Goal: Task Accomplishment & Management: Manage account settings

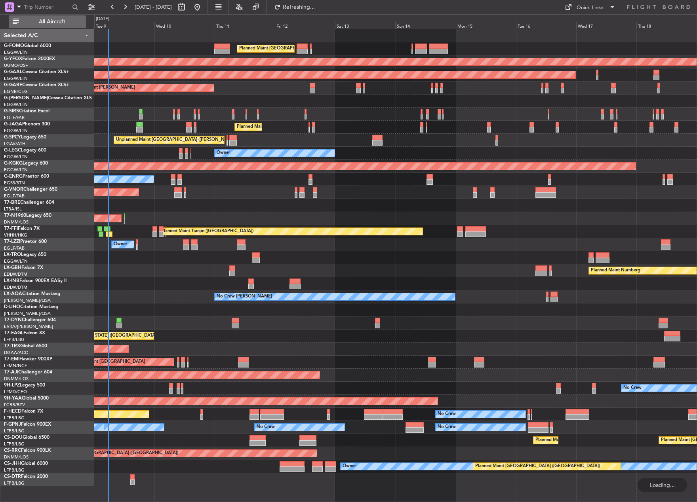
click at [68, 23] on span "All Aircraft" at bounding box center [52, 22] width 63 height 6
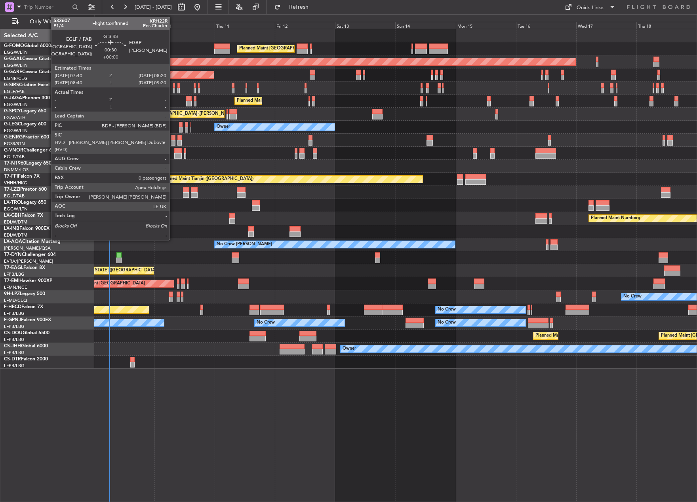
click at [173, 90] on div at bounding box center [174, 91] width 2 height 6
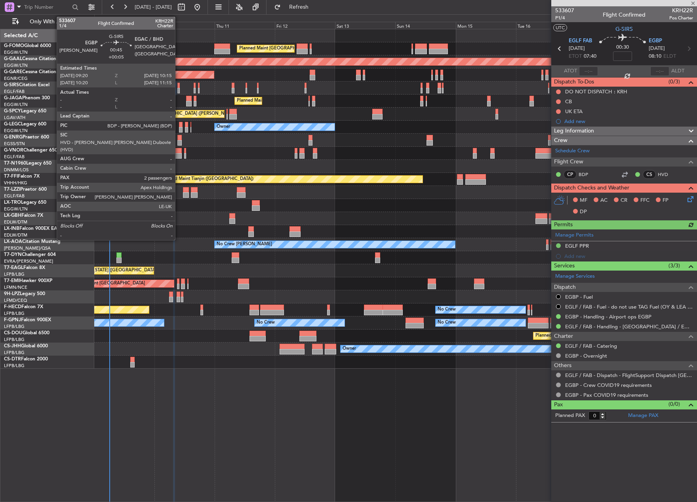
click at [179, 91] on div at bounding box center [178, 91] width 2 height 6
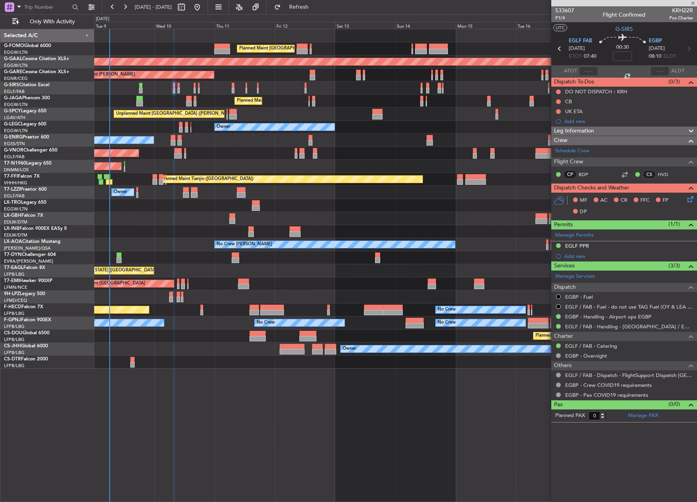
type input "+00:05"
type input "2"
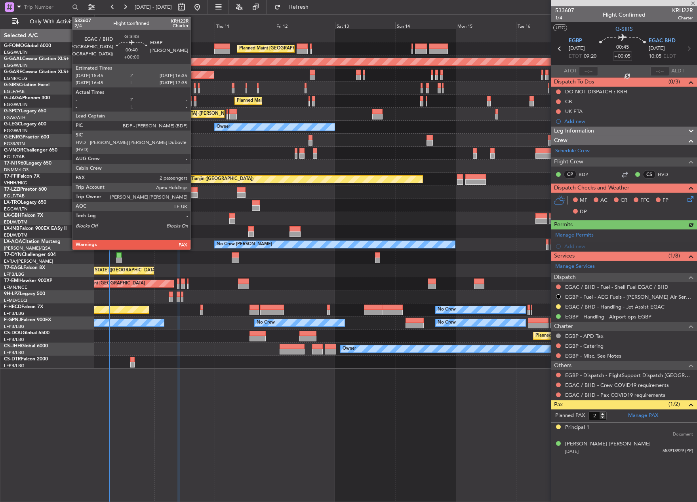
click at [194, 91] on div at bounding box center [195, 91] width 2 height 6
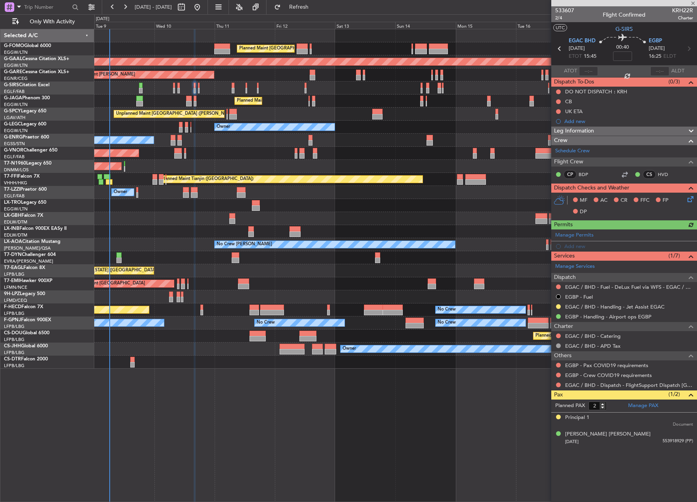
click at [199, 91] on div at bounding box center [395, 88] width 602 height 13
click at [198, 91] on div at bounding box center [395, 88] width 602 height 13
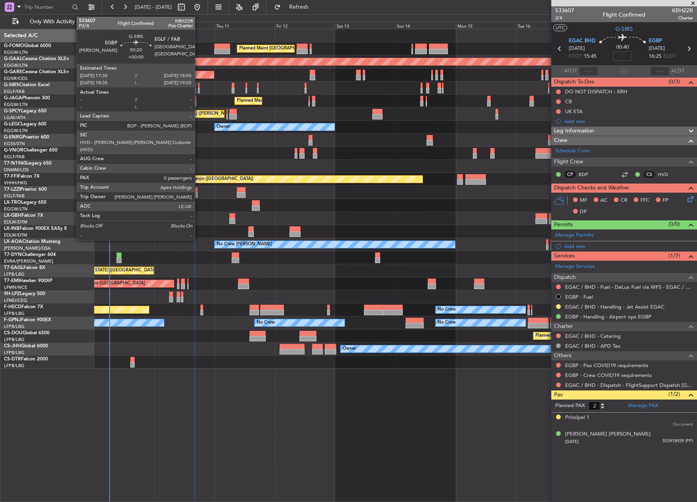
click at [198, 91] on div at bounding box center [199, 91] width 2 height 6
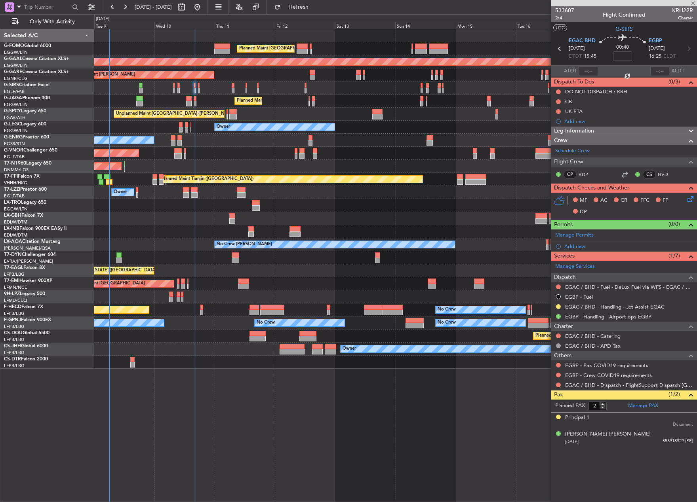
type input "0"
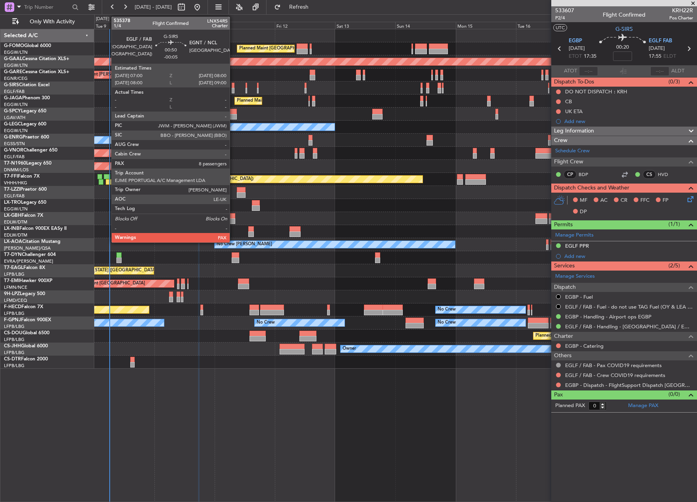
click at [233, 88] on div at bounding box center [233, 91] width 3 height 6
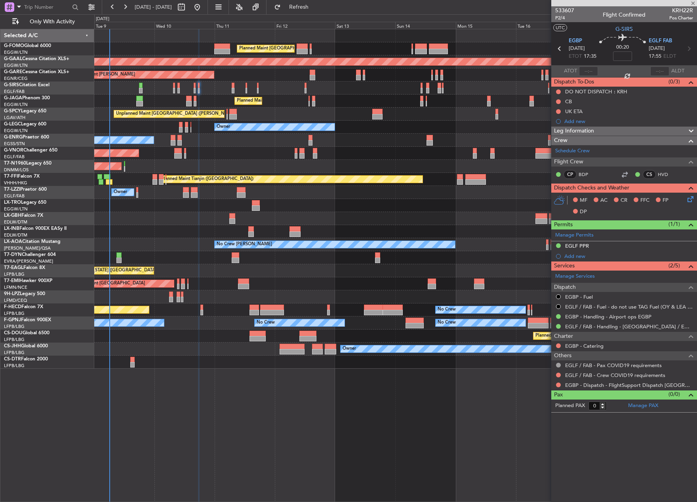
type input "-00:05"
type input "8"
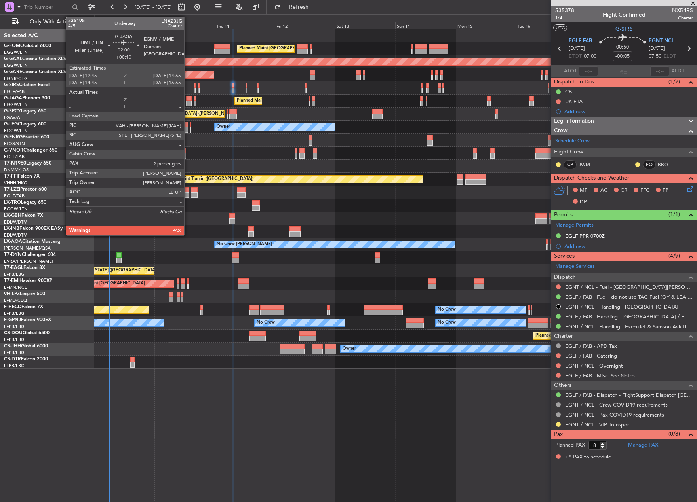
click at [188, 101] on div at bounding box center [189, 104] width 6 height 6
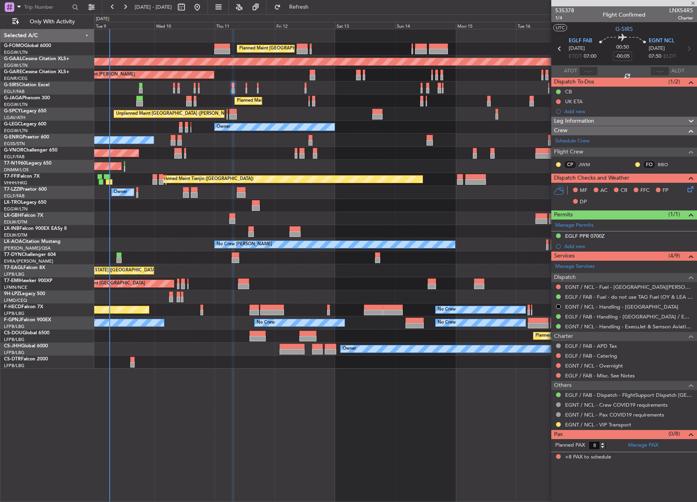
type input "+00:10"
type input "2"
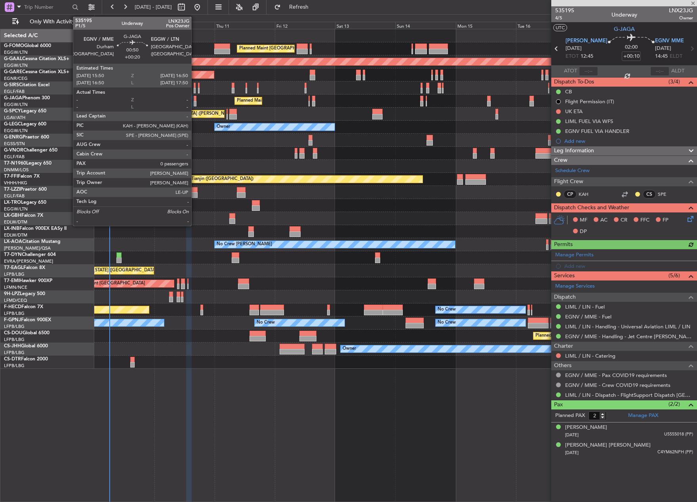
click at [195, 104] on div at bounding box center [195, 104] width 3 height 6
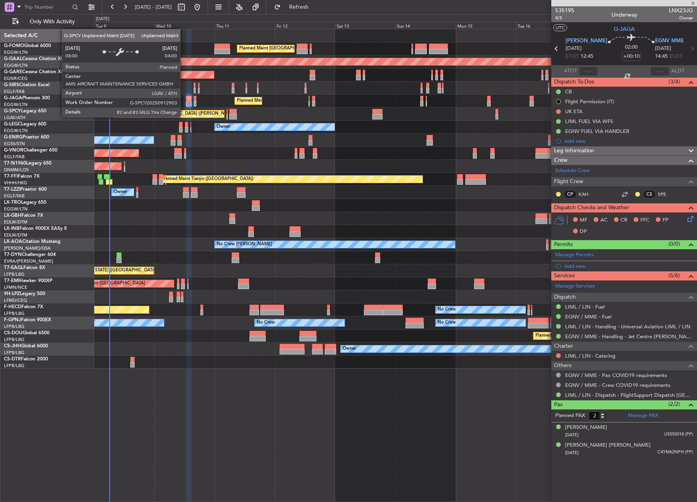
type input "+00:20"
type input "0"
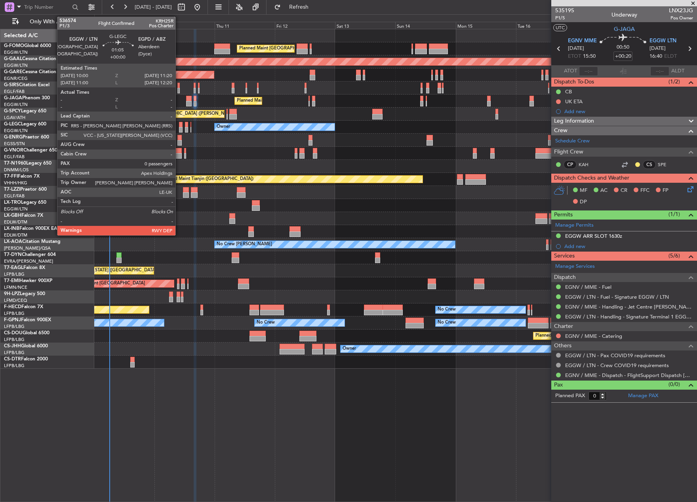
click at [179, 126] on div at bounding box center [181, 125] width 4 height 6
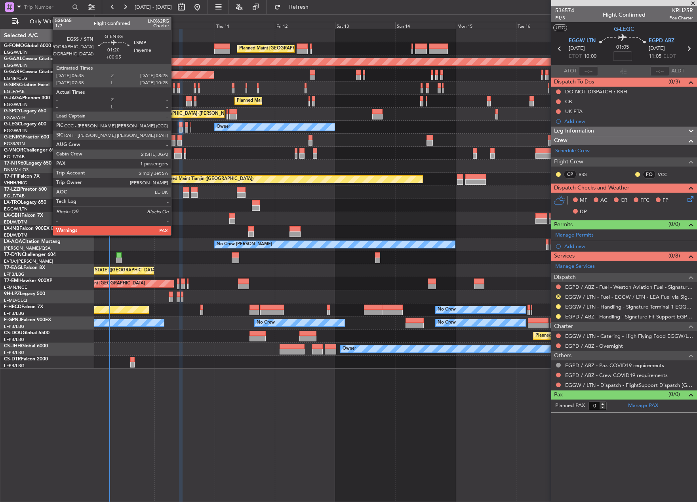
click at [175, 141] on div at bounding box center [173, 143] width 5 height 6
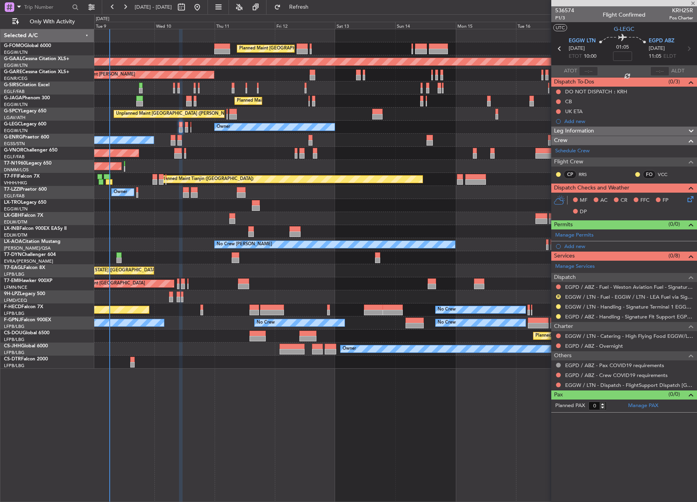
type input "+00:05"
type input "1"
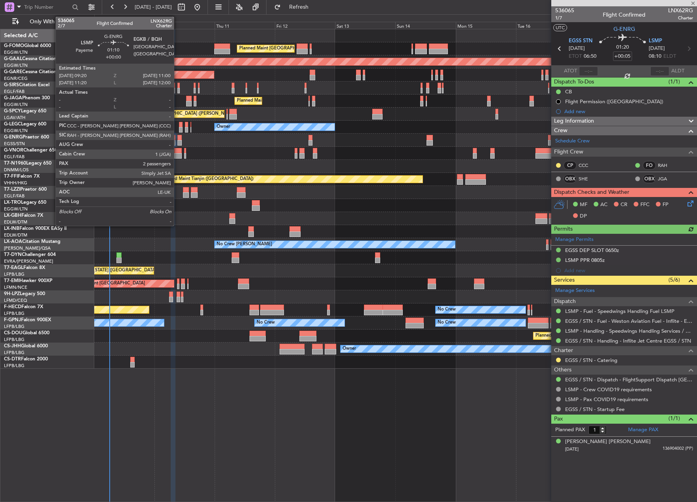
click at [177, 141] on div at bounding box center [179, 143] width 4 height 6
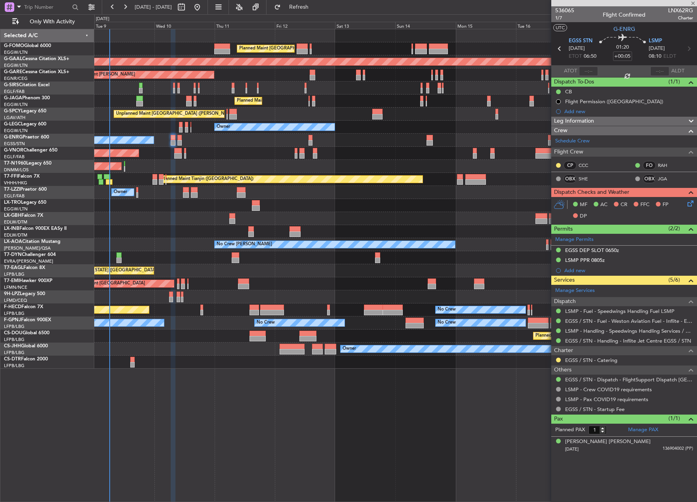
type input "2"
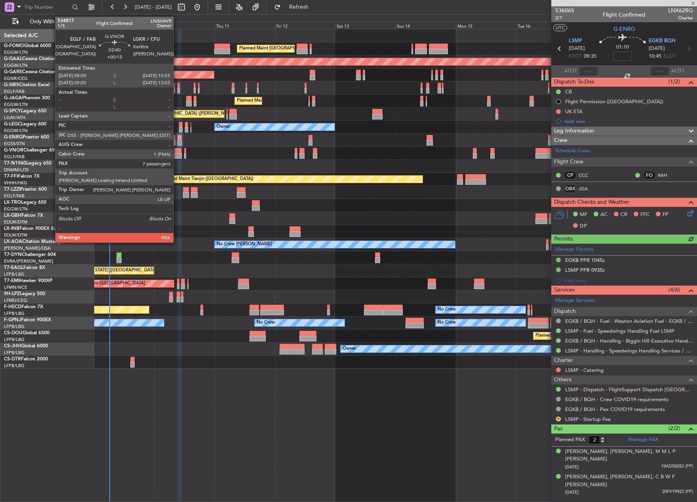
click at [177, 151] on div at bounding box center [178, 151] width 8 height 6
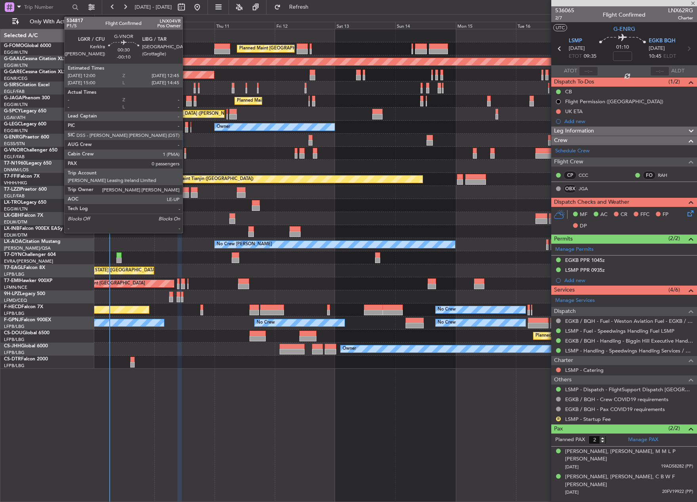
type input "+00:15"
type input "7"
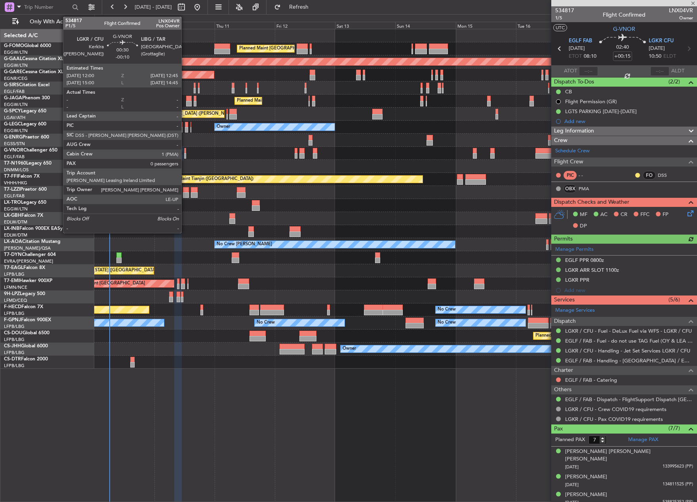
click at [185, 154] on div at bounding box center [185, 156] width 2 height 6
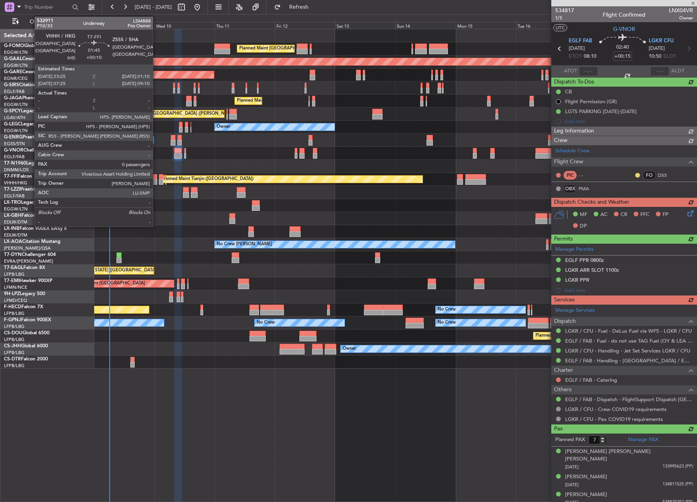
type input "-00:10"
type input "0"
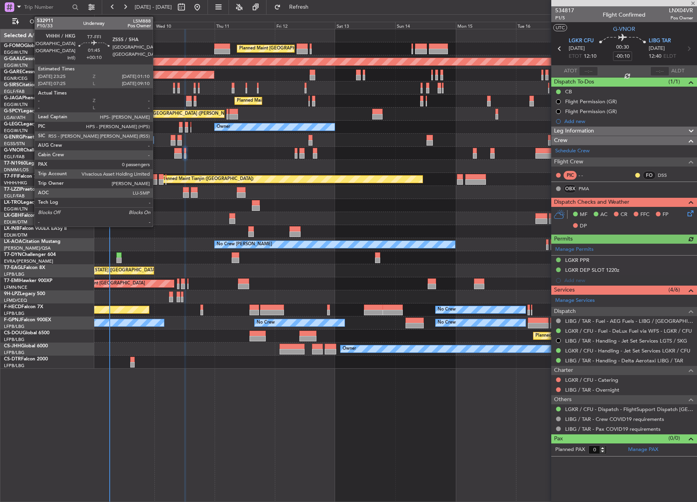
click at [156, 177] on div at bounding box center [154, 177] width 5 height 6
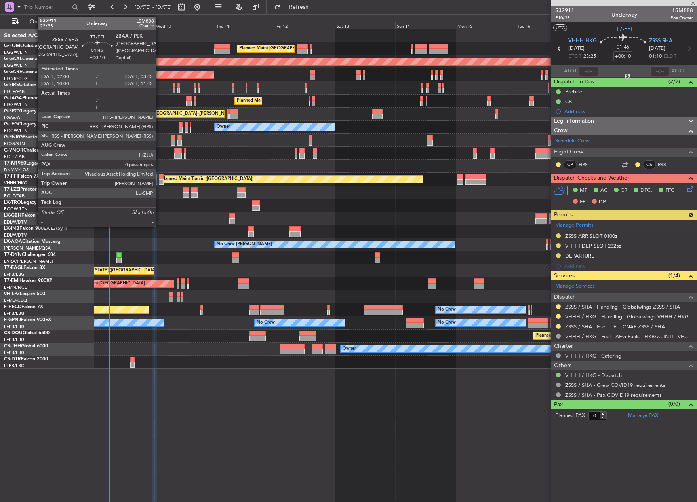
click at [160, 179] on div at bounding box center [161, 177] width 5 height 6
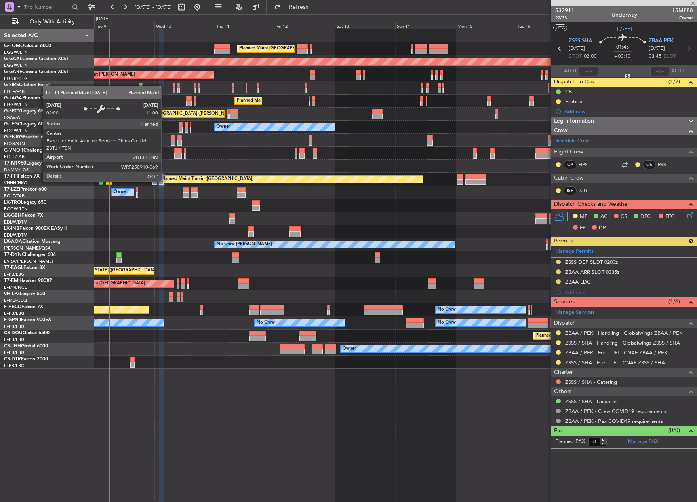
click at [165, 181] on div "Planned Maint Tianjin ([GEOGRAPHIC_DATA])" at bounding box center [207, 179] width 92 height 12
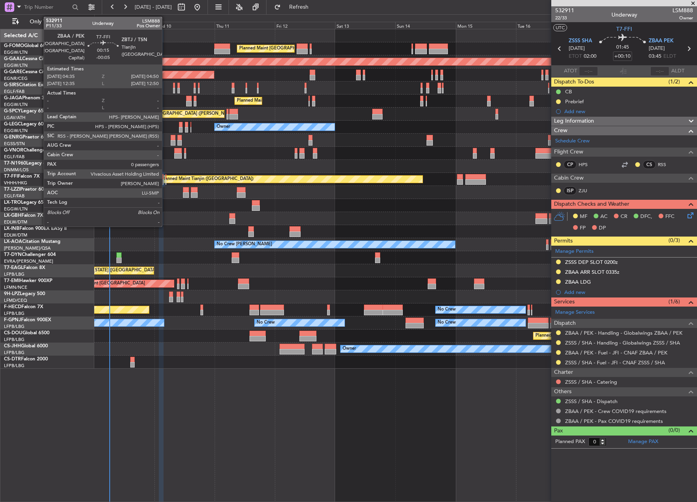
click at [165, 181] on div at bounding box center [165, 182] width 1 height 6
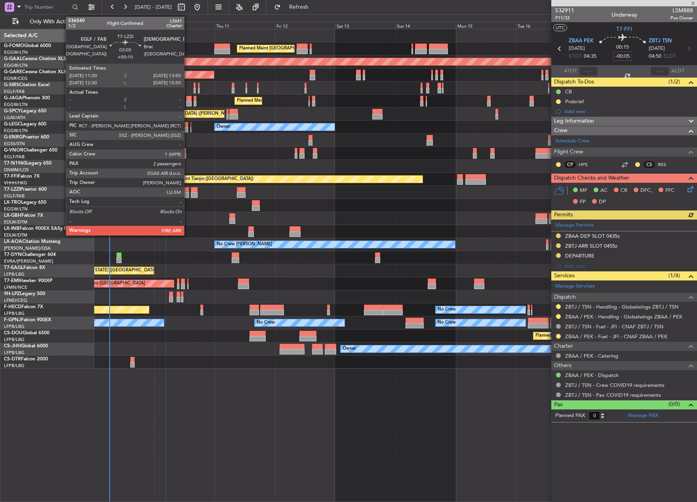
click at [188, 192] on div at bounding box center [186, 190] width 6 height 6
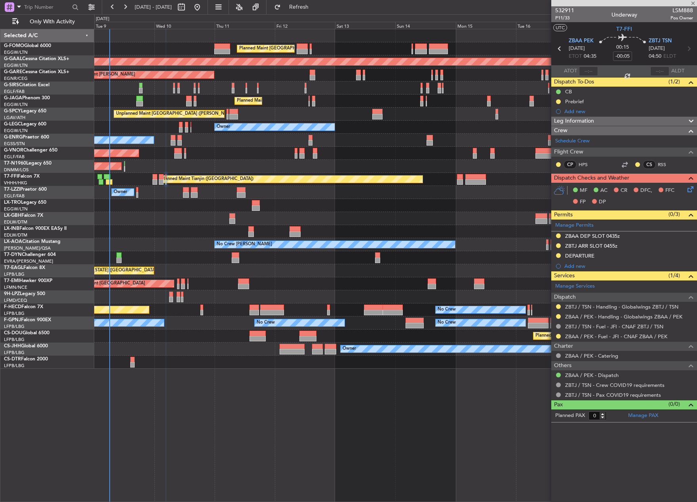
type input "+00:10"
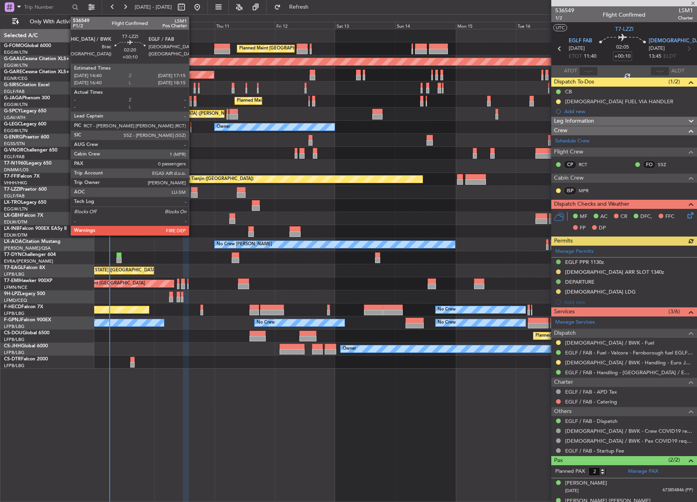
click at [192, 192] on div at bounding box center [194, 190] width 7 height 6
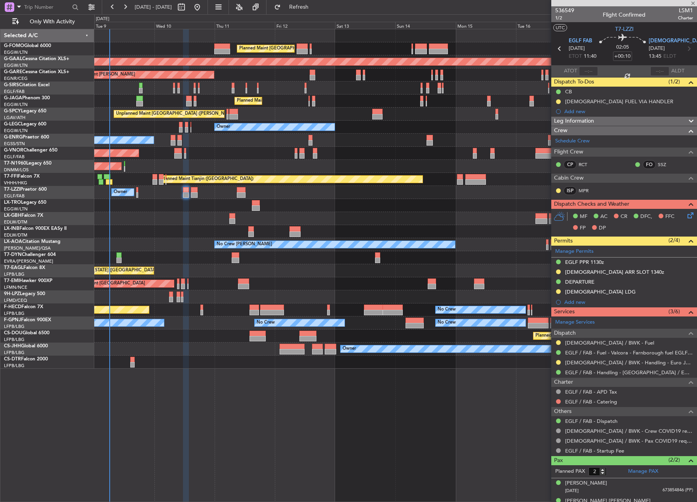
type input "0"
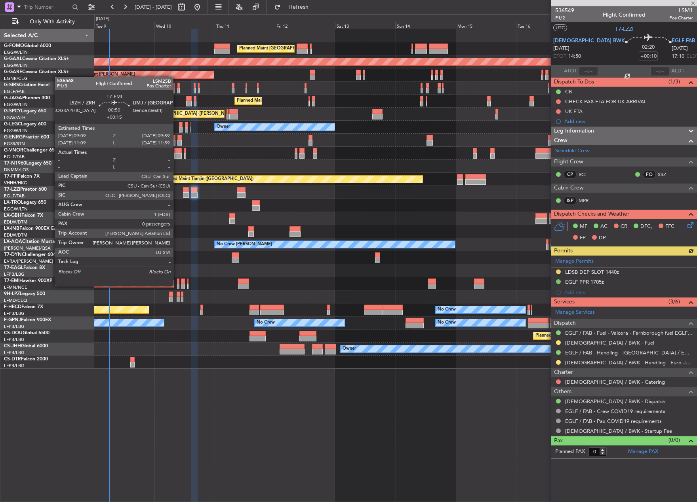
click at [177, 285] on div at bounding box center [178, 287] width 2 height 6
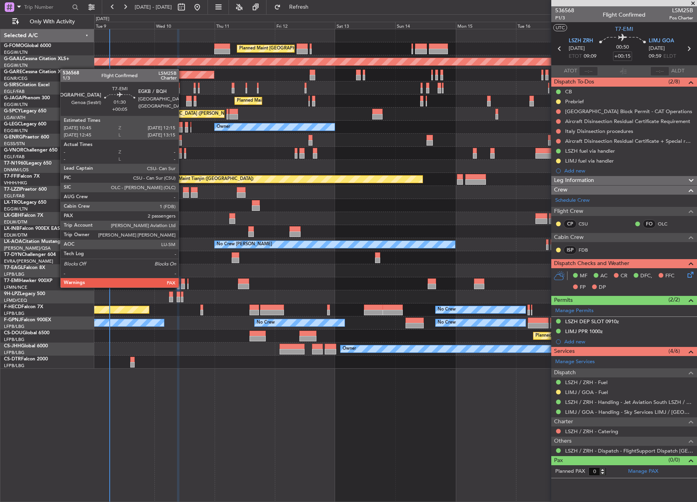
click at [182, 287] on div at bounding box center [183, 287] width 4 height 6
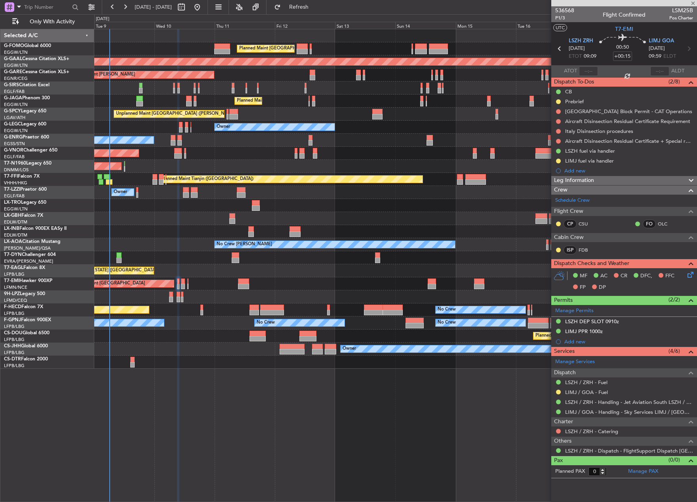
type input "+00:05"
type input "2"
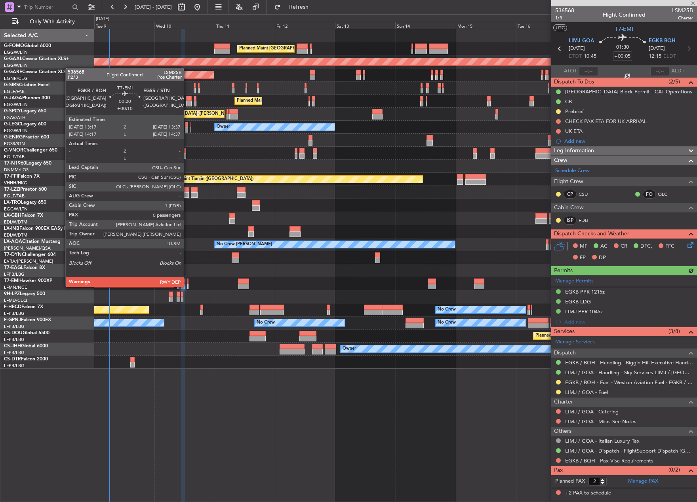
click at [187, 286] on div at bounding box center [187, 287] width 1 height 6
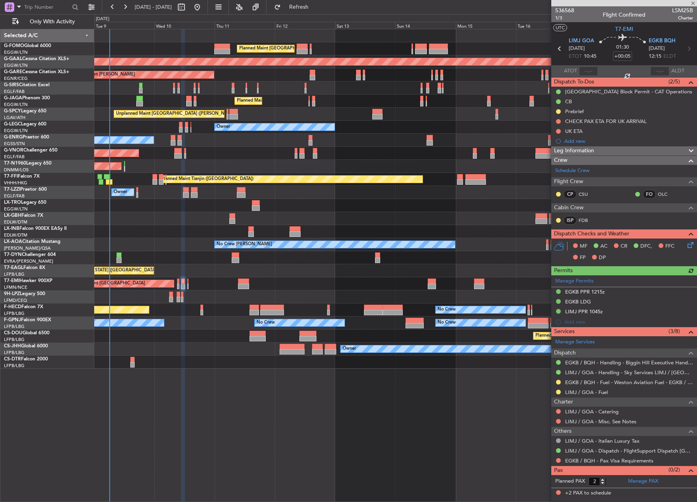
type input "+00:10"
type input "0"
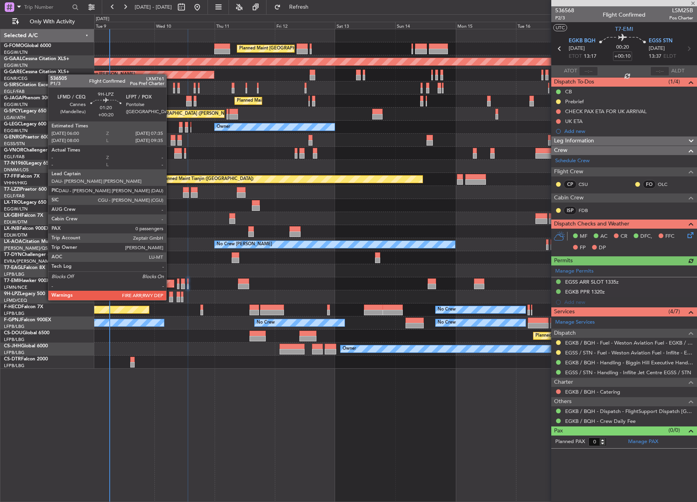
click at [170, 293] on div at bounding box center [171, 295] width 4 height 6
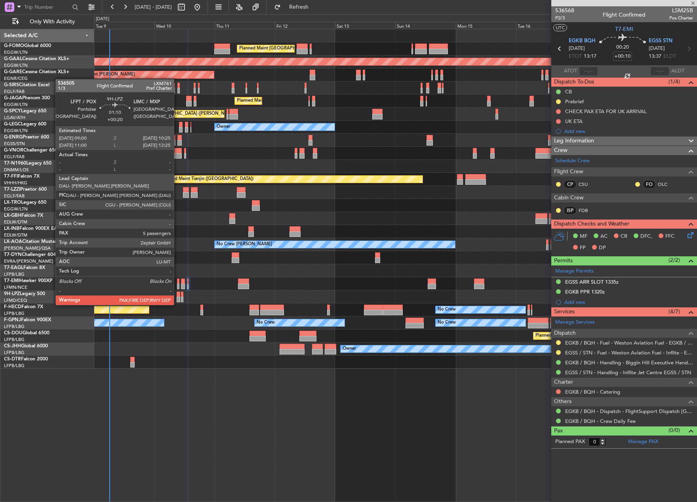
type input "+00:20"
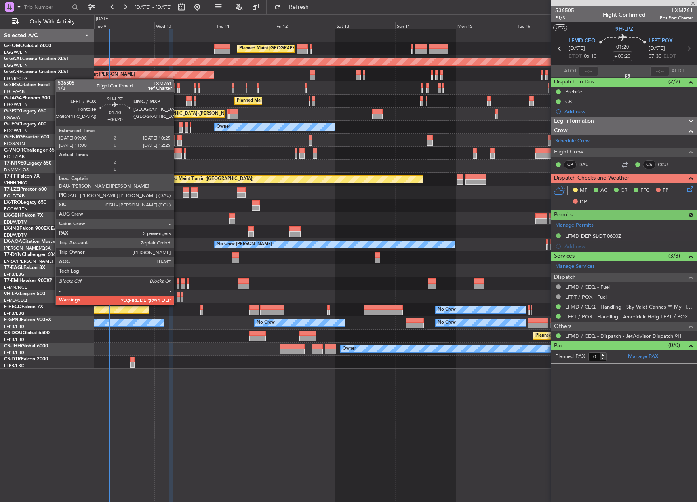
click at [177, 298] on div at bounding box center [179, 300] width 4 height 6
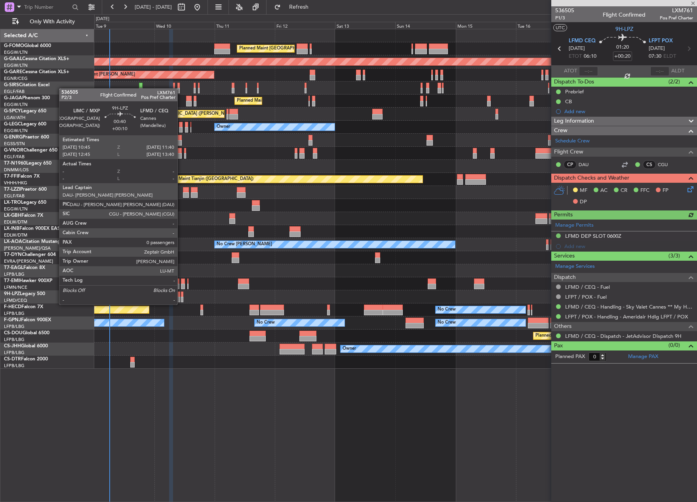
type input "5"
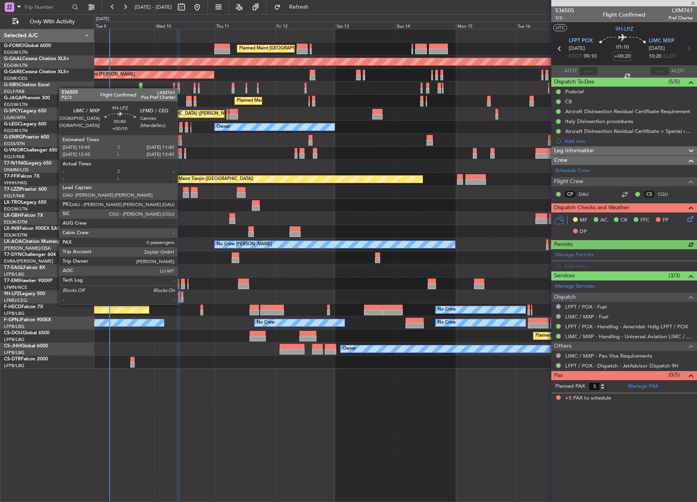
click at [181, 297] on div at bounding box center [182, 300] width 2 height 6
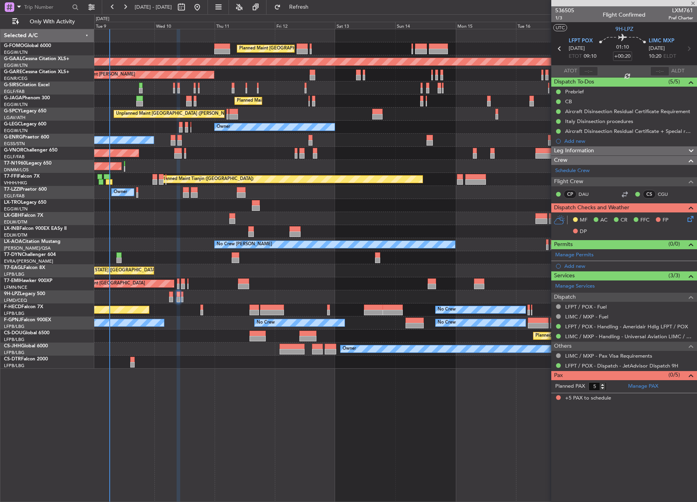
type input "+00:10"
type input "0"
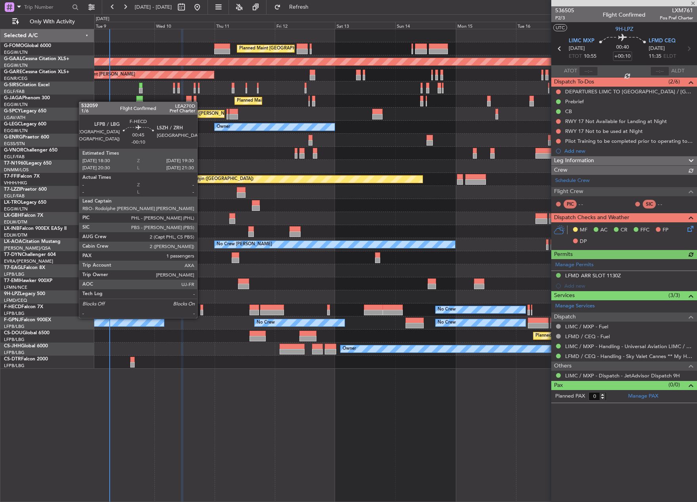
click at [201, 310] on div at bounding box center [201, 313] width 3 height 6
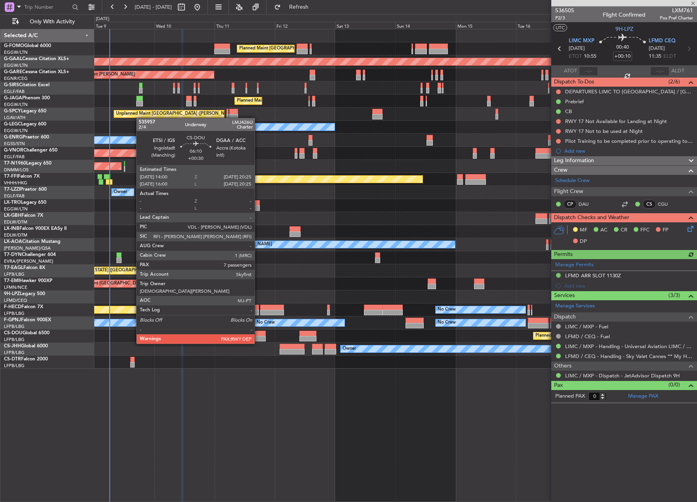
type input "-00:10"
type input "1"
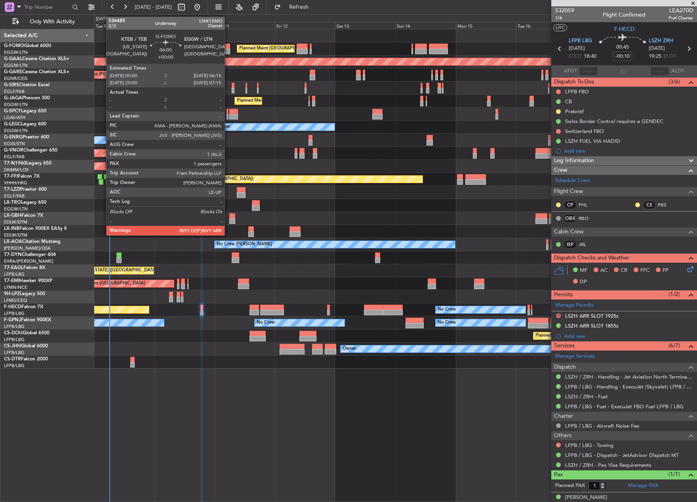
click at [228, 48] on div at bounding box center [222, 47] width 16 height 6
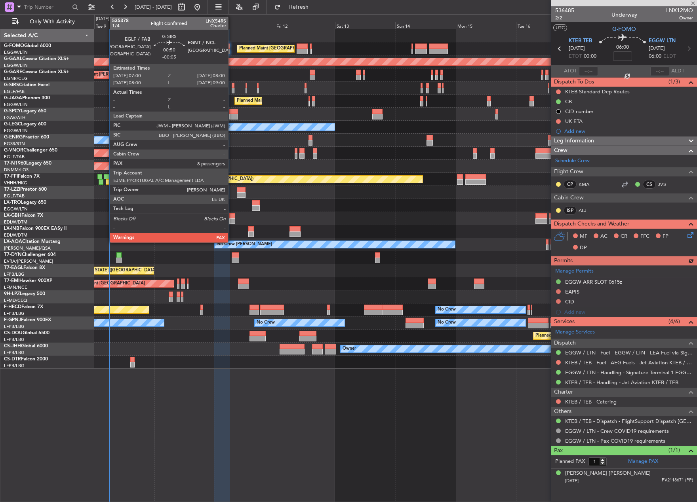
click at [232, 87] on div at bounding box center [233, 86] width 3 height 6
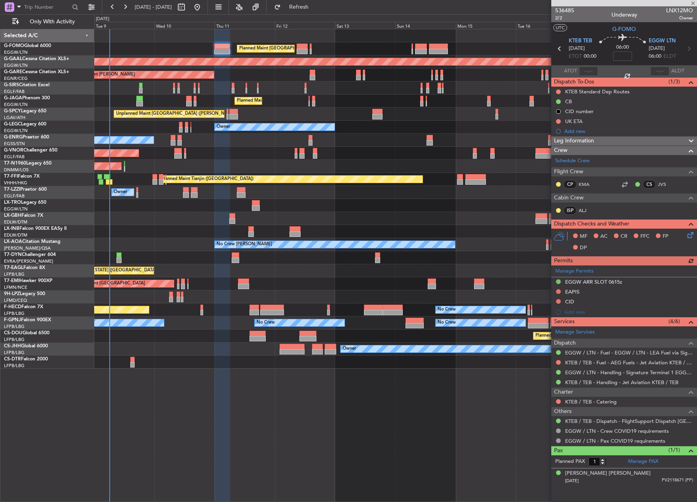
type input "-00:05"
type input "8"
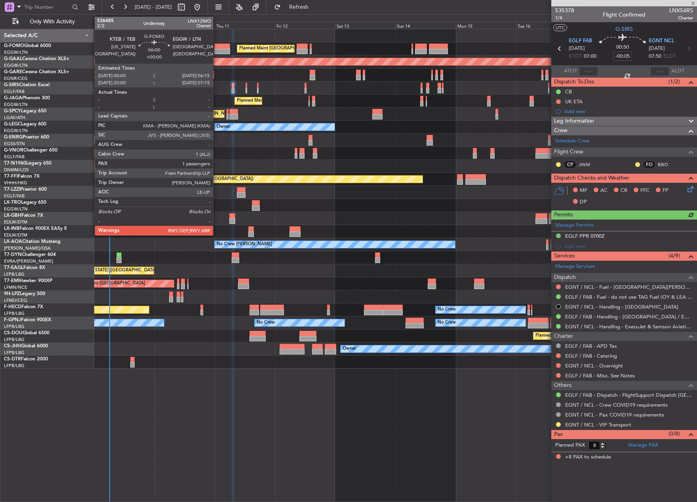
click at [217, 47] on div at bounding box center [222, 47] width 16 height 6
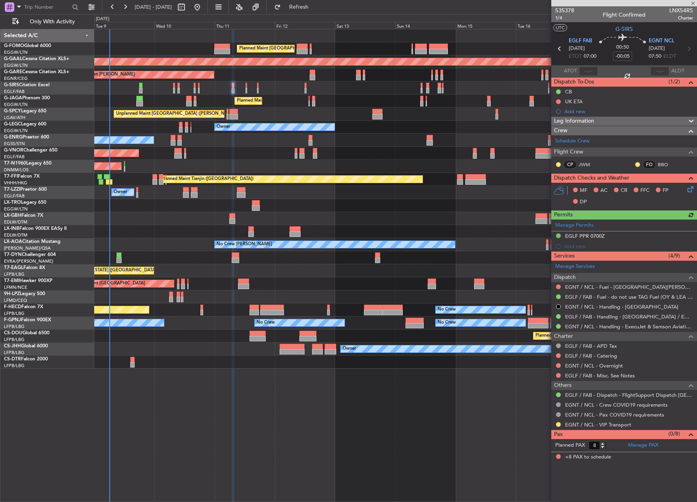
type input "1"
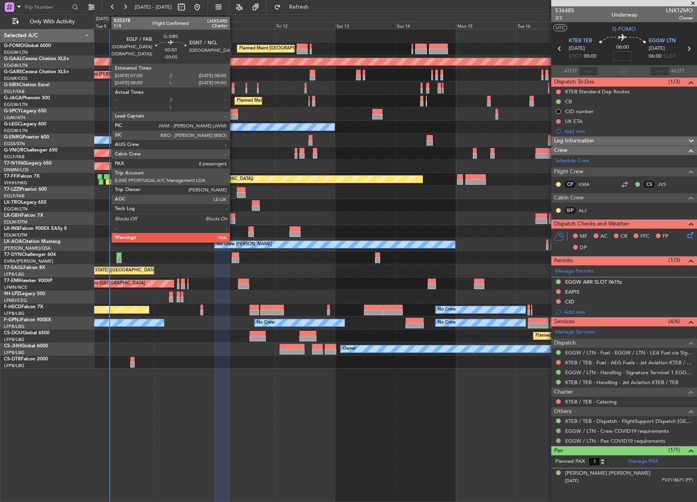
click at [233, 86] on div at bounding box center [233, 86] width 3 height 6
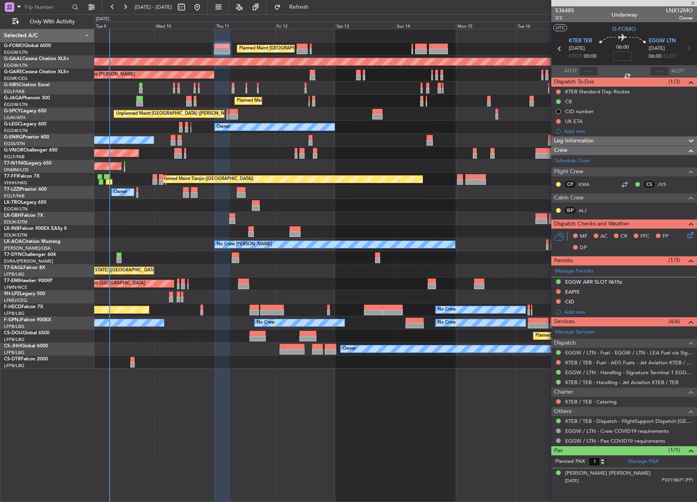
type input "-00:05"
type input "8"
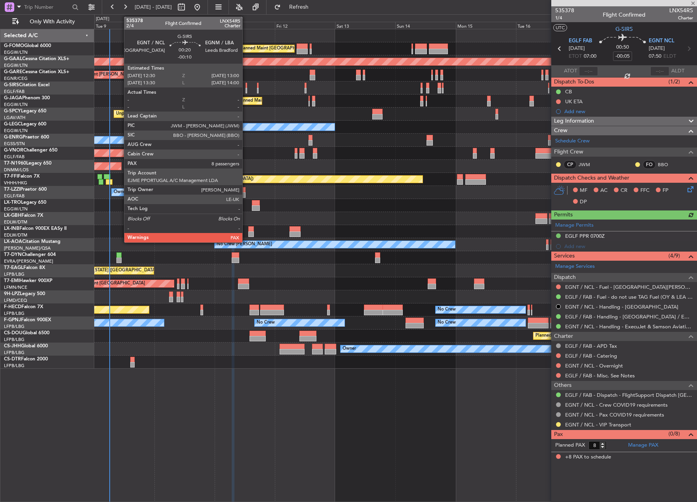
click at [246, 88] on div at bounding box center [246, 91] width 2 height 6
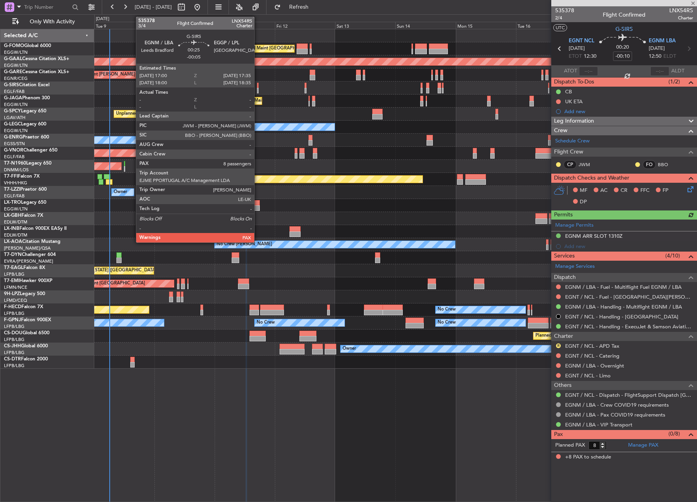
click at [258, 91] on div at bounding box center [258, 91] width 2 height 6
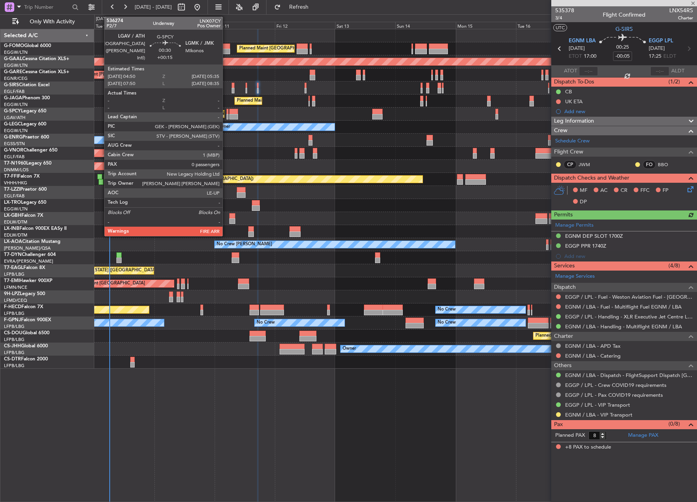
click at [226, 115] on div at bounding box center [227, 117] width 2 height 6
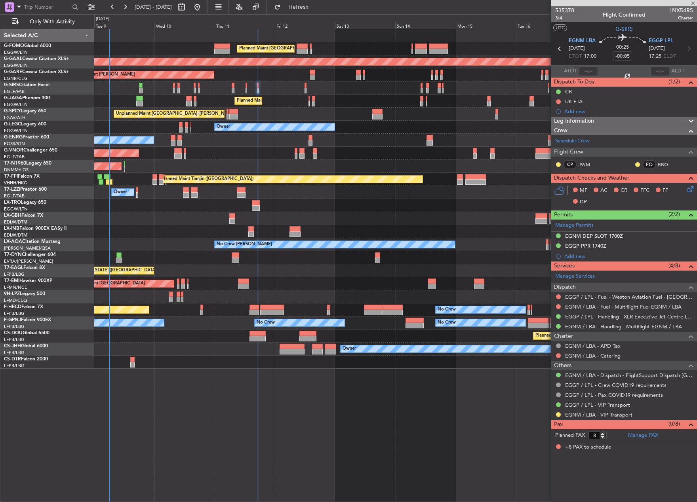
type input "+00:15"
type input "0"
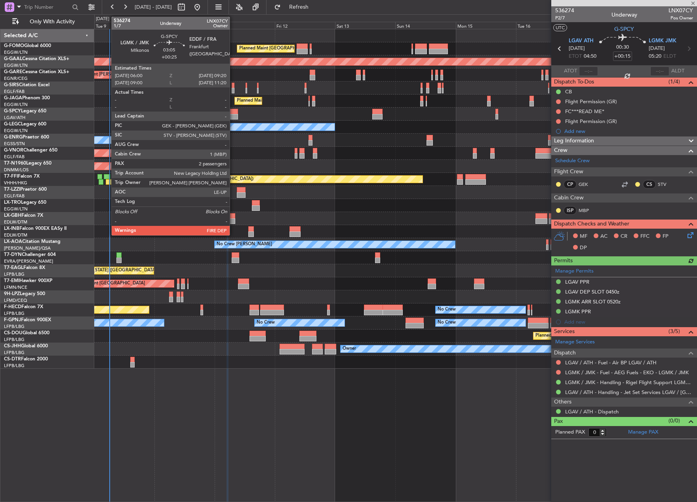
click at [233, 114] on div at bounding box center [233, 117] width 9 height 6
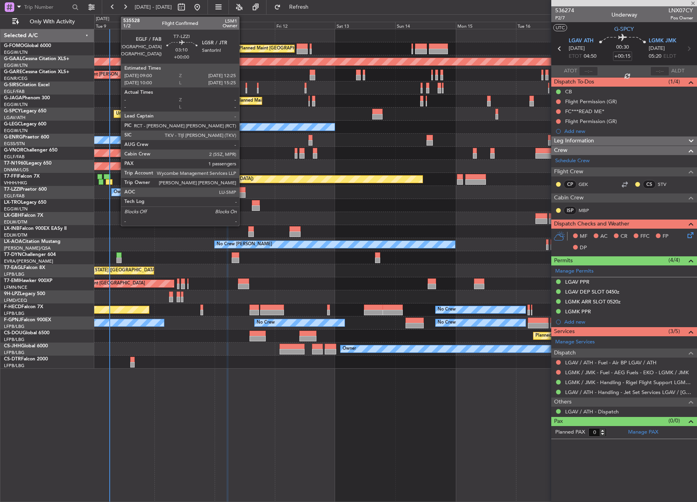
type input "+00:25"
type input "2"
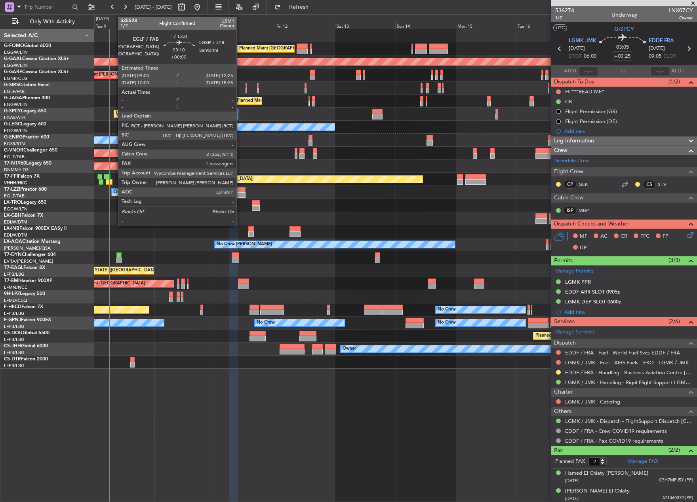
click at [240, 191] on div at bounding box center [241, 190] width 9 height 6
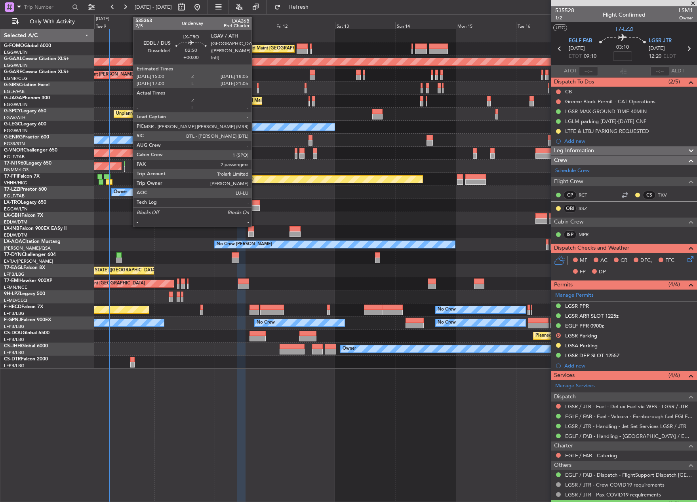
click at [255, 201] on div at bounding box center [256, 203] width 8 height 6
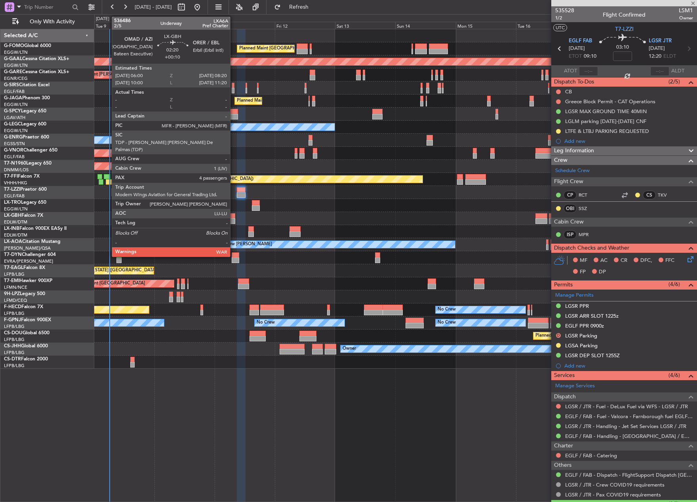
type input "2"
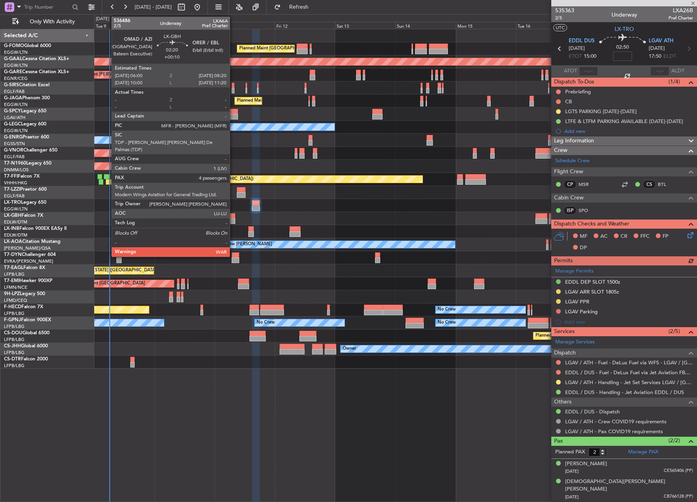
click at [233, 216] on div at bounding box center [232, 216] width 6 height 6
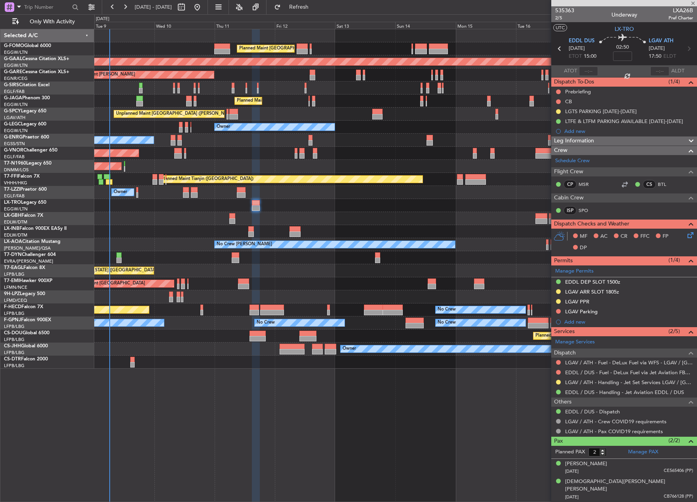
type input "+00:10"
type input "4"
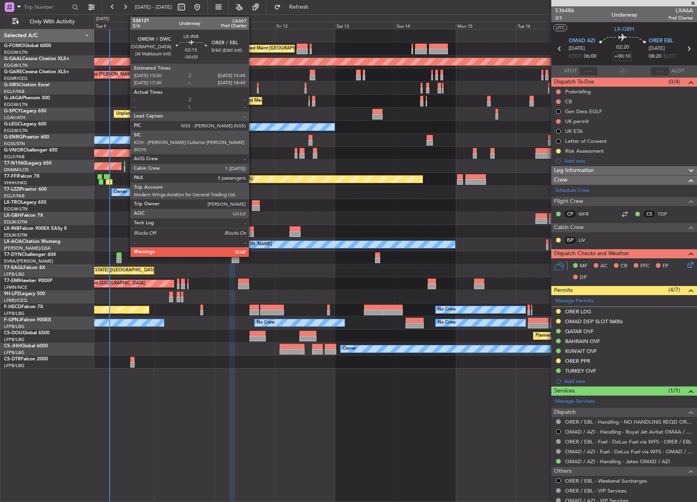
click at [252, 232] on div at bounding box center [251, 235] width 6 height 6
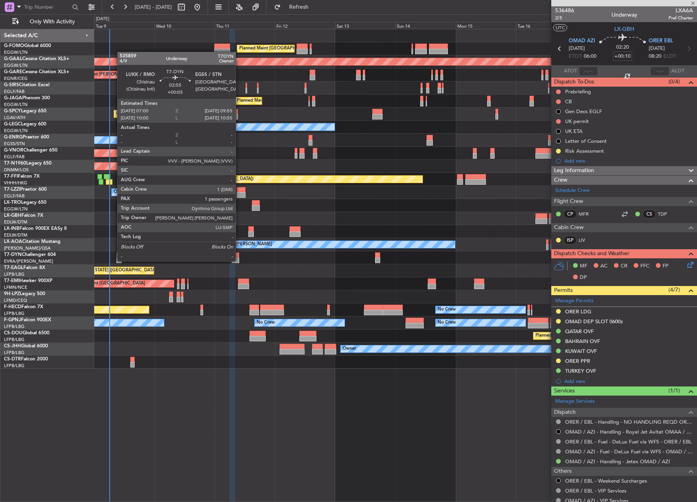
type input "-00:05"
type input "5"
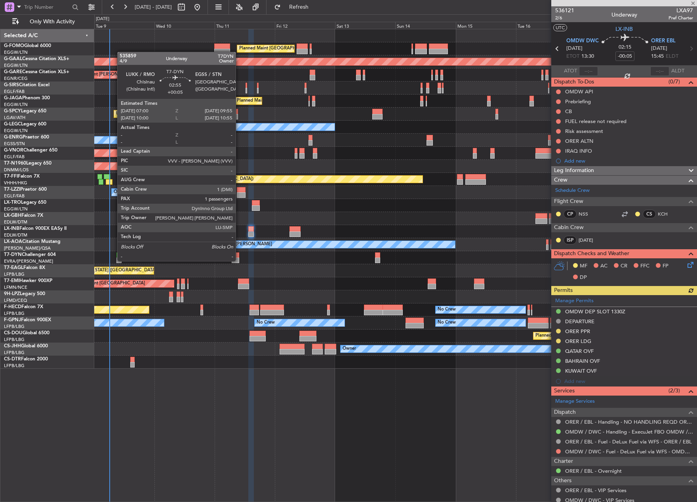
click at [239, 260] on div at bounding box center [236, 261] width 8 height 6
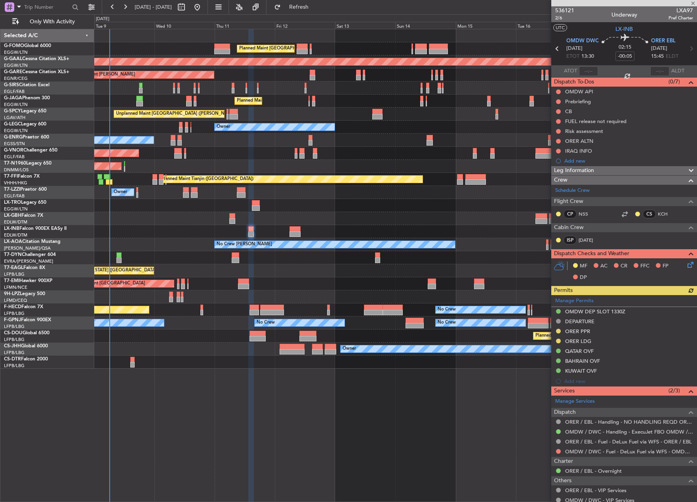
type input "+00:05"
type input "1"
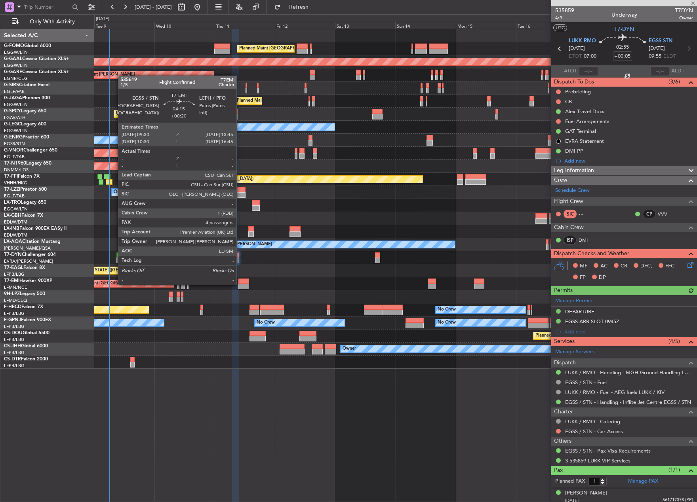
click at [240, 284] on div at bounding box center [243, 287] width 11 height 6
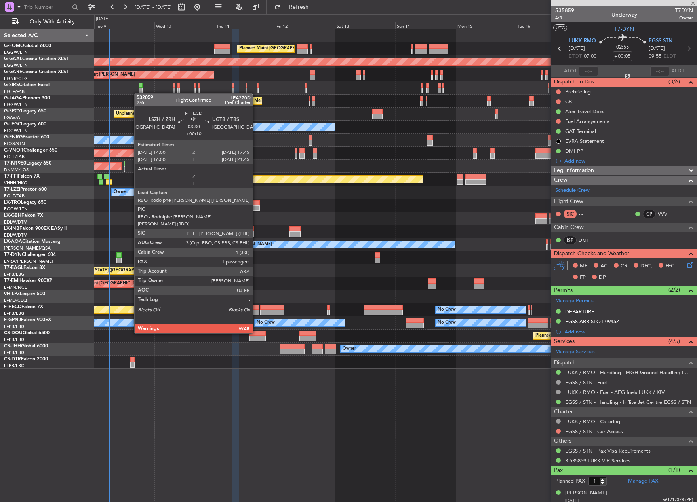
type input "+00:20"
type input "4"
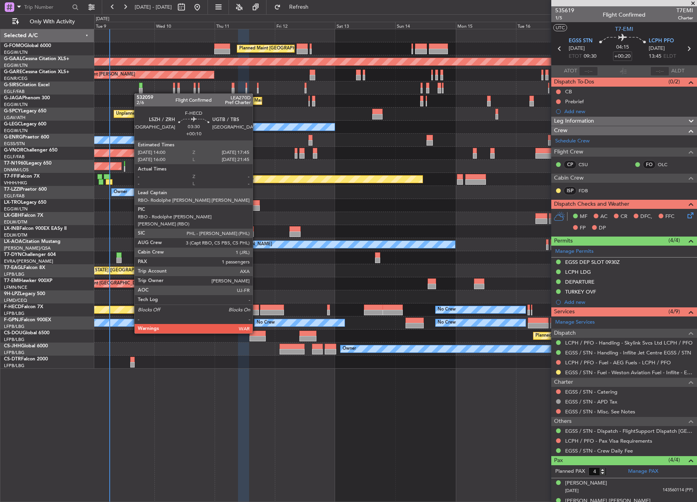
click at [256, 311] on div at bounding box center [253, 313] width 9 height 6
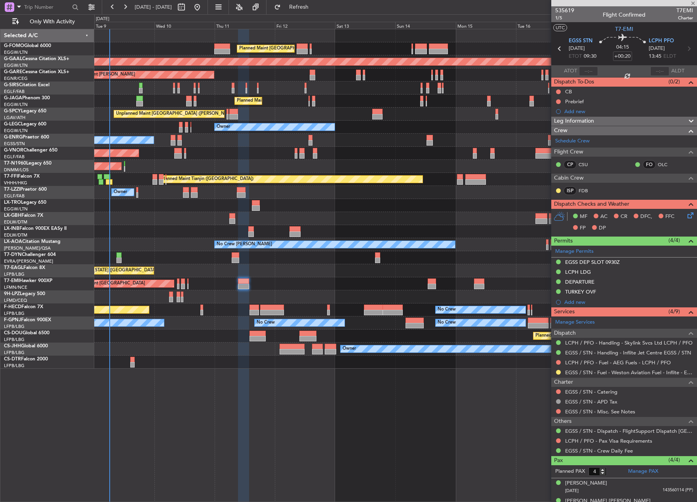
type input "+00:10"
type input "1"
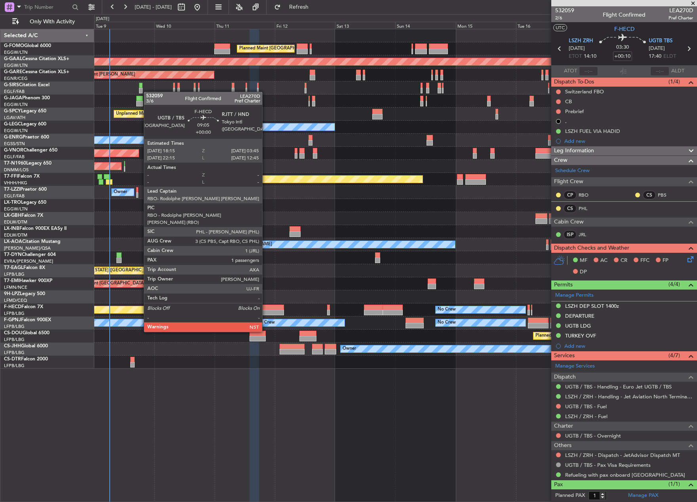
click at [266, 310] on div at bounding box center [272, 313] width 24 height 6
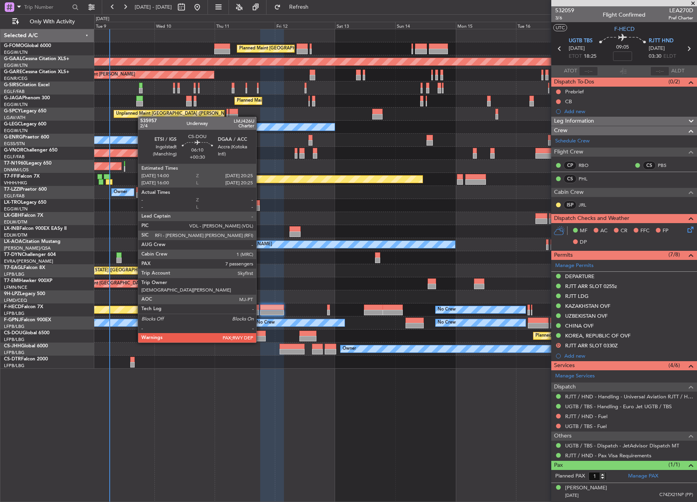
click at [260, 335] on div at bounding box center [257, 334] width 16 height 6
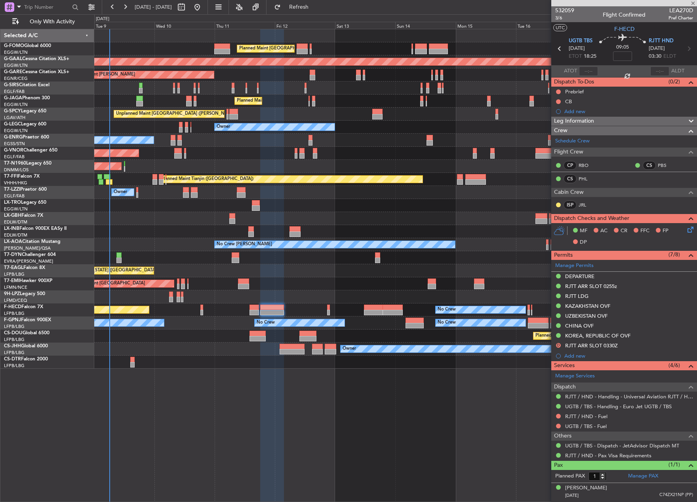
type input "+00:30"
type input "7"
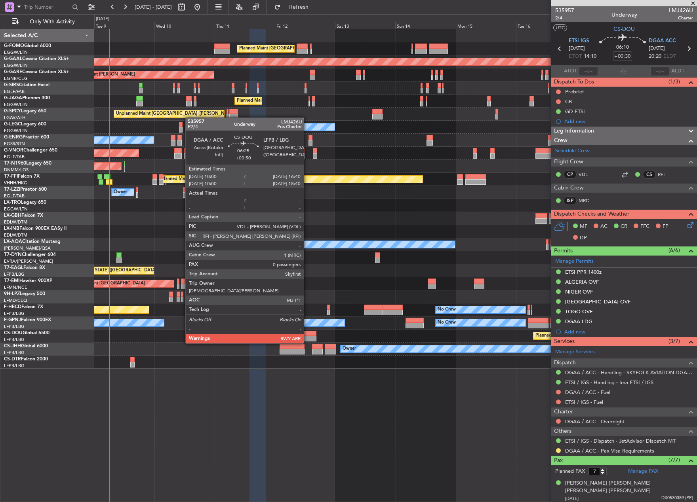
click at [307, 336] on div at bounding box center [307, 334] width 17 height 6
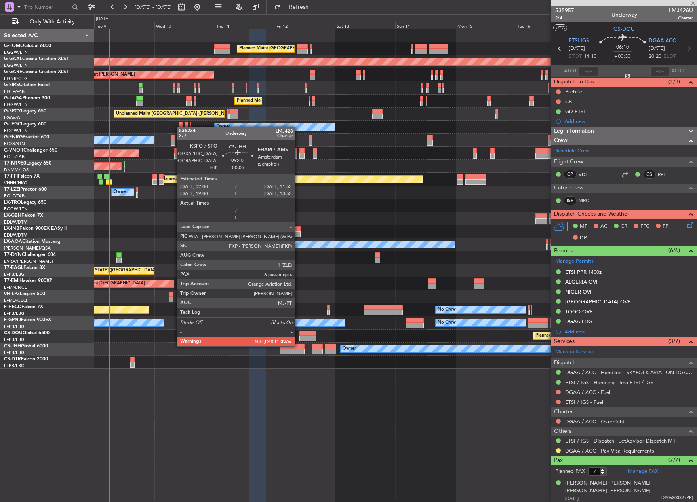
type input "+00:50"
type input "0"
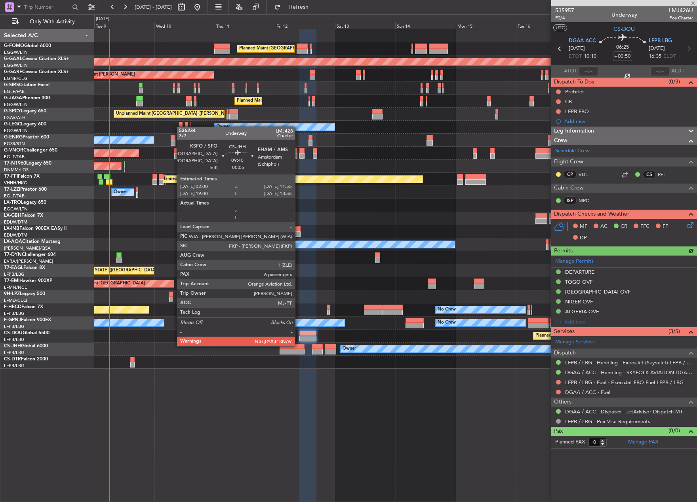
click at [298, 346] on div at bounding box center [291, 347] width 25 height 6
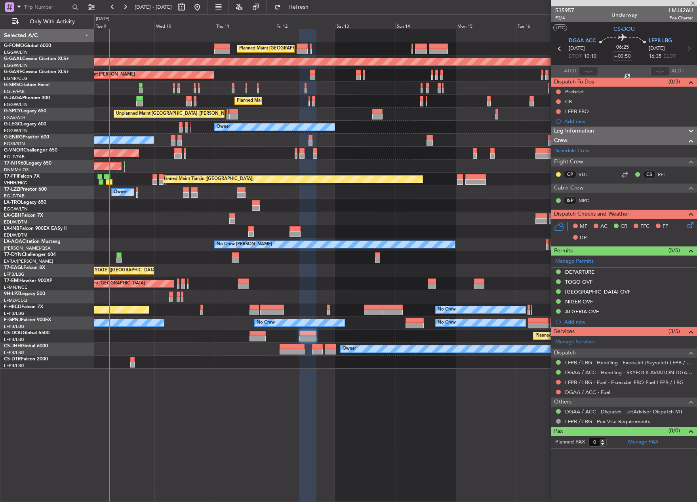
type input "-00:05"
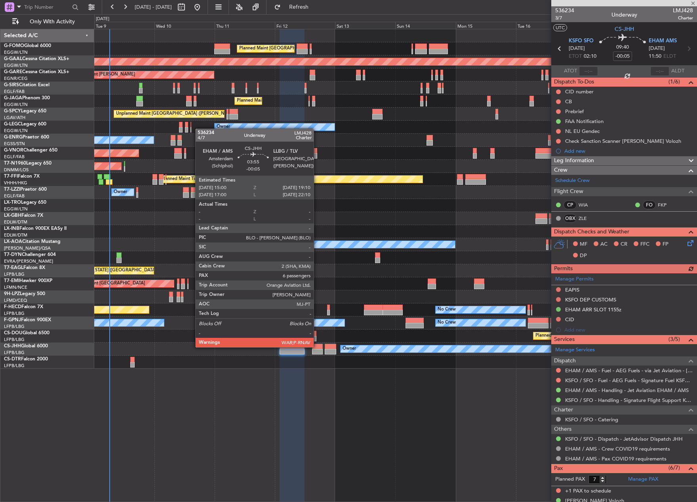
click at [317, 347] on div at bounding box center [317, 347] width 11 height 6
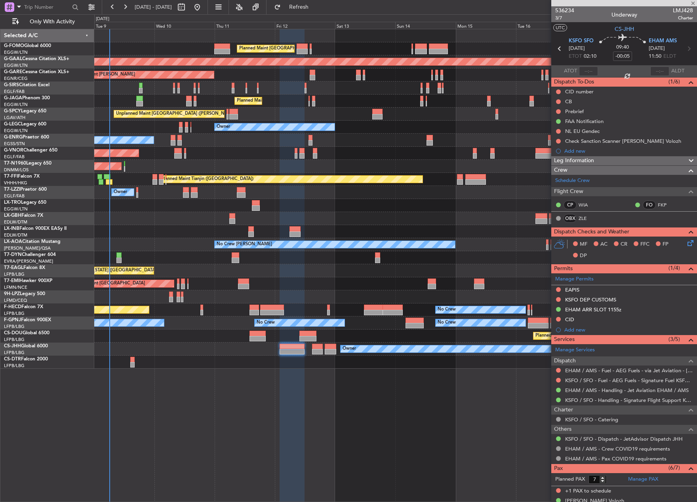
type input "6"
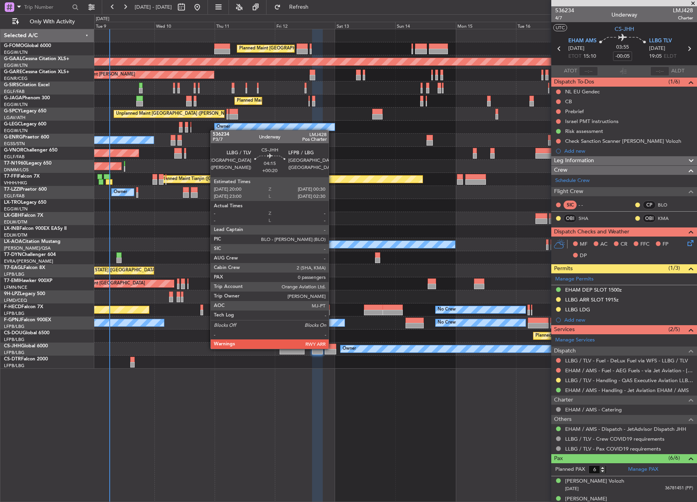
click at [332, 348] on div at bounding box center [330, 347] width 11 height 6
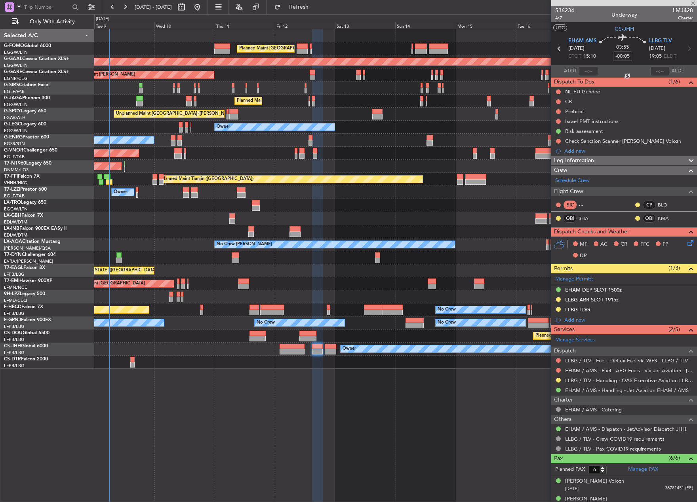
type input "+00:20"
type input "0"
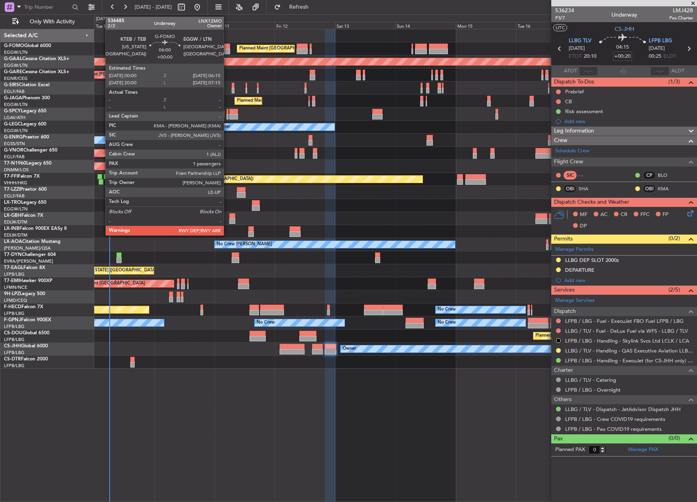
click at [227, 46] on div at bounding box center [222, 47] width 16 height 6
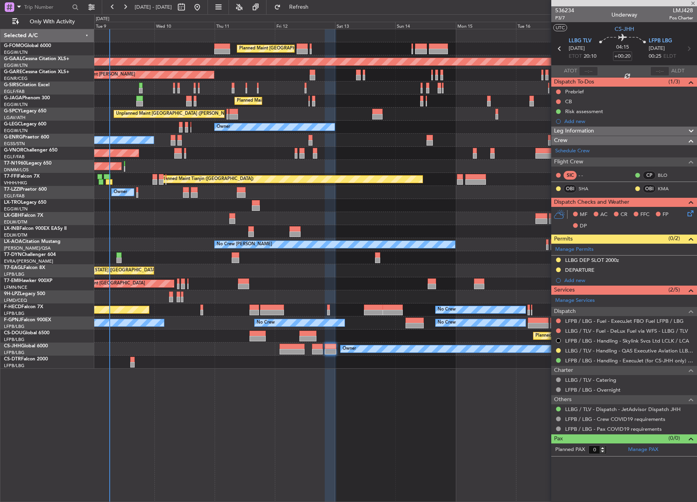
type input "1"
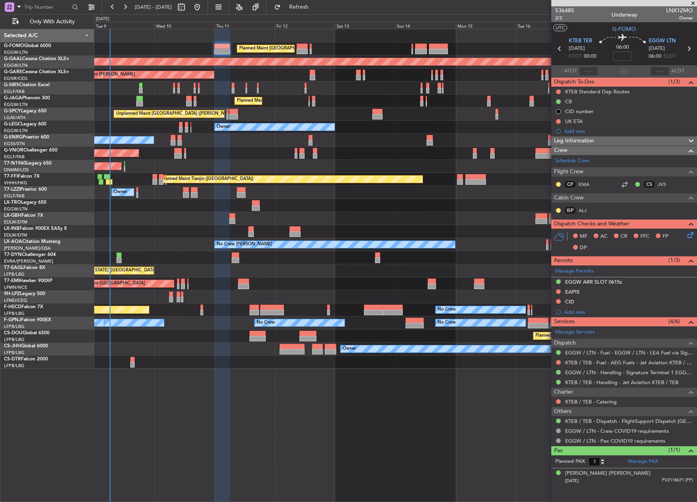
click at [681, 12] on span "LNX12MO" at bounding box center [679, 10] width 27 height 8
copy span "LNX12MO"
click at [577, 39] on span "KTEB TEB" at bounding box center [579, 41] width 23 height 8
click at [594, 382] on link "KTEB / TEB - Handling - Jet Aviation KTEB / TEB" at bounding box center [621, 382] width 113 height 7
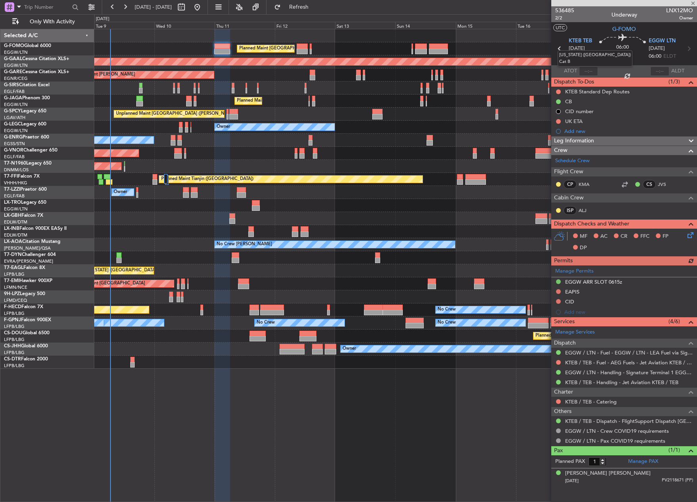
click at [560, 50] on div "New York (Teterboro) Cat B" at bounding box center [594, 58] width 75 height 16
click at [559, 49] on icon at bounding box center [559, 49] width 10 height 10
type input "+00:45"
type input "06:08"
type input "13:47"
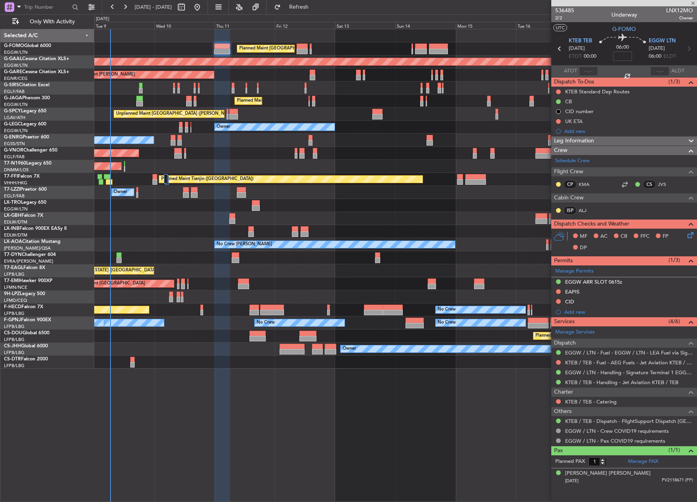
type input "2"
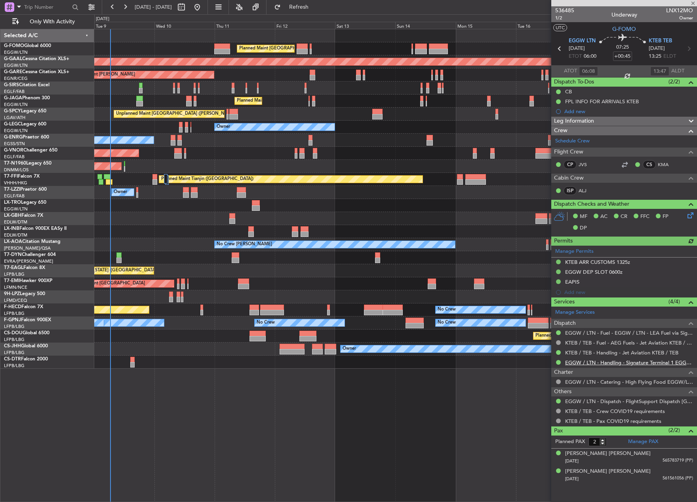
click at [595, 361] on link "EGGW / LTN - Handling - Signature Terminal 1 EGGW / LTN" at bounding box center [629, 362] width 128 height 7
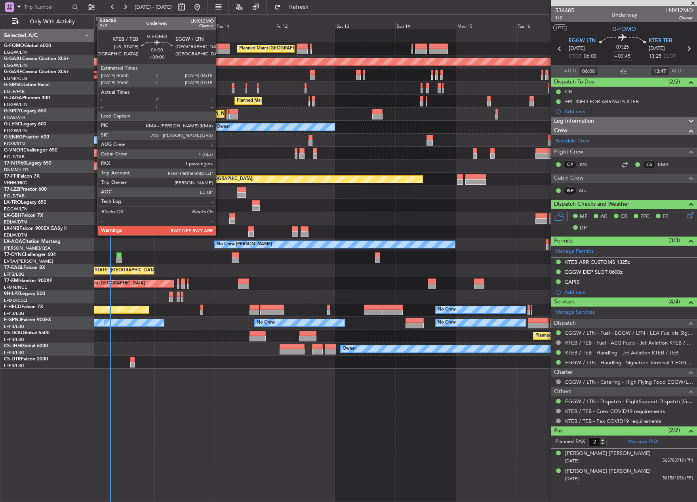
click at [219, 49] on div at bounding box center [222, 52] width 16 height 6
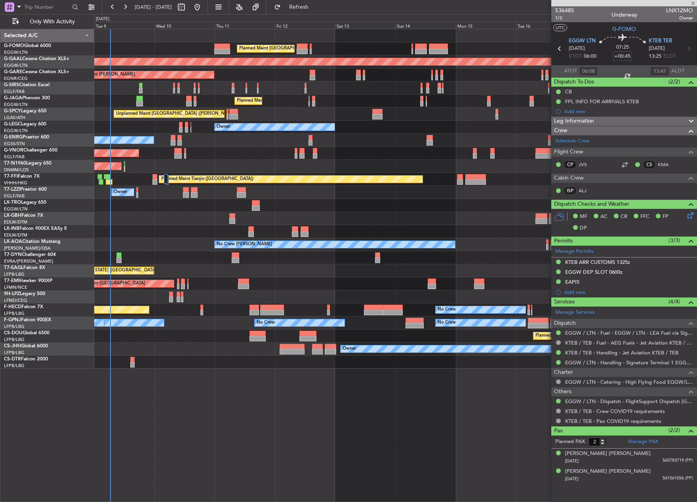
type input "1"
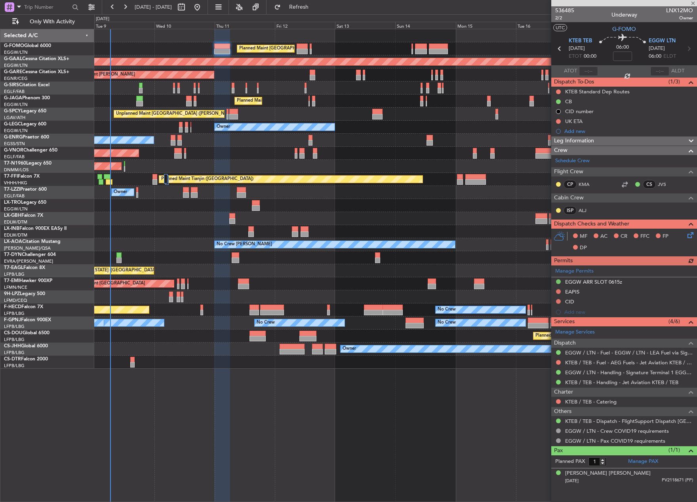
click at [568, 291] on div "Manage Permits EGGW ARR SLOT 0615z EAPIS CID Add new" at bounding box center [624, 292] width 146 height 52
click at [571, 291] on div "EAPIS" at bounding box center [572, 292] width 14 height 7
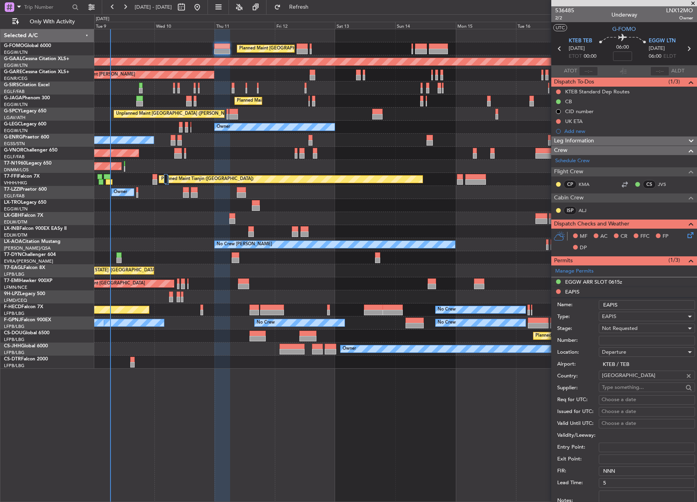
click at [615, 336] on input "Number:" at bounding box center [646, 340] width 96 height 9
paste input "EAPIS-17699980"
type input "EAPIS-17699980"
click at [623, 328] on span "Not Requested" at bounding box center [620, 328] width 36 height 7
drag, startPoint x: 643, startPoint y: 389, endPoint x: 641, endPoint y: 380, distance: 9.6
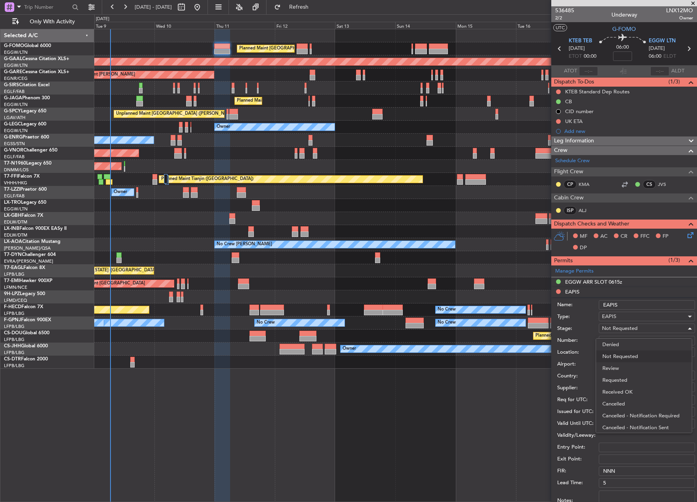
click at [642, 389] on span "Received OK" at bounding box center [643, 392] width 83 height 12
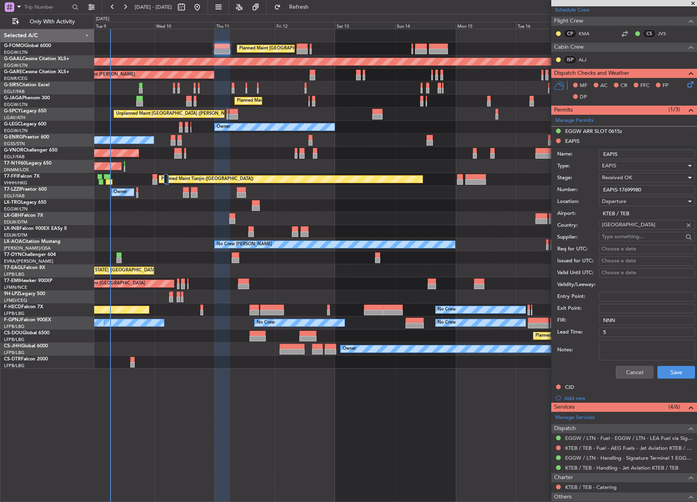
scroll to position [158, 0]
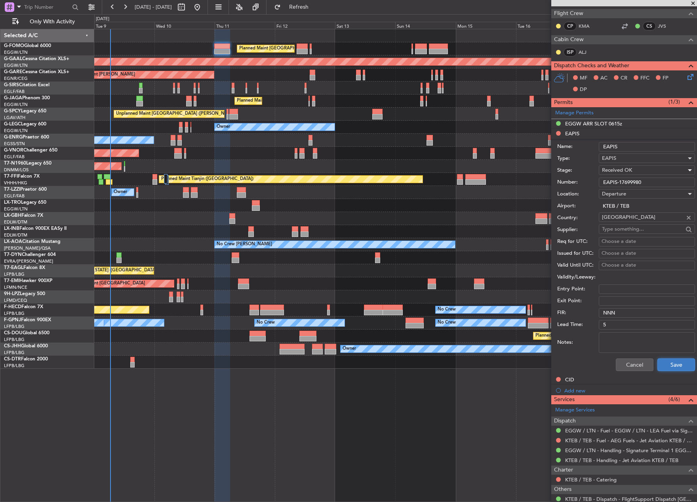
click at [663, 360] on button "Save" at bounding box center [676, 365] width 38 height 13
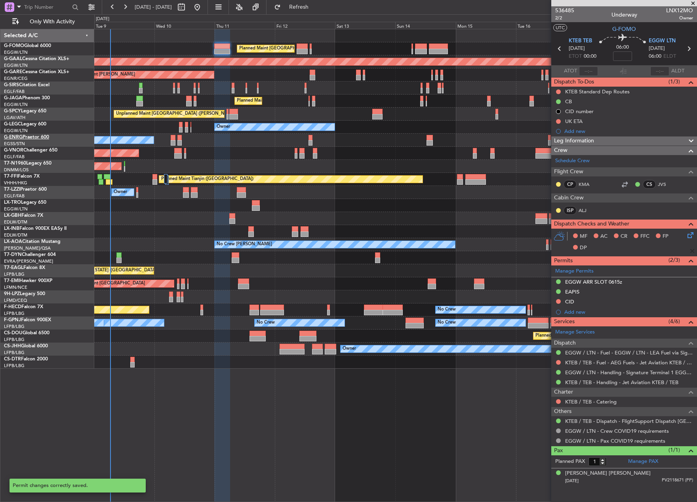
scroll to position [0, 0]
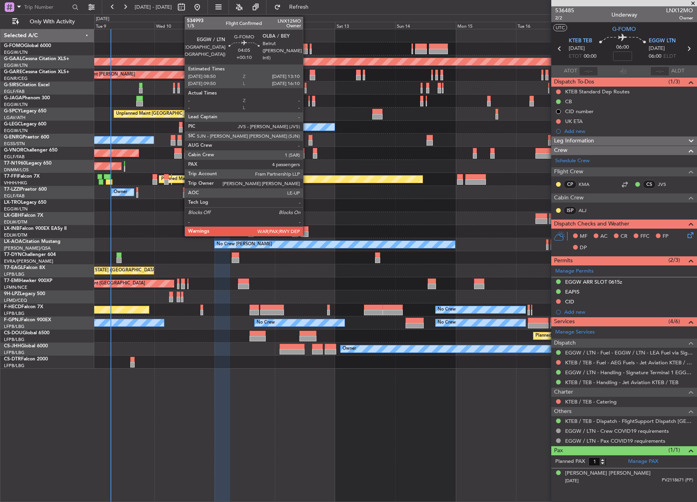
click at [306, 44] on div at bounding box center [301, 47] width 11 height 6
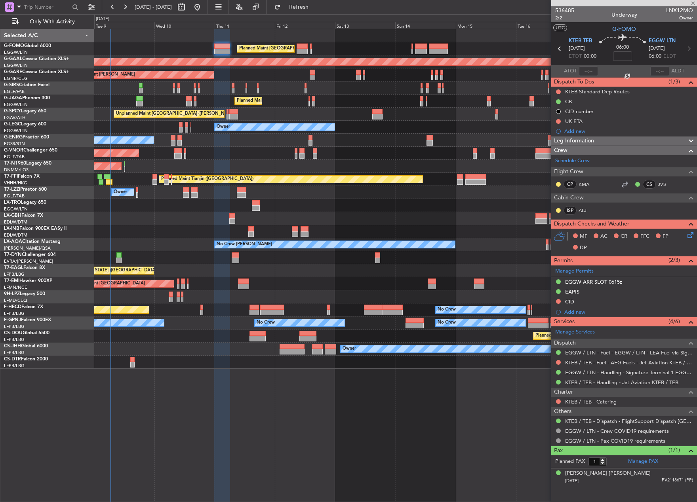
type input "+00:10"
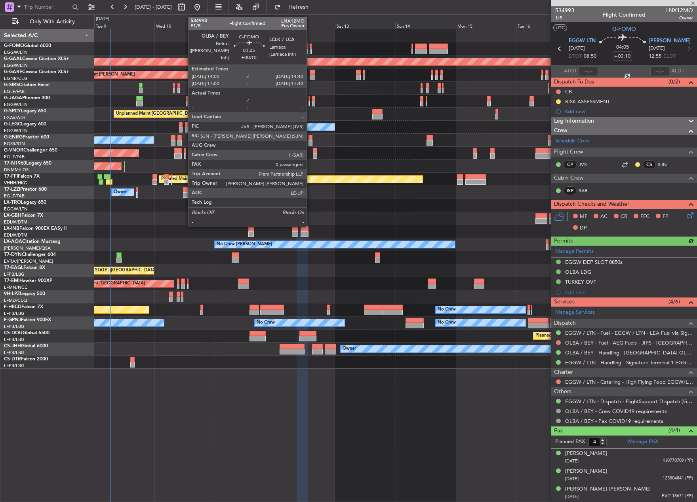
click at [310, 50] on div at bounding box center [311, 52] width 2 height 6
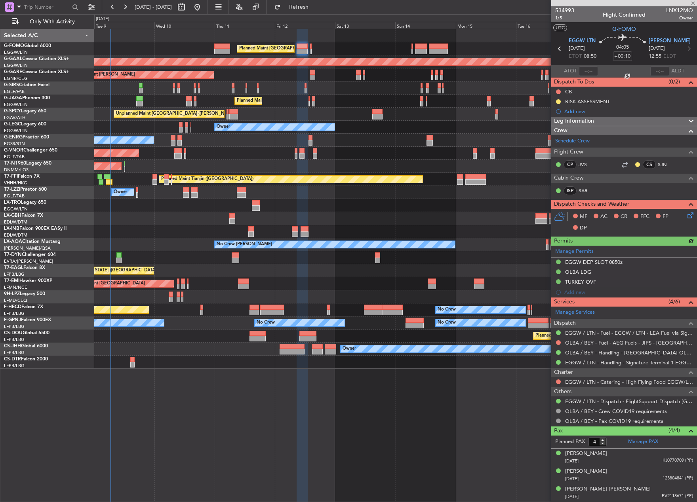
type input "0"
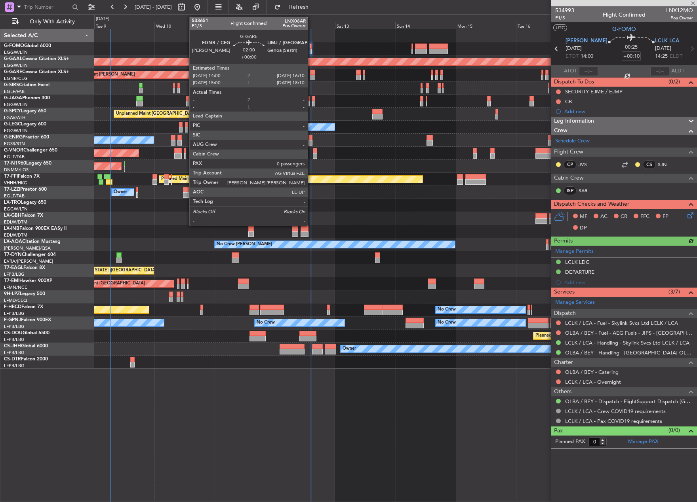
click at [311, 76] on div at bounding box center [313, 78] width 6 height 6
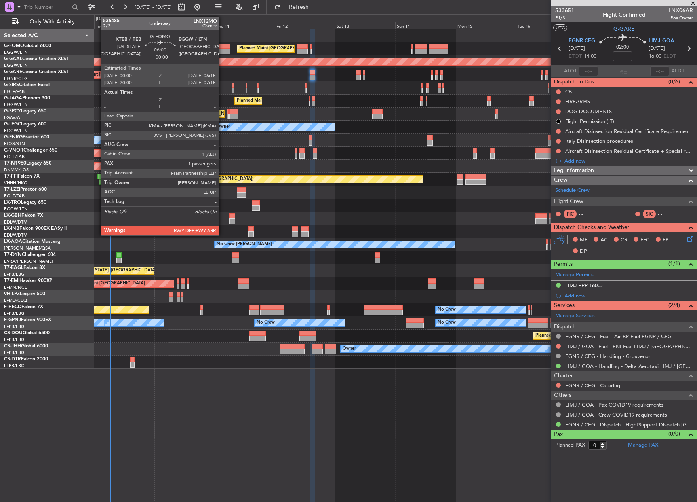
click at [222, 51] on div at bounding box center [222, 52] width 16 height 6
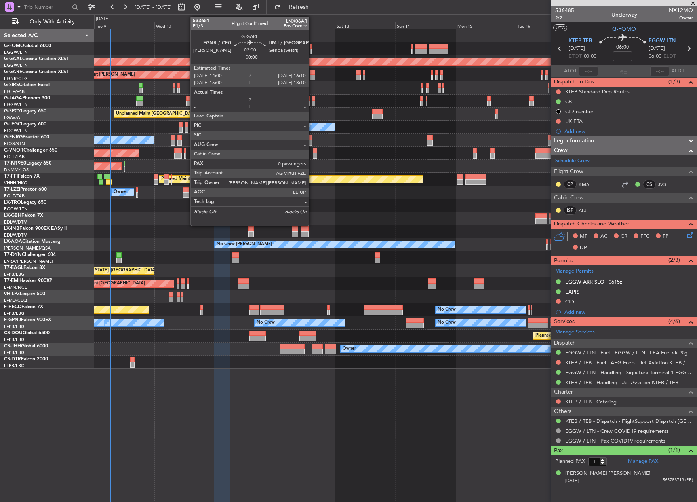
click at [312, 74] on div at bounding box center [313, 73] width 6 height 6
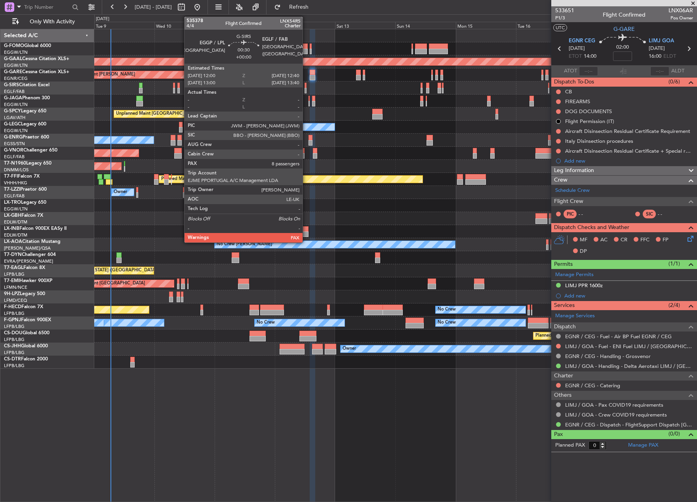
click at [306, 86] on div at bounding box center [305, 86] width 2 height 6
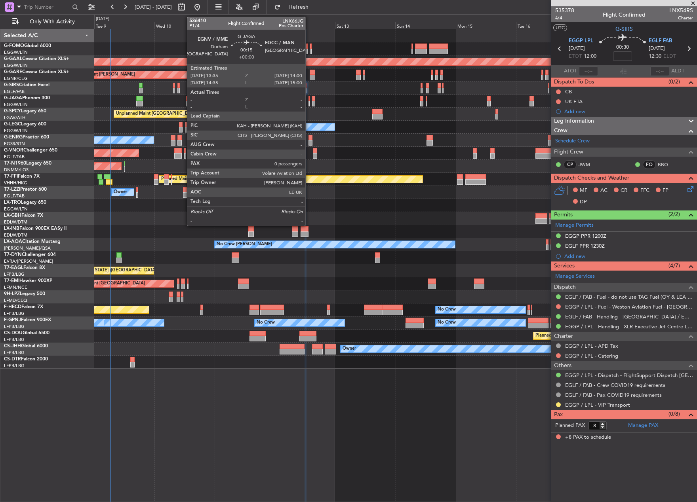
click at [309, 104] on div at bounding box center [308, 104] width 1 height 6
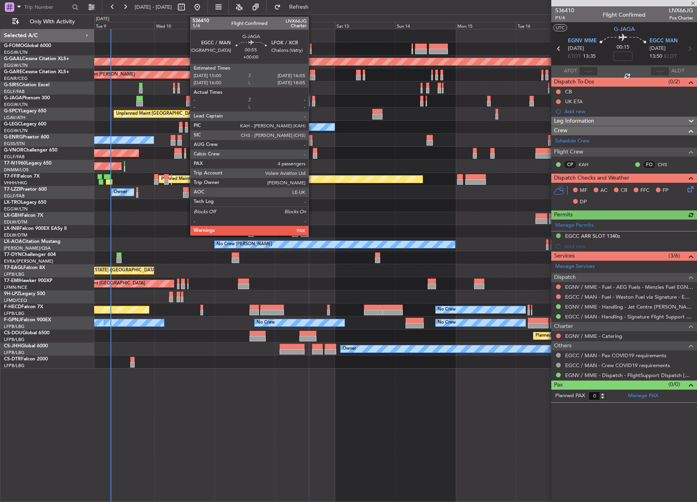
click at [313, 104] on div at bounding box center [313, 104] width 3 height 6
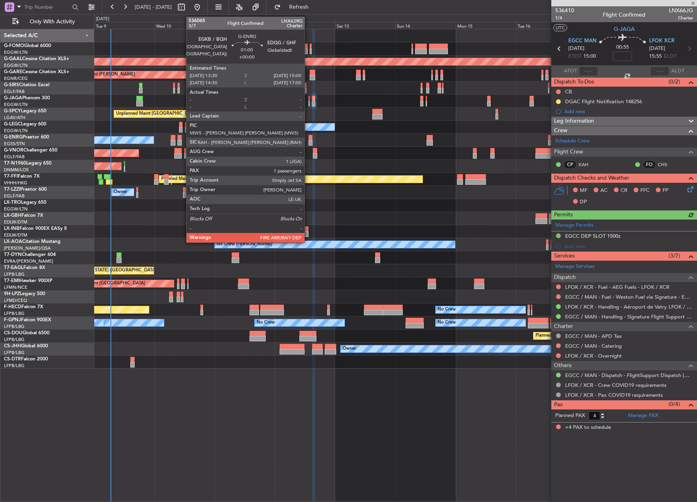
click at [308, 139] on div at bounding box center [310, 138] width 4 height 6
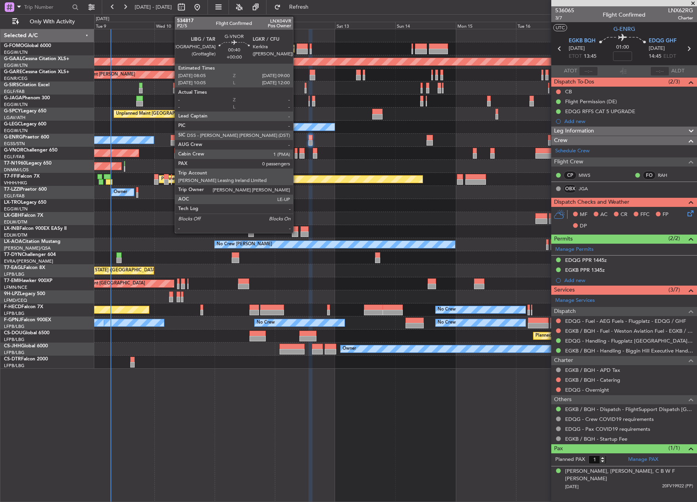
click at [296, 155] on div at bounding box center [295, 156] width 2 height 6
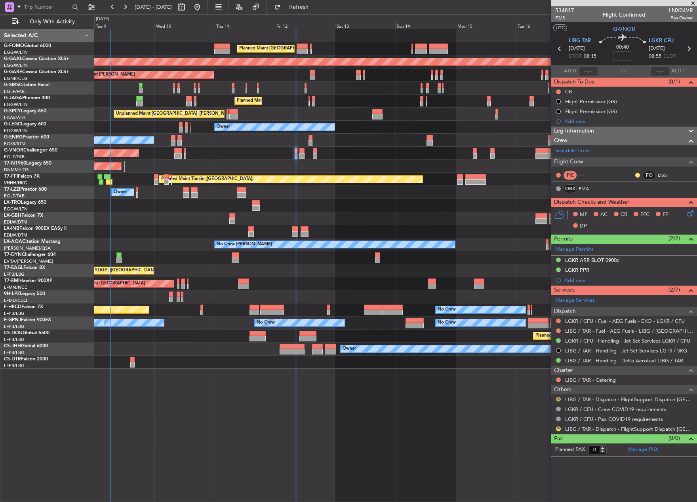
click at [558, 399] on button "R" at bounding box center [558, 399] width 5 height 5
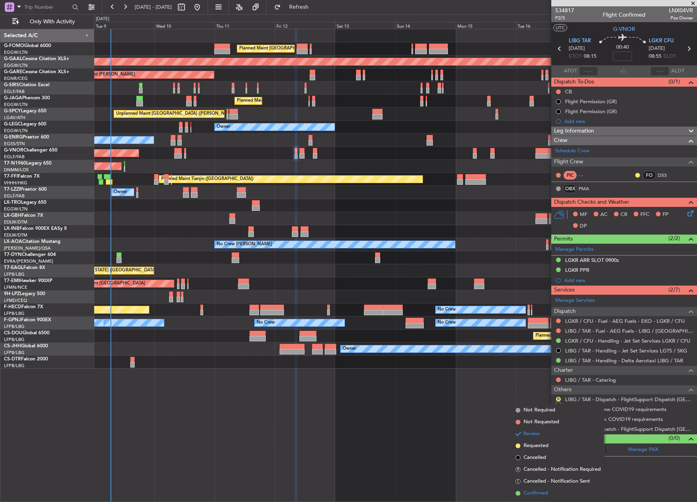
click at [524, 492] on span "Confirmed" at bounding box center [535, 494] width 25 height 8
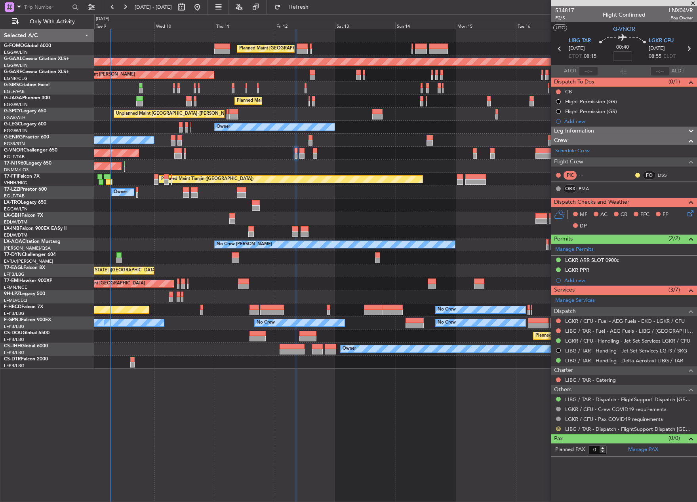
click at [557, 429] on button "R" at bounding box center [558, 429] width 5 height 5
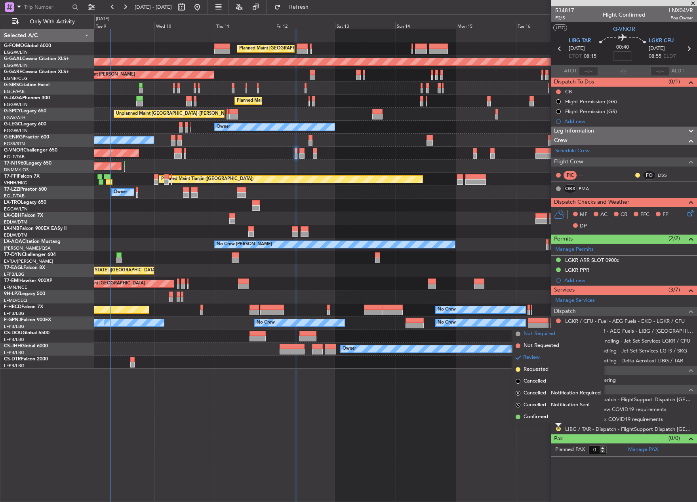
click at [533, 335] on span "Not Required" at bounding box center [539, 334] width 32 height 8
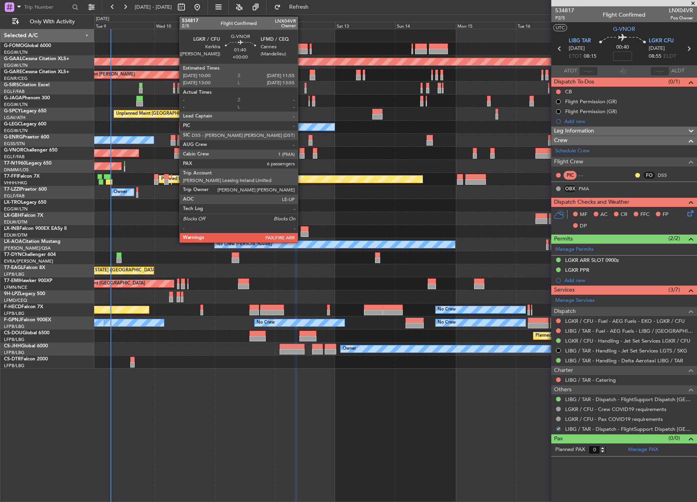
click at [301, 157] on div at bounding box center [301, 156] width 5 height 6
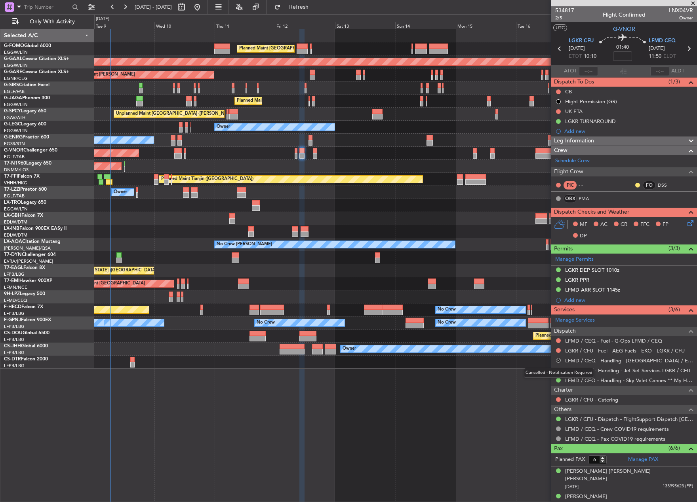
click at [558, 360] on button "R" at bounding box center [558, 360] width 5 height 5
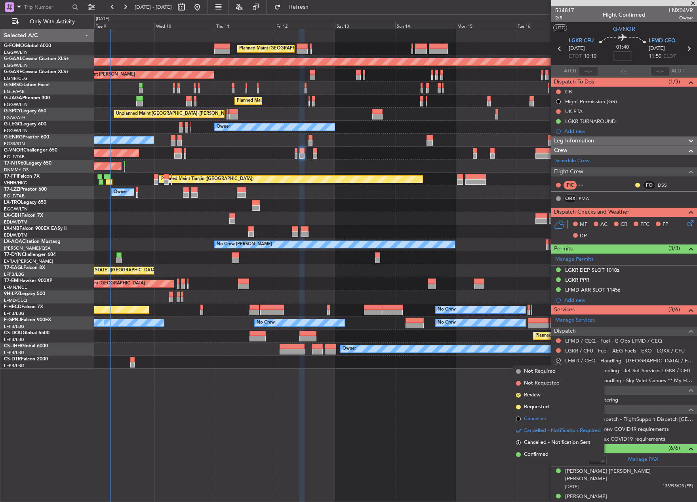
click at [551, 416] on li "Cancelled" at bounding box center [558, 419] width 91 height 12
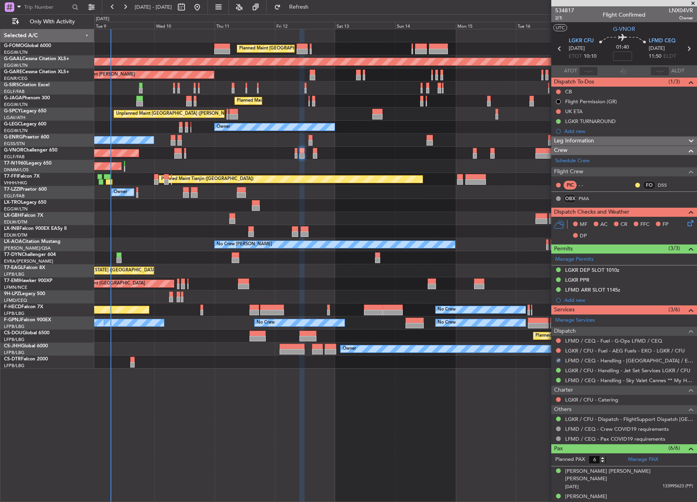
scroll to position [71, 0]
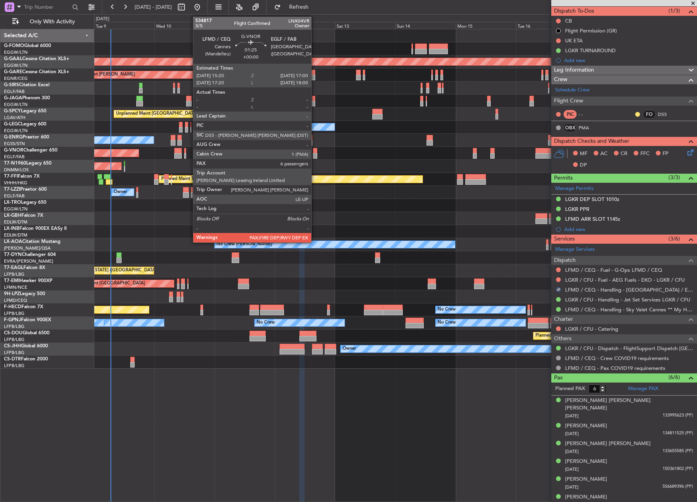
click at [315, 154] on div at bounding box center [315, 156] width 4 height 6
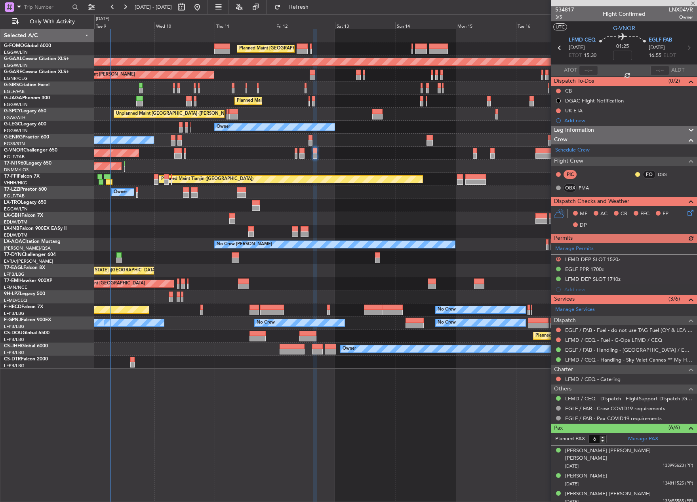
scroll to position [0, 0]
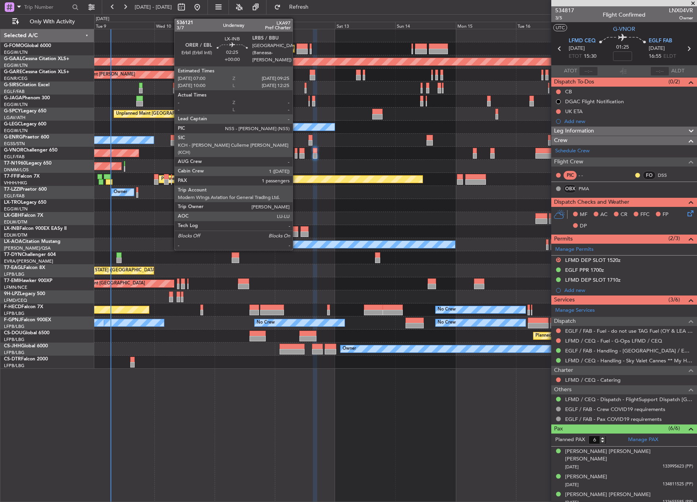
click at [296, 235] on div at bounding box center [295, 235] width 6 height 6
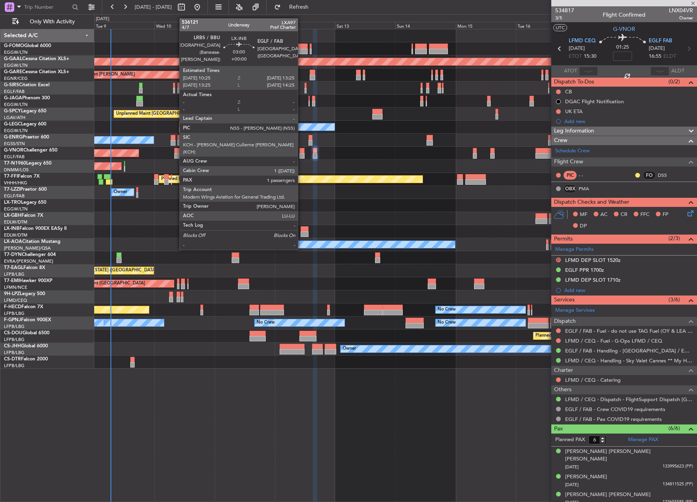
type input "1"
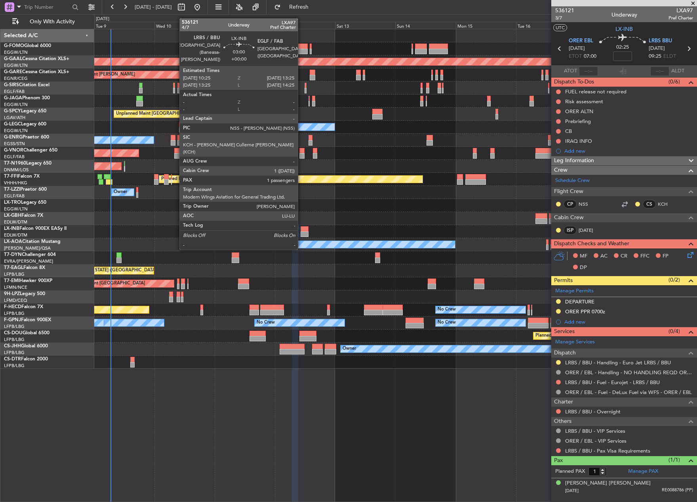
click at [301, 235] on div at bounding box center [304, 235] width 8 height 6
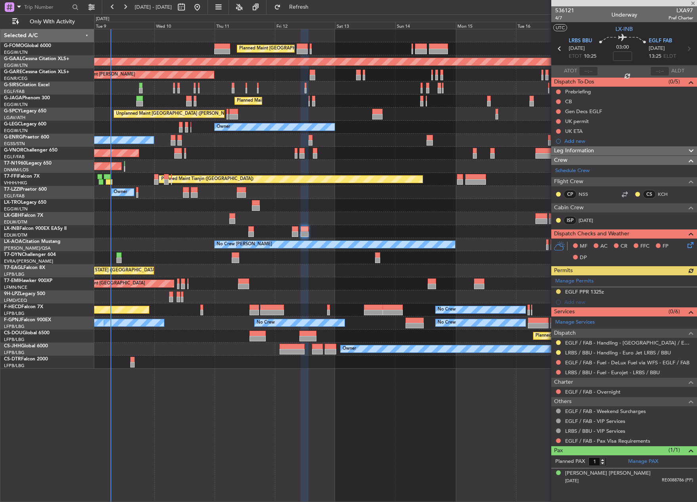
click at [325, 310] on div "No Crew Planned Maint Paris (Le Bourget) No Crew No Crew" at bounding box center [395, 310] width 602 height 13
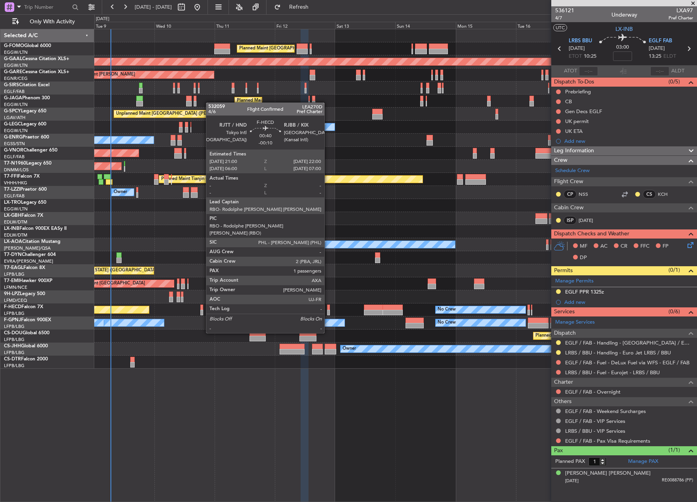
click at [328, 311] on div at bounding box center [328, 313] width 3 height 6
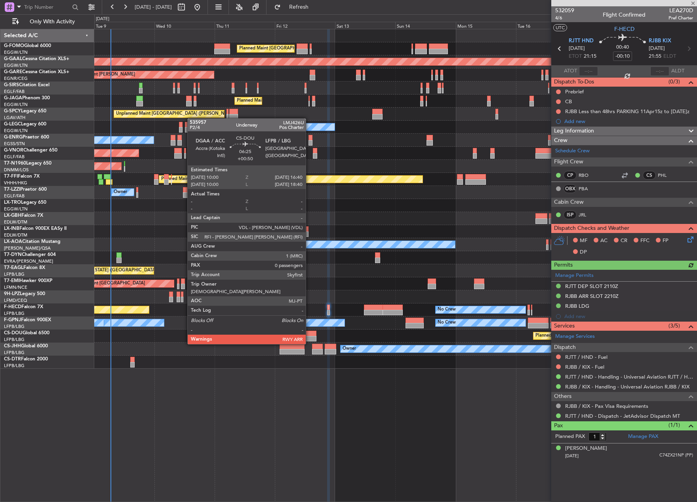
click at [309, 336] on div at bounding box center [307, 339] width 17 height 6
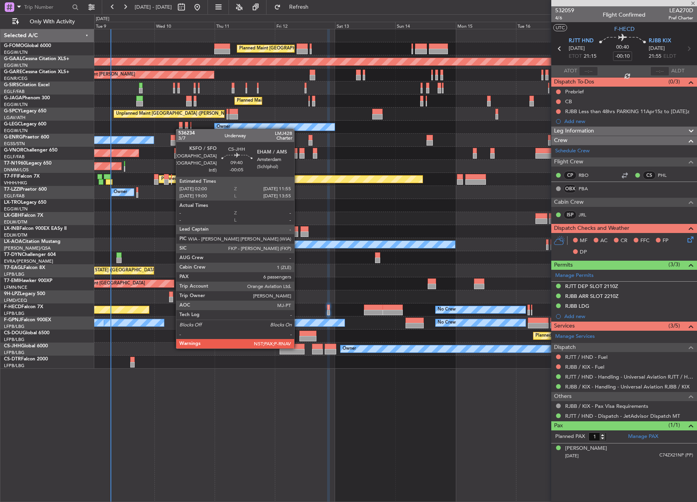
type input "+00:50"
type input "0"
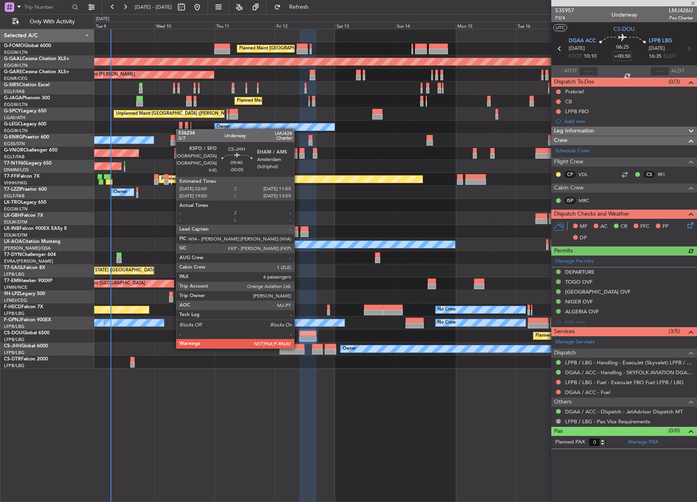
click at [298, 348] on div at bounding box center [291, 347] width 25 height 6
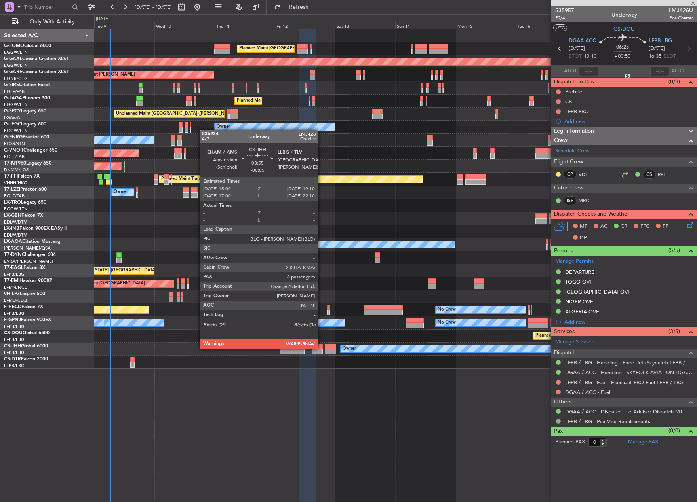
type input "-00:05"
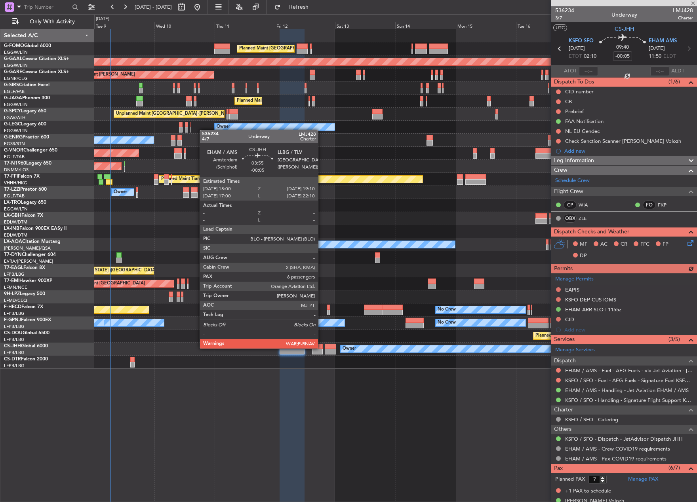
click at [321, 348] on div at bounding box center [317, 347] width 11 height 6
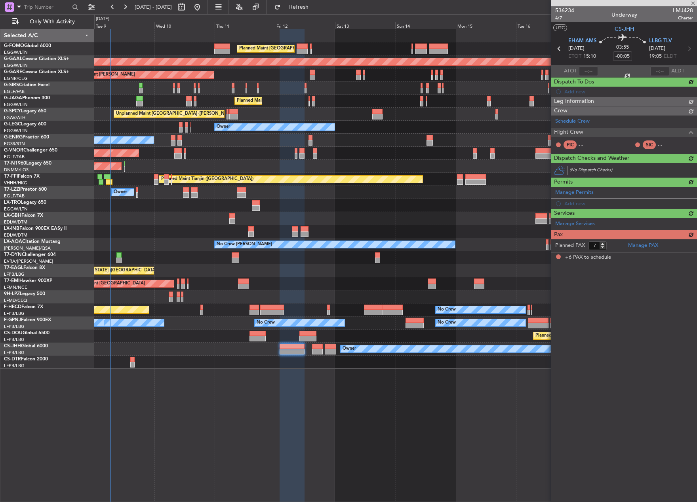
type input "6"
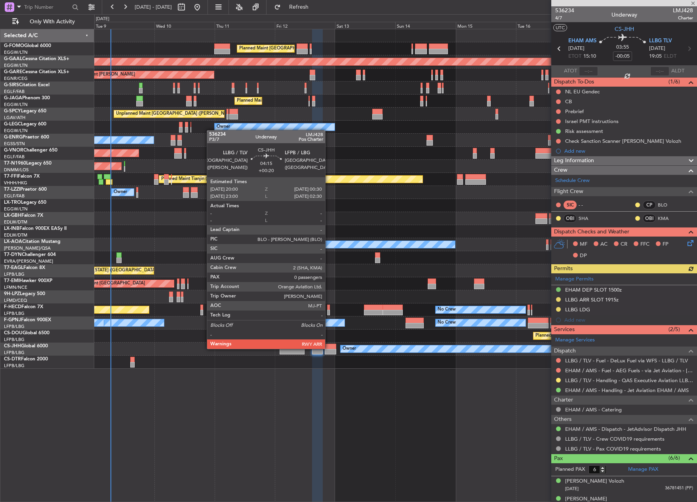
click at [329, 348] on div at bounding box center [330, 347] width 11 height 6
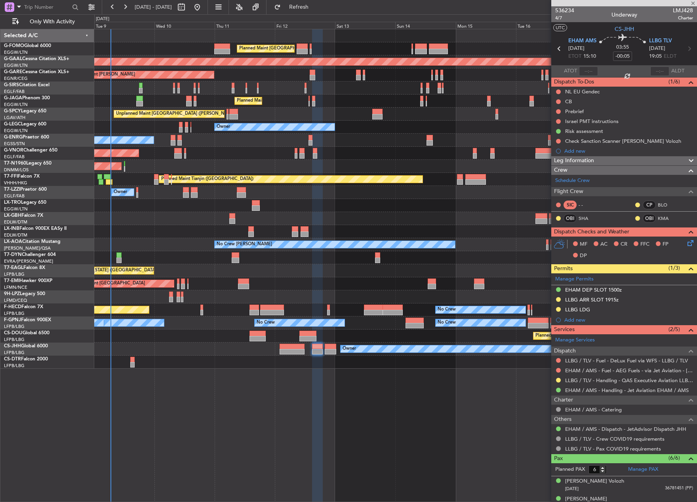
type input "+00:20"
type input "0"
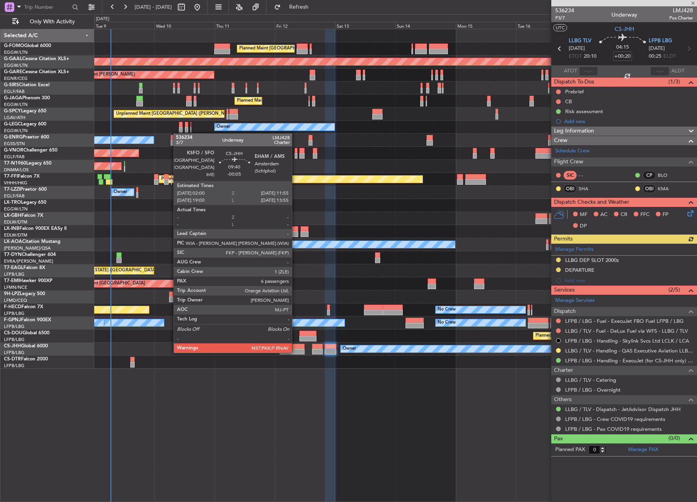
click at [295, 352] on div at bounding box center [291, 352] width 25 height 6
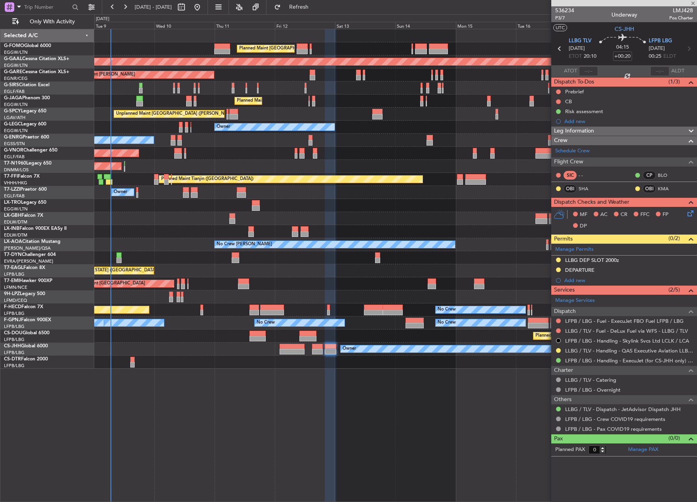
type input "-00:05"
type input "7"
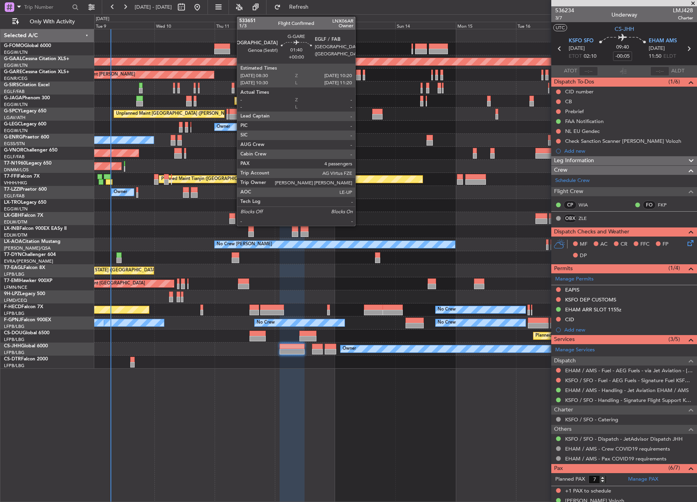
click at [359, 75] on div at bounding box center [358, 78] width 5 height 6
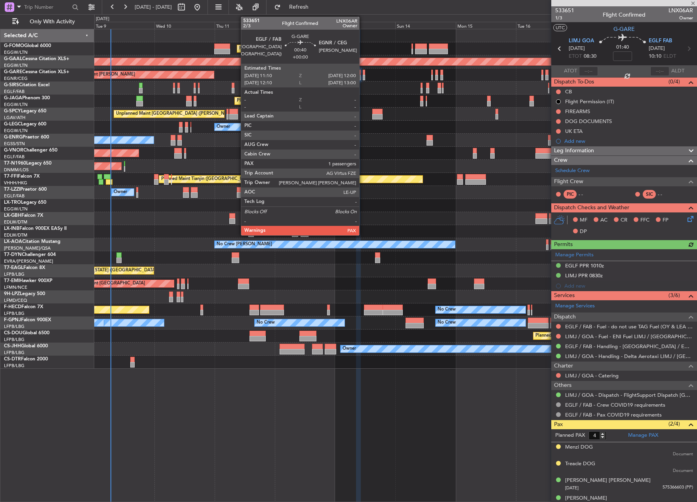
click at [363, 77] on div at bounding box center [364, 78] width 2 height 6
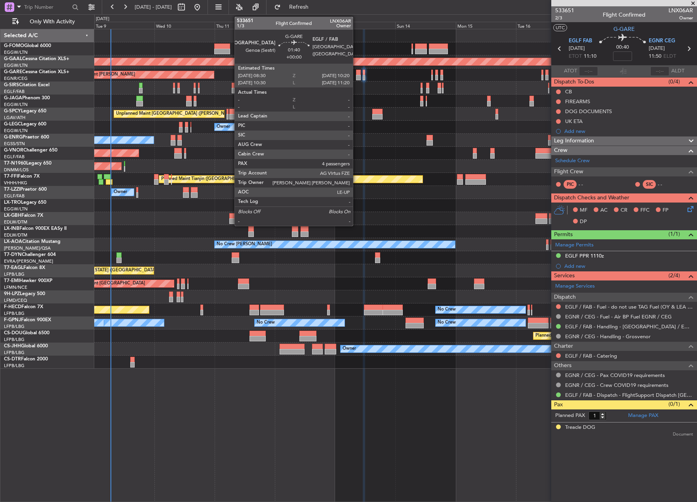
click at [356, 74] on div at bounding box center [358, 73] width 5 height 6
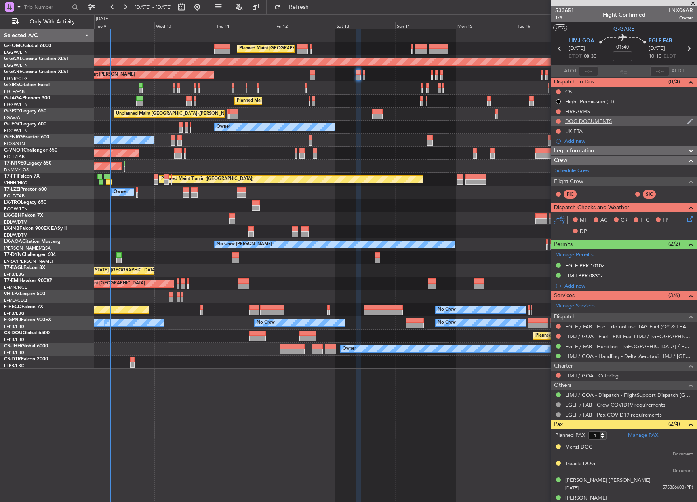
click at [572, 123] on div "DOG DOCUMENTS" at bounding box center [588, 121] width 47 height 7
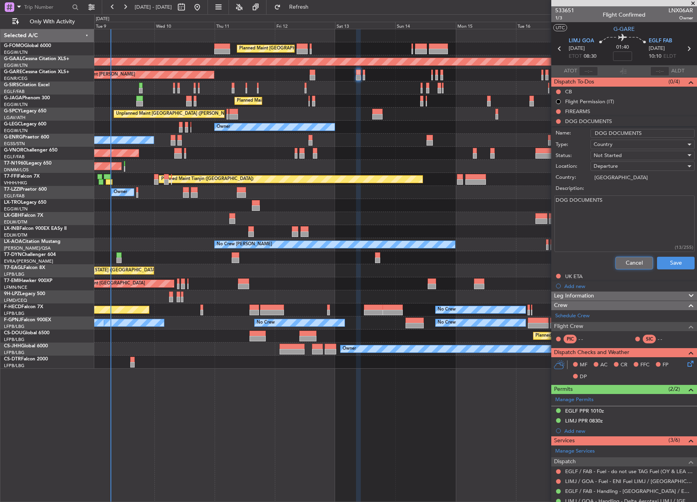
click at [629, 265] on button "Cancel" at bounding box center [634, 263] width 38 height 13
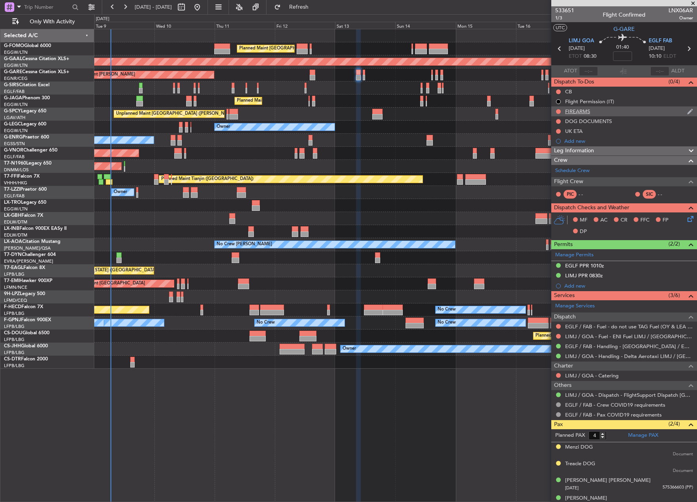
click at [573, 110] on div "FIREARMS" at bounding box center [577, 111] width 25 height 7
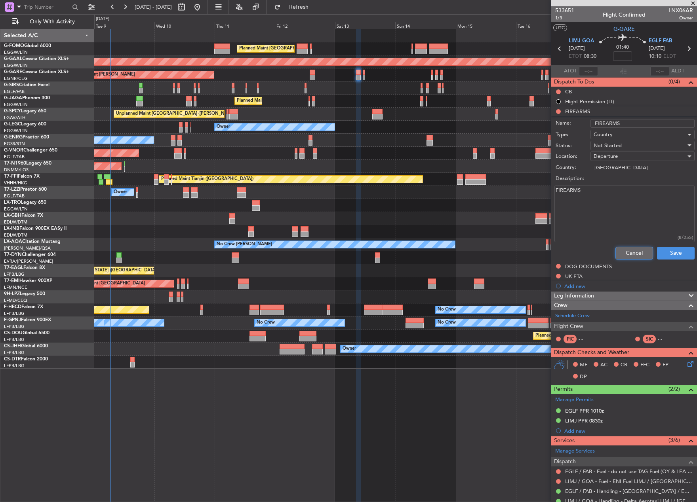
click at [621, 250] on button "Cancel" at bounding box center [634, 253] width 38 height 13
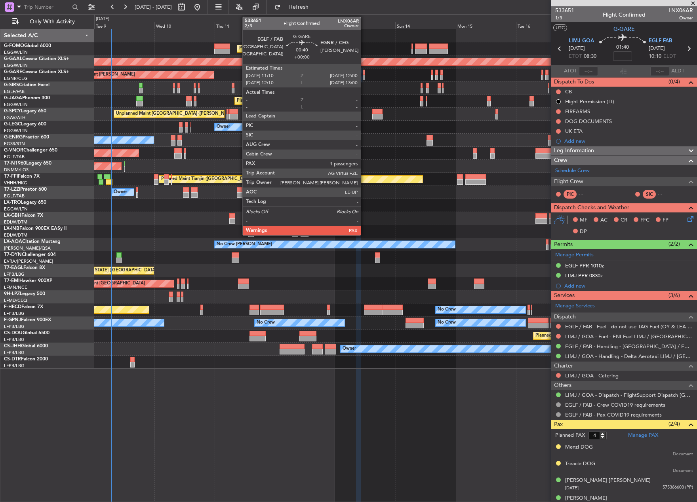
click at [364, 74] on div at bounding box center [364, 73] width 2 height 6
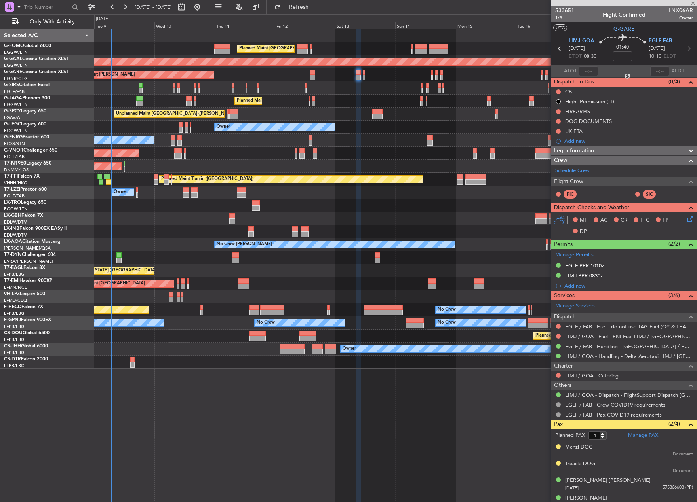
type input "1"
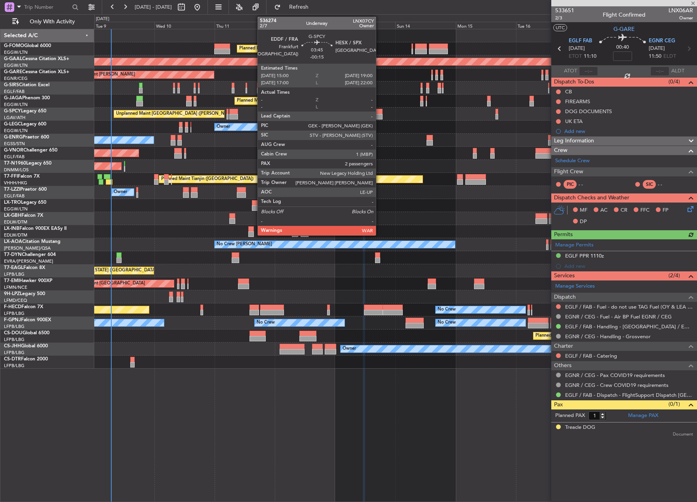
click at [379, 118] on div at bounding box center [377, 117] width 10 height 6
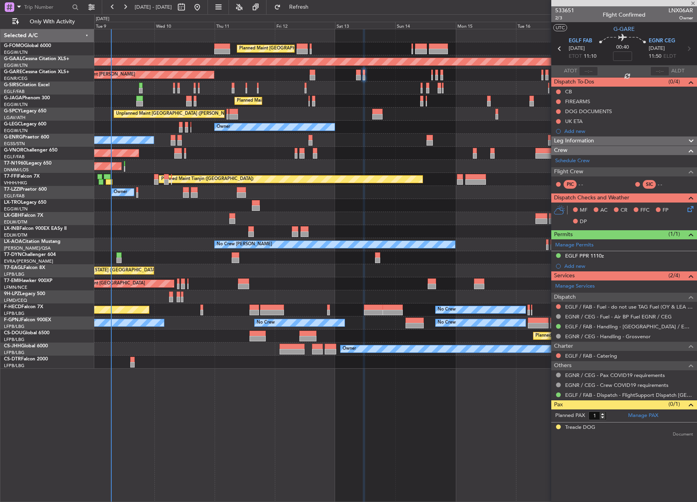
type input "-00:15"
type input "2"
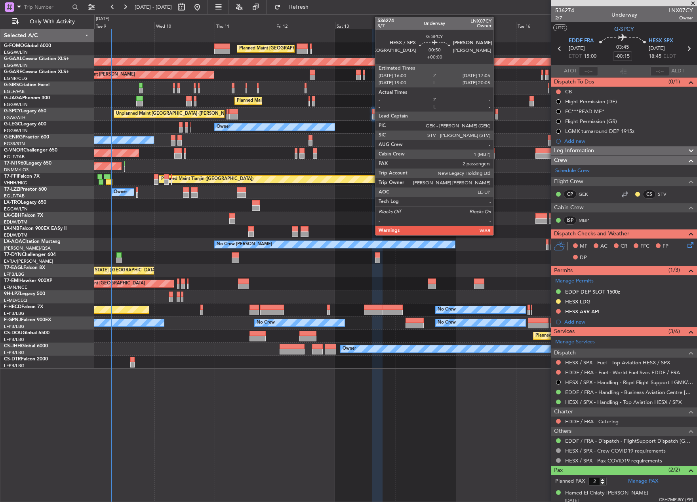
click at [497, 117] on div at bounding box center [496, 117] width 3 height 6
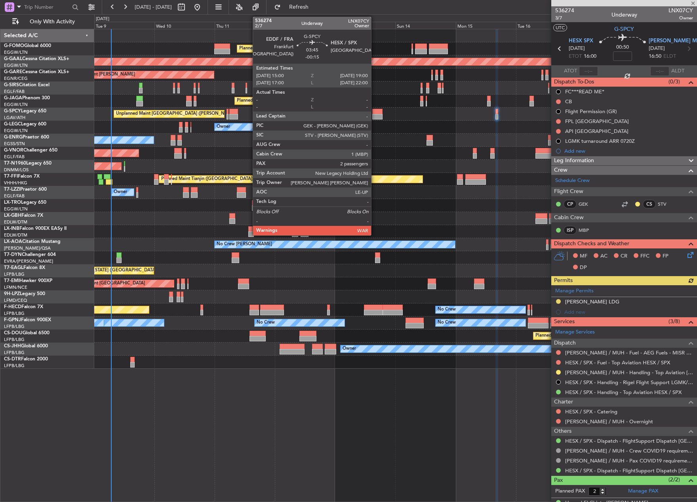
click at [374, 114] on div at bounding box center [377, 117] width 10 height 6
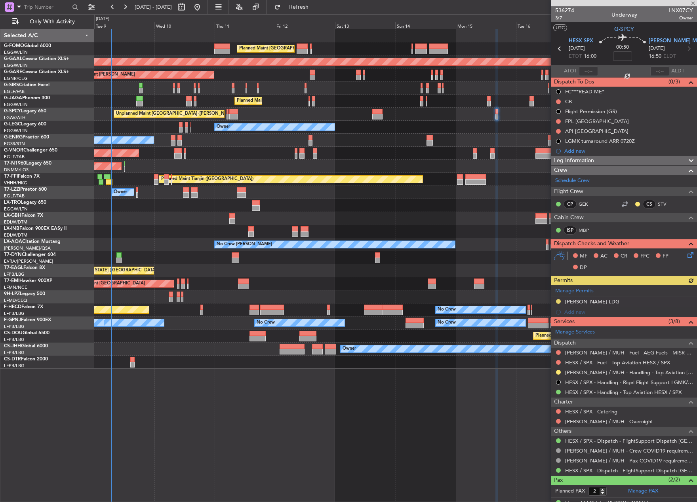
type input "-00:15"
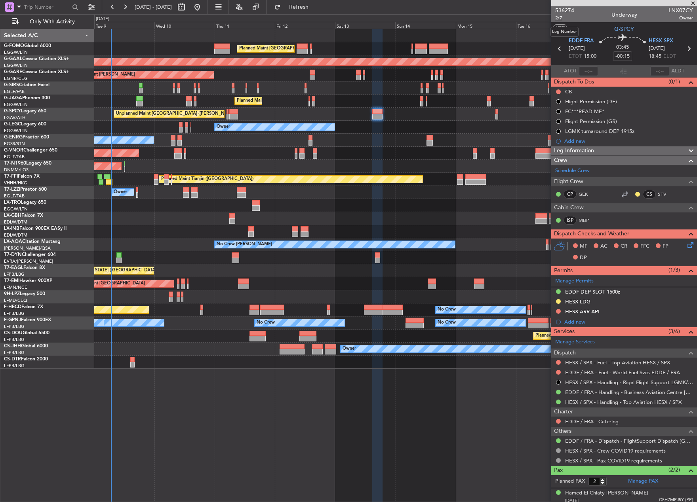
click at [559, 18] on span "2/7" at bounding box center [564, 18] width 19 height 7
click at [556, 17] on span "2/7" at bounding box center [564, 18] width 19 height 7
click at [556, 311] on button at bounding box center [558, 311] width 5 height 5
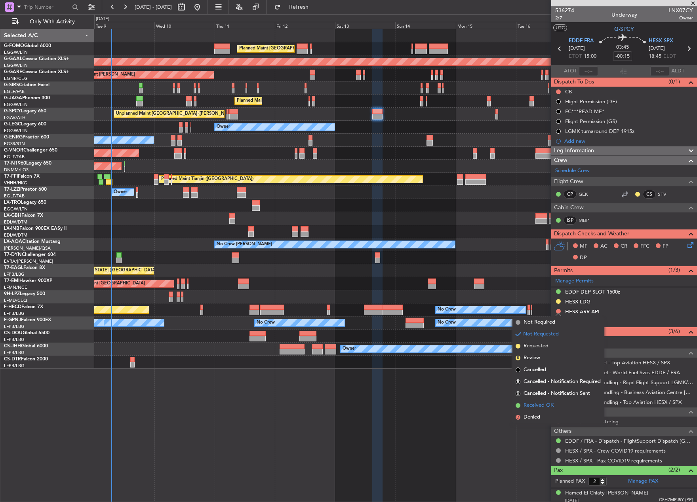
click at [529, 405] on span "Received OK" at bounding box center [538, 406] width 30 height 8
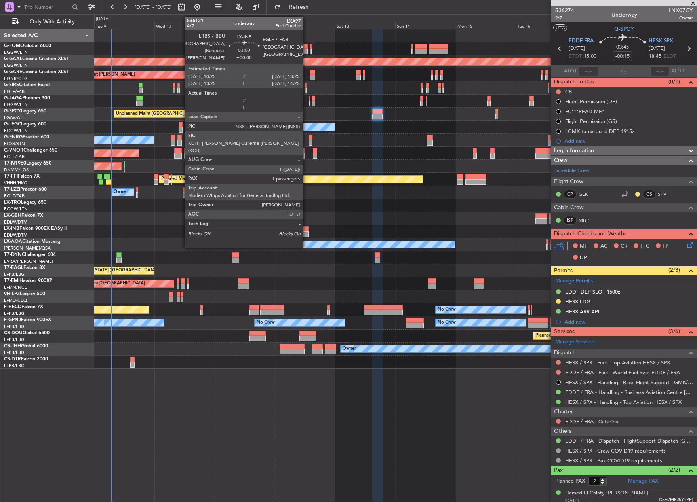
click at [306, 233] on div at bounding box center [304, 235] width 8 height 6
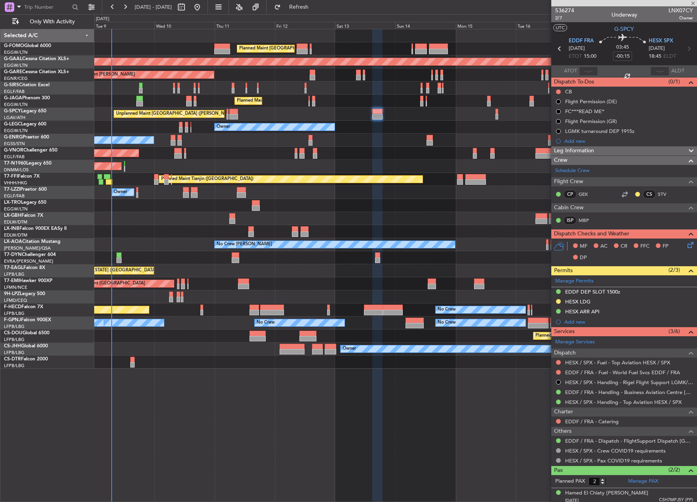
type input "1"
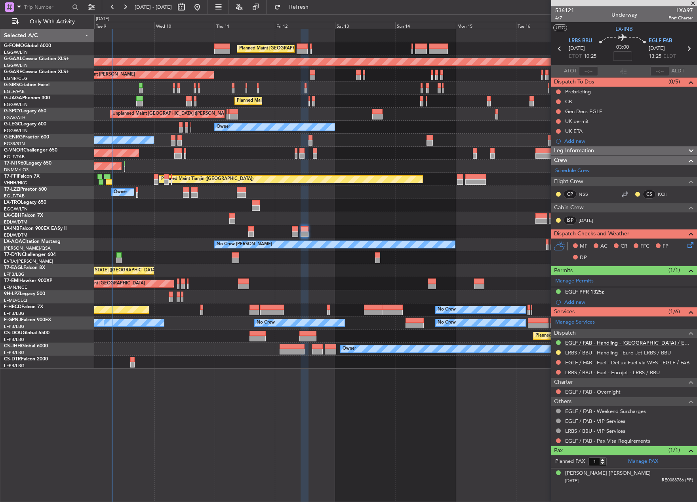
click at [583, 341] on link "EGLF / FAB - Handling - [GEOGRAPHIC_DATA] / EGLF / FAB" at bounding box center [629, 343] width 128 height 7
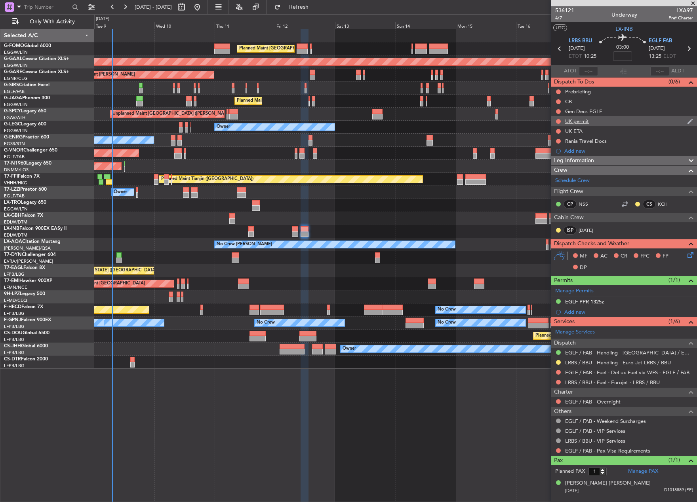
click at [576, 117] on div "UK permit" at bounding box center [624, 121] width 146 height 10
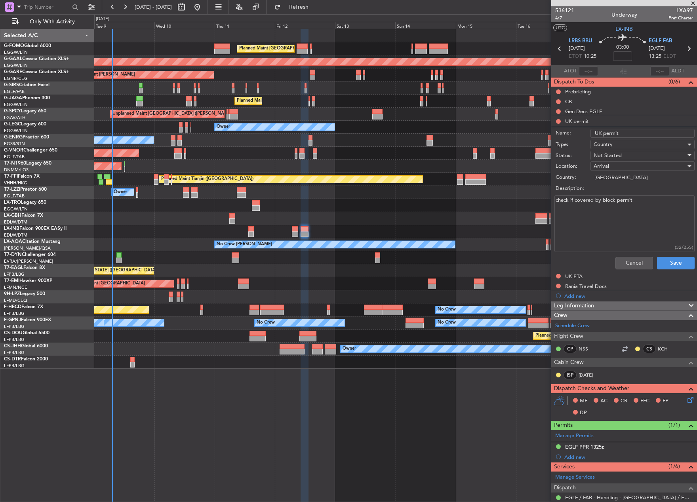
drag, startPoint x: 643, startPoint y: 201, endPoint x: 456, endPoint y: 196, distance: 187.3
click at [456, 196] on fb-app "09 Sep 2025 - 19 Sep 2025 Refresh Quick Links Only With Activity Planned Maint …" at bounding box center [348, 254] width 697 height 496
paste textarea "FOP-41849"
type textarea "FOP-41849"
click at [616, 154] on span "Not Started" at bounding box center [607, 155] width 28 height 7
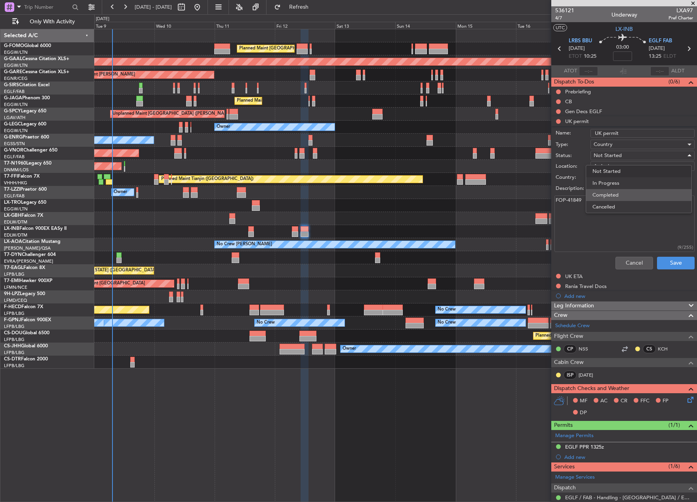
click at [629, 197] on span "Completed" at bounding box center [638, 195] width 93 height 12
click at [674, 262] on button "Save" at bounding box center [676, 263] width 38 height 13
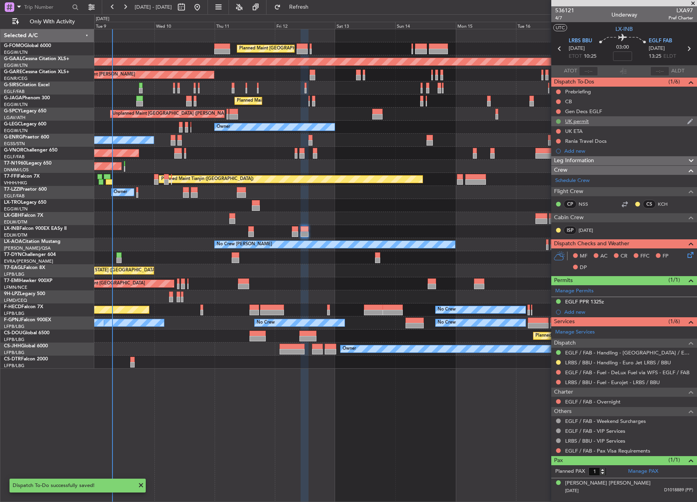
click at [557, 122] on button at bounding box center [558, 121] width 5 height 5
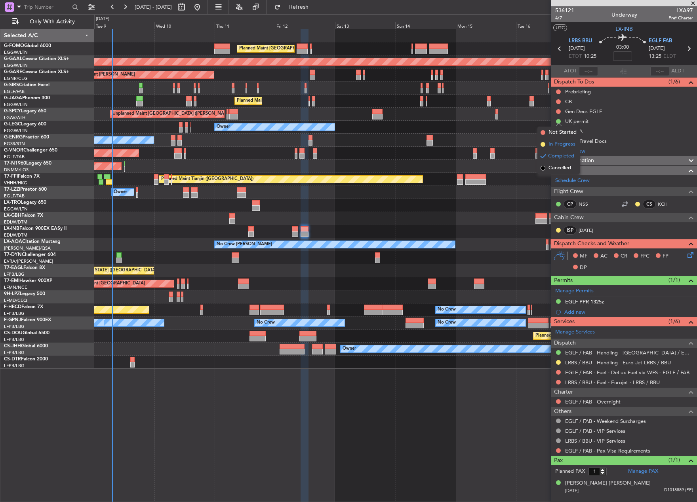
click at [543, 145] on span at bounding box center [542, 144] width 5 height 5
click at [579, 312] on div "Add new" at bounding box center [625, 312] width 122 height 7
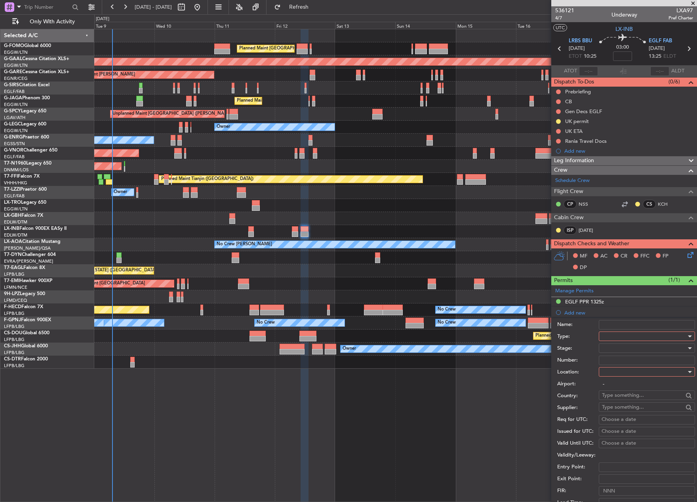
click at [624, 335] on div at bounding box center [644, 336] width 84 height 12
click at [623, 413] on span "Landing" at bounding box center [643, 419] width 83 height 12
click at [619, 348] on div at bounding box center [644, 348] width 84 height 12
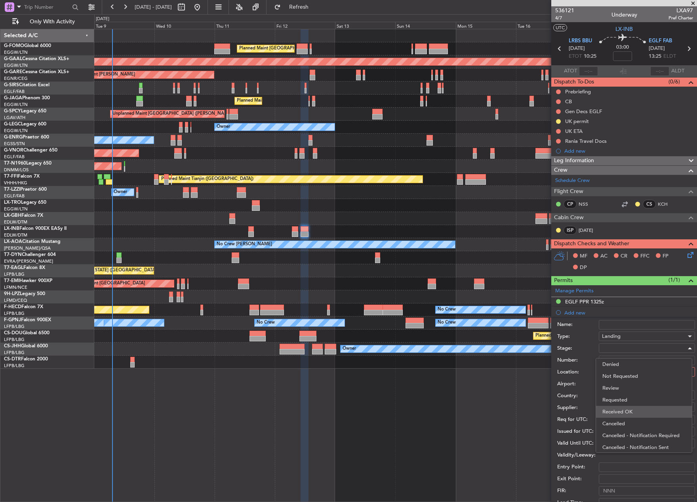
click at [632, 413] on span "Received OK" at bounding box center [643, 412] width 83 height 12
click at [628, 374] on div at bounding box center [644, 372] width 84 height 12
click at [628, 414] on span "Arrival" at bounding box center [643, 412] width 83 height 12
type input "EGLF / FAB"
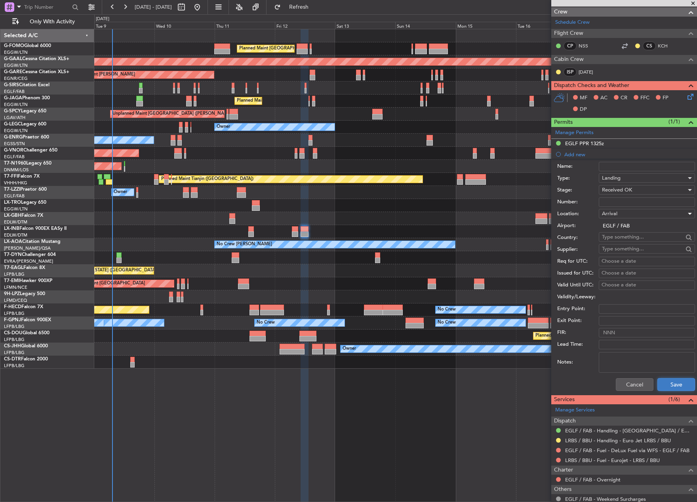
click at [678, 381] on button "Save" at bounding box center [676, 384] width 38 height 13
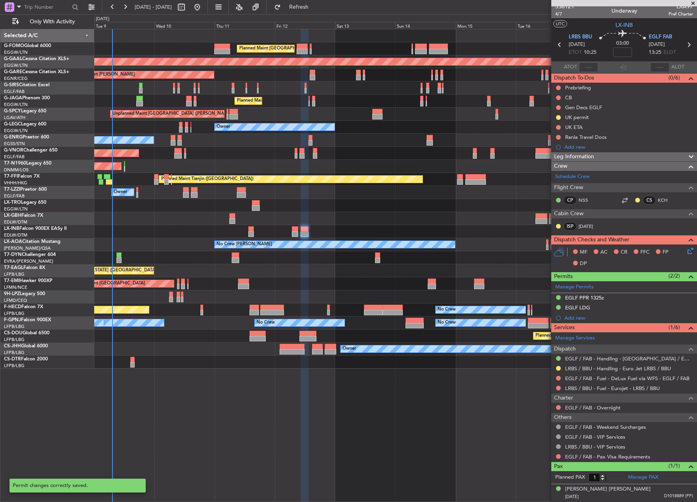
scroll to position [4, 0]
click at [576, 309] on div "EGLF PPR 1325z" at bounding box center [584, 312] width 36 height 10
click at [580, 308] on div "EGLF LDG" at bounding box center [577, 308] width 25 height 7
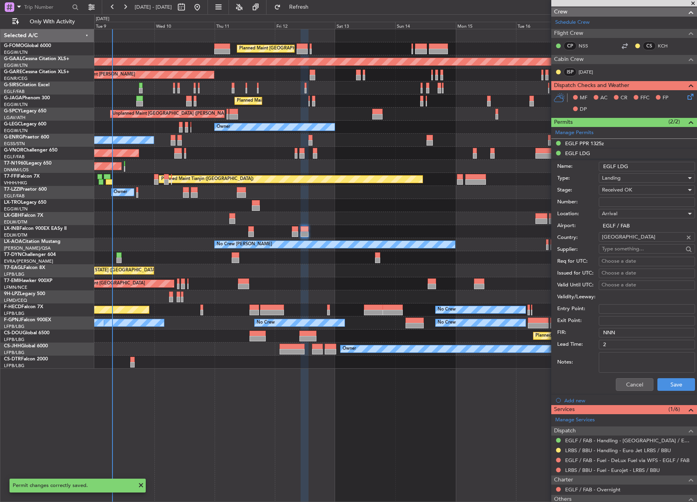
click at [616, 201] on input "Number:" at bounding box center [646, 202] width 96 height 9
paste input "FOP-41849"
type input "FOP-41849"
click at [634, 191] on div "Received OK" at bounding box center [644, 190] width 84 height 12
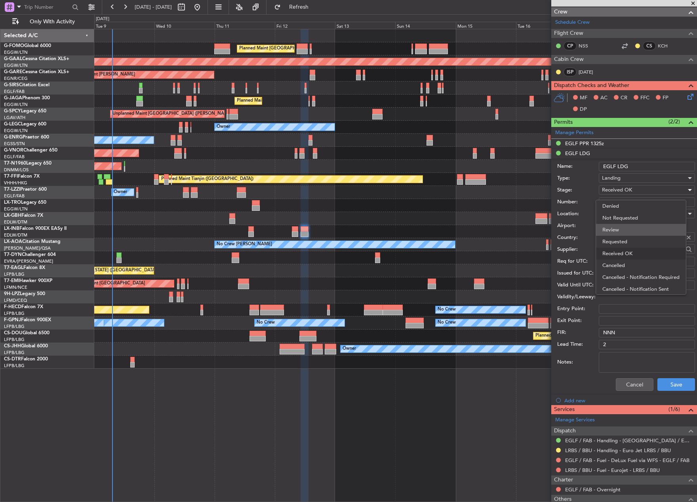
scroll to position [13, 0]
click at [632, 228] on span "Requested" at bounding box center [643, 229] width 83 height 12
click at [666, 389] on button "Save" at bounding box center [676, 384] width 38 height 13
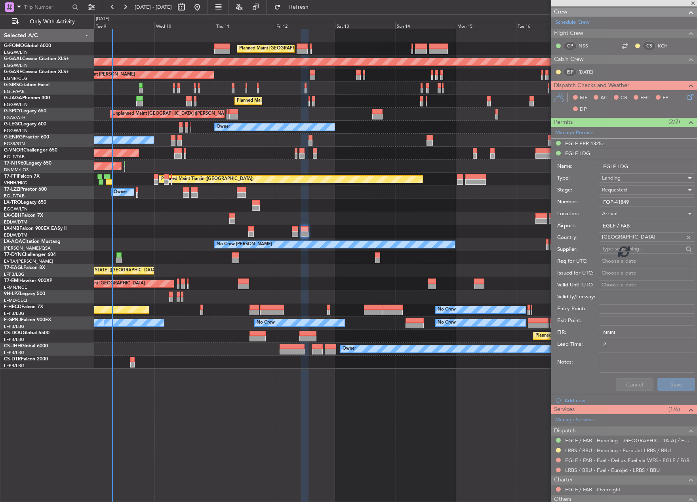
scroll to position [4, 0]
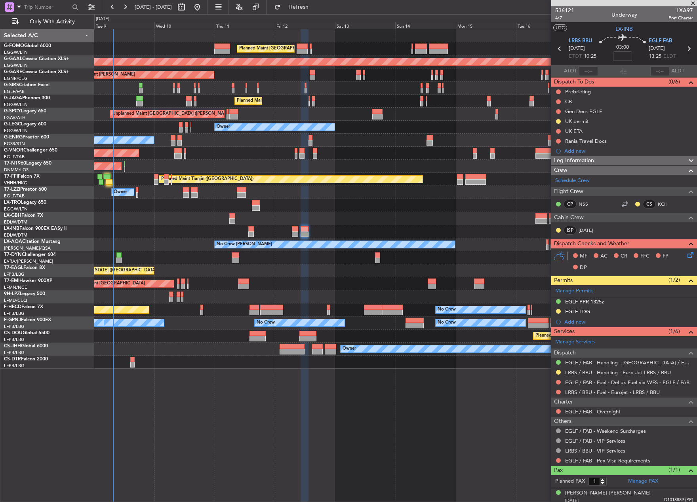
scroll to position [4, 0]
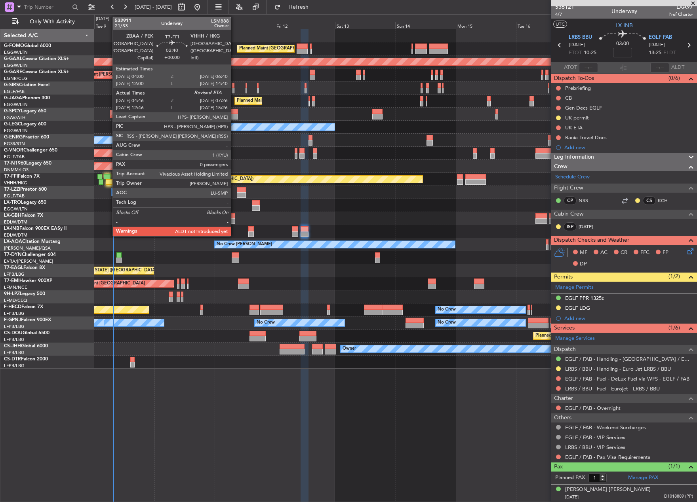
click at [108, 179] on div at bounding box center [107, 177] width 7 height 6
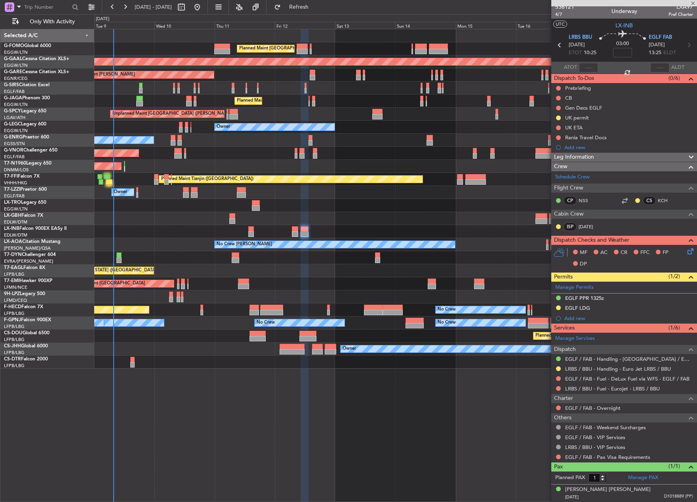
type input "04:46"
type input "0"
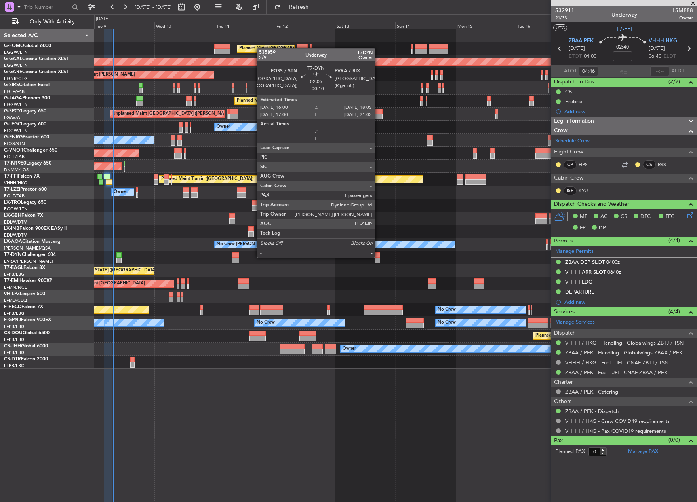
click at [378, 257] on div at bounding box center [378, 256] width 6 height 6
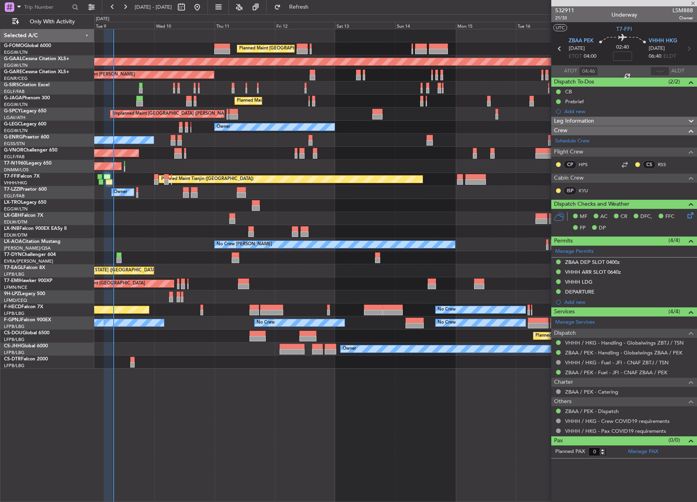
type input "+00:10"
type input "1"
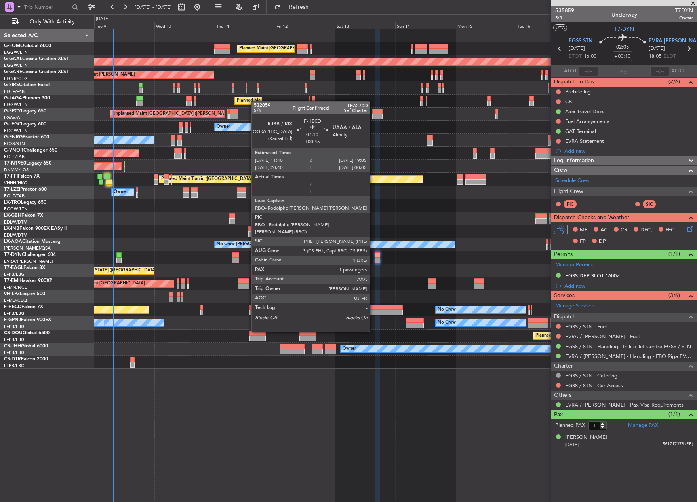
click at [373, 310] on div at bounding box center [373, 313] width 19 height 6
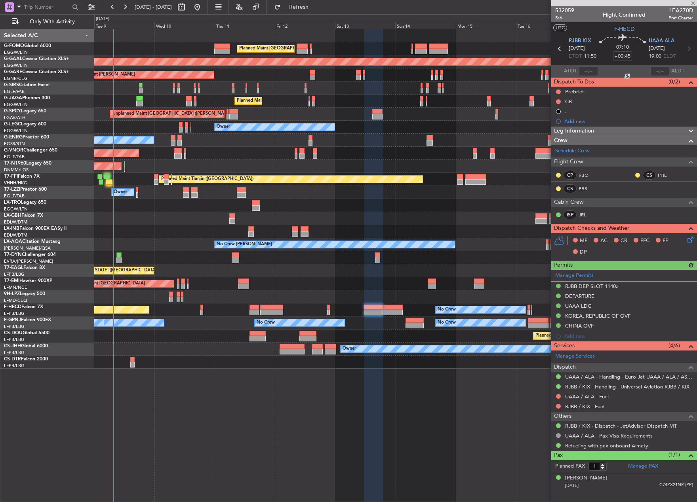
click at [403, 311] on div "No Crew Planned Maint [GEOGRAPHIC_DATA] ([GEOGRAPHIC_DATA]) No Crew No Crew" at bounding box center [395, 310] width 602 height 13
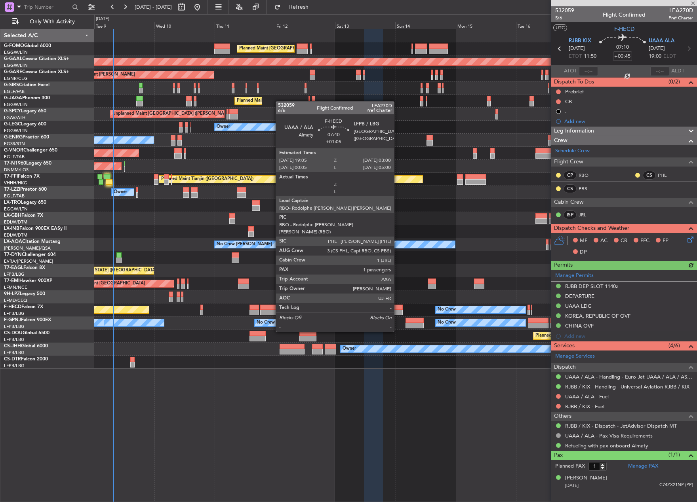
click at [397, 310] on div at bounding box center [392, 313] width 20 height 6
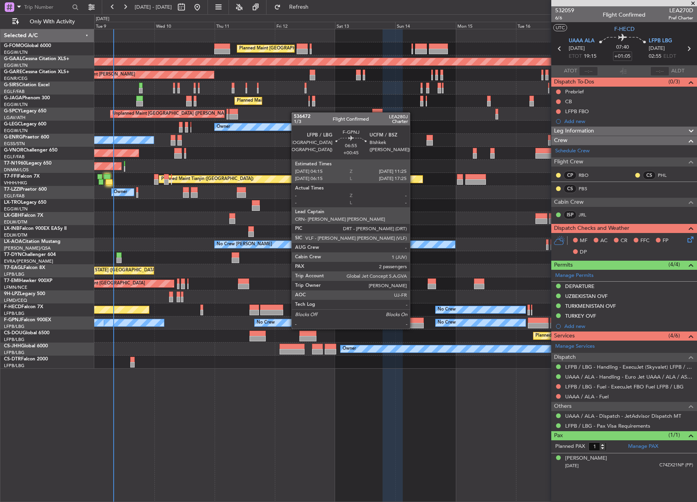
click at [413, 321] on div at bounding box center [414, 321] width 18 height 6
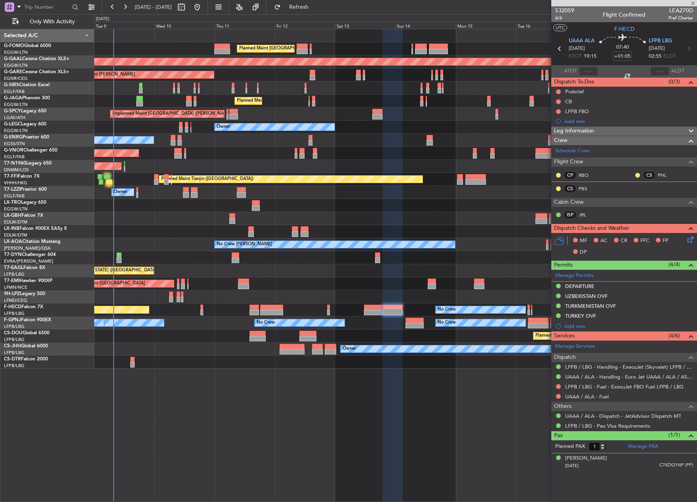
type input "+00:45"
type input "2"
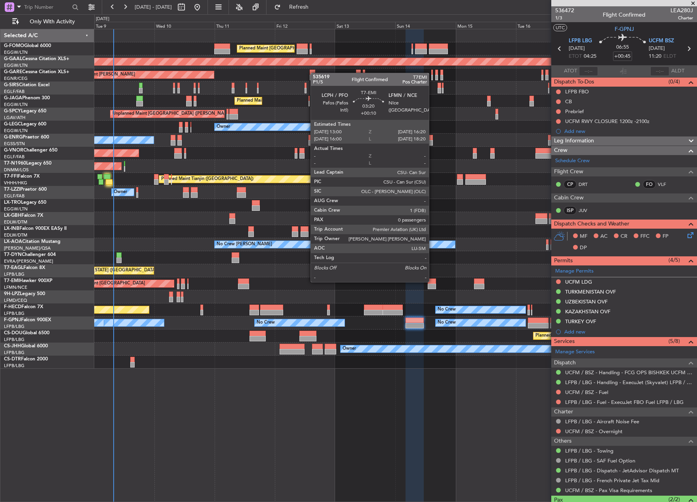
click at [432, 281] on div at bounding box center [431, 282] width 9 height 6
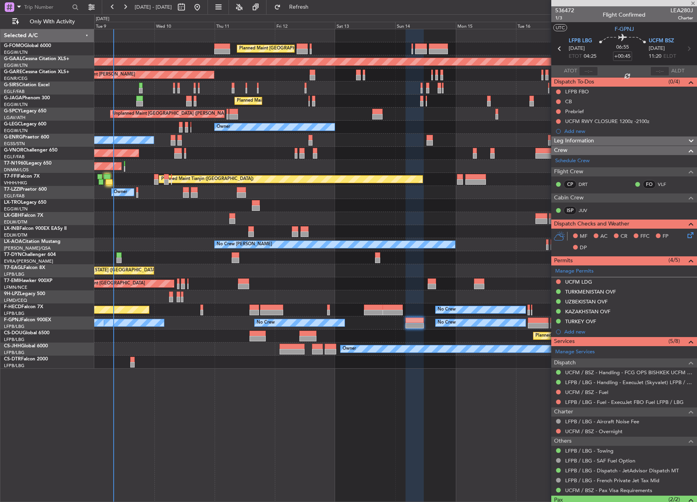
type input "+00:10"
type input "0"
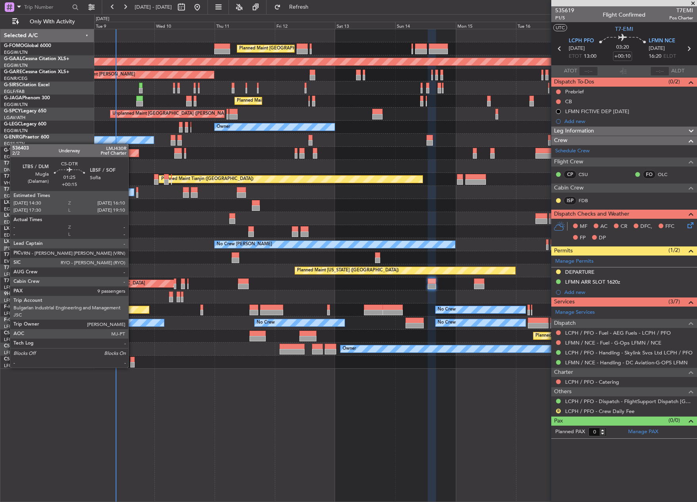
click at [132, 367] on div at bounding box center [132, 365] width 4 height 6
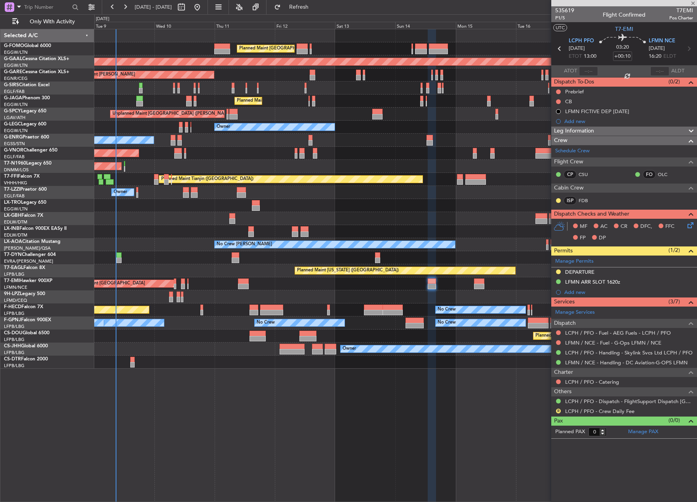
click at [132, 367] on div at bounding box center [132, 365] width 4 height 6
type input "+00:15"
type input "9"
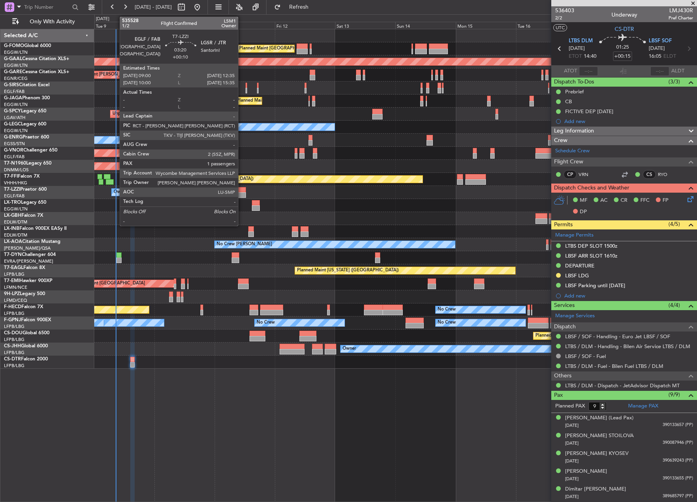
click at [241, 192] on div at bounding box center [241, 190] width 9 height 6
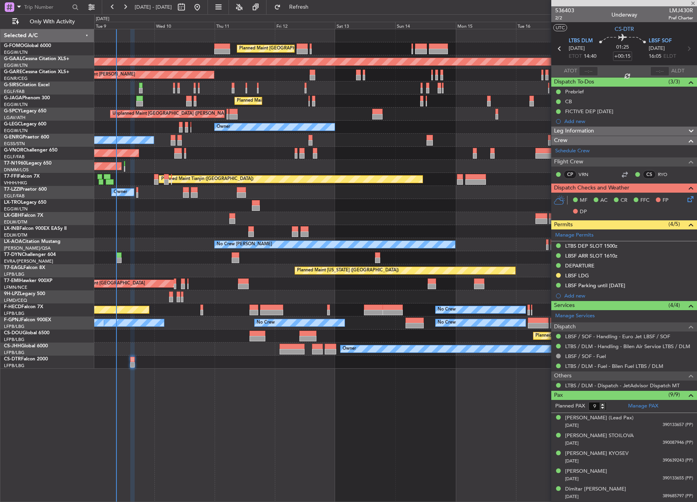
type input "+00:10"
type input "1"
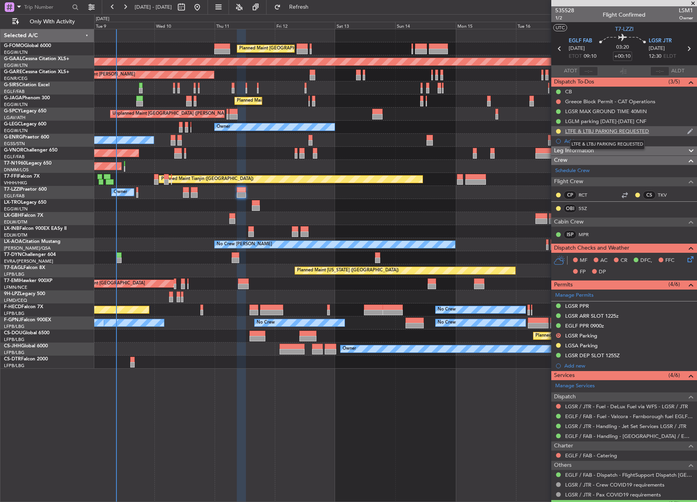
click at [575, 131] on div "LTFE & LTBJ PARKING REQUESTED" at bounding box center [607, 131] width 84 height 7
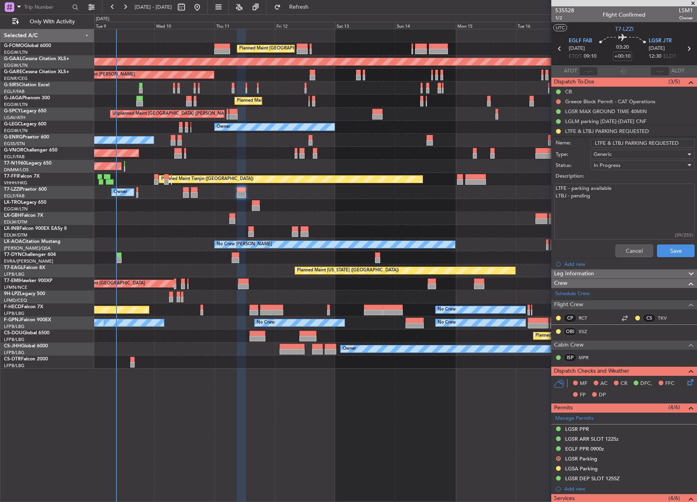
click at [606, 198] on textarea "LTFE - parking available LTBJ - pending" at bounding box center [624, 212] width 140 height 57
type textarea "LTFE - parking available LTBJ - pending LTFE CNF ARR&DEP"
click at [670, 249] on button "Save" at bounding box center [676, 251] width 38 height 13
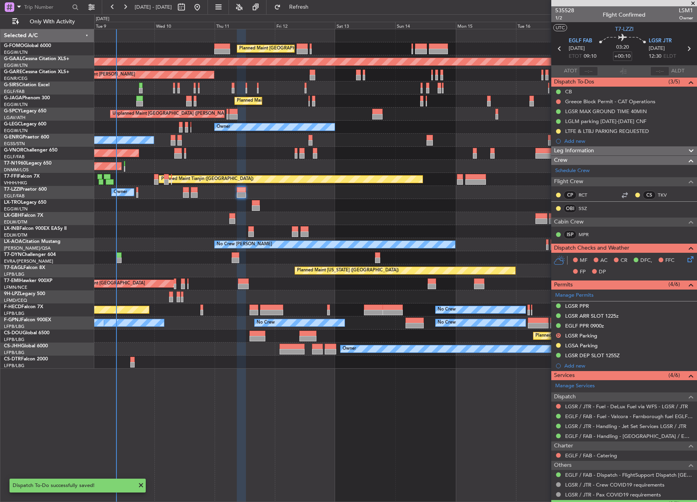
click at [683, 46] on icon at bounding box center [688, 49] width 10 height 10
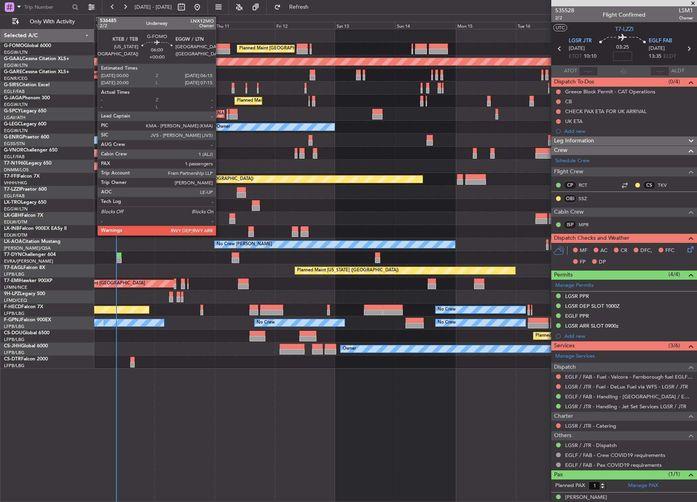
click at [219, 48] on div at bounding box center [222, 47] width 16 height 6
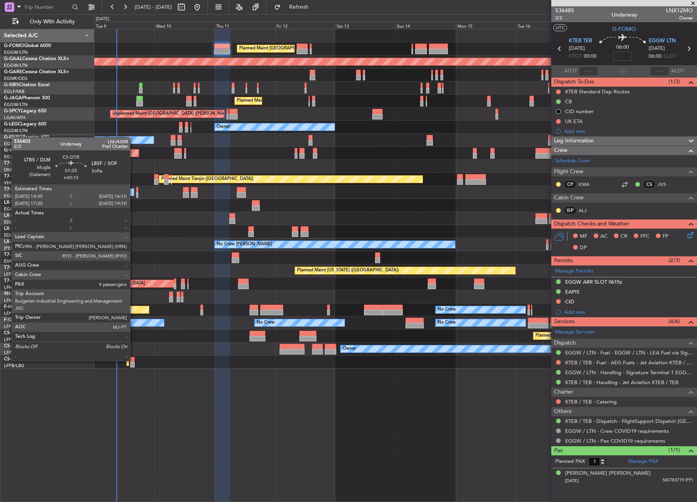
click at [133, 360] on div at bounding box center [132, 360] width 4 height 6
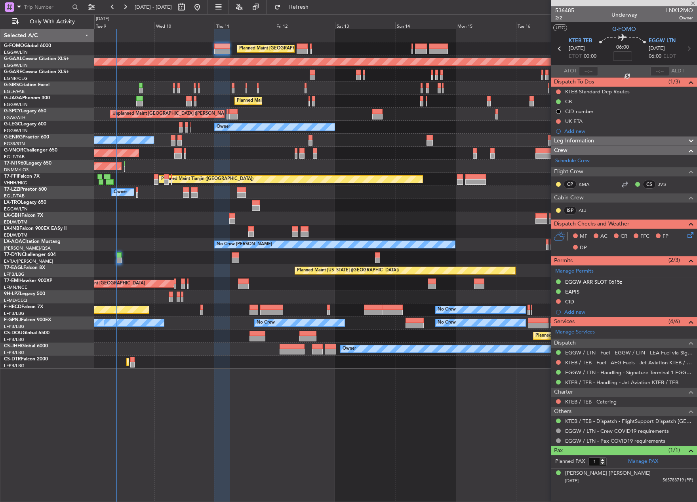
type input "+00:15"
type input "9"
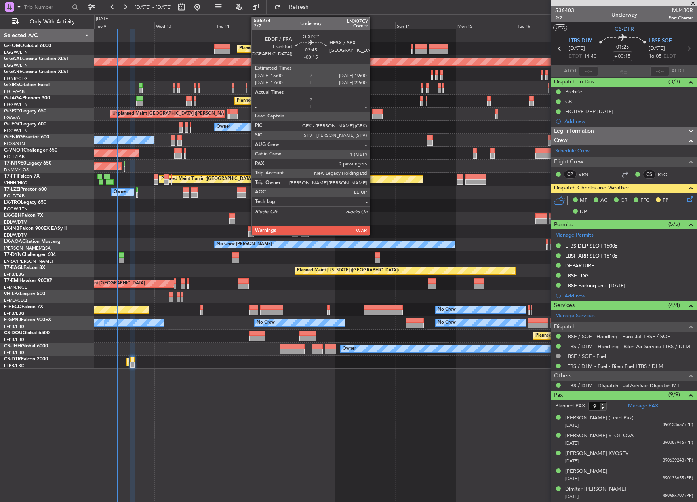
click at [373, 113] on div at bounding box center [377, 112] width 10 height 6
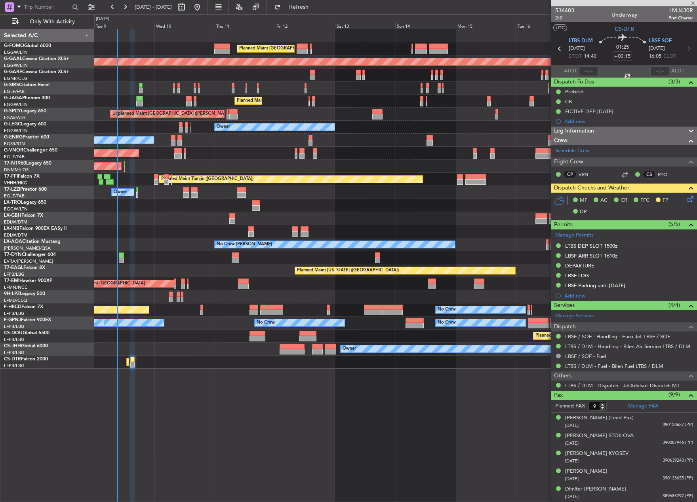
type input "-00:15"
type input "2"
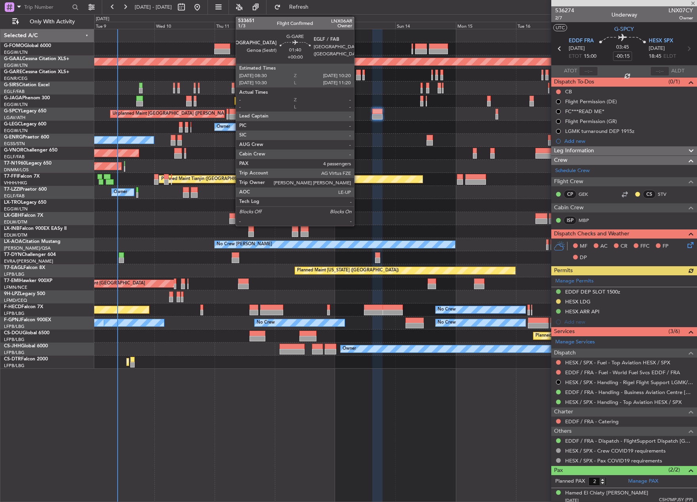
click at [357, 72] on div at bounding box center [358, 73] width 5 height 6
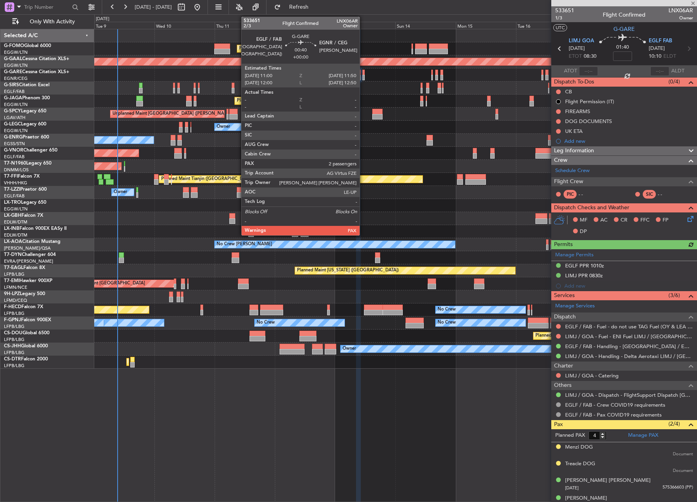
click at [363, 73] on div at bounding box center [363, 73] width 2 height 6
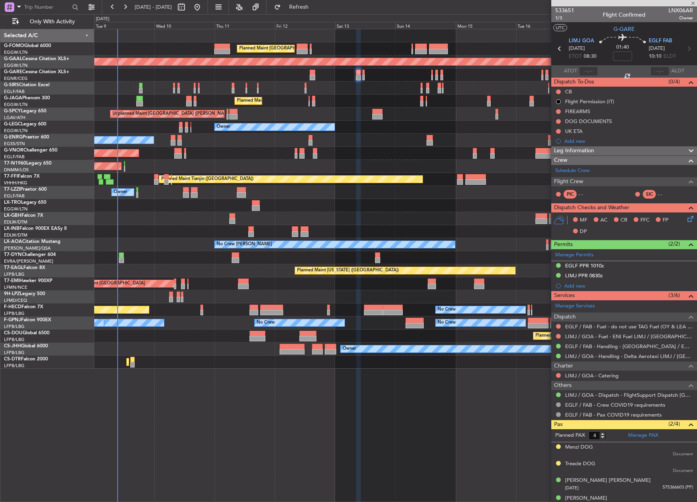
type input "2"
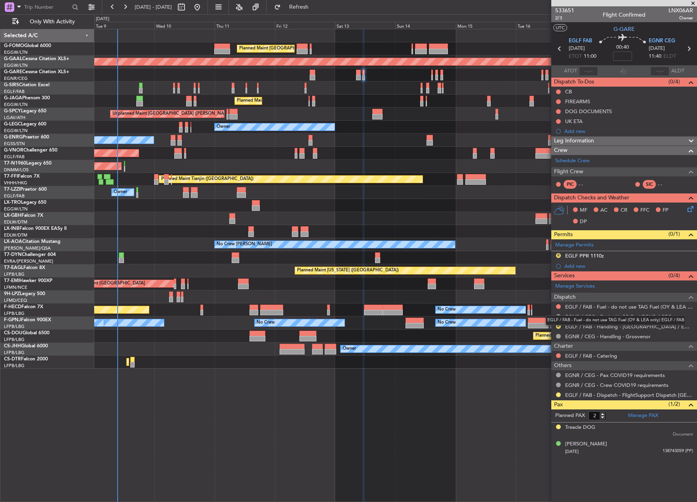
click at [558, 326] on mat-tooltip-component "EGLF / FAB - Fuel - do not use TAG Fuel (OY & LEA only) EGLF / FAB" at bounding box center [615, 320] width 151 height 21
click at [557, 328] on button "R" at bounding box center [558, 326] width 5 height 5
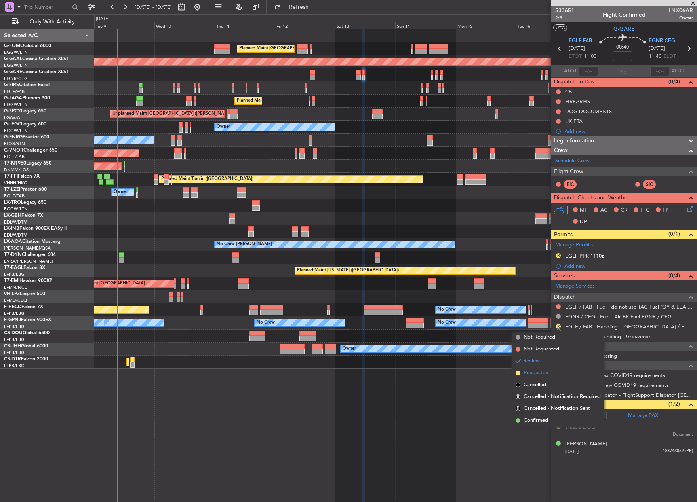
click at [528, 372] on span "Requested" at bounding box center [535, 373] width 25 height 8
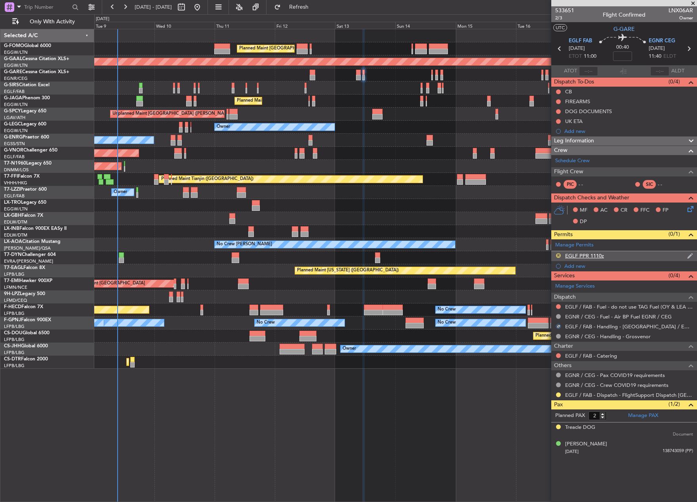
click at [558, 254] on button "R" at bounding box center [558, 255] width 5 height 5
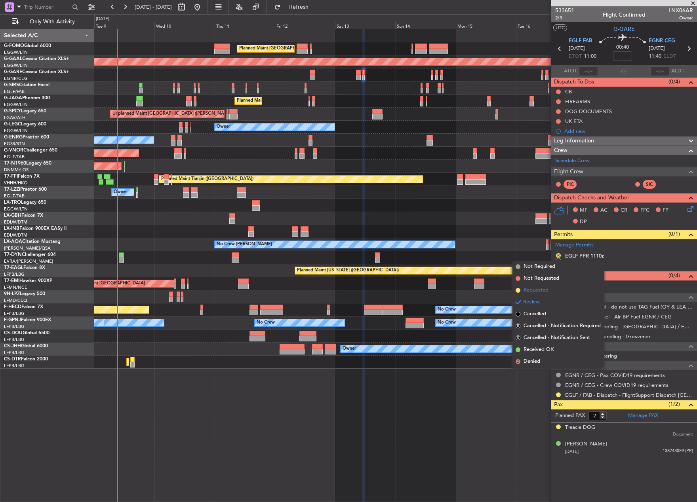
click at [553, 291] on li "Requested" at bounding box center [557, 291] width 91 height 12
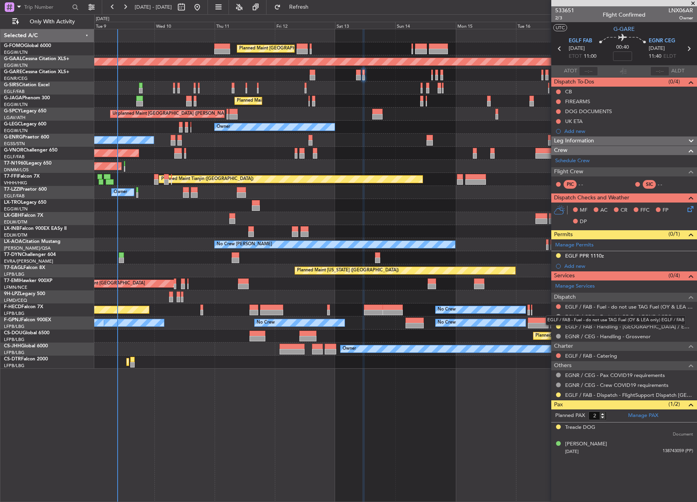
click at [560, 327] on mat-tooltip-component "EGLF / FAB - Fuel - do not use TAG Fuel (OY & LEA only) EGLF / FAB" at bounding box center [615, 320] width 151 height 21
click at [559, 327] on button at bounding box center [558, 326] width 5 height 5
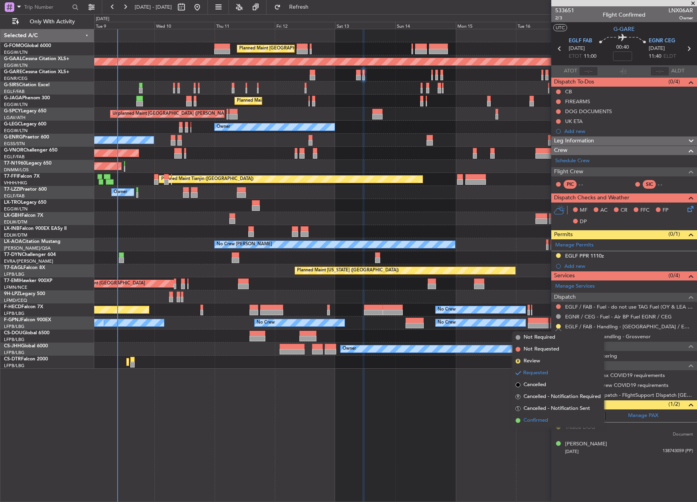
click at [539, 424] on span "Confirmed" at bounding box center [535, 421] width 25 height 8
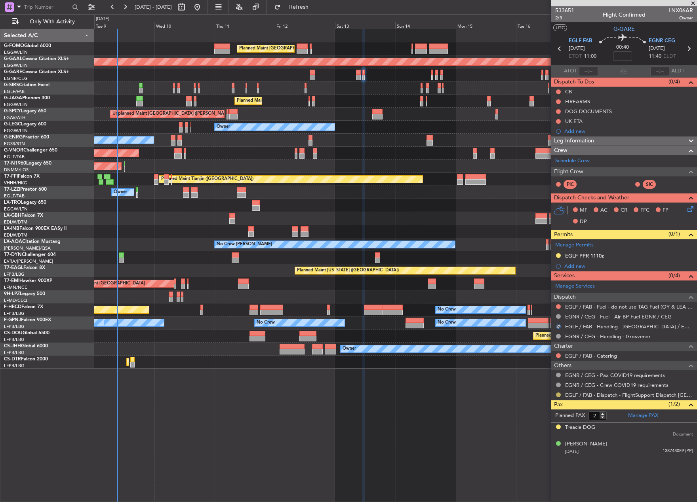
click at [560, 395] on button at bounding box center [558, 395] width 5 height 5
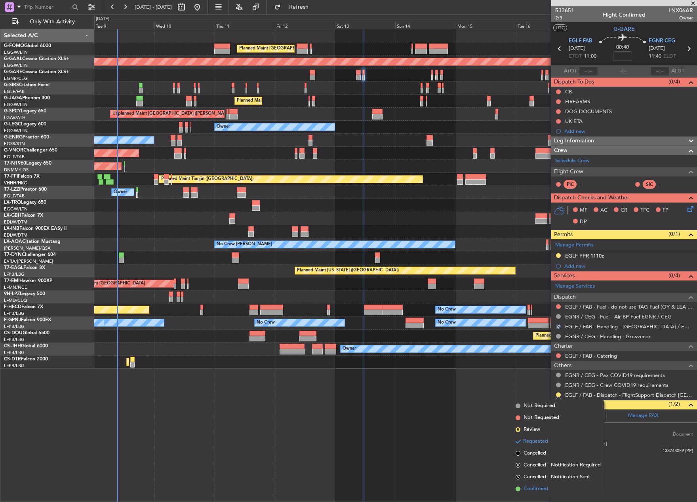
click at [529, 488] on span "Confirmed" at bounding box center [535, 489] width 25 height 8
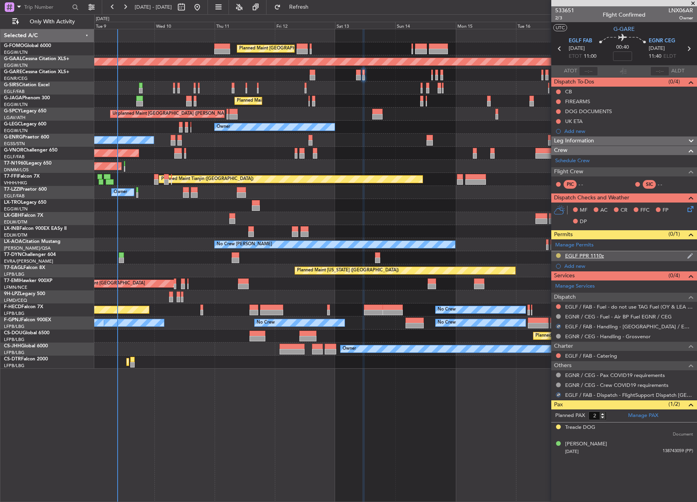
click at [559, 254] on button at bounding box center [558, 255] width 5 height 5
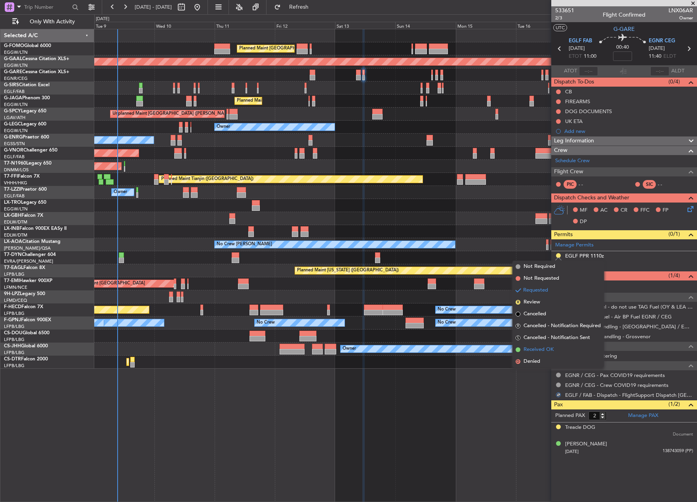
click at [549, 348] on span "Received OK" at bounding box center [538, 350] width 30 height 8
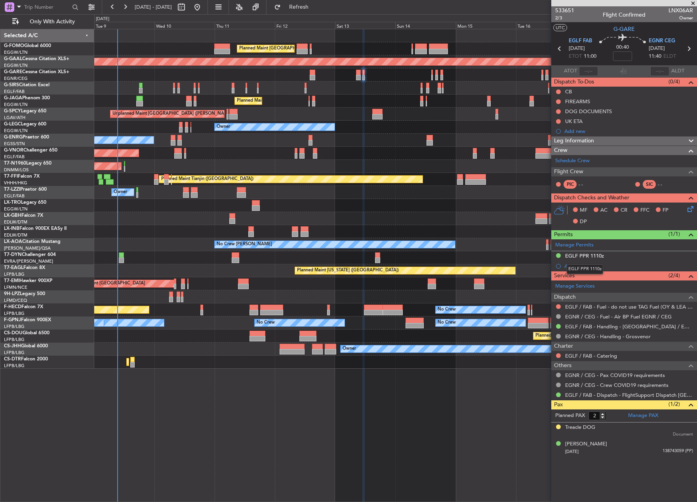
click at [595, 254] on div "EGLF PPR 1110z" at bounding box center [584, 256] width 39 height 7
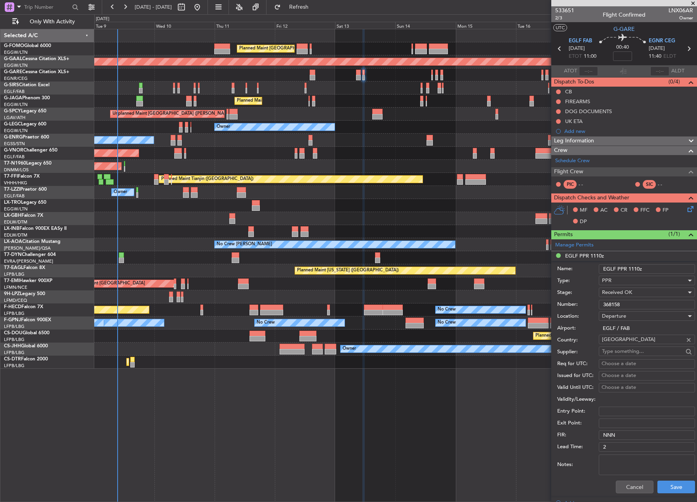
click at [636, 270] on input "EGLF PPR 1110z" at bounding box center [646, 268] width 96 height 9
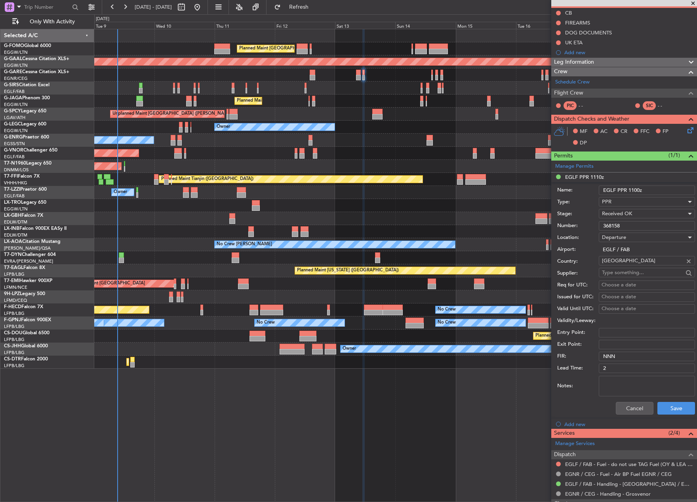
scroll to position [79, 0]
type input "EGLF PPR 1100z"
click at [673, 410] on button "Save" at bounding box center [676, 408] width 38 height 13
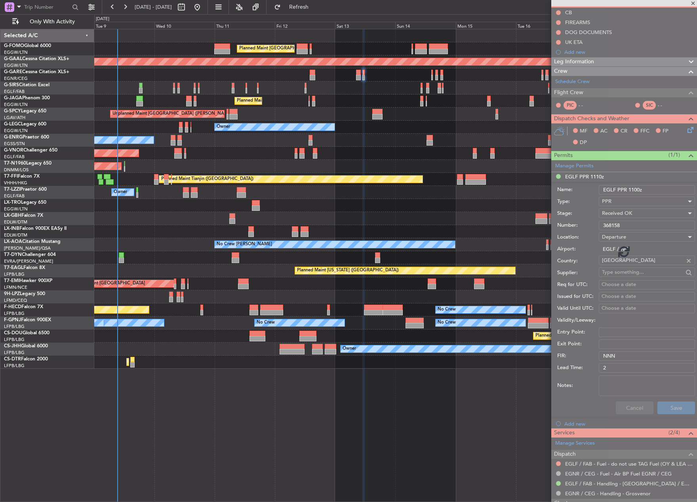
scroll to position [0, 0]
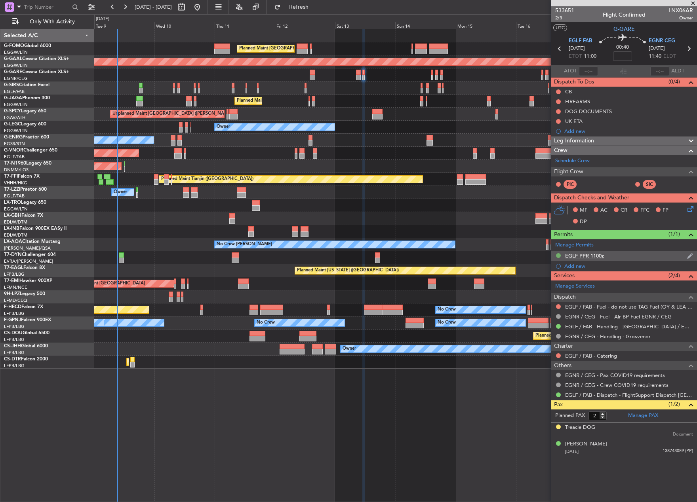
click at [557, 254] on button at bounding box center [558, 255] width 5 height 5
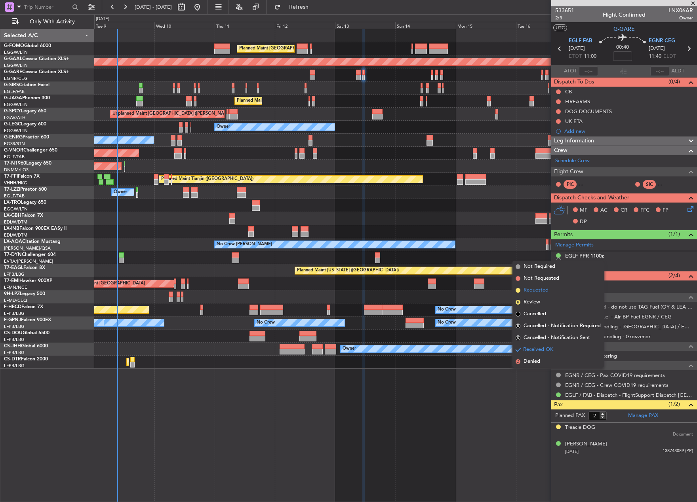
click at [540, 292] on span "Requested" at bounding box center [535, 291] width 25 height 8
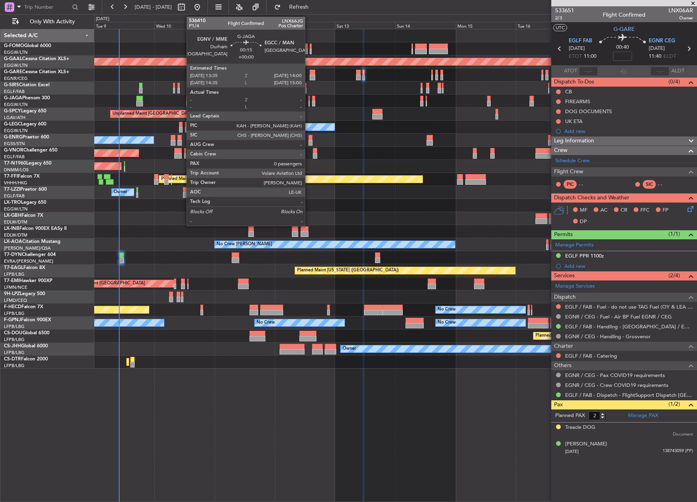
click at [308, 101] on div at bounding box center [308, 104] width 1 height 6
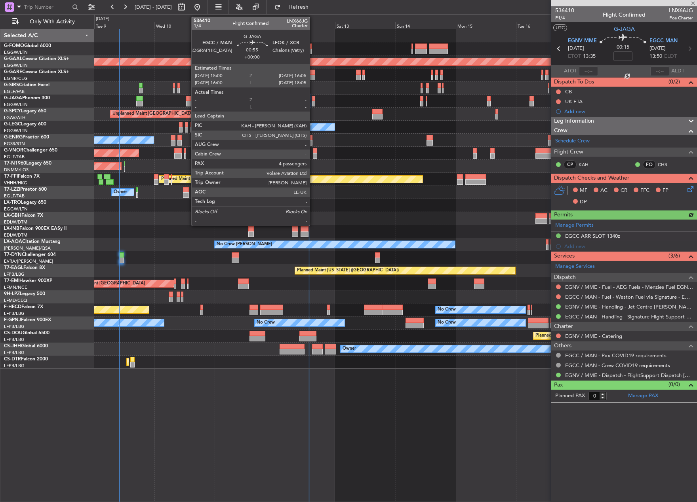
click at [313, 101] on div at bounding box center [313, 104] width 3 height 6
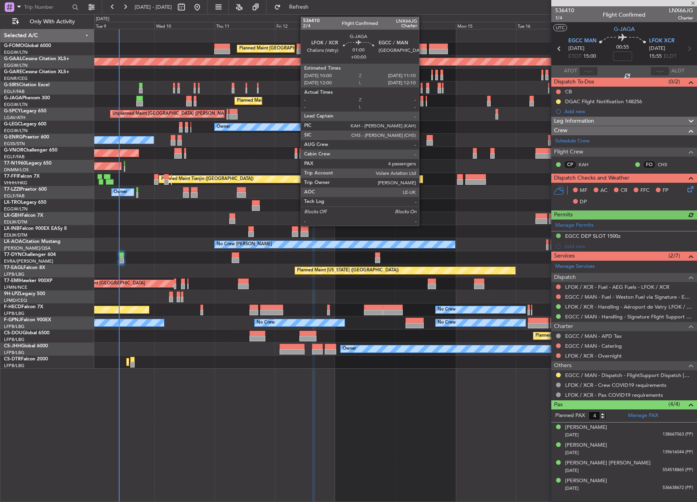
click at [422, 104] on div at bounding box center [421, 104] width 3 height 6
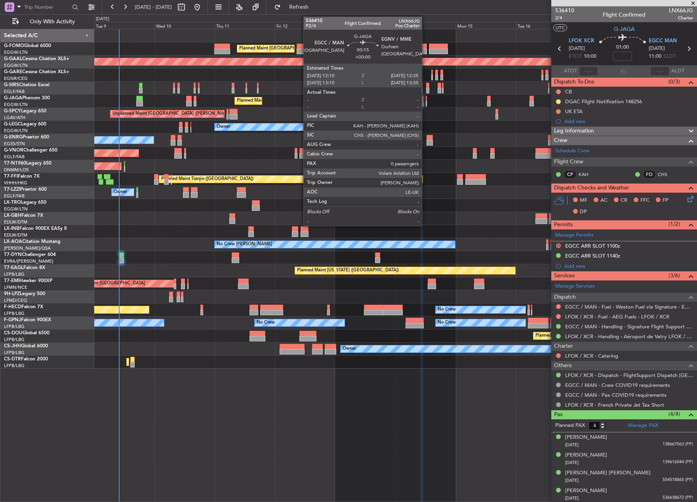
click at [425, 104] on div at bounding box center [425, 104] width 1 height 6
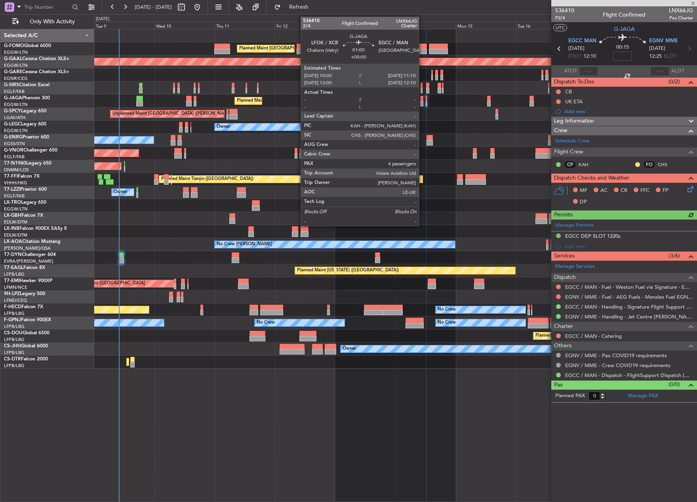
click at [422, 103] on div at bounding box center [421, 104] width 3 height 6
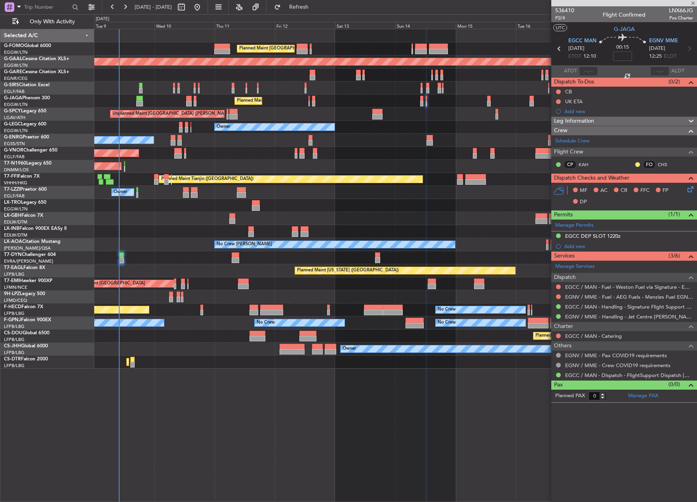
type input "4"
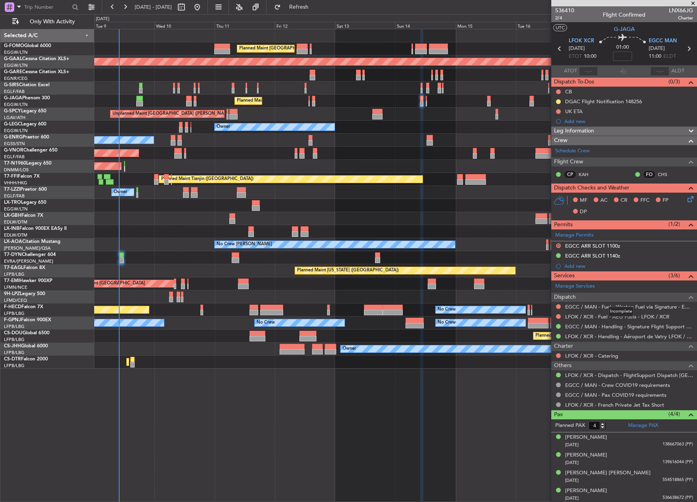
scroll to position [1, 0]
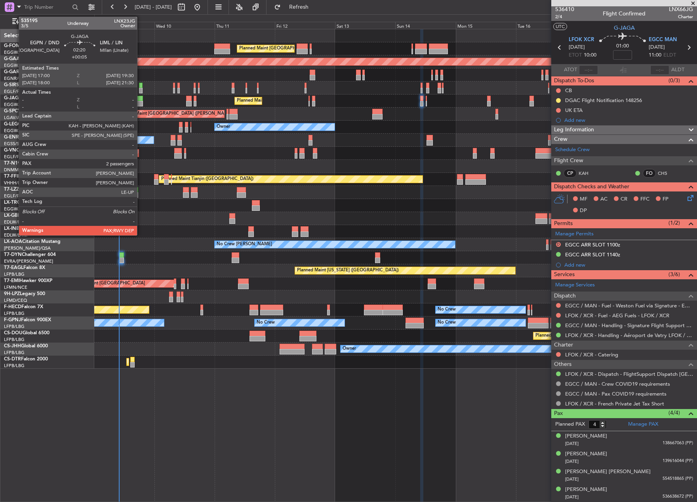
click at [141, 99] on div at bounding box center [139, 99] width 6 height 6
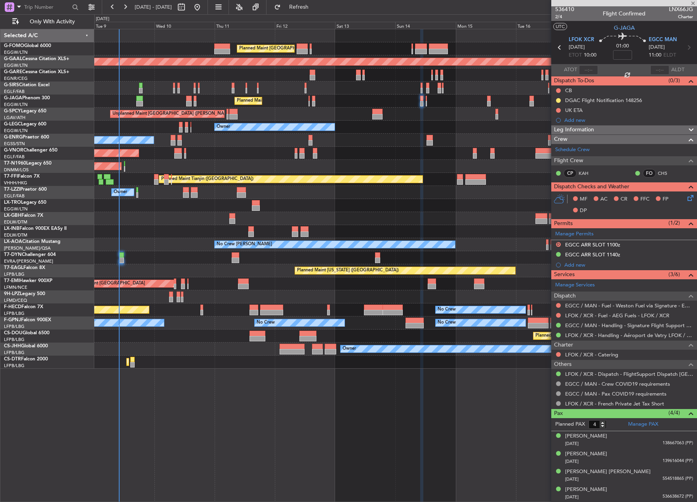
type input "+00:05"
type input "2"
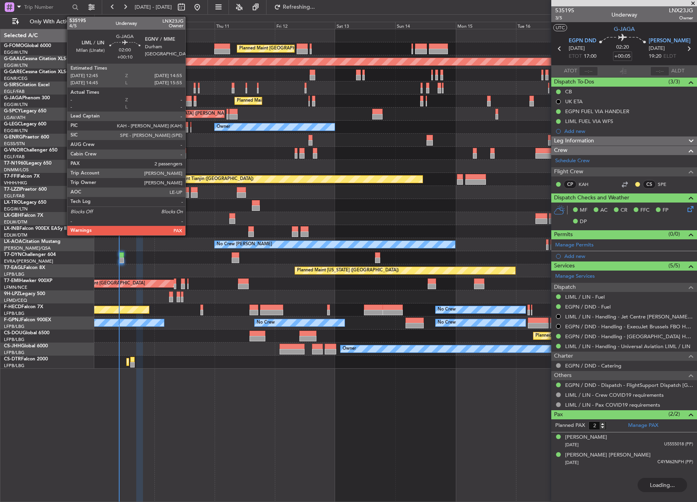
click at [189, 101] on div at bounding box center [189, 99] width 6 height 6
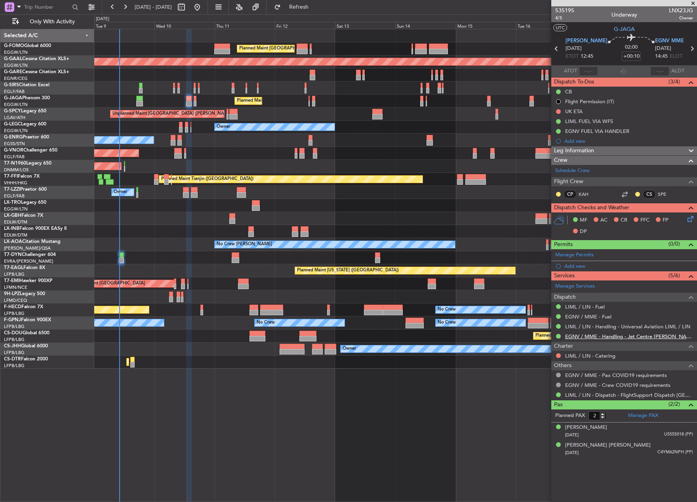
click at [583, 336] on link "EGNV / MME - Handling - Jet Centre [PERSON_NAME] Aviation EGNV / MME" at bounding box center [629, 336] width 128 height 7
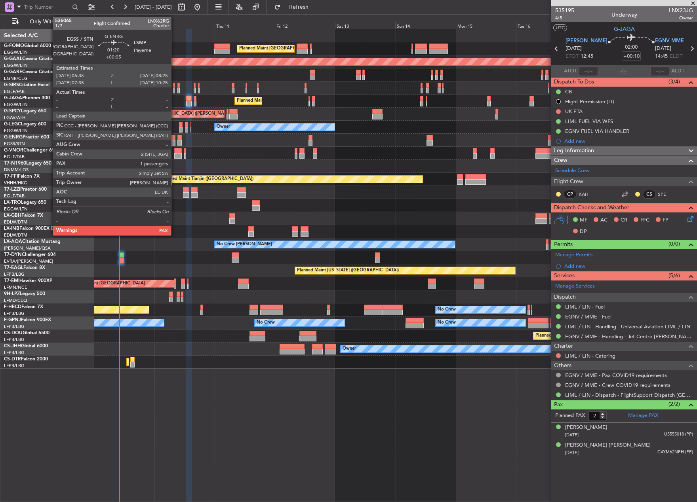
click at [175, 139] on div at bounding box center [173, 138] width 5 height 6
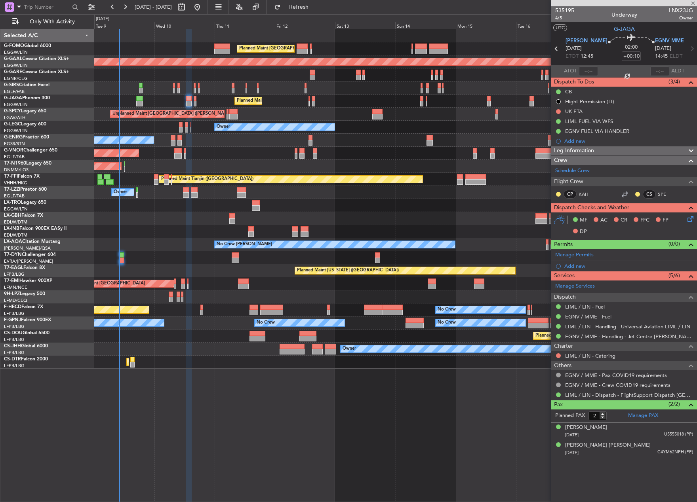
type input "+00:05"
type input "1"
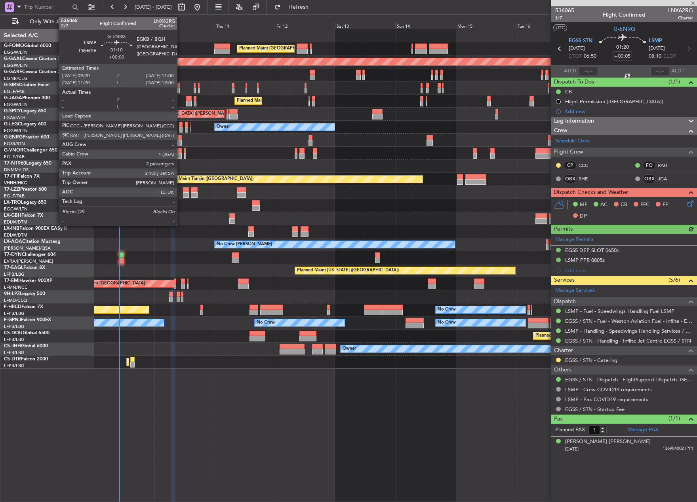
click at [180, 141] on div at bounding box center [179, 143] width 4 height 6
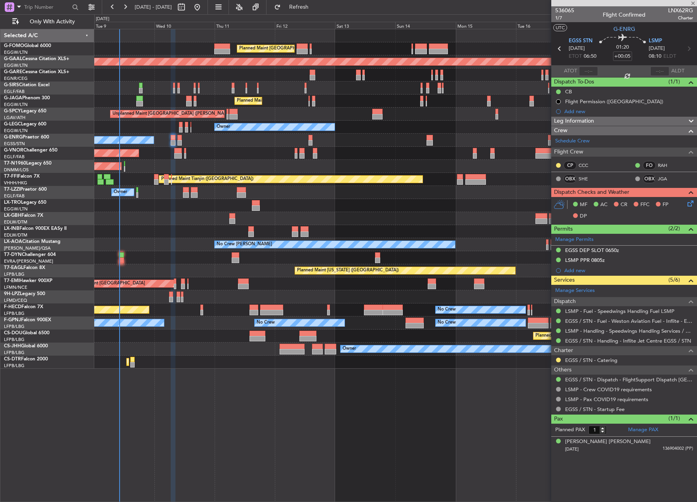
type input "2"
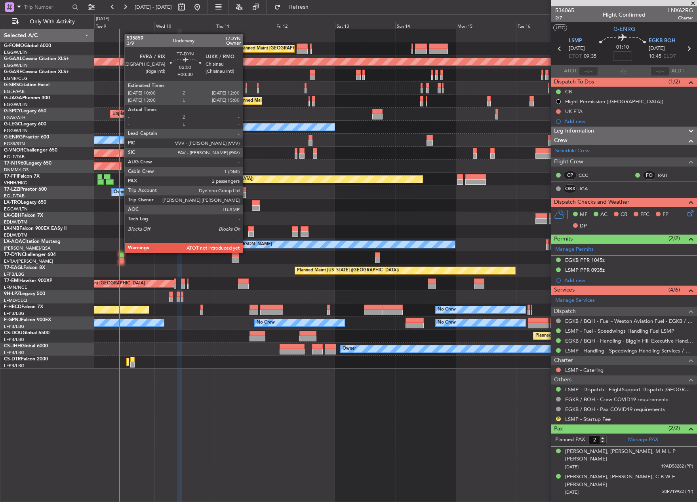
click at [120, 253] on div at bounding box center [121, 256] width 5 height 6
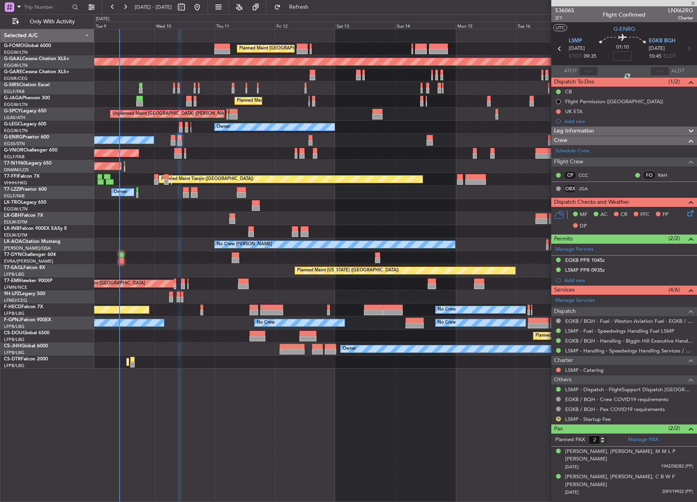
type input "+00:30"
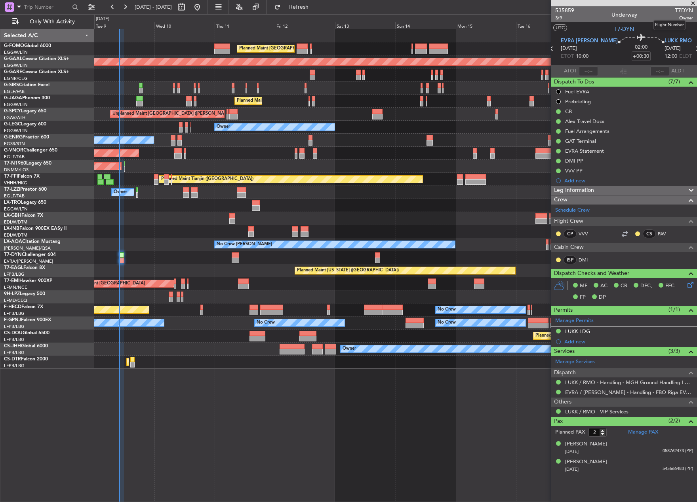
click at [684, 13] on span "T7DYN" at bounding box center [683, 10] width 18 height 8
copy span "T7DYN"
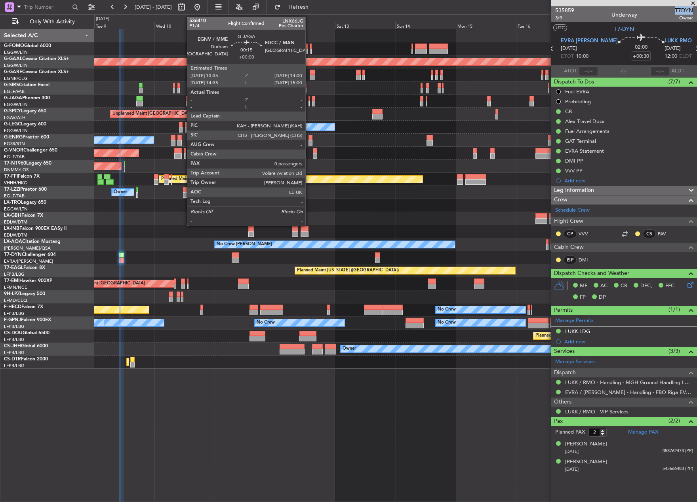
click at [309, 103] on div at bounding box center [308, 104] width 1 height 6
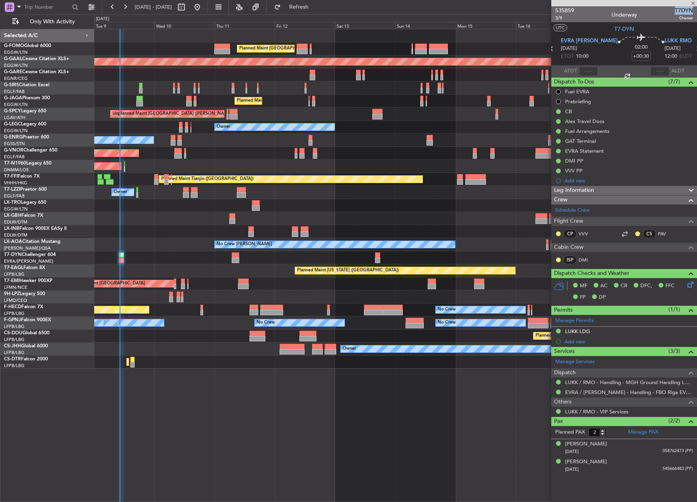
type input "0"
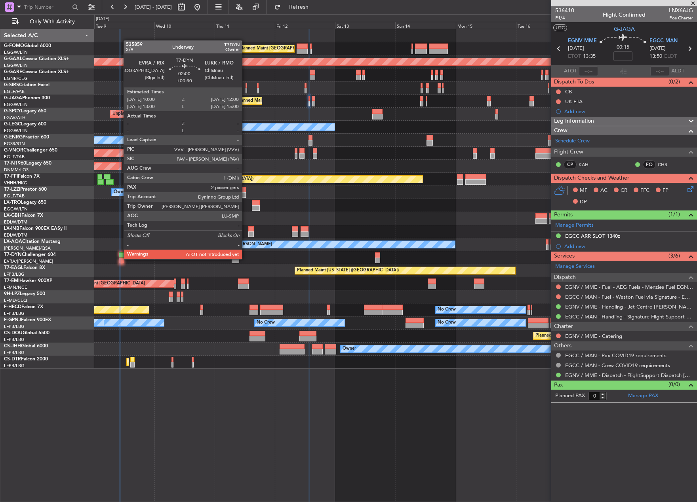
click at [120, 258] on div at bounding box center [121, 261] width 5 height 6
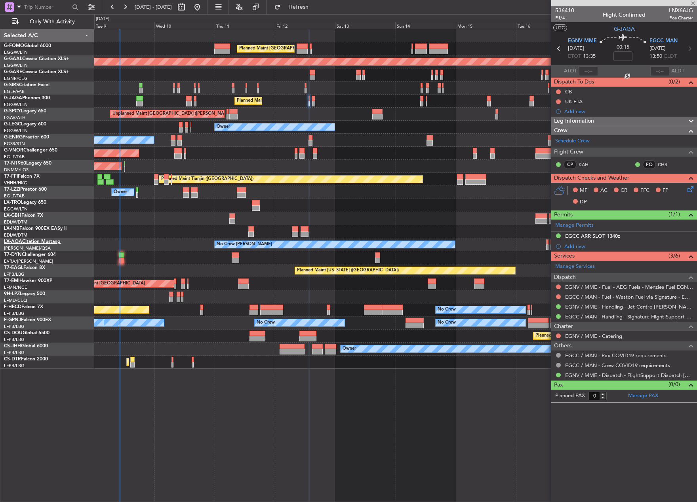
type input "+00:30"
type input "2"
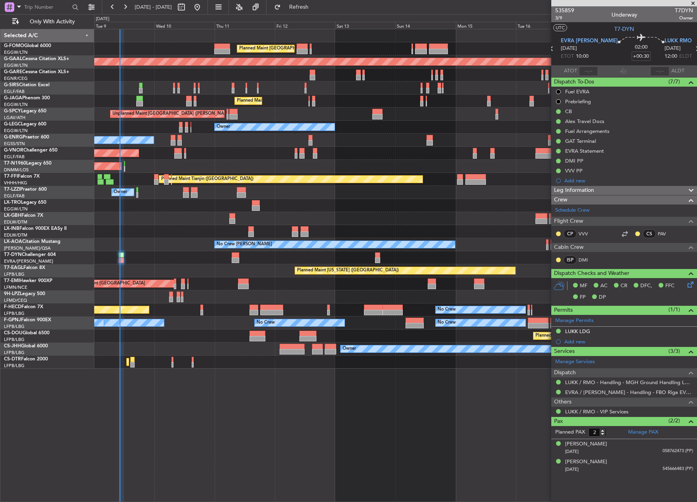
click at [119, 255] on div at bounding box center [121, 256] width 5 height 6
click at [586, 70] on input "text" at bounding box center [588, 70] width 19 height 9
click at [137, 248] on div "No Crew Chester Planned Maint Paris (Le Bourget)" at bounding box center [395, 244] width 602 height 13
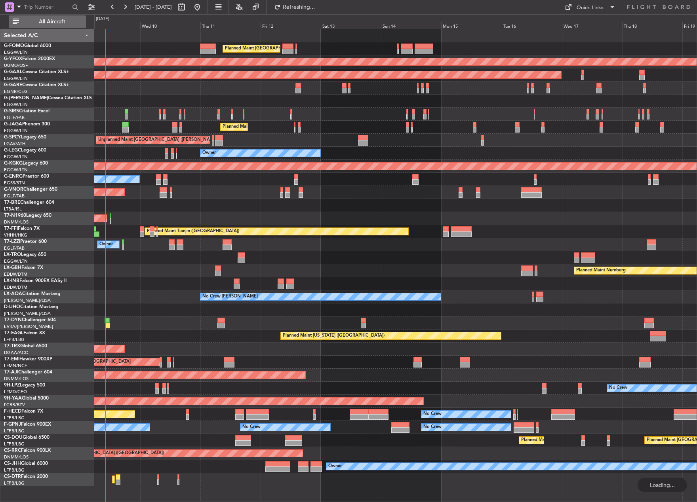
click at [45, 23] on span "All Aircraft" at bounding box center [52, 22] width 63 height 6
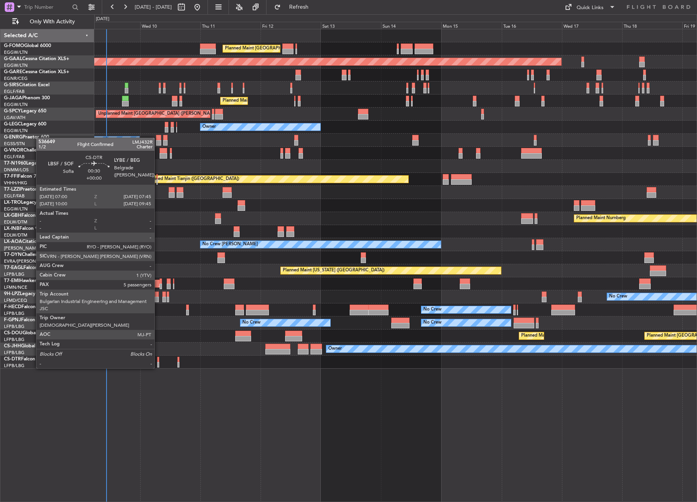
click at [158, 361] on div at bounding box center [158, 360] width 2 height 6
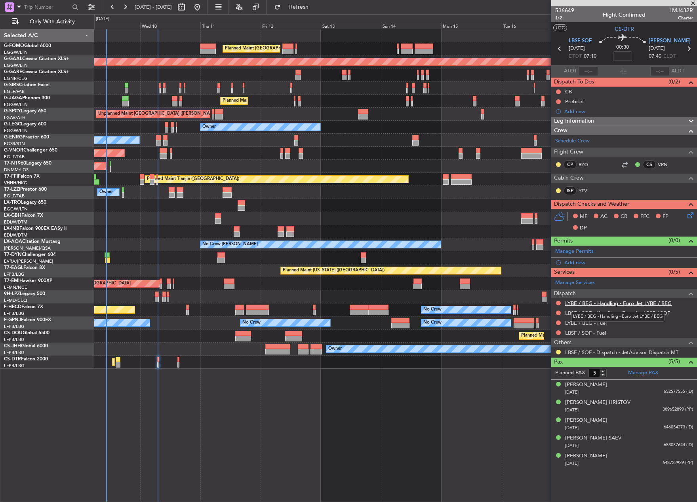
click at [584, 302] on link "LYBE / BEG - Handling - Euro Jet LYBE / BEG" at bounding box center [618, 303] width 106 height 7
click at [605, 315] on link "LBSF / SOF - Handling - Euro Jet LBSF / SOF" at bounding box center [617, 313] width 105 height 7
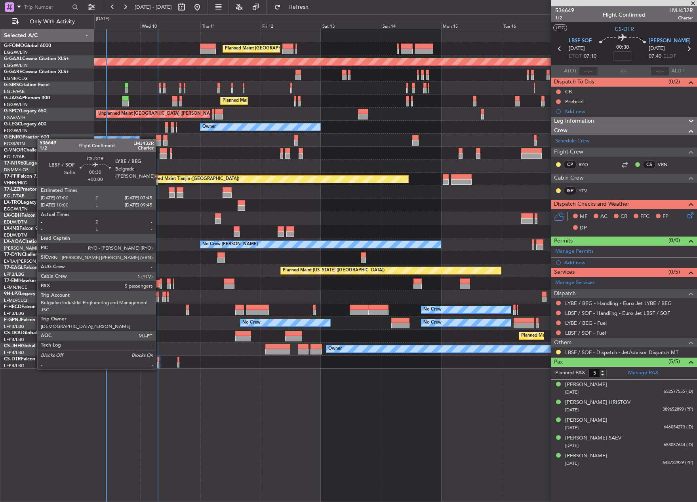
click at [159, 362] on div at bounding box center [158, 360] width 2 height 6
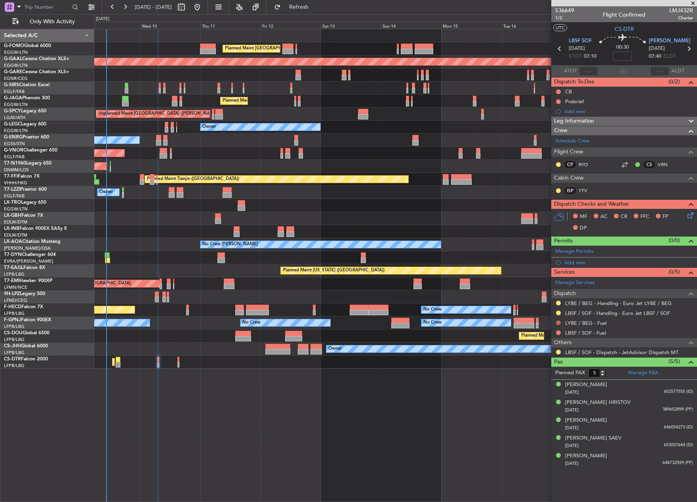
click at [556, 322] on button at bounding box center [558, 323] width 5 height 5
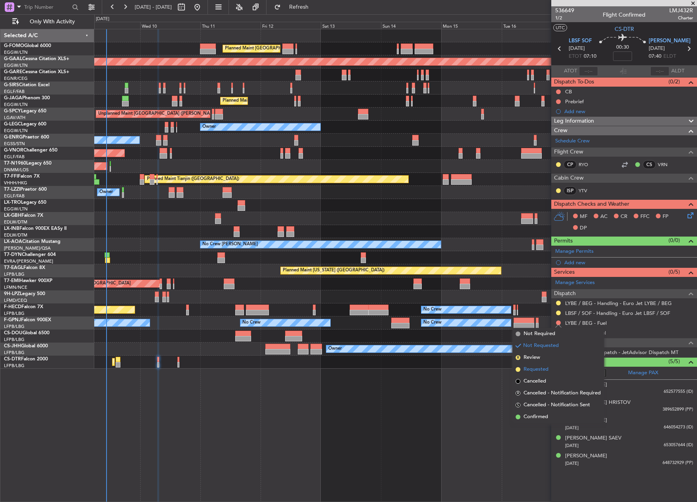
click at [533, 368] on span "Requested" at bounding box center [535, 370] width 25 height 8
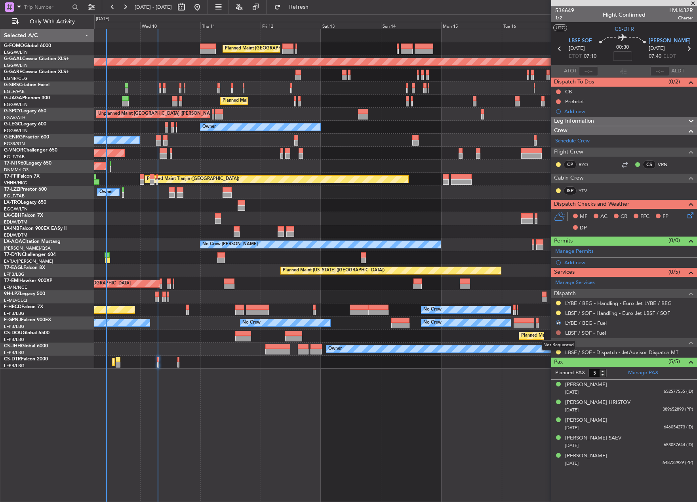
click at [558, 333] on button at bounding box center [558, 332] width 5 height 5
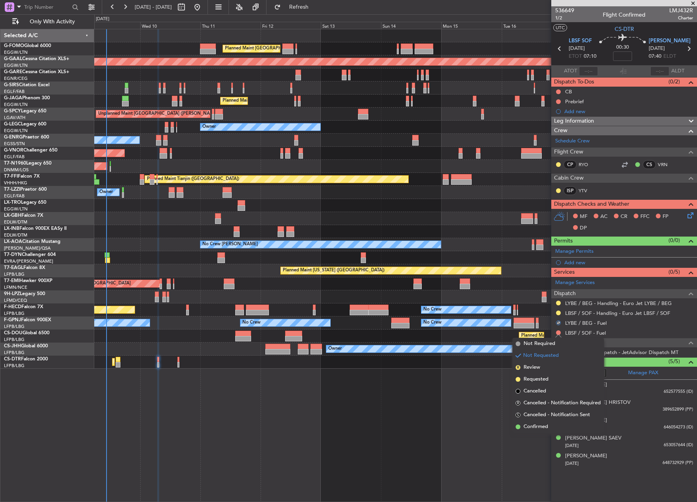
drag, startPoint x: 531, startPoint y: 381, endPoint x: 417, endPoint y: 379, distance: 114.0
click at [531, 380] on span "Requested" at bounding box center [535, 380] width 25 height 8
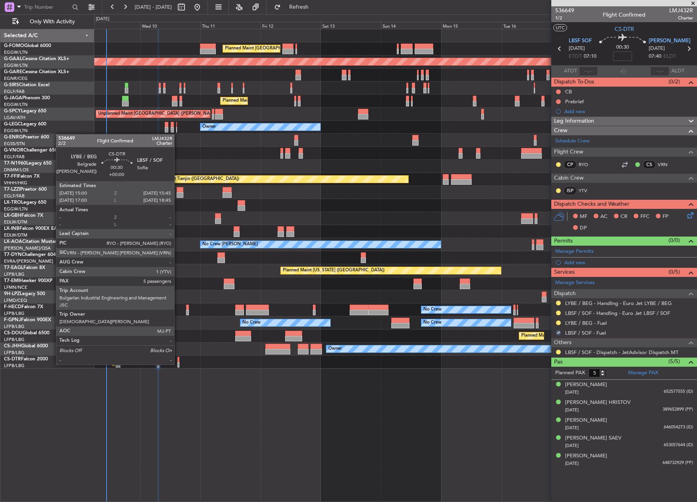
click at [178, 357] on div at bounding box center [178, 360] width 2 height 6
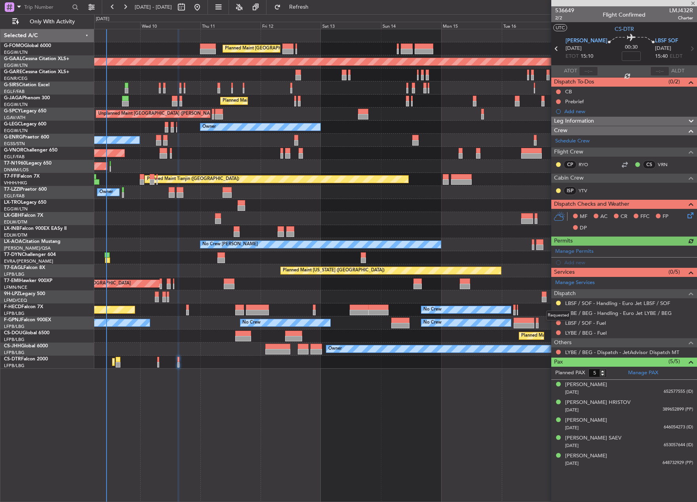
click at [558, 323] on mat-tooltip-component "Requested" at bounding box center [558, 315] width 36 height 21
click at [558, 323] on button at bounding box center [558, 323] width 5 height 5
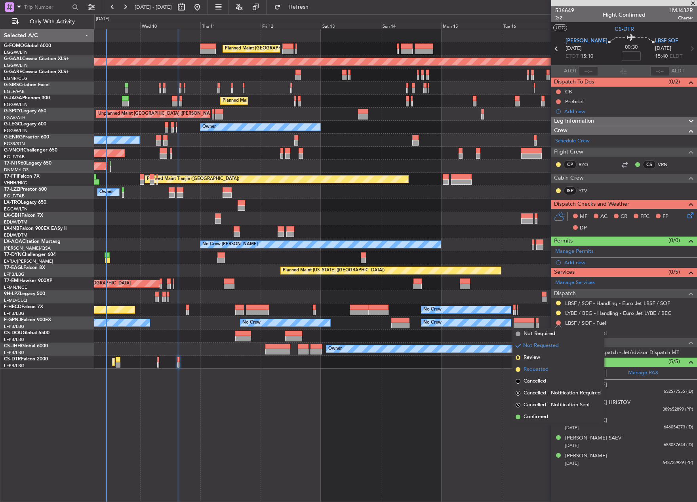
click at [549, 369] on li "Requested" at bounding box center [557, 370] width 91 height 12
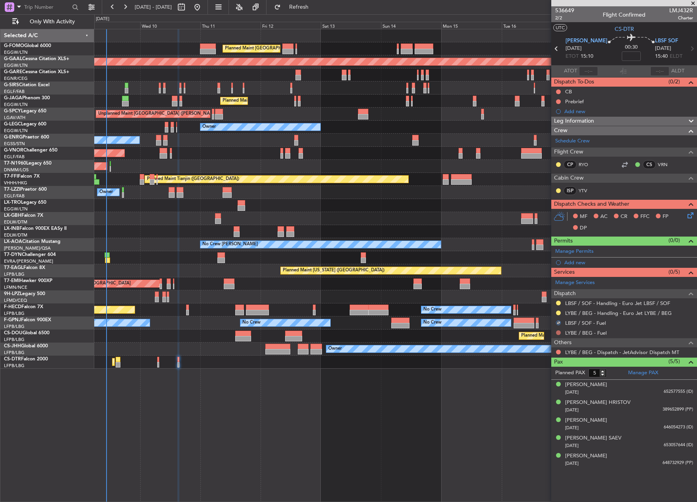
click at [558, 331] on button at bounding box center [558, 332] width 5 height 5
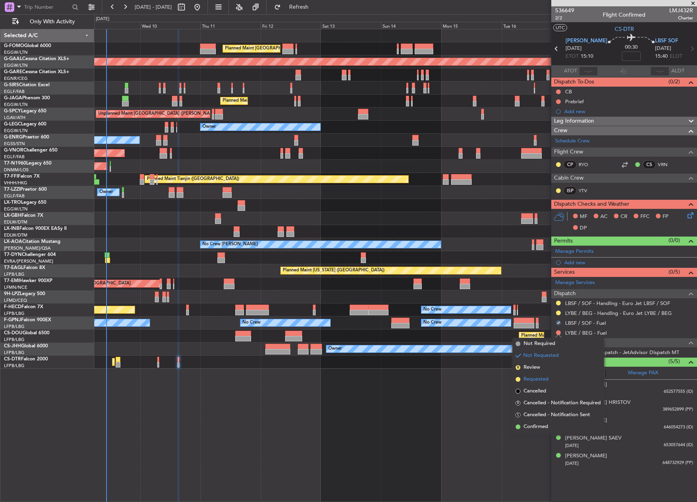
click at [538, 376] on span "Requested" at bounding box center [535, 380] width 25 height 8
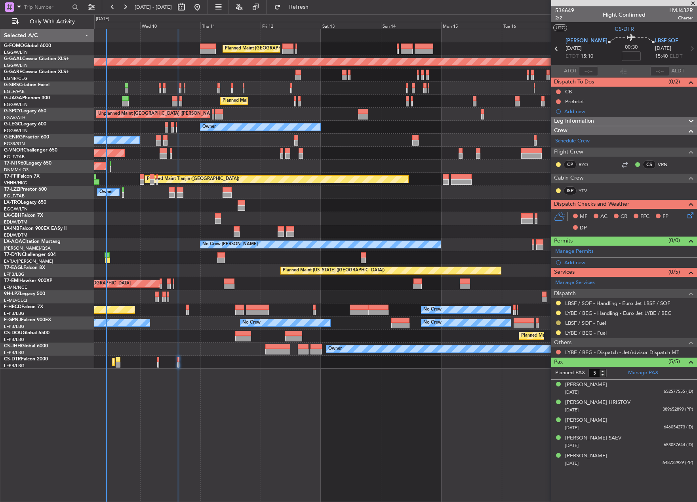
click at [558, 321] on button at bounding box center [558, 323] width 5 height 5
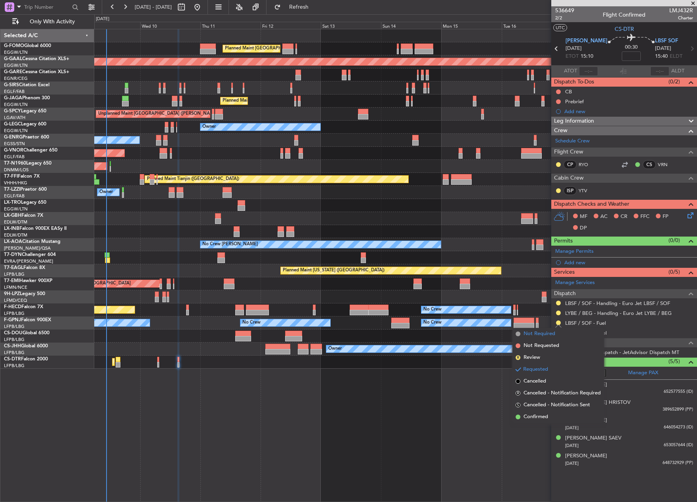
click at [542, 336] on span "Not Required" at bounding box center [539, 334] width 32 height 8
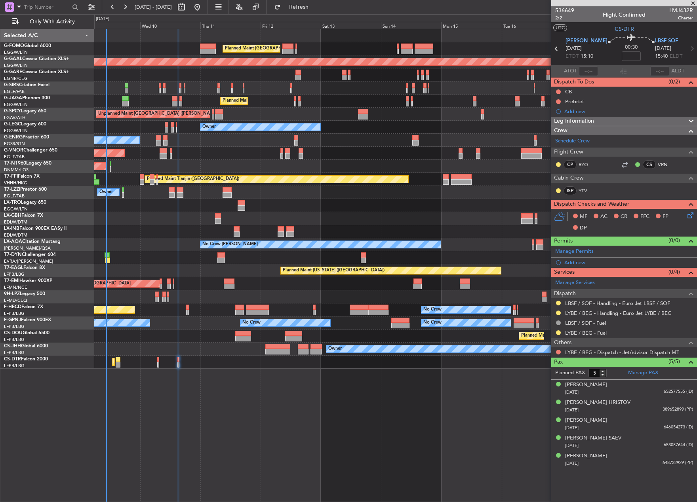
click at [120, 363] on div "Planned Maint Mugla ([GEOGRAPHIC_DATA])" at bounding box center [395, 362] width 602 height 13
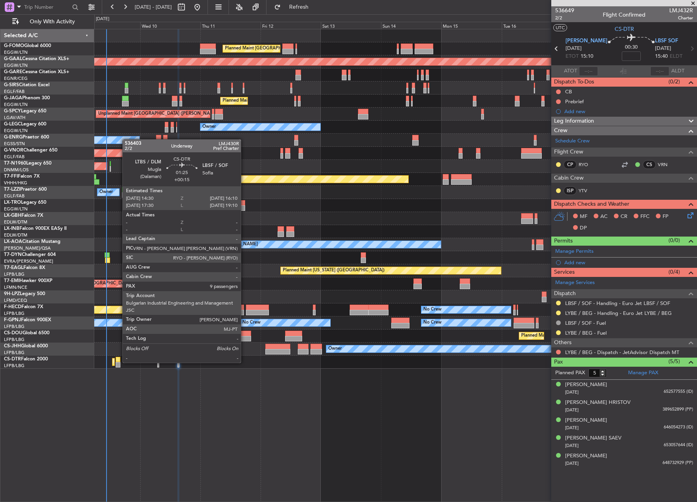
click at [118, 362] on div at bounding box center [118, 365] width 4 height 6
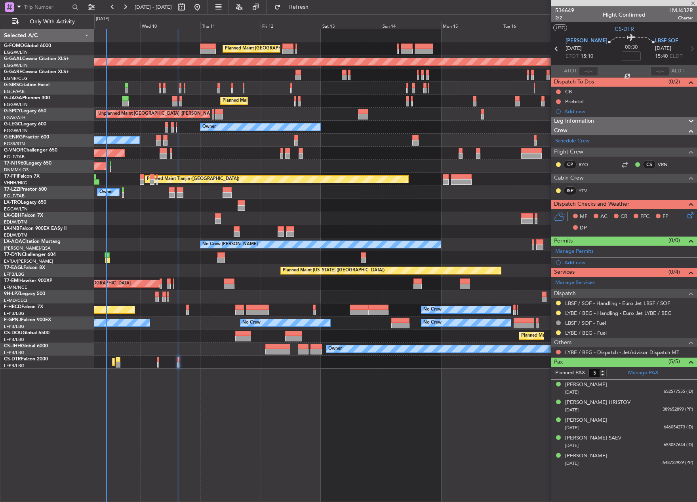
type input "+00:15"
type input "9"
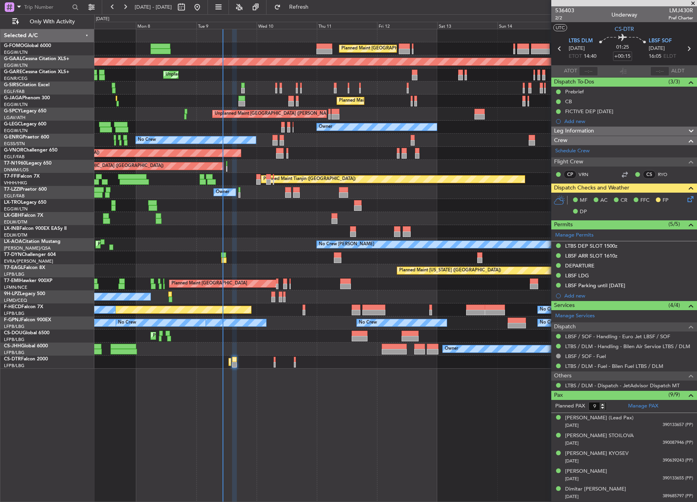
click at [286, 384] on div "Planned Maint London (Luton) Planned Maint London (Luton) Planned Maint Dusseld…" at bounding box center [395, 265] width 602 height 473
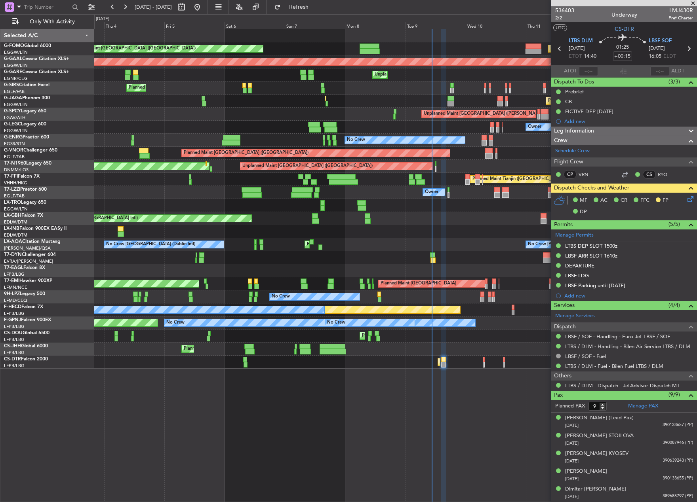
click at [387, 368] on div "Planned Maint Mugla (Dalaman) Planned Maint Istanbul (Ataturk) Planned Maint So…" at bounding box center [395, 362] width 602 height 13
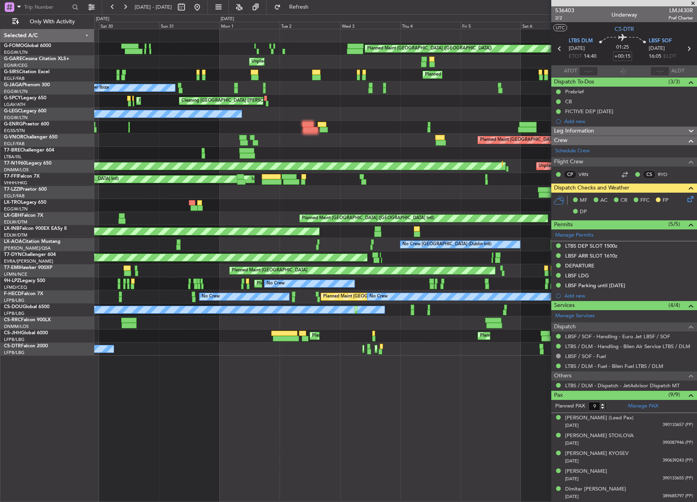
click at [501, 360] on div "Planned Maint London (Luton) Planned Maint London (Luton) Unplanned Maint Chest…" at bounding box center [395, 265] width 602 height 473
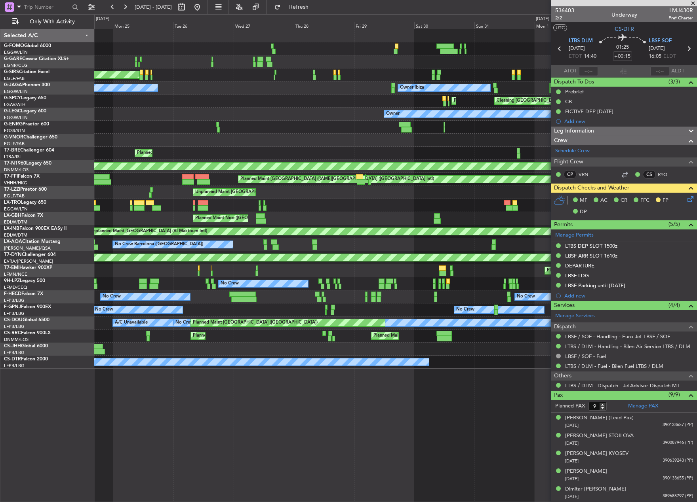
click at [484, 370] on div "Planned Maint London (Luton) Unplanned Maint Chester Unplanned Maint Oxford (Ki…" at bounding box center [395, 265] width 602 height 473
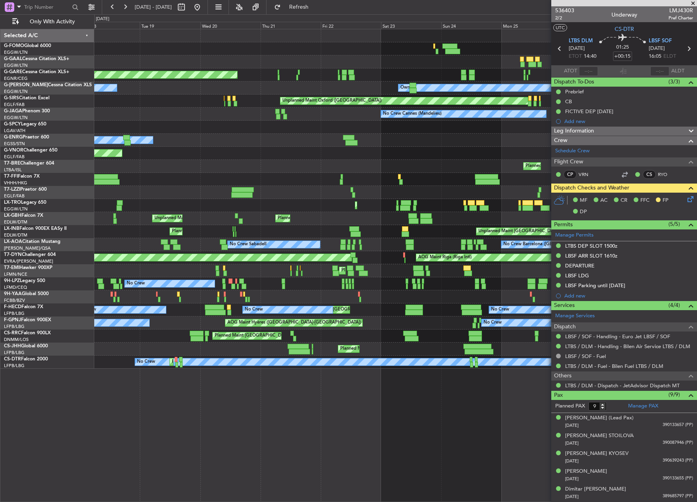
click at [543, 386] on div "Planned Maint Windsor Locks (Bradley Intl) Planned Maint Dusseldorf Unplanned M…" at bounding box center [395, 265] width 602 height 473
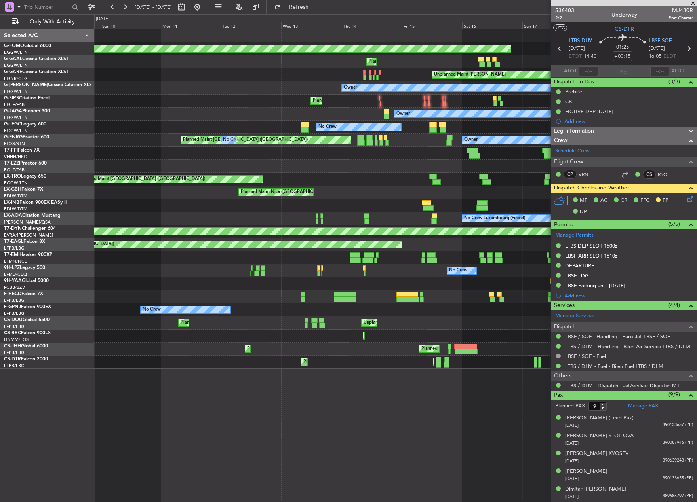
click at [632, 377] on fb-app "17 Aug 2025 - 27 Aug 2025 Refresh Quick Links Only With Activity Planned Maint …" at bounding box center [348, 254] width 697 height 496
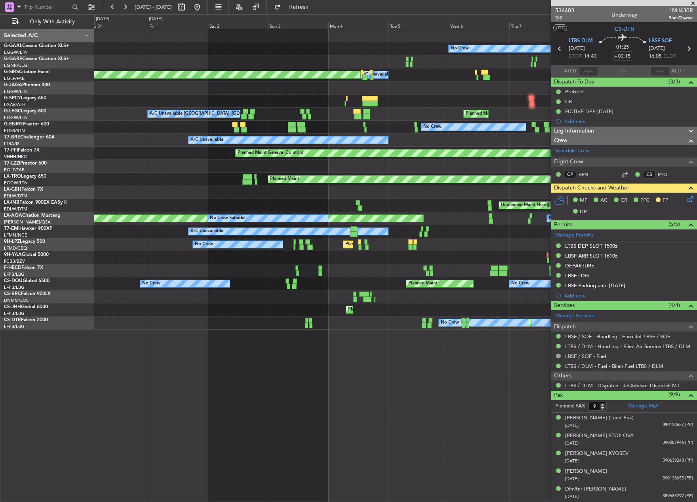
click at [696, 327] on html "09 Aug 2025 - 19 Aug 2025 Refresh Quick Links Only With Activity No Crew A/C Un…" at bounding box center [348, 251] width 697 height 502
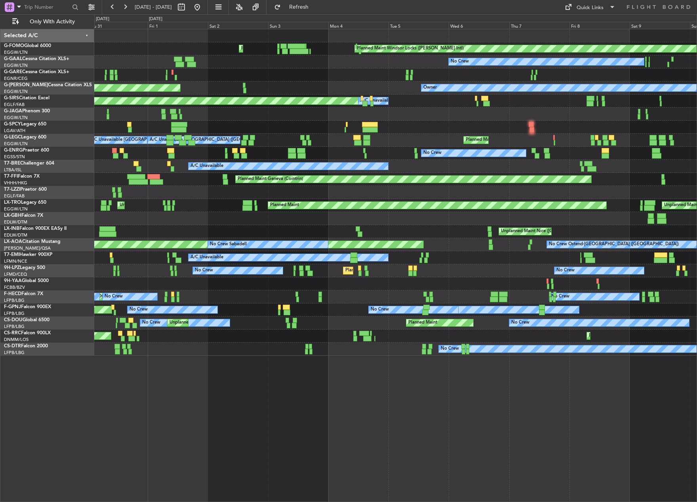
click at [36, 371] on div "Planned Maint Windsor Locks (Bradley Intl) Planned Maint Palma De Mallorca No C…" at bounding box center [348, 258] width 697 height 488
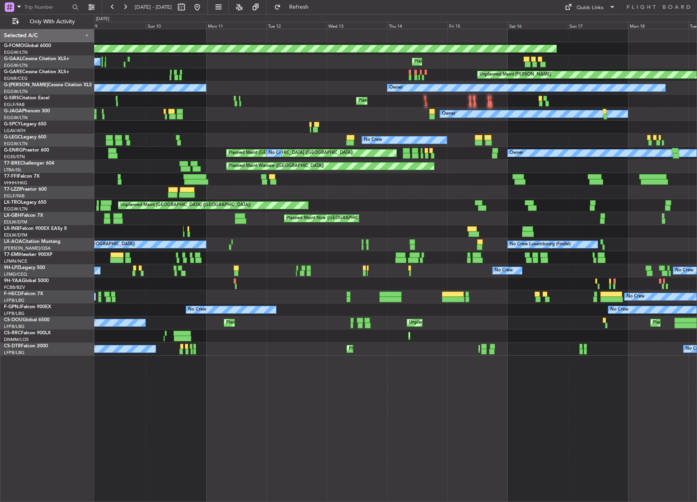
click at [64, 344] on div "Planned Maint Windsor Locks (Bradley Intl) No Crew Planned Maint Unplanned Main…" at bounding box center [348, 258] width 697 height 488
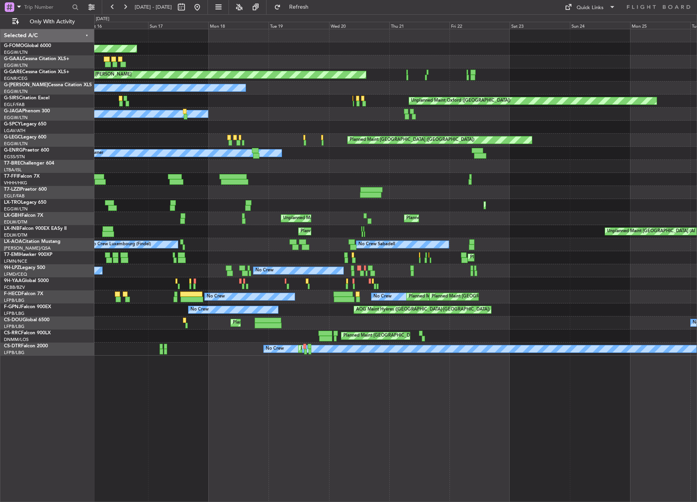
click at [115, 333] on div "Planned Maint Paris (Le Bourget) Planned Maint Lagos (Murtala Muhammed)" at bounding box center [395, 336] width 602 height 13
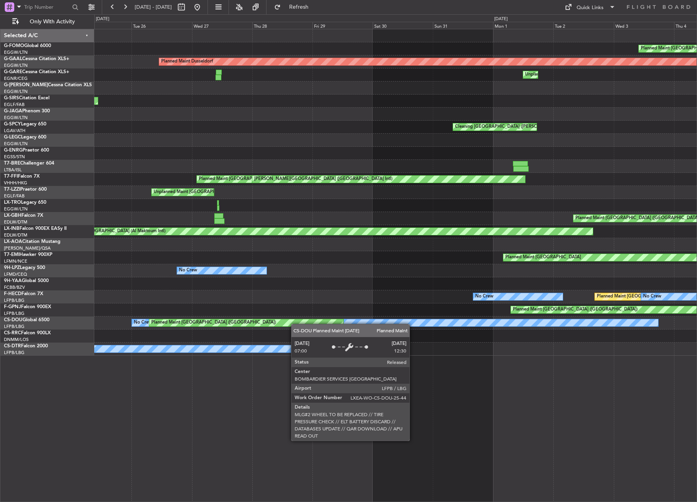
click at [108, 335] on div "Planned Maint London (Luton) Planned Maint Dusseldorf Unplanned Maint Chester U…" at bounding box center [395, 192] width 602 height 327
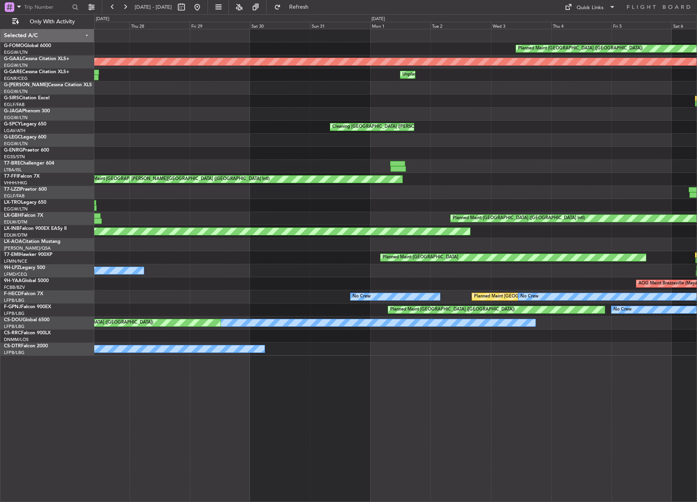
click at [76, 339] on div "Planned Maint London (Luton) Planned Maint Dusseldorf Unplanned Maint Chester U…" at bounding box center [348, 258] width 697 height 488
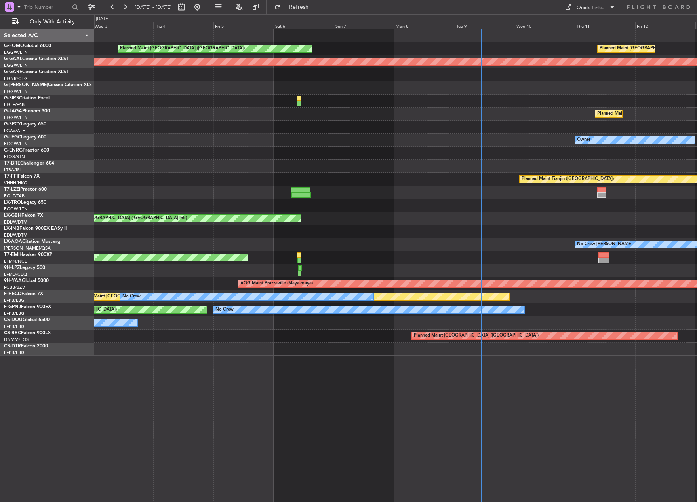
click at [167, 333] on div "Planned Maint London (Luton) Planned Maint London (Luton) Planned Maint Dusseld…" at bounding box center [395, 192] width 602 height 327
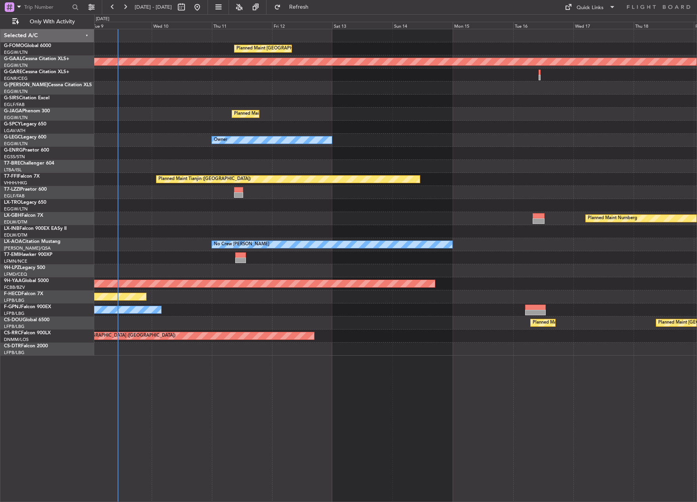
click at [291, 383] on div "Planned Maint London (Luton) Planned Maint London (Luton) Planned Maint Dusseld…" at bounding box center [395, 265] width 602 height 473
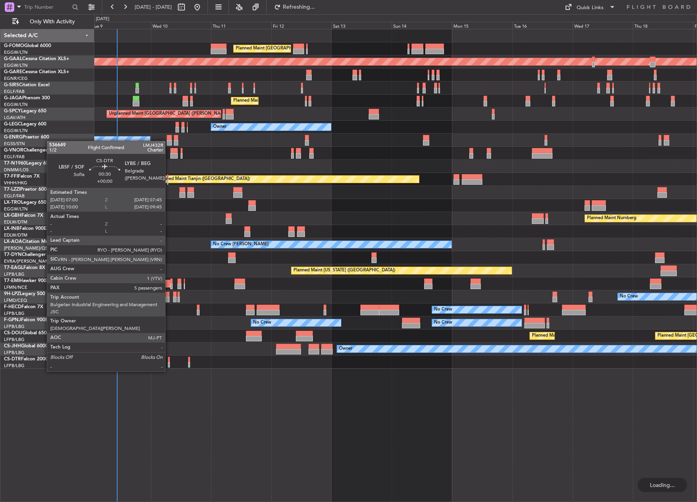
click at [169, 364] on div at bounding box center [169, 365] width 2 height 6
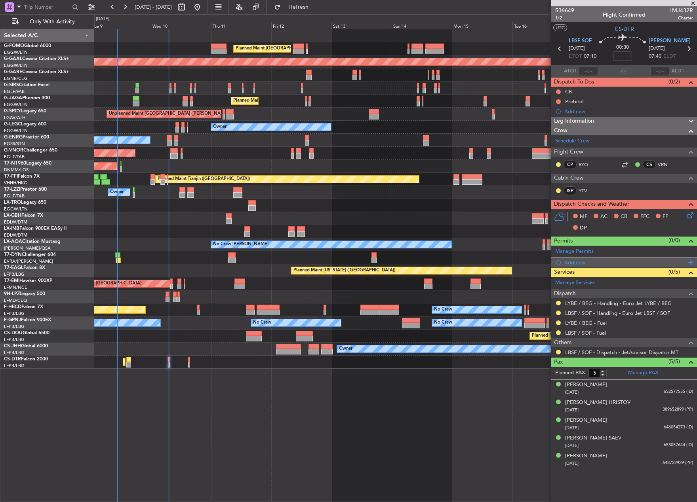
click at [585, 262] on div "Add new" at bounding box center [625, 262] width 122 height 7
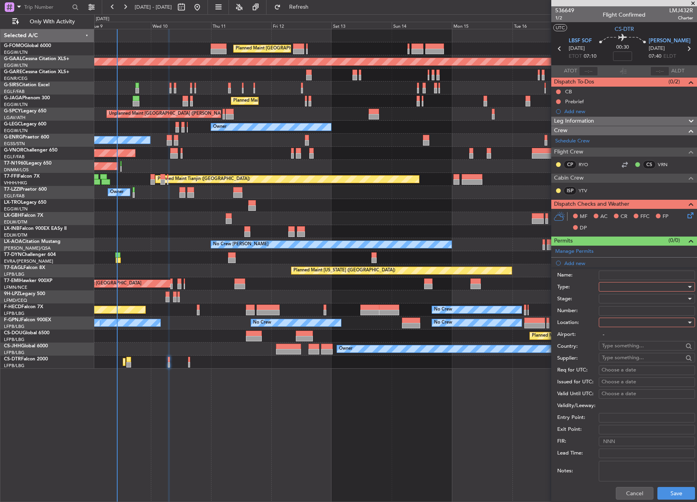
click at [631, 288] on div at bounding box center [644, 287] width 84 height 12
click at [641, 357] on span "Slot" at bounding box center [643, 362] width 83 height 12
click at [623, 299] on div at bounding box center [644, 299] width 84 height 12
click at [638, 346] on span "Requested" at bounding box center [643, 351] width 83 height 12
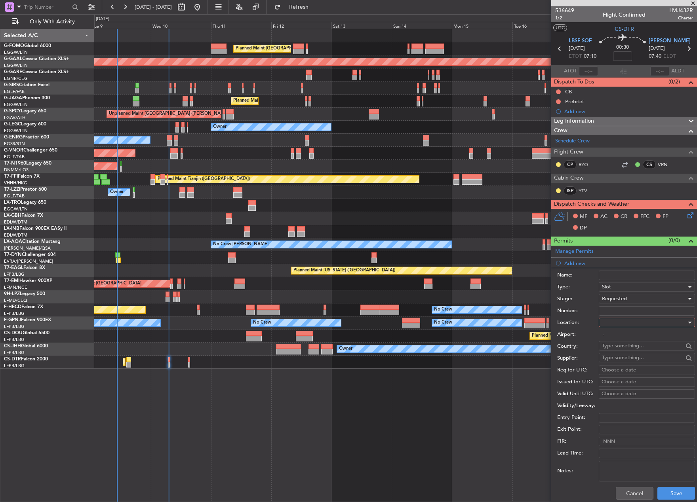
click at [627, 321] on div at bounding box center [644, 323] width 84 height 12
click at [628, 338] on span "Departure" at bounding box center [643, 339] width 83 height 12
type input "LBSF / SOF"
click at [659, 490] on button "Save" at bounding box center [676, 493] width 38 height 13
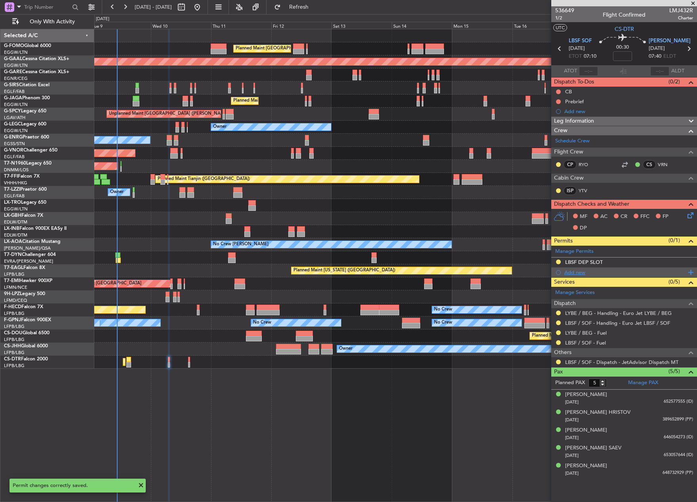
click at [572, 273] on div "Add new" at bounding box center [625, 272] width 122 height 7
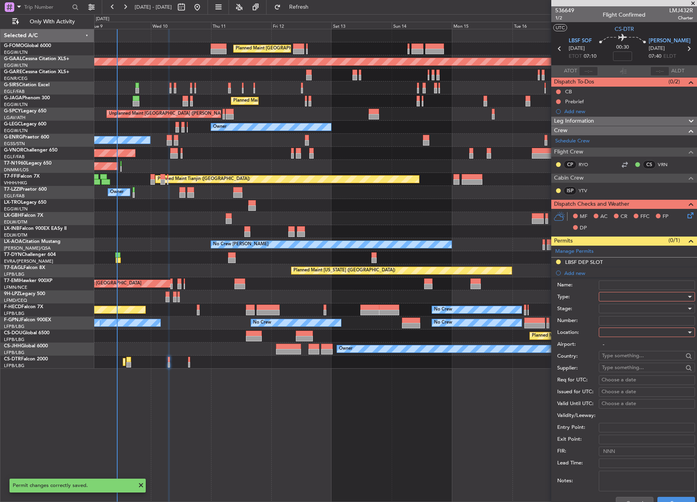
scroll to position [40, 0]
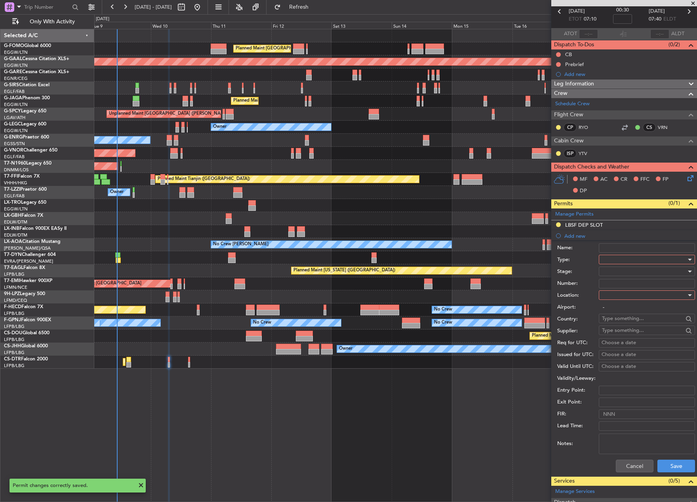
click at [638, 296] on form "Name: Type: Stage: Number: Location: Airport: - Country: Supplier: Req for UTC:…" at bounding box center [624, 358] width 146 height 236
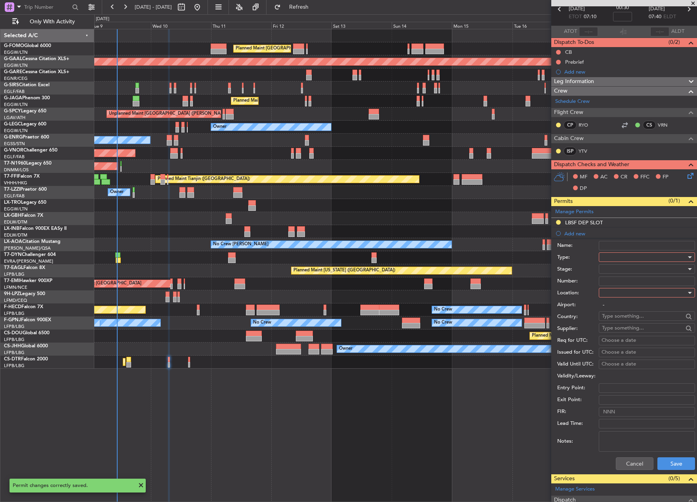
click at [619, 259] on div at bounding box center [644, 257] width 84 height 12
drag, startPoint x: 616, startPoint y: 330, endPoint x: 616, endPoint y: 313, distance: 17.4
click at [616, 330] on span "Slot" at bounding box center [643, 332] width 83 height 12
click at [609, 272] on div at bounding box center [644, 269] width 84 height 12
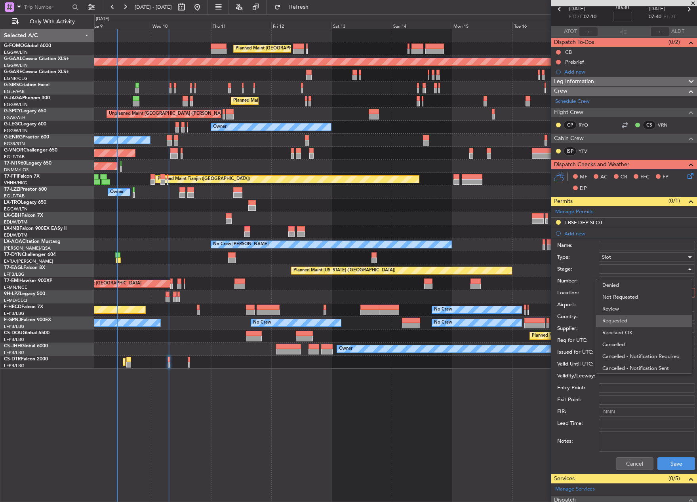
click at [625, 321] on span "Requested" at bounding box center [643, 321] width 83 height 12
click at [614, 294] on div at bounding box center [644, 293] width 84 height 12
click at [640, 334] on span "Arrival" at bounding box center [643, 333] width 83 height 12
type input "LYBE / BEG"
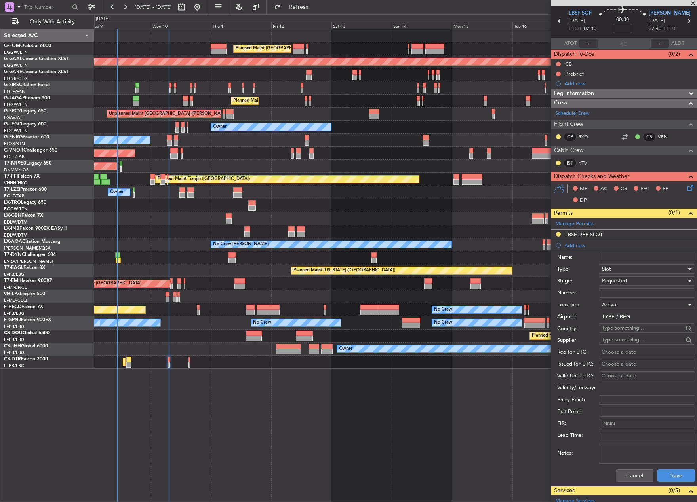
scroll to position [158, 0]
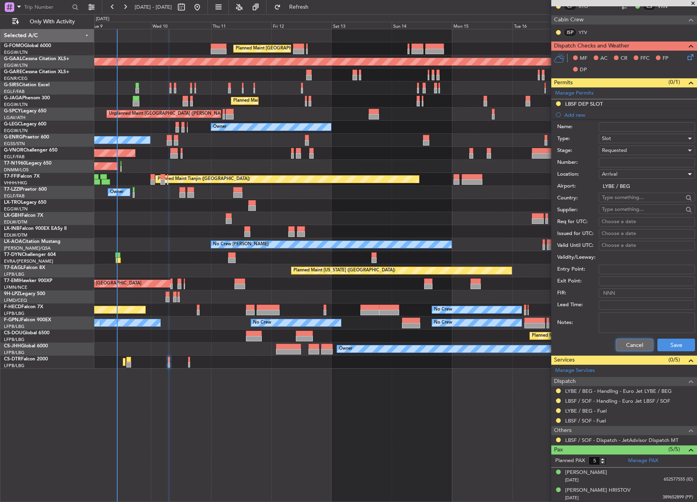
click at [638, 343] on button "Cancel" at bounding box center [634, 345] width 38 height 13
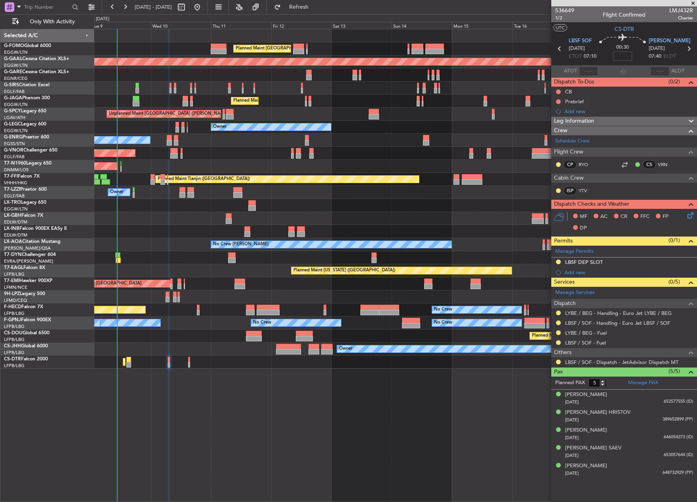
scroll to position [0, 0]
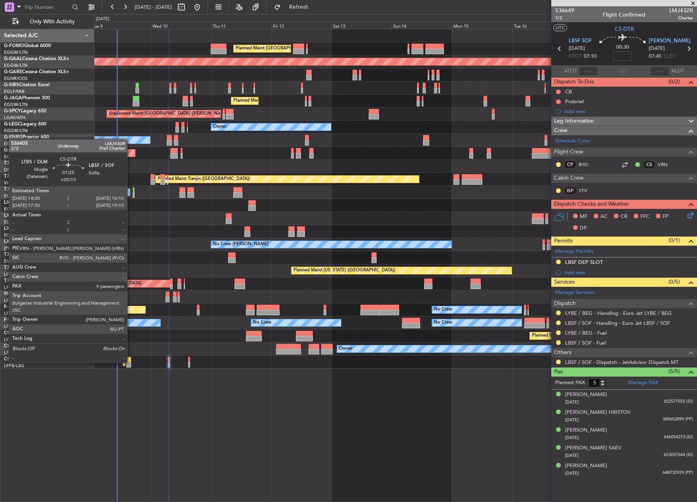
click at [131, 362] on div at bounding box center [128, 365] width 4 height 6
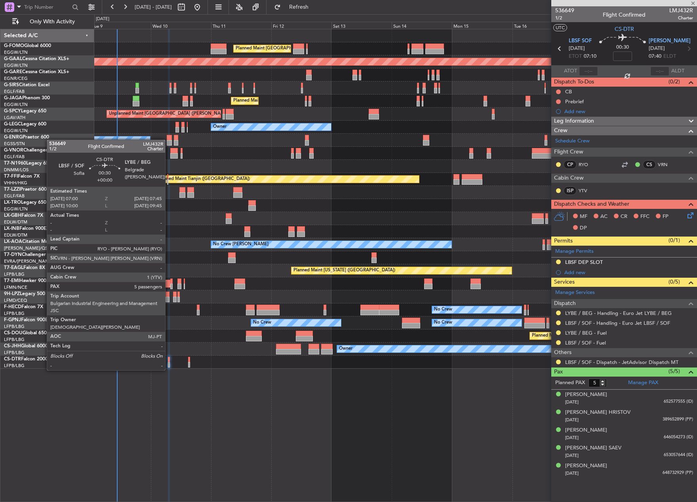
type input "+00:15"
type input "9"
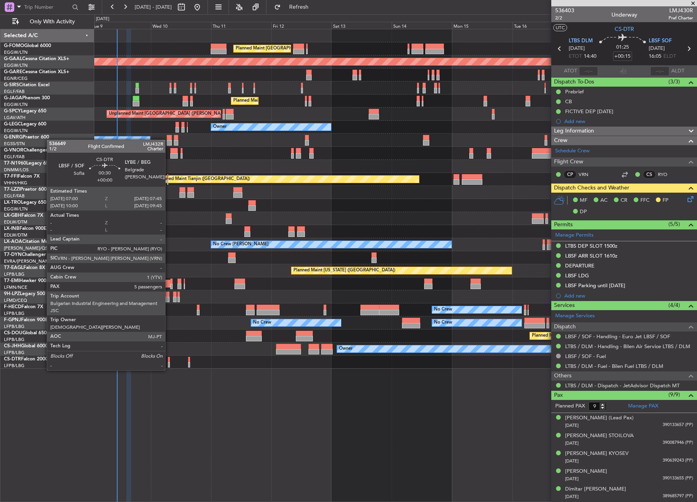
click at [169, 363] on div at bounding box center [169, 365] width 2 height 6
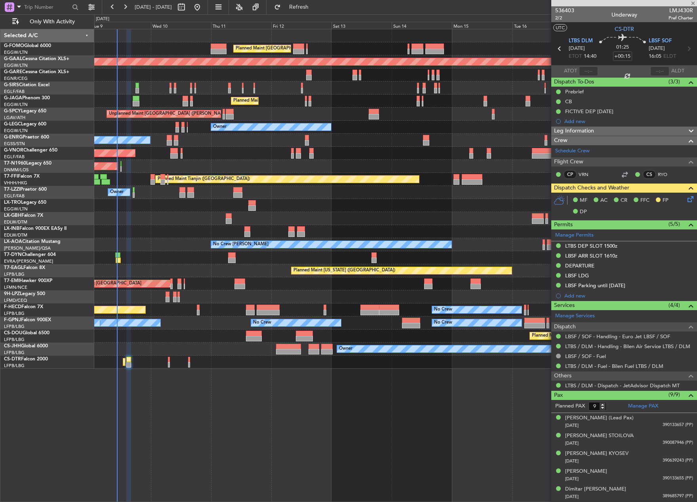
type input "5"
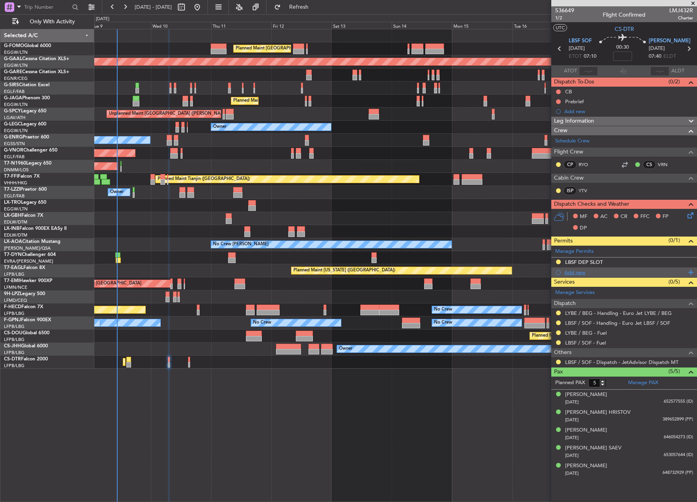
click at [572, 275] on div "Add new" at bounding box center [625, 272] width 122 height 7
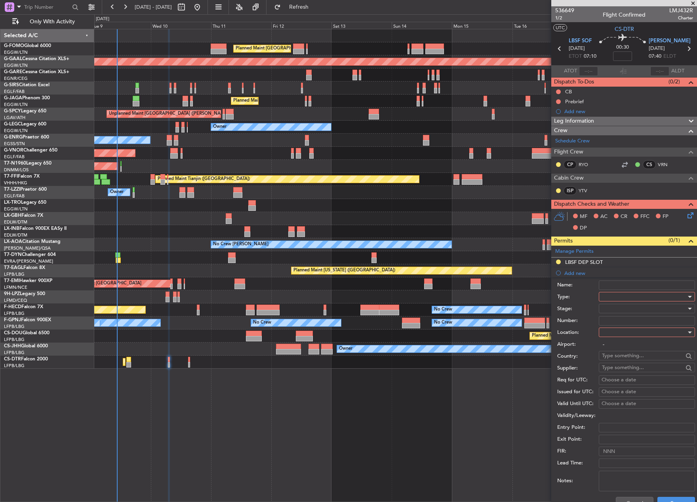
click at [608, 296] on div at bounding box center [644, 297] width 84 height 12
click at [641, 372] on span "Departure" at bounding box center [643, 371] width 83 height 12
click at [630, 304] on div at bounding box center [644, 309] width 84 height 12
click at [654, 362] on span "Requested" at bounding box center [643, 361] width 83 height 12
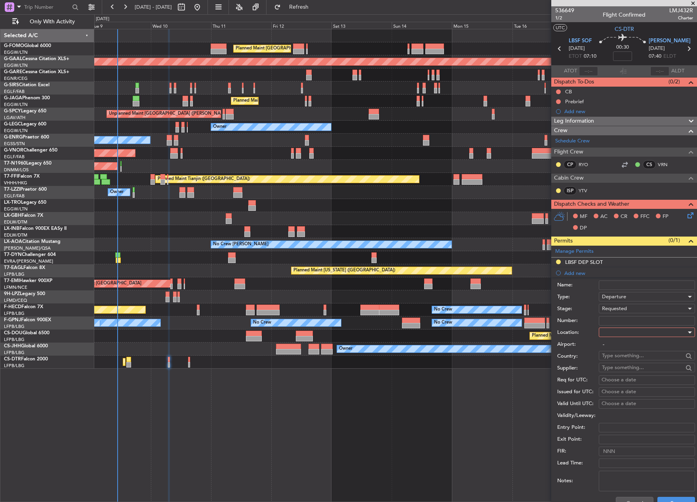
click at [634, 334] on div at bounding box center [644, 333] width 84 height 12
click at [629, 344] on span "Departure" at bounding box center [643, 349] width 83 height 12
type input "LBSF / SOF"
click at [673, 497] on button "Save" at bounding box center [676, 503] width 38 height 13
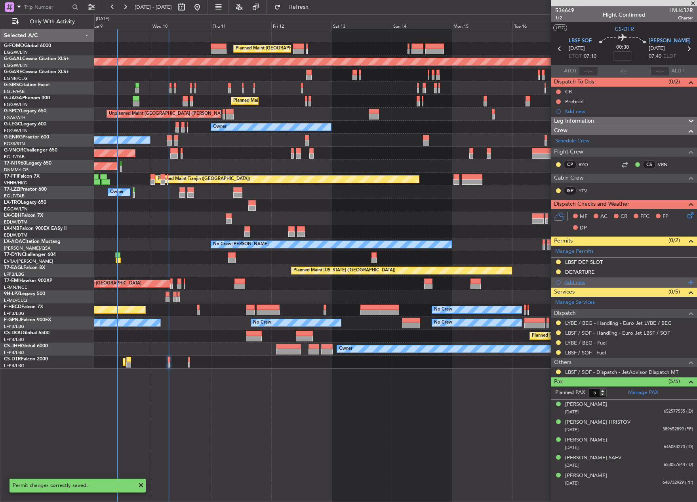
click at [574, 284] on div "Add new" at bounding box center [625, 282] width 122 height 7
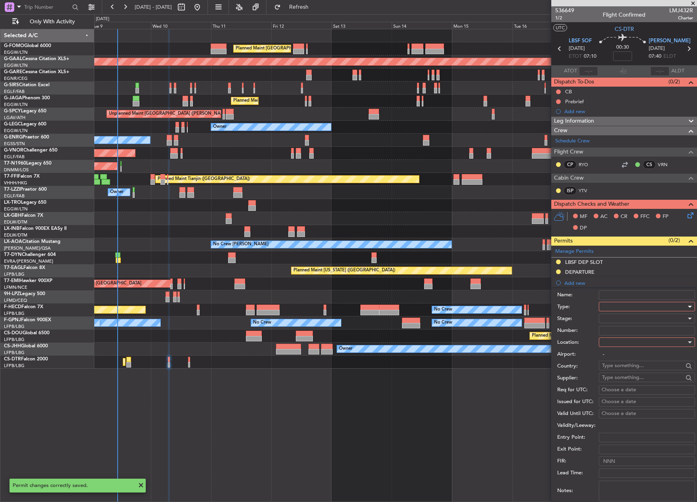
click at [627, 306] on div at bounding box center [644, 307] width 84 height 12
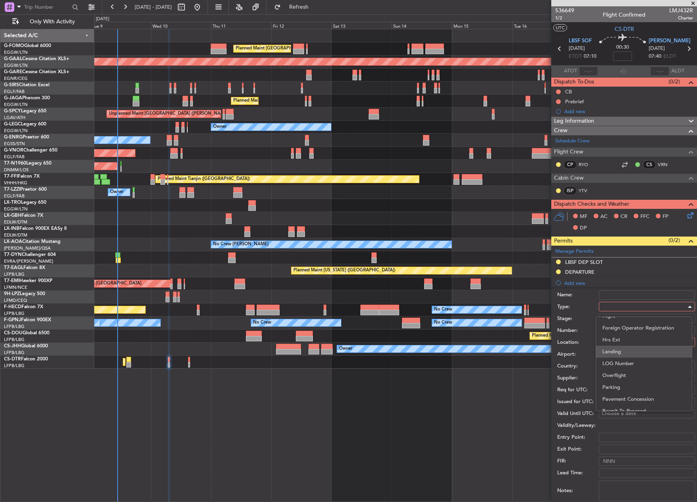
click at [635, 354] on span "Landing" at bounding box center [643, 352] width 83 height 12
click at [617, 317] on div at bounding box center [644, 319] width 84 height 12
drag, startPoint x: 629, startPoint y: 371, endPoint x: 629, endPoint y: 355, distance: 15.5
click at [629, 370] on span "Requested" at bounding box center [643, 371] width 83 height 12
click at [621, 342] on div at bounding box center [644, 342] width 84 height 12
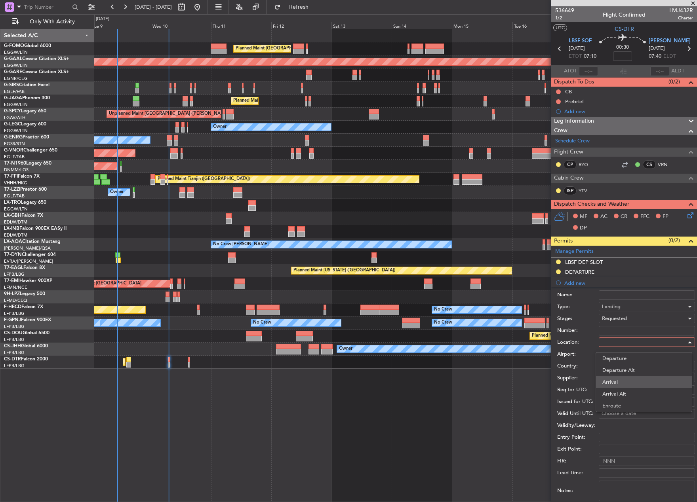
click at [625, 380] on span "Arrival" at bounding box center [643, 382] width 83 height 12
type input "LYBE / BEG"
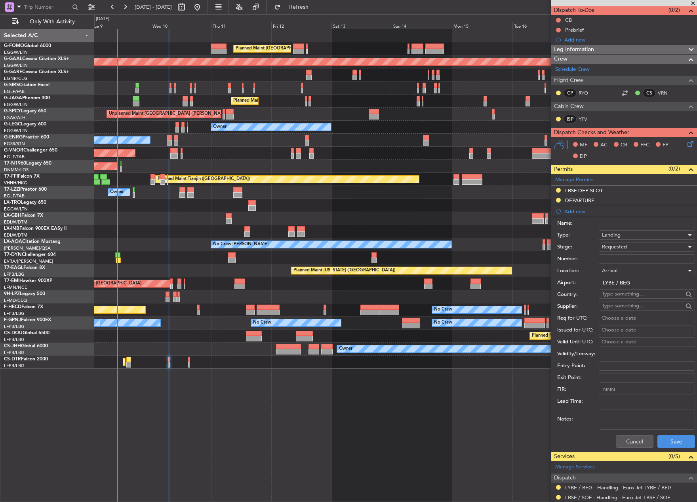
scroll to position [158, 0]
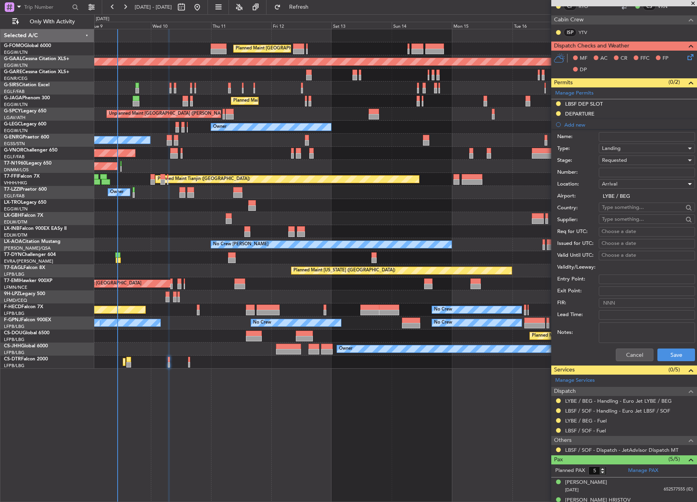
click at [674, 345] on div "Cancel Save" at bounding box center [626, 355] width 138 height 21
click at [676, 355] on button "Save" at bounding box center [676, 355] width 38 height 13
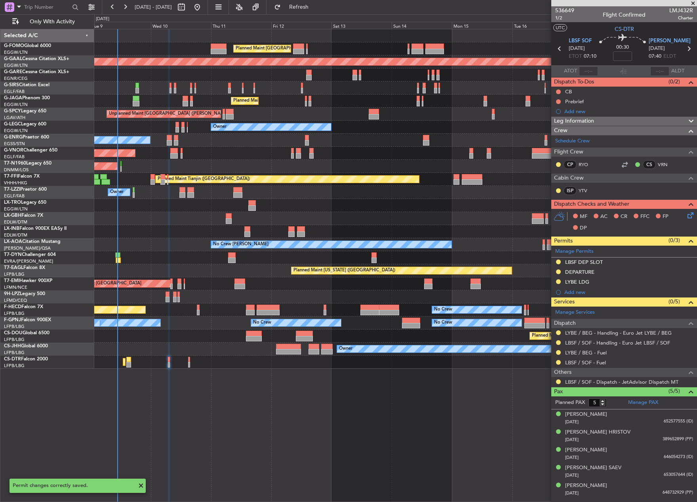
scroll to position [0, 0]
click at [595, 262] on div "LBSF DEP SLOT" at bounding box center [584, 262] width 38 height 7
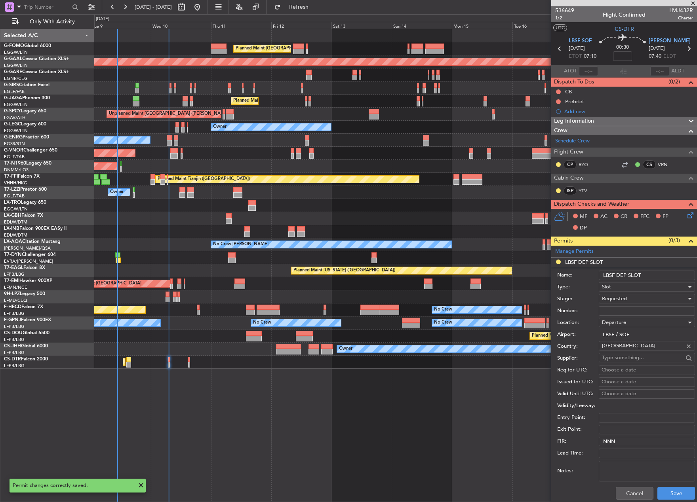
click at [645, 276] on input "LBSF DEP SLOT" at bounding box center [646, 275] width 96 height 9
type input "LBSF DEP SLOT 0700z"
click at [673, 490] on button "Save" at bounding box center [676, 493] width 38 height 13
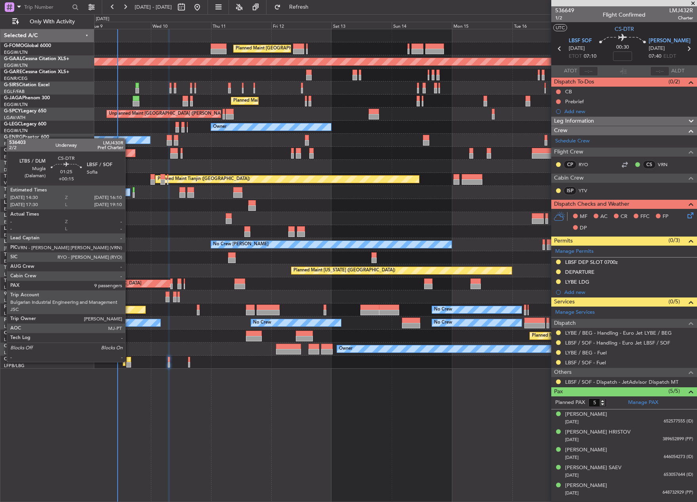
click at [129, 361] on div at bounding box center [128, 360] width 4 height 6
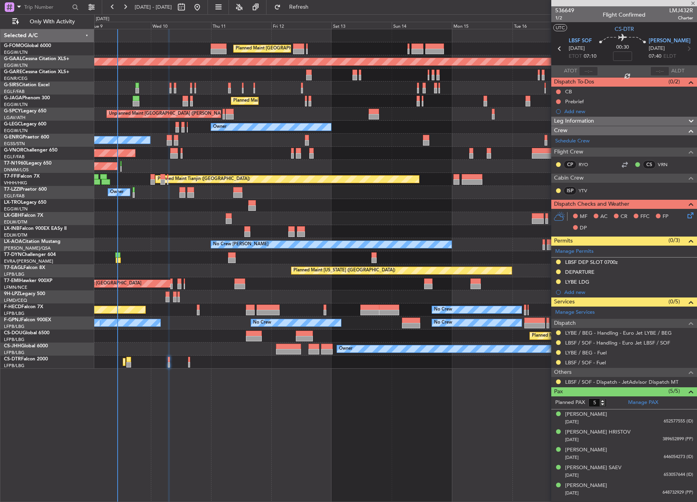
type input "+00:15"
type input "9"
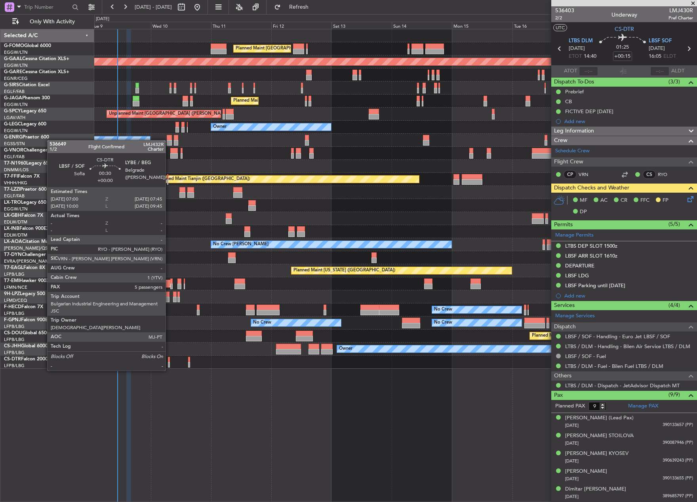
click at [169, 363] on div at bounding box center [169, 365] width 2 height 6
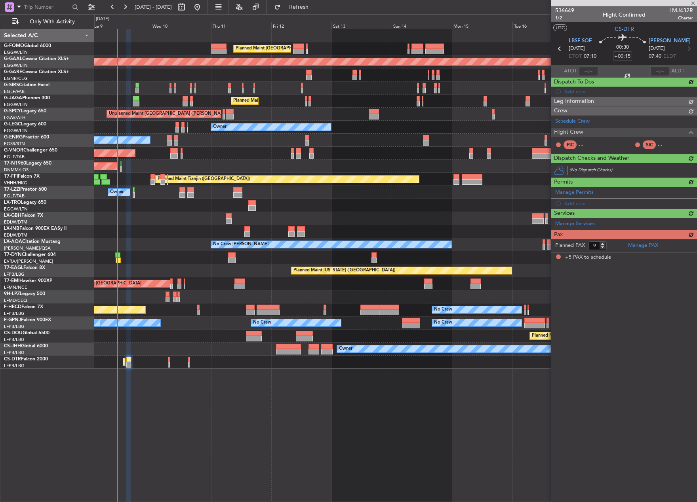
type input "5"
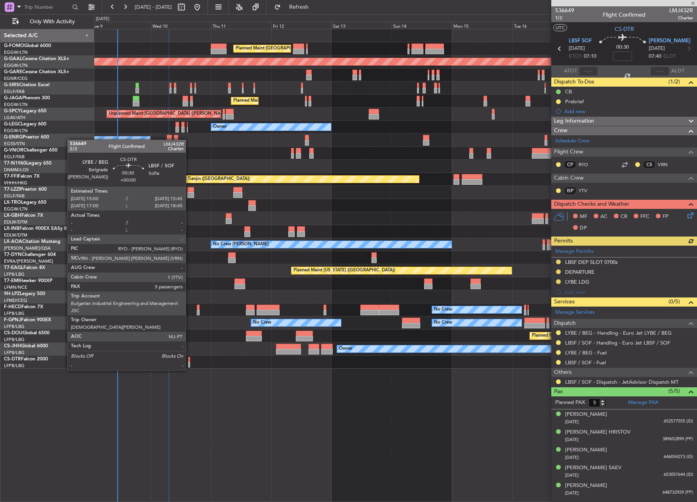
click at [189, 363] on div at bounding box center [189, 365] width 2 height 6
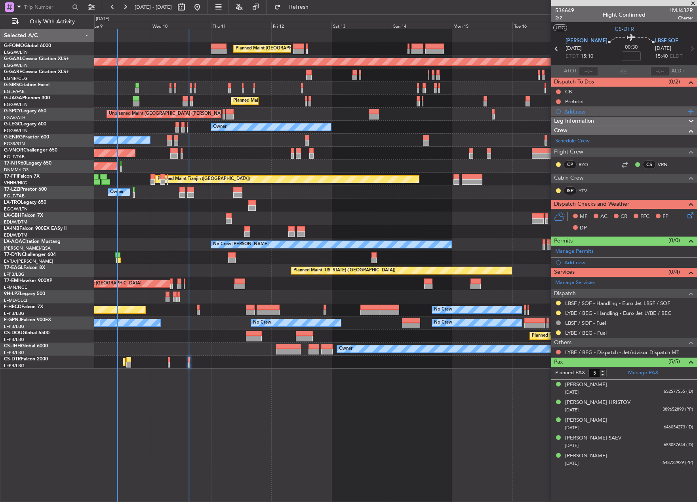
click at [578, 112] on div "Add new" at bounding box center [625, 111] width 122 height 7
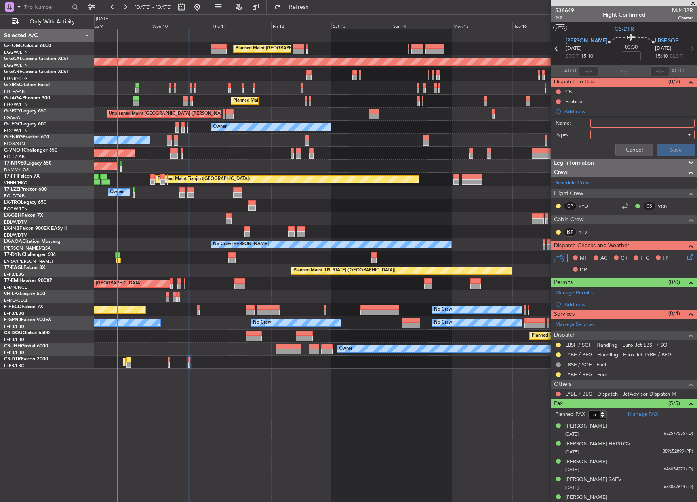
click at [613, 135] on div at bounding box center [639, 135] width 92 height 12
click at [616, 175] on span "Airport" at bounding box center [638, 175] width 93 height 12
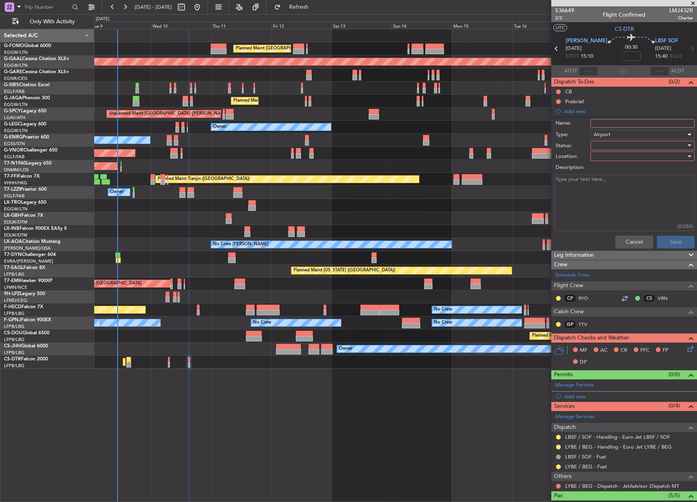
click at [604, 121] on input "Name:" at bounding box center [642, 123] width 104 height 9
type input "Fictive DEP 19SEP"
click at [614, 146] on div at bounding box center [639, 146] width 92 height 12
click at [617, 171] on span "In Progress" at bounding box center [638, 173] width 93 height 12
click at [613, 160] on div at bounding box center [639, 156] width 92 height 12
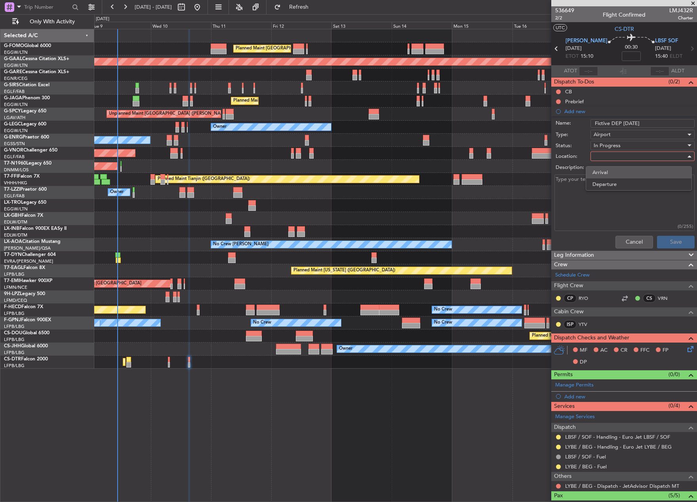
click at [625, 177] on span "Arrival" at bounding box center [638, 173] width 93 height 12
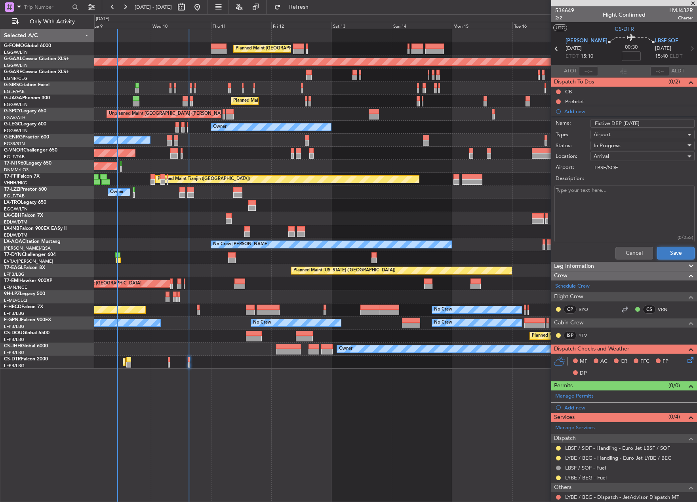
click at [663, 255] on button "Save" at bounding box center [676, 253] width 38 height 13
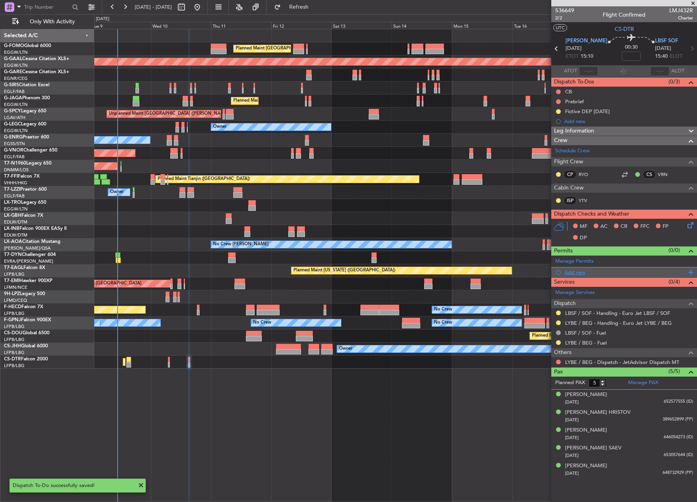
click at [572, 272] on div "Add new" at bounding box center [625, 272] width 122 height 7
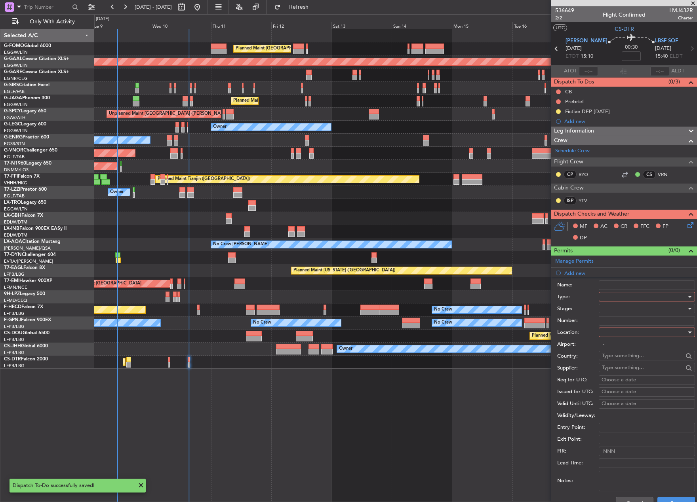
click at [640, 296] on div at bounding box center [644, 297] width 84 height 12
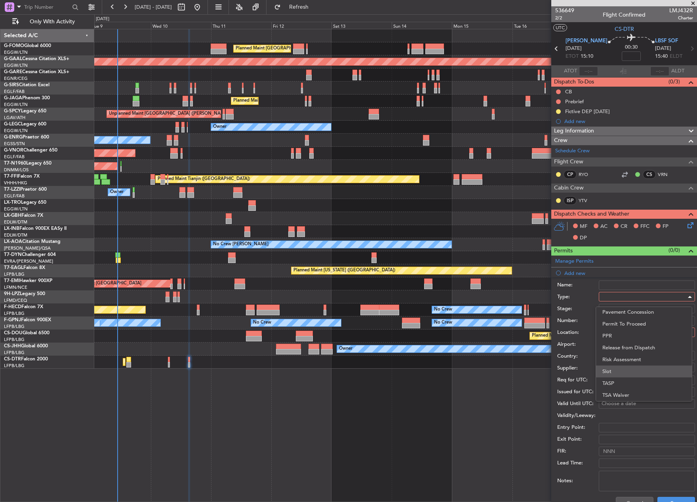
click at [629, 368] on span "Slot" at bounding box center [643, 372] width 83 height 12
click at [622, 308] on div at bounding box center [644, 309] width 84 height 12
click at [621, 359] on span "Requested" at bounding box center [643, 361] width 83 height 12
click at [611, 333] on div at bounding box center [644, 333] width 84 height 12
click at [622, 374] on span "Arrival" at bounding box center [643, 373] width 83 height 12
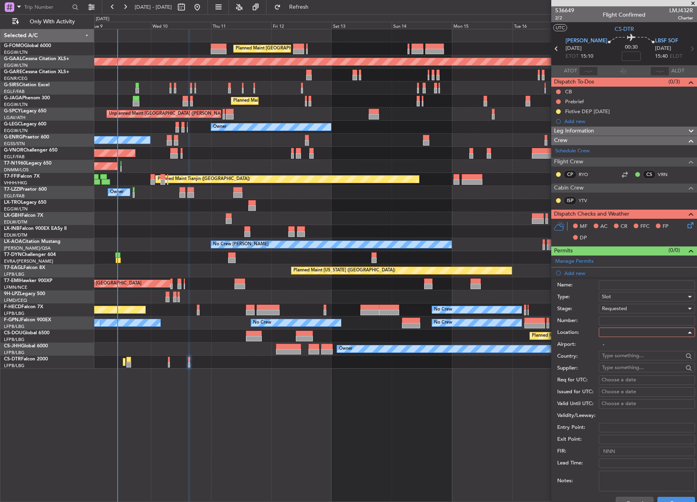
type input "LBSF / SOF"
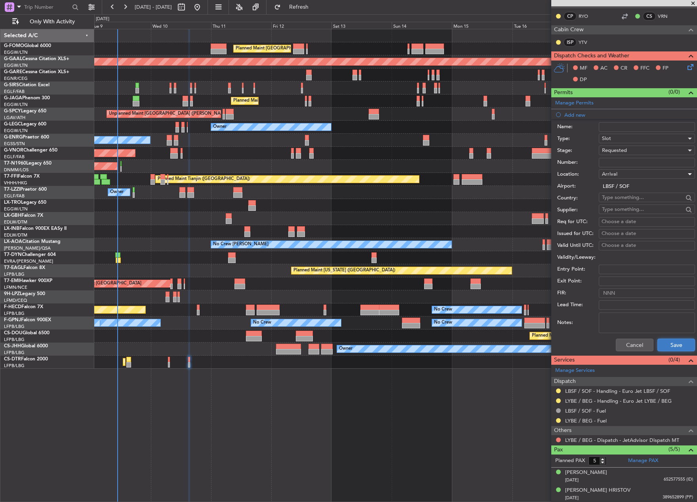
click at [667, 344] on button "Save" at bounding box center [676, 345] width 38 height 13
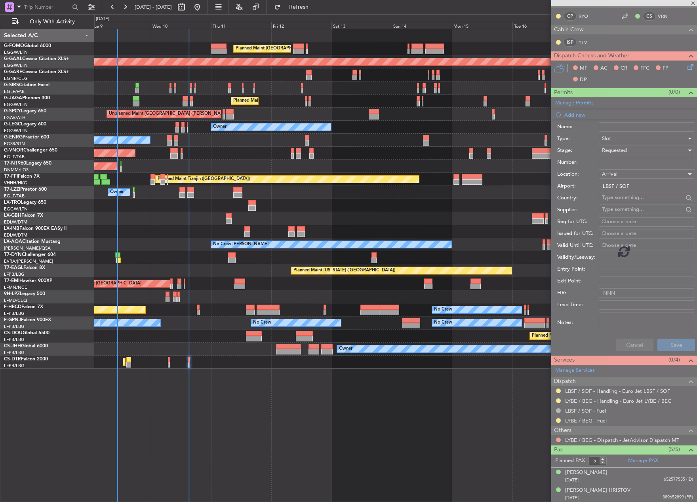
scroll to position [0, 0]
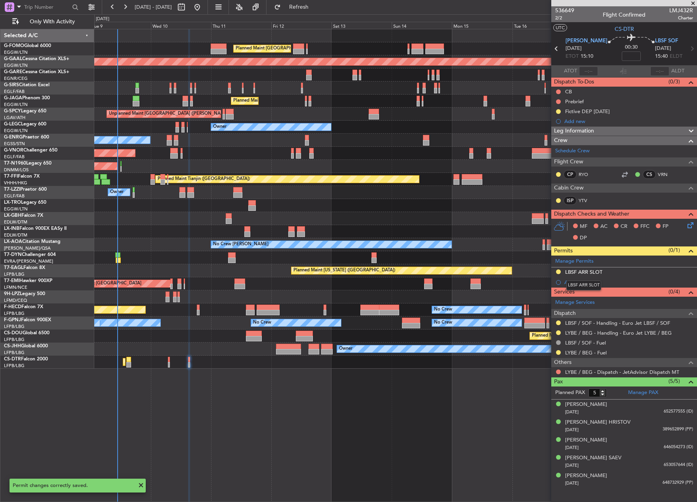
click at [577, 281] on div "LBSF ARR SLOT" at bounding box center [583, 286] width 35 height 10
click at [575, 281] on div "Add new" at bounding box center [625, 282] width 122 height 7
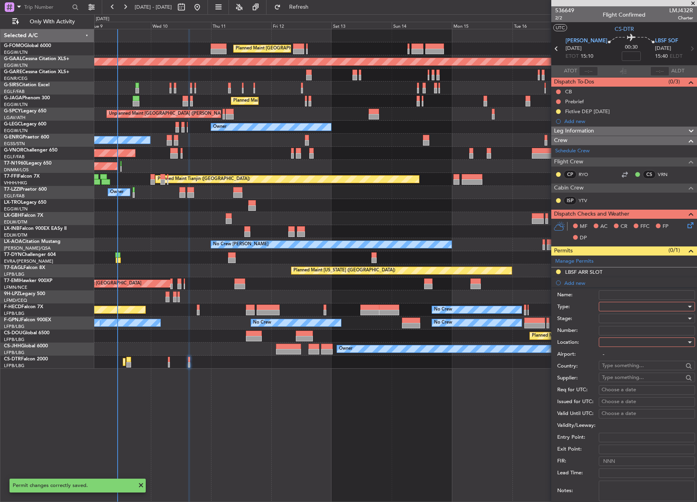
click at [655, 305] on div at bounding box center [644, 307] width 84 height 12
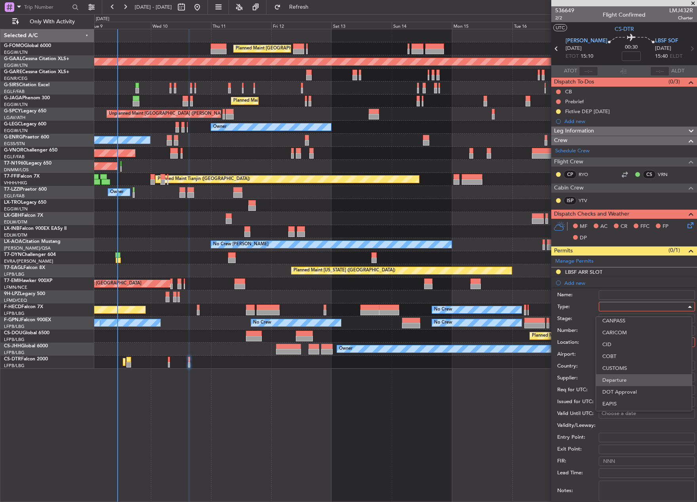
click at [634, 383] on span "Departure" at bounding box center [643, 380] width 83 height 12
click at [613, 317] on div at bounding box center [644, 319] width 84 height 12
click at [634, 370] on span "Requested" at bounding box center [643, 371] width 83 height 12
click at [623, 341] on div at bounding box center [644, 342] width 84 height 12
click at [630, 359] on span "Departure" at bounding box center [643, 359] width 83 height 12
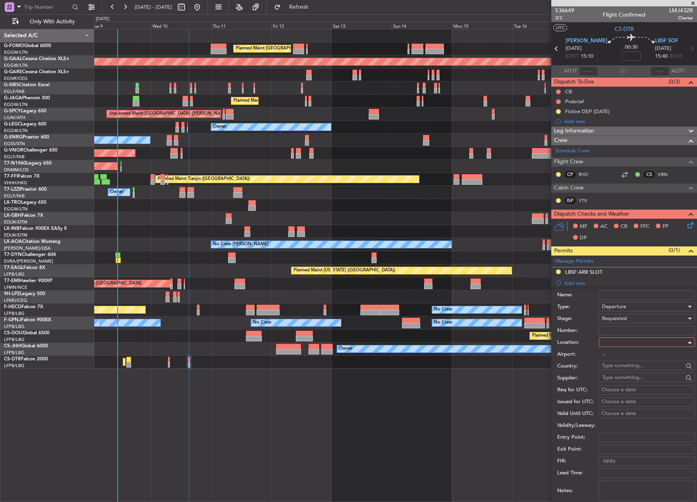
type input "LYBE / BEG"
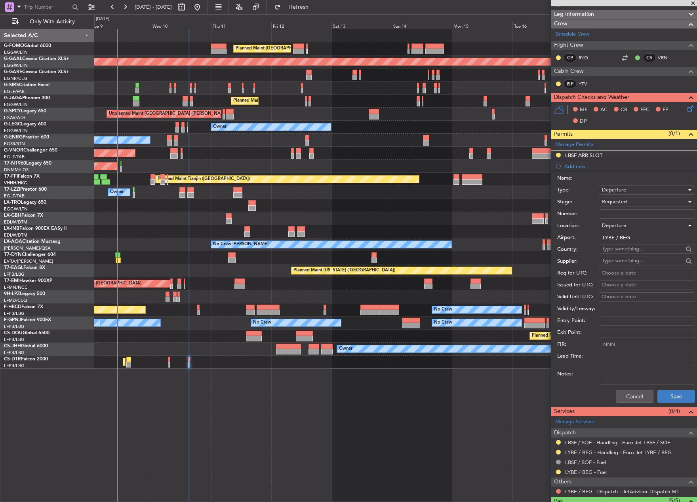
scroll to position [119, 0]
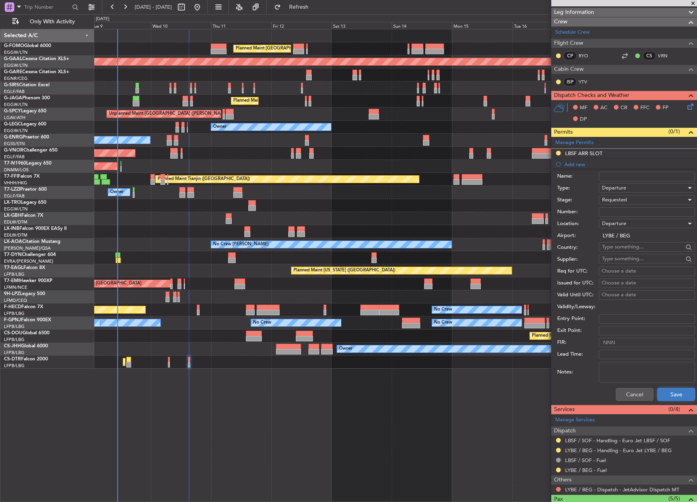
click at [659, 388] on button "Save" at bounding box center [676, 394] width 38 height 13
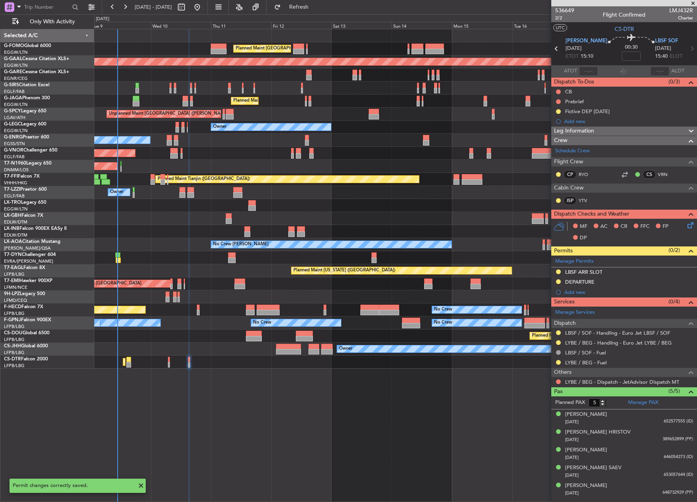
scroll to position [0, 0]
click at [578, 289] on div "Add new" at bounding box center [625, 292] width 122 height 7
click at [569, 291] on div "Manage Permits LBSF ARR SLOT DEPARTURE Add new" at bounding box center [624, 277] width 146 height 42
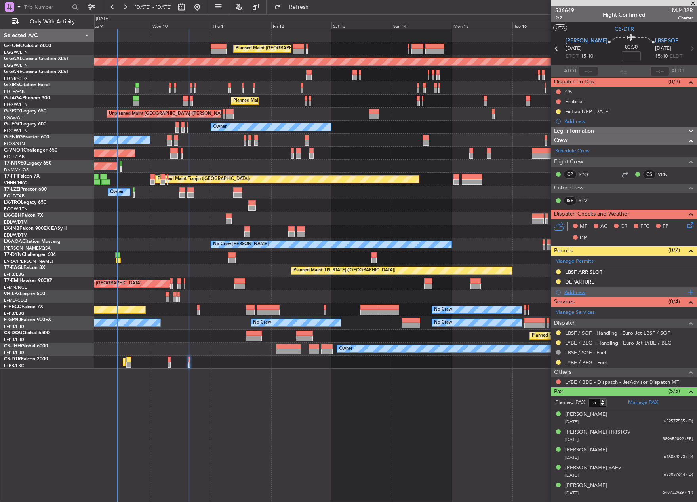
click at [573, 292] on div "Add new" at bounding box center [625, 292] width 122 height 7
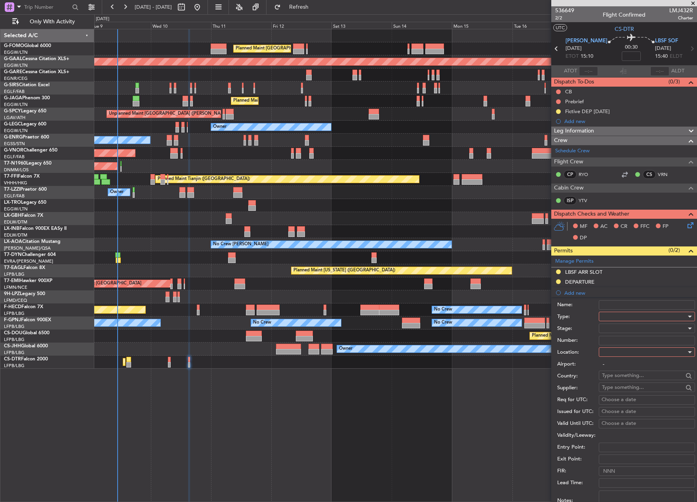
click at [645, 317] on div at bounding box center [644, 317] width 84 height 12
click at [633, 363] on span "Landing" at bounding box center [643, 362] width 83 height 12
click at [610, 327] on div at bounding box center [644, 329] width 84 height 12
click at [633, 381] on span "Requested" at bounding box center [643, 380] width 83 height 12
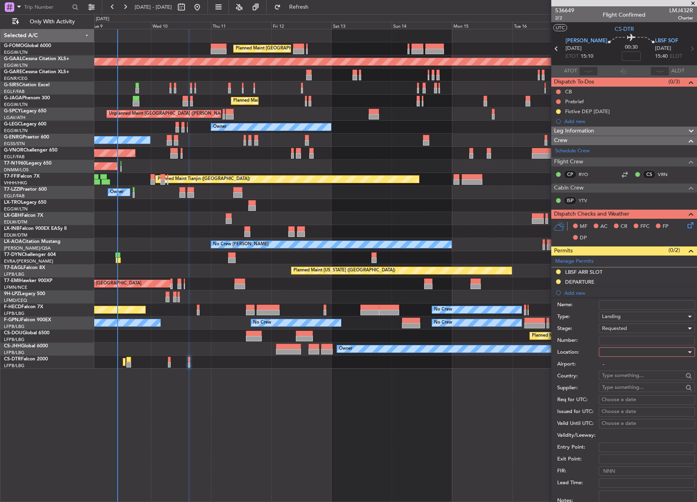
click at [623, 352] on div at bounding box center [644, 352] width 84 height 12
click at [632, 391] on span "Arrival" at bounding box center [643, 392] width 83 height 12
type input "LBSF / SOF"
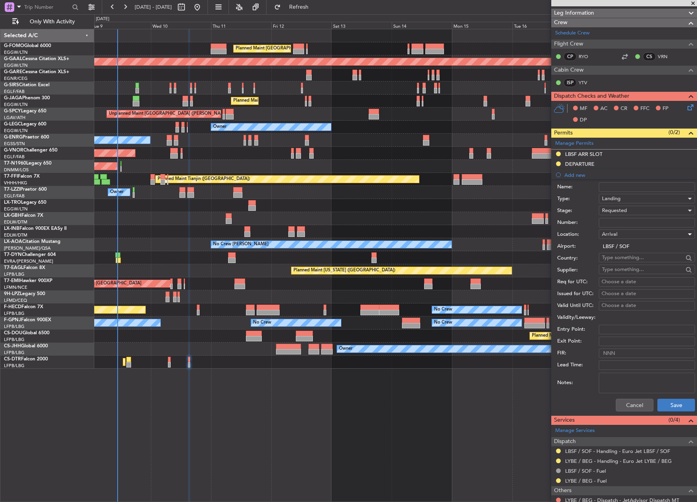
scroll to position [119, 0]
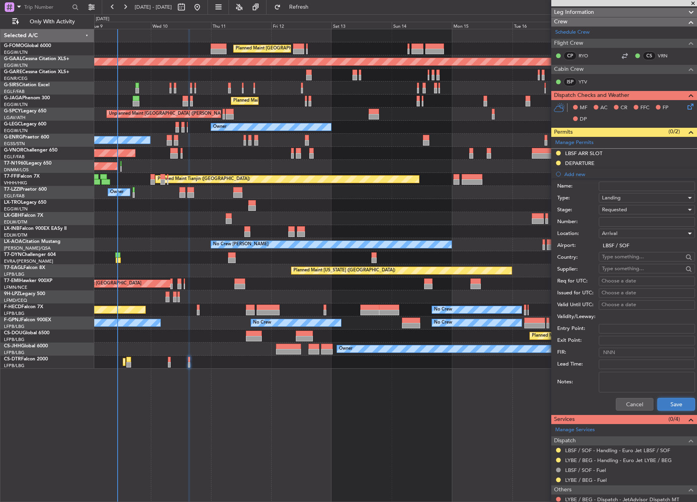
click at [669, 398] on button "Save" at bounding box center [676, 404] width 38 height 13
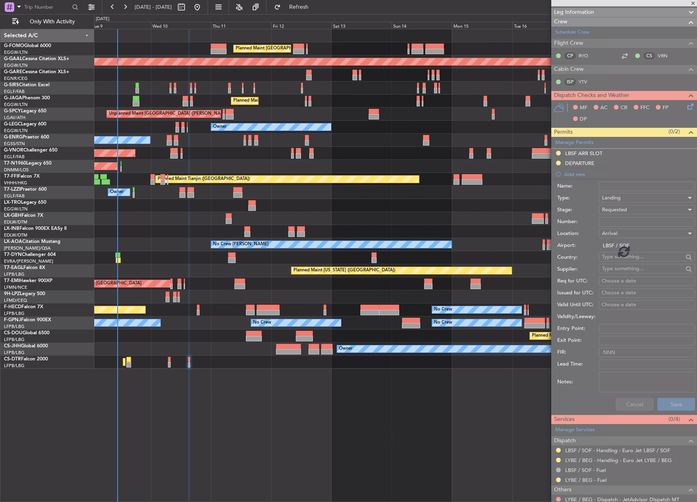
scroll to position [6, 0]
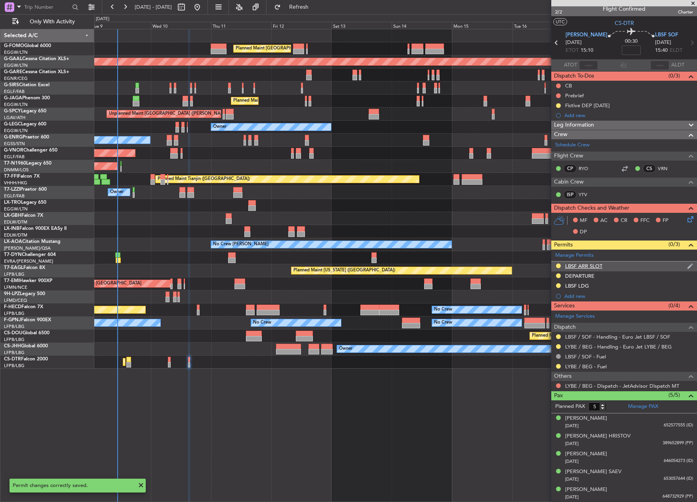
click at [595, 269] on div "LBSF ARR SLOT" at bounding box center [583, 266] width 37 height 7
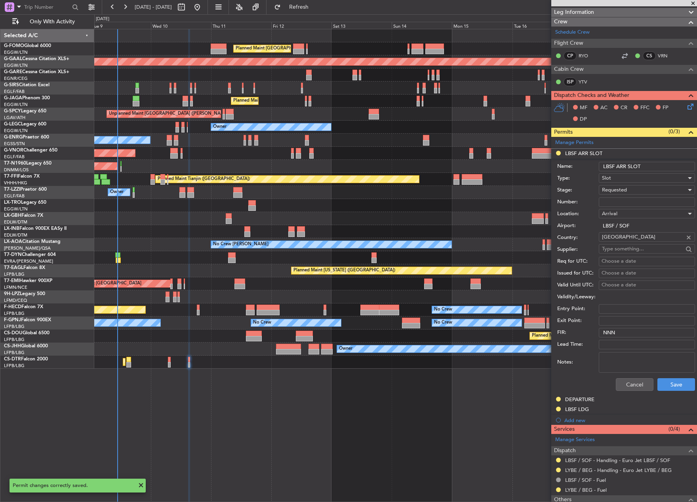
click at [644, 164] on input "LBSF ARR SLOT" at bounding box center [646, 166] width 96 height 9
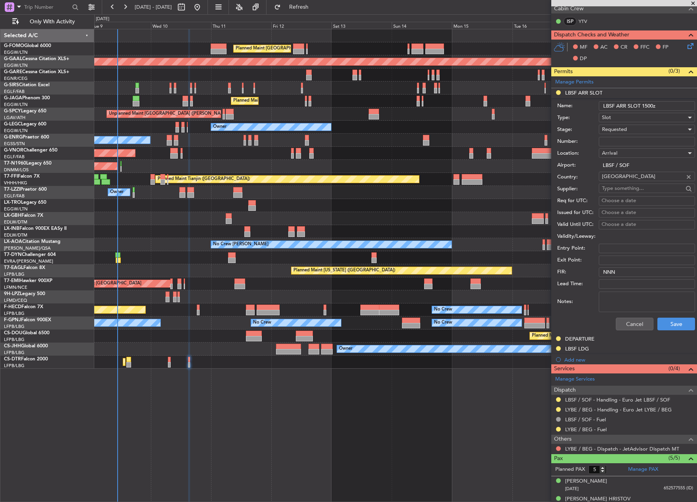
scroll to position [198, 0]
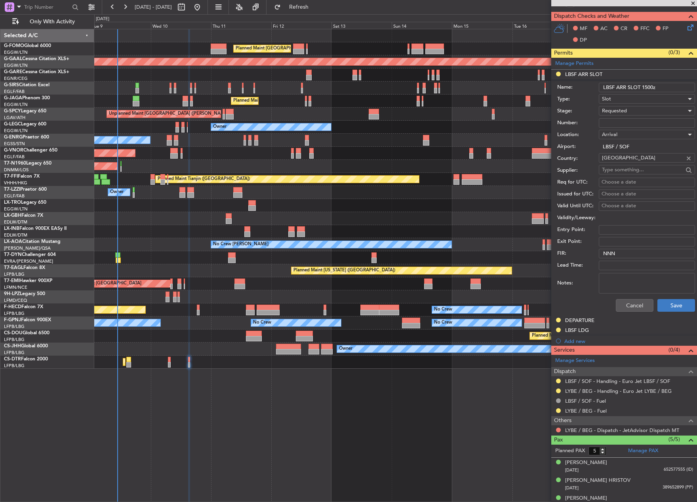
type input "LBSF ARR SLOT 1500z"
click at [665, 308] on button "Save" at bounding box center [676, 305] width 38 height 13
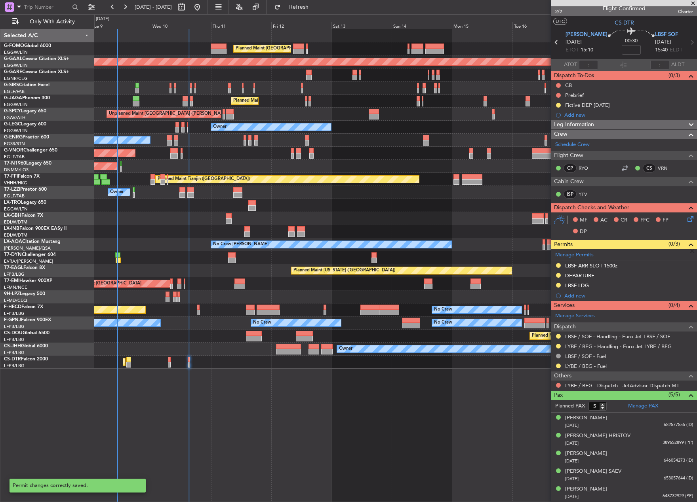
scroll to position [6, 0]
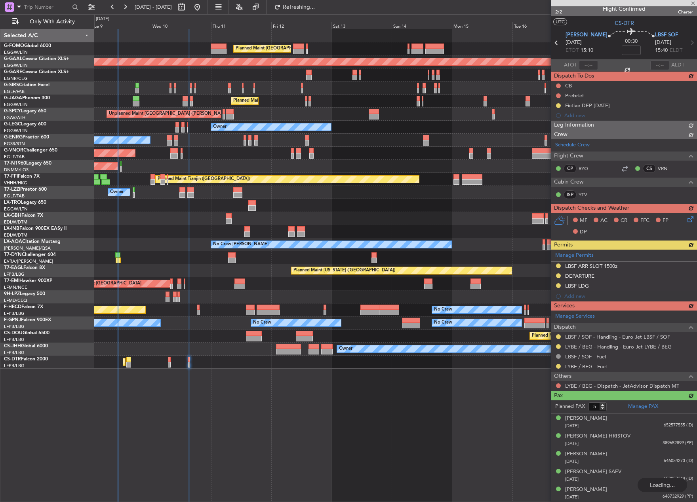
type input "+00:20"
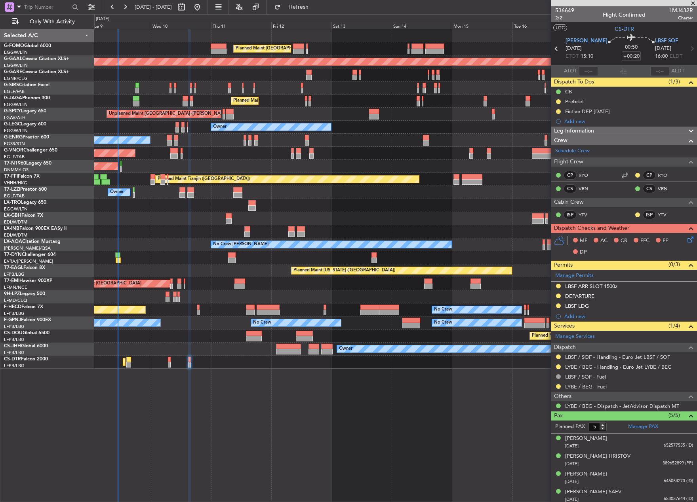
scroll to position [6, 0]
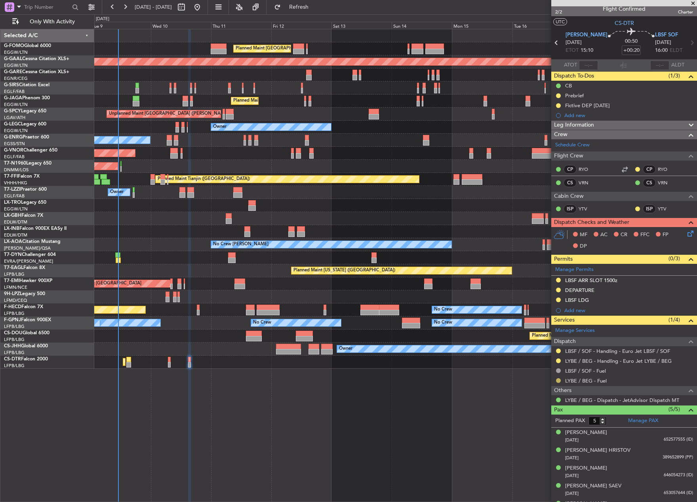
click at [557, 381] on button at bounding box center [558, 380] width 5 height 5
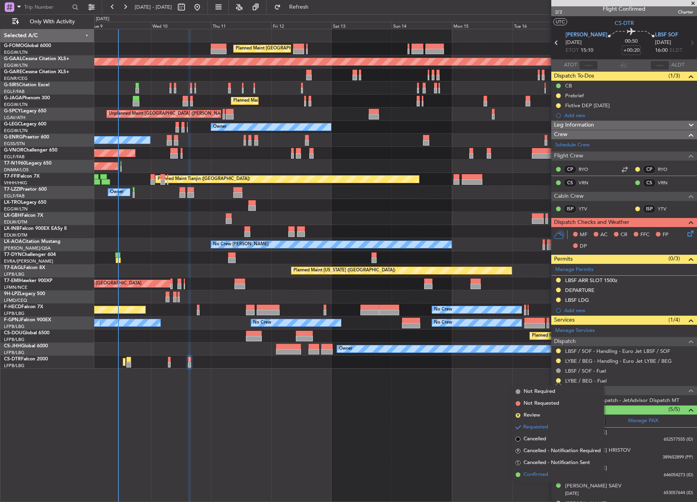
click at [517, 475] on span at bounding box center [517, 475] width 5 height 5
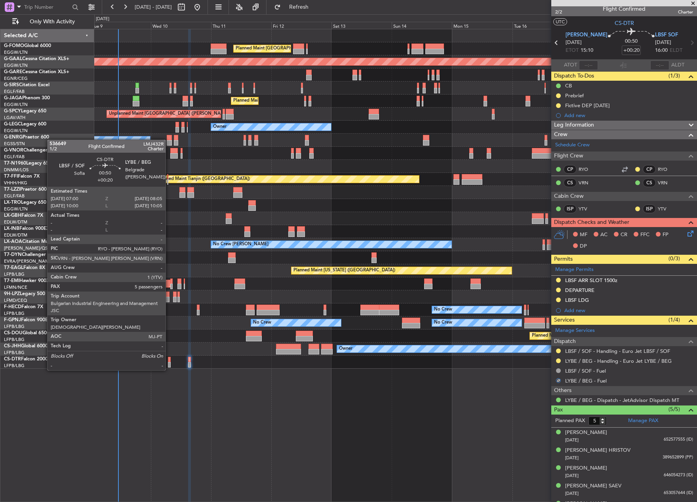
click at [170, 363] on div at bounding box center [169, 365] width 3 height 6
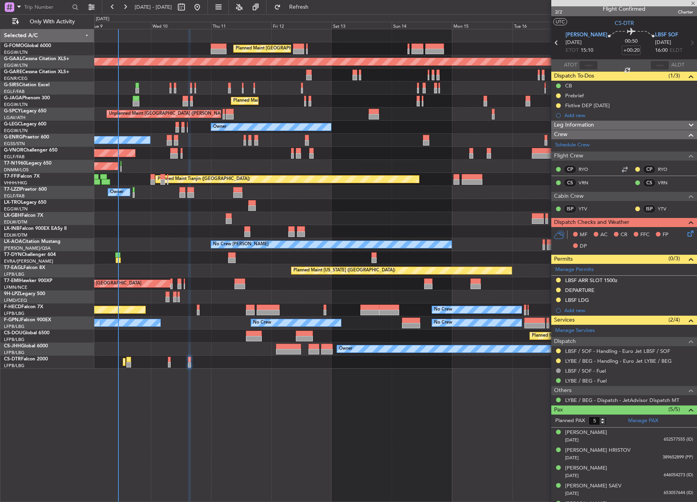
scroll to position [0, 0]
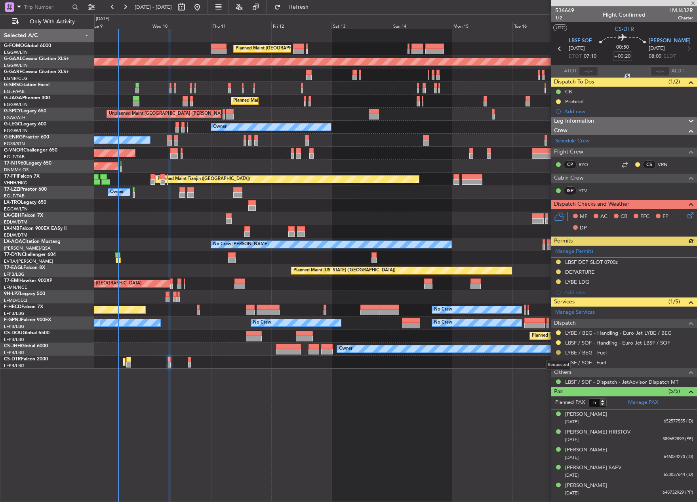
click at [560, 353] on button at bounding box center [558, 352] width 5 height 5
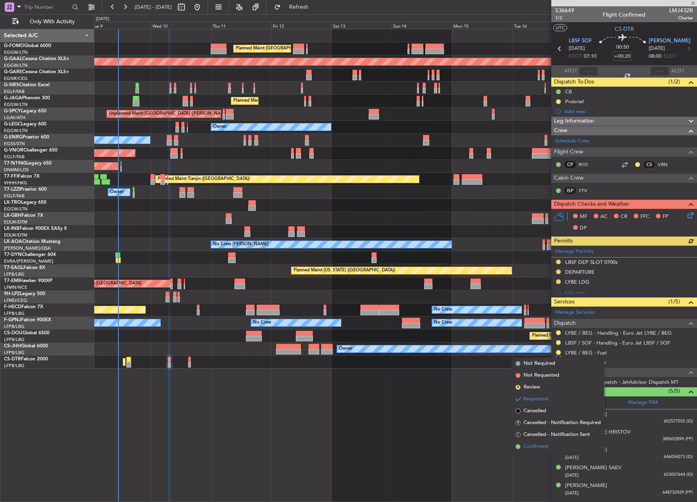
click at [541, 445] on span "Confirmed" at bounding box center [535, 447] width 25 height 8
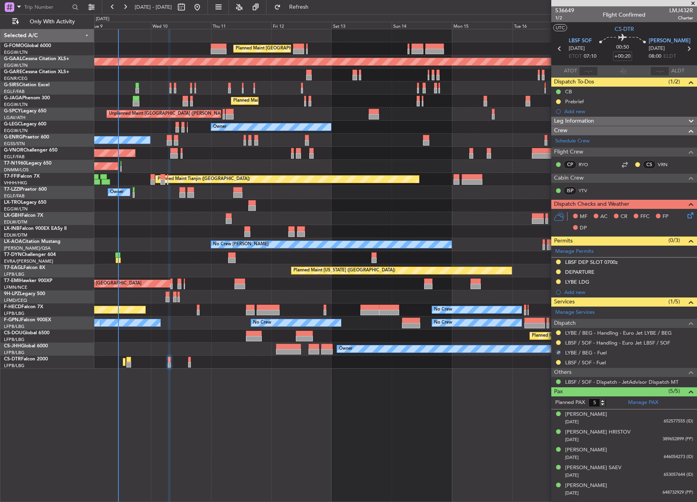
click at [489, 415] on div "Planned Maint [GEOGRAPHIC_DATA] ([GEOGRAPHIC_DATA]) Planned Maint [GEOGRAPHIC_D…" at bounding box center [395, 265] width 602 height 473
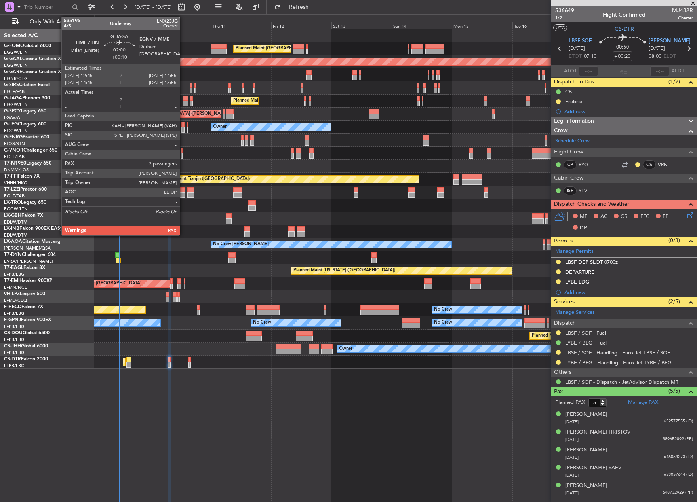
click at [183, 101] on div at bounding box center [185, 99] width 6 height 6
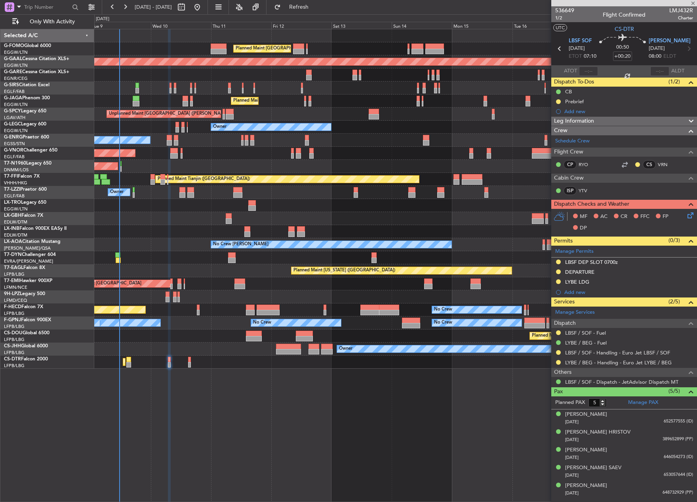
type input "+00:10"
type input "2"
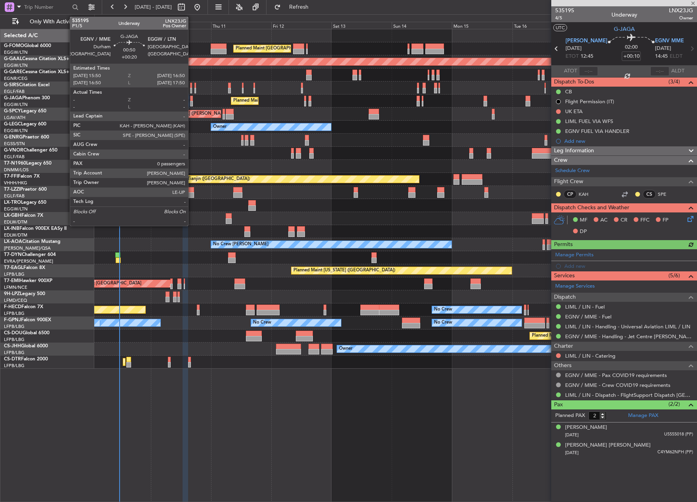
click at [192, 101] on div at bounding box center [191, 99] width 3 height 6
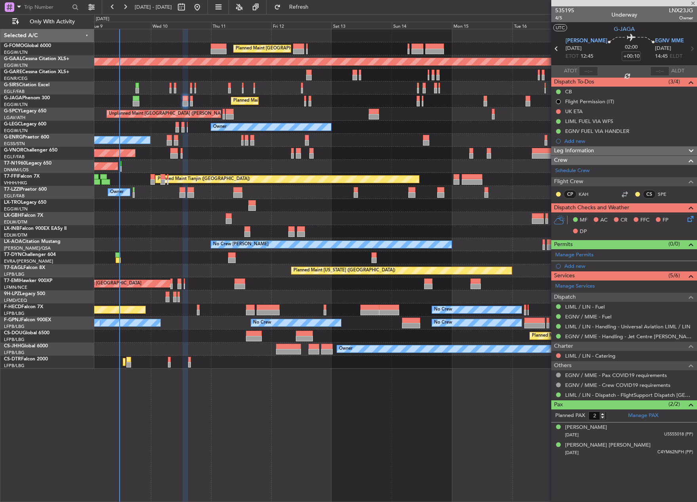
type input "+00:20"
type input "0"
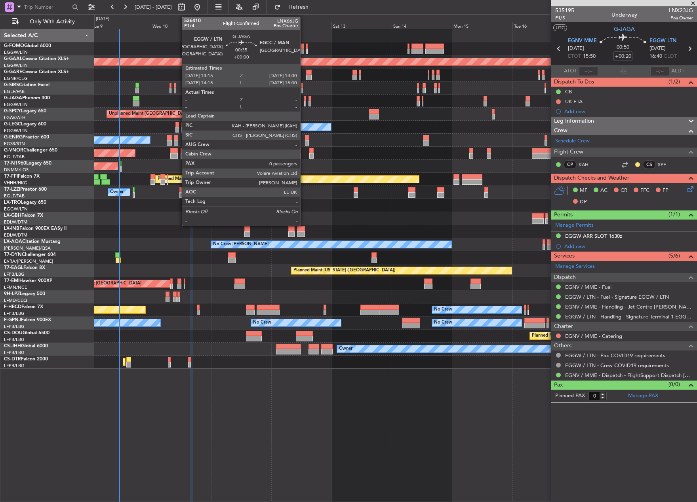
click at [304, 100] on div at bounding box center [305, 99] width 2 height 6
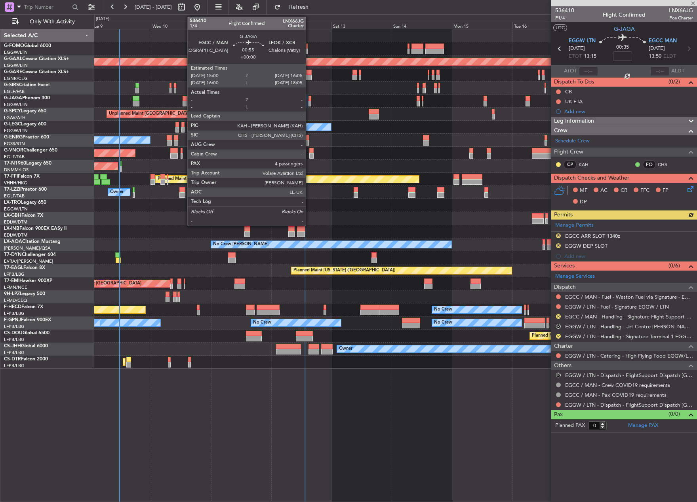
click at [309, 100] on div at bounding box center [309, 99] width 3 height 6
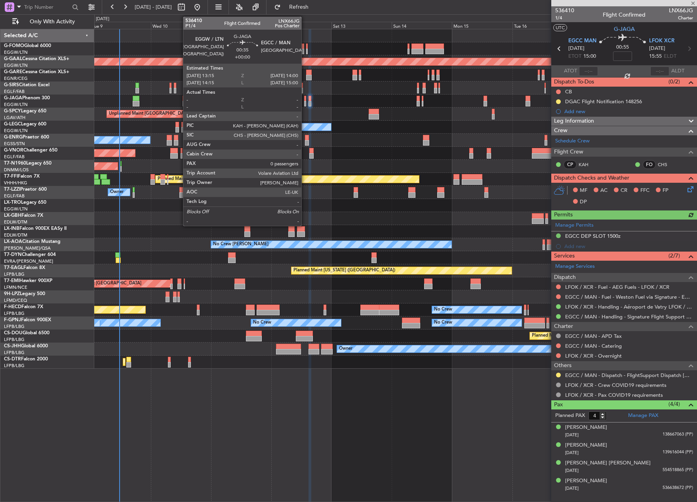
click at [305, 101] on div at bounding box center [305, 104] width 2 height 6
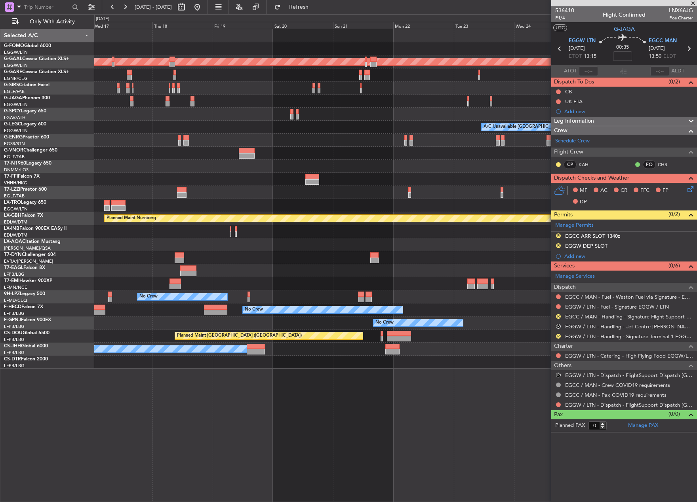
click at [0, 353] on html "[DATE] - [DATE] Refresh Quick Links Only With Activity Planned [GEOGRAPHIC_DATA…" at bounding box center [348, 251] width 697 height 502
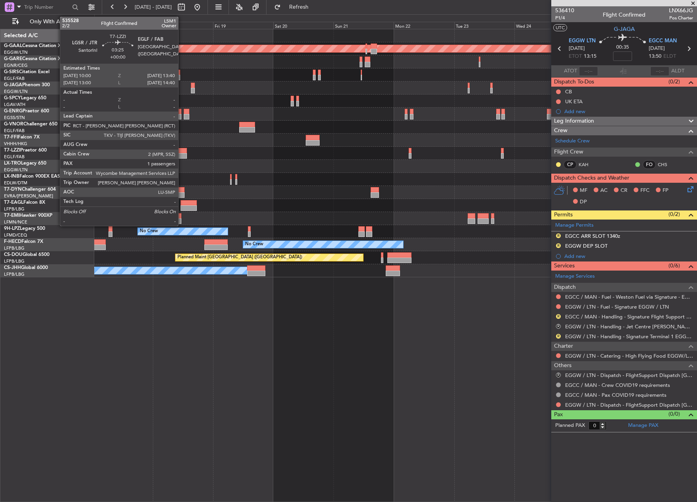
click at [182, 151] on div at bounding box center [181, 151] width 9 height 6
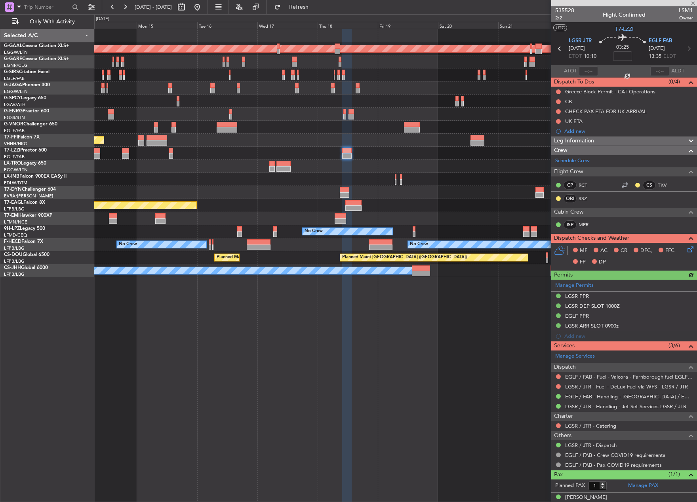
click at [461, 135] on div "Planned Maint Dusseldorf Planned Maint Tianjin ([GEOGRAPHIC_DATA]) Planned Main…" at bounding box center [395, 153] width 602 height 248
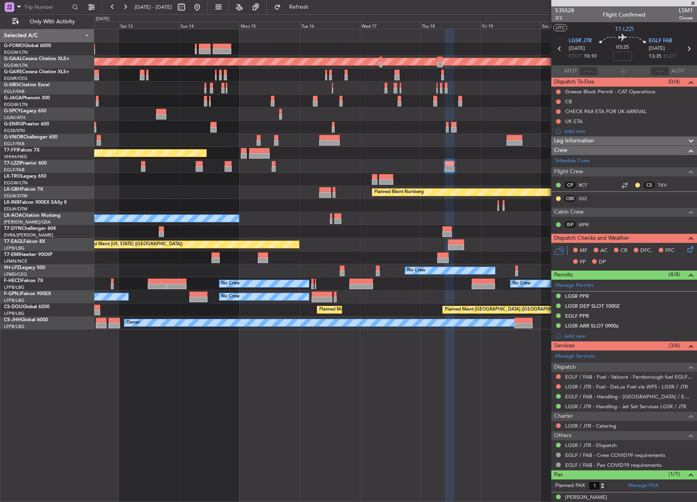
click at [147, 165] on div at bounding box center [395, 166] width 602 height 13
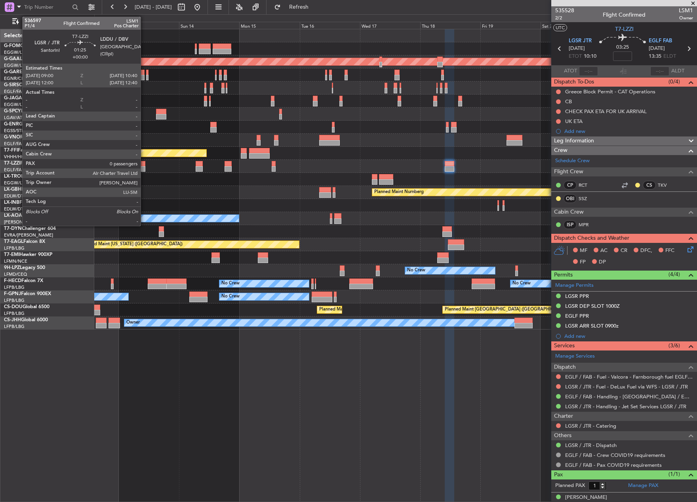
click at [144, 166] on div at bounding box center [143, 169] width 4 height 6
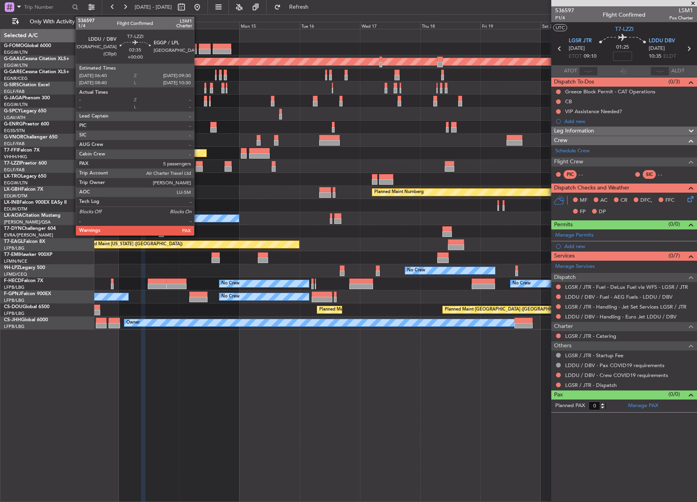
click at [198, 164] on div at bounding box center [199, 164] width 7 height 6
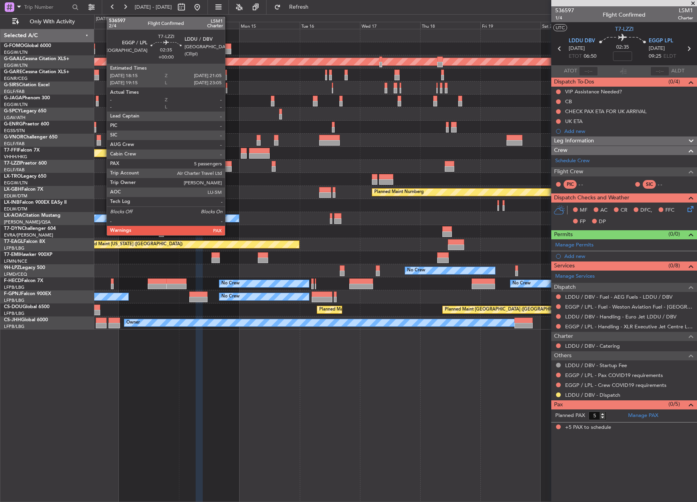
click at [228, 165] on div at bounding box center [227, 164] width 7 height 6
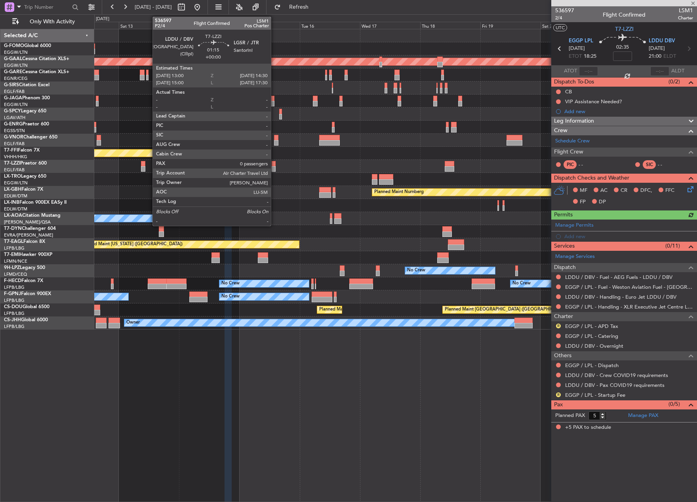
click at [274, 161] on div at bounding box center [274, 164] width 4 height 6
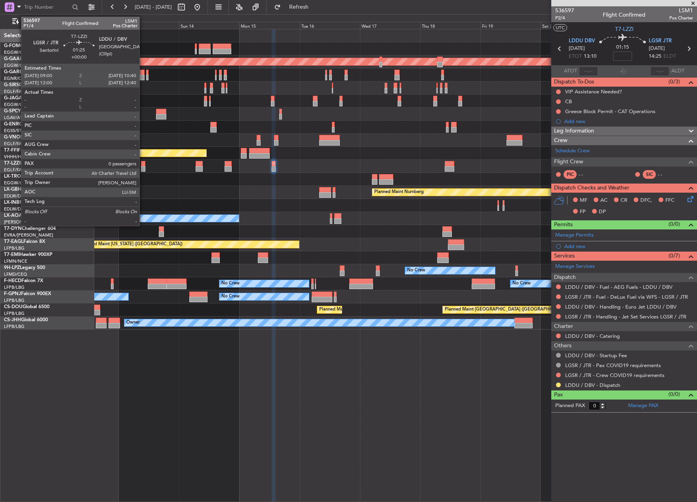
click at [143, 167] on div at bounding box center [143, 169] width 4 height 6
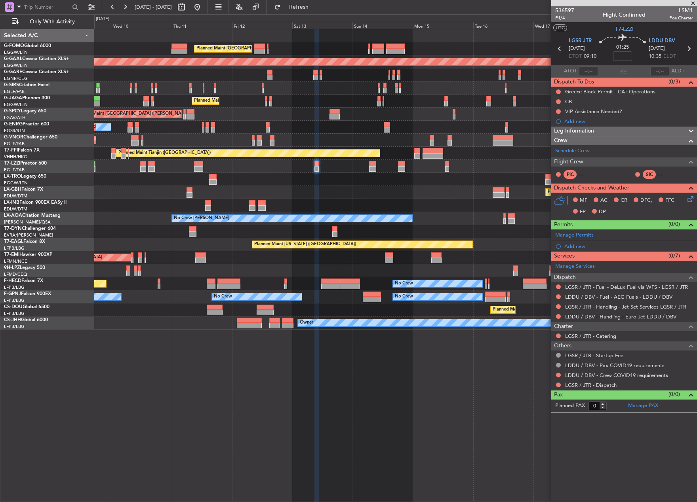
click at [374, 211] on div at bounding box center [395, 205] width 602 height 13
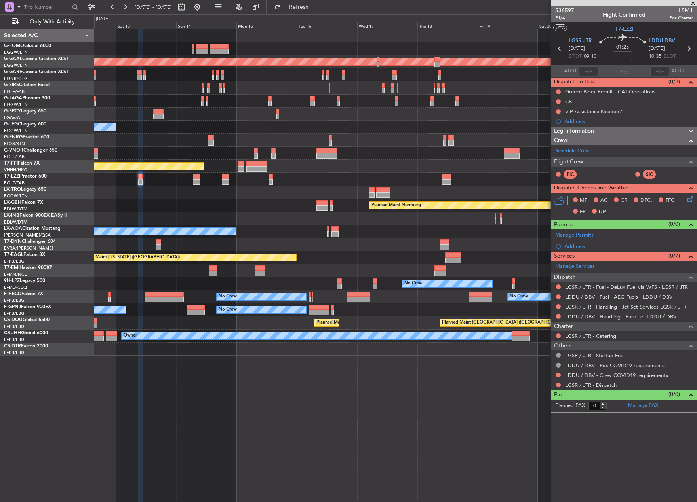
click at [306, 242] on div "Planned Maint [GEOGRAPHIC_DATA] ([GEOGRAPHIC_DATA]) Planned [GEOGRAPHIC_DATA] P…" at bounding box center [395, 192] width 602 height 327
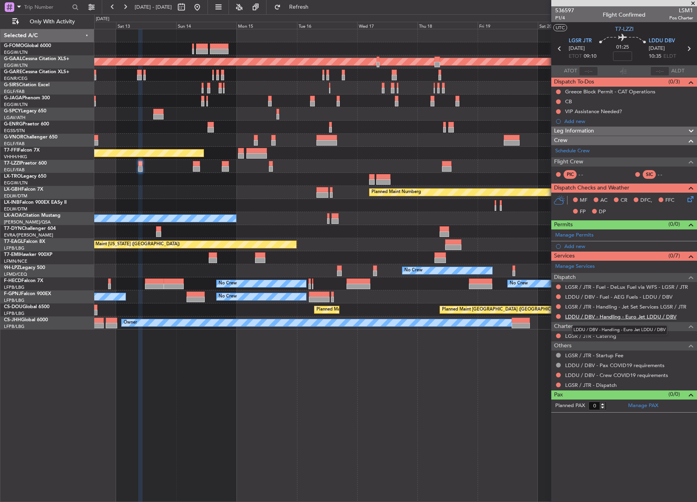
click at [577, 316] on link "LDDU / DBV - Handling - Euro Jet LDDU / DBV" at bounding box center [620, 316] width 111 height 7
click at [594, 306] on link "LGSR / JTR - Handling - Jet Set Services LGSR / JTR" at bounding box center [625, 307] width 121 height 7
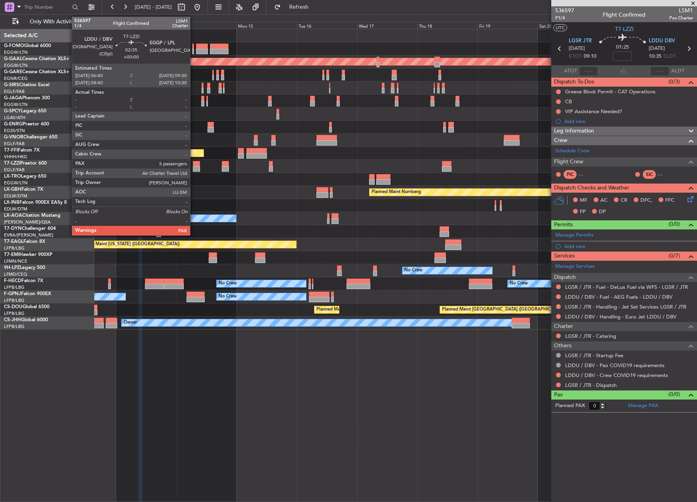
click at [194, 165] on div at bounding box center [196, 164] width 7 height 6
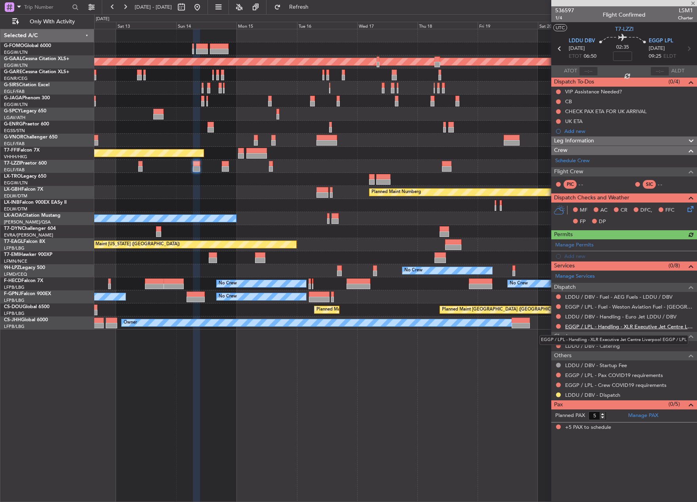
click at [572, 327] on link "EGGP / LPL - Handling - XLR Executive Jet Centre Liverpool EGGP / LPL" at bounding box center [629, 326] width 128 height 7
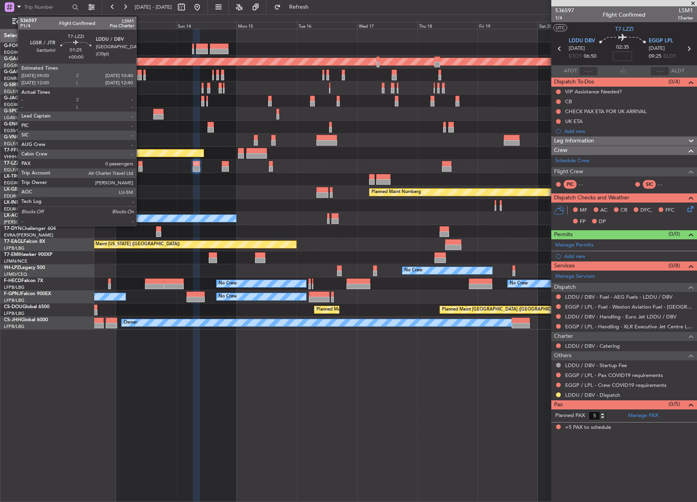
click at [140, 165] on div at bounding box center [140, 164] width 4 height 6
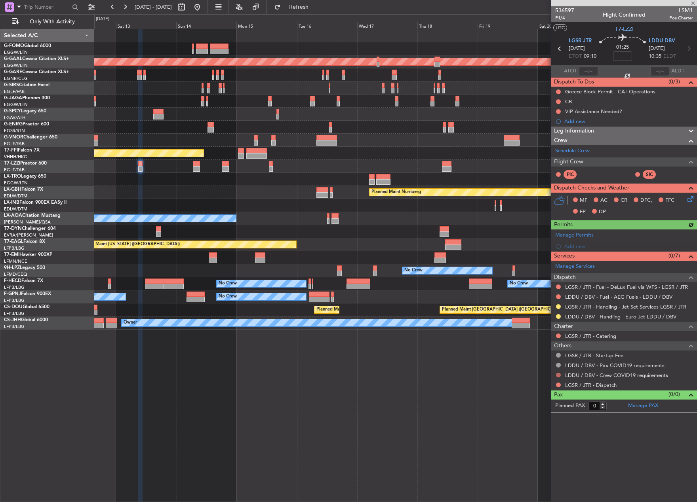
click at [559, 373] on button at bounding box center [558, 375] width 5 height 5
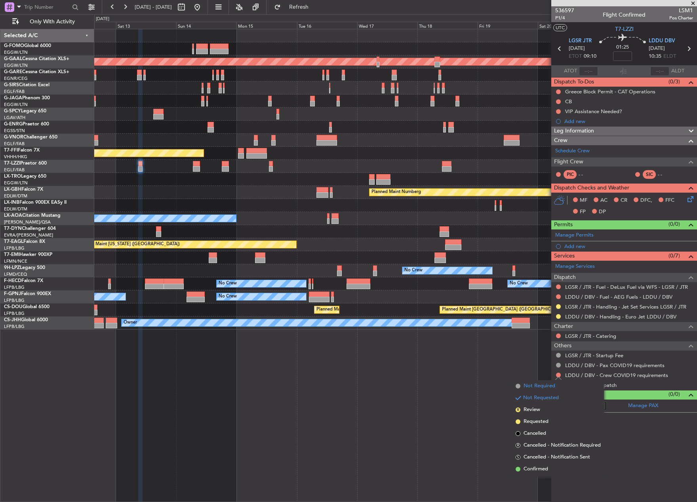
click at [523, 388] on span "Not Required" at bounding box center [539, 386] width 32 height 8
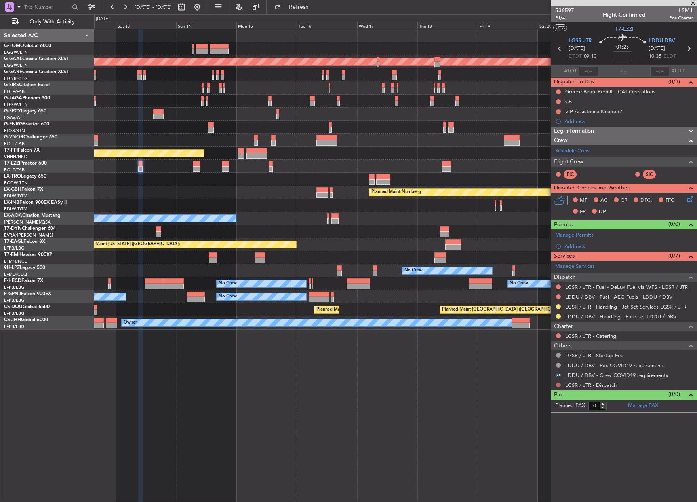
click at [557, 385] on button at bounding box center [558, 385] width 5 height 5
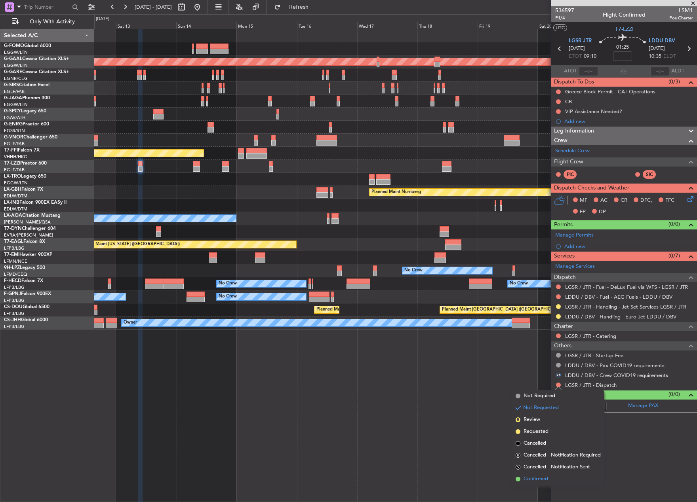
click at [535, 477] on span "Confirmed" at bounding box center [535, 479] width 25 height 8
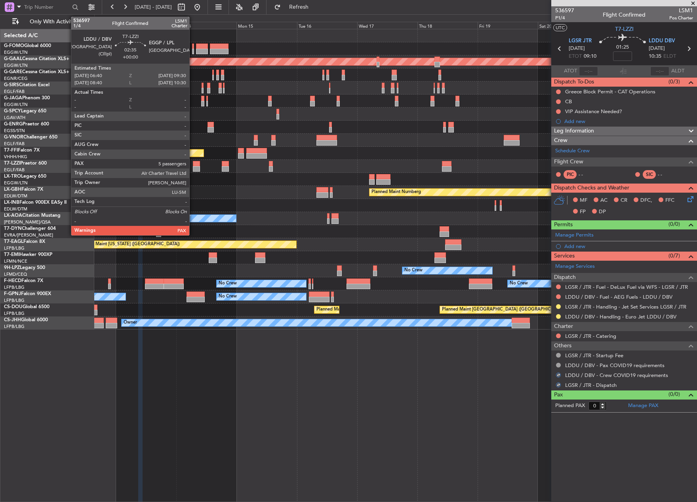
click at [193, 167] on div at bounding box center [196, 169] width 7 height 6
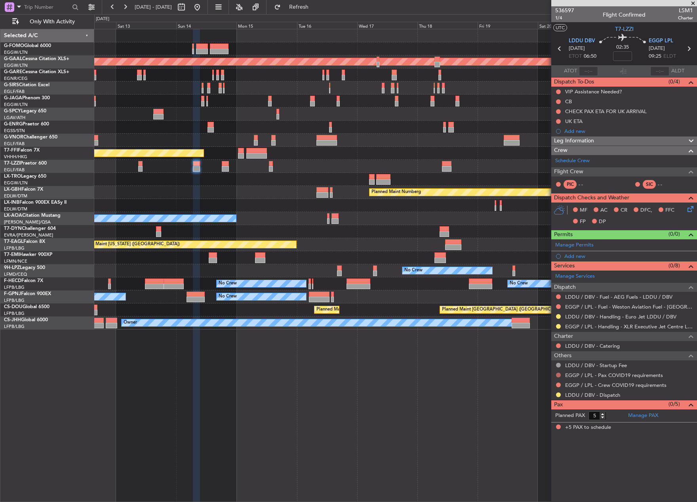
click at [558, 376] on button at bounding box center [558, 375] width 5 height 5
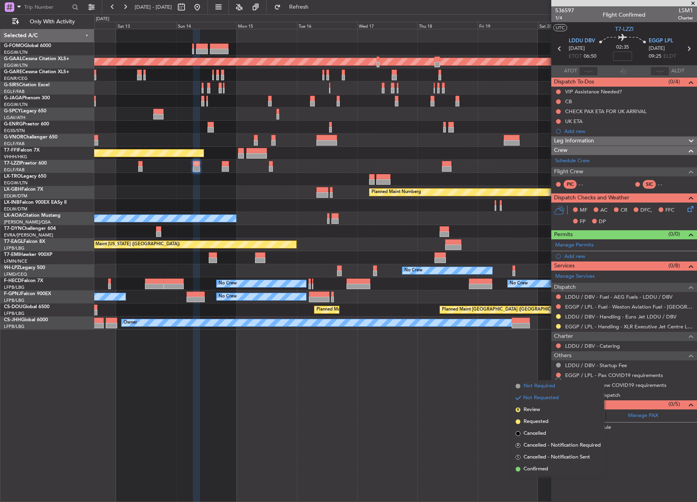
click at [543, 387] on span "Not Required" at bounding box center [539, 386] width 32 height 8
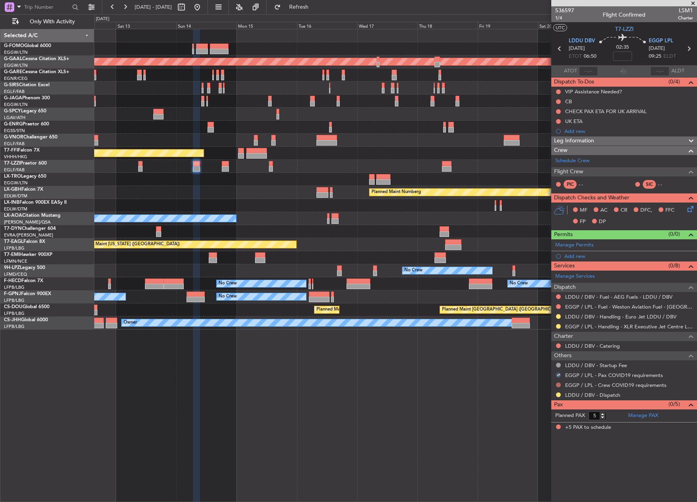
click at [558, 386] on button at bounding box center [558, 385] width 5 height 5
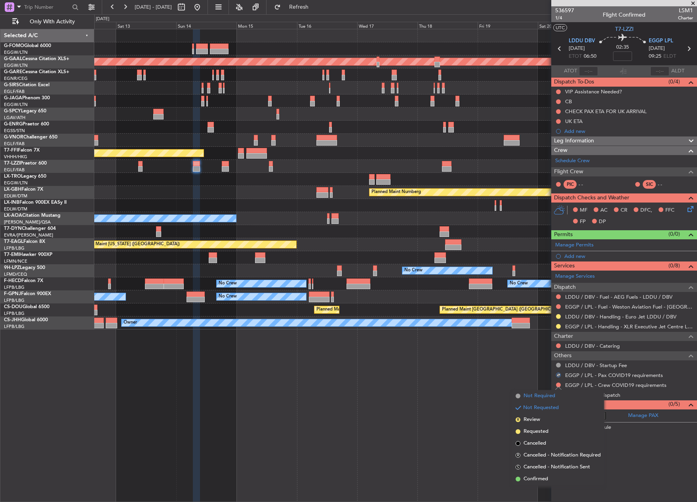
click at [544, 396] on span "Not Required" at bounding box center [539, 396] width 32 height 8
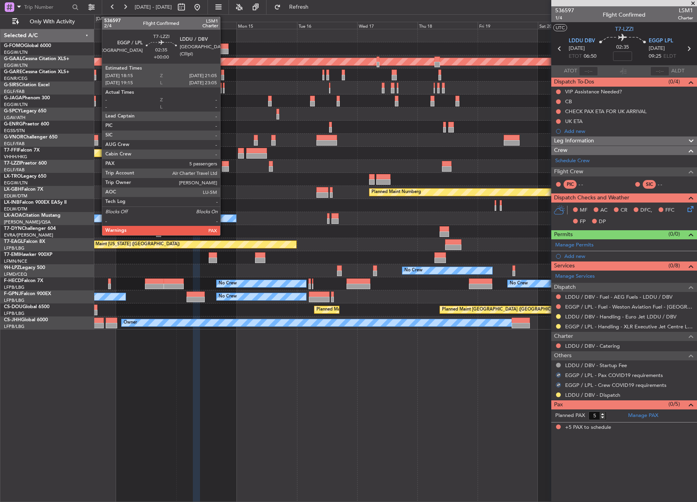
click at [224, 167] on div at bounding box center [225, 169] width 7 height 6
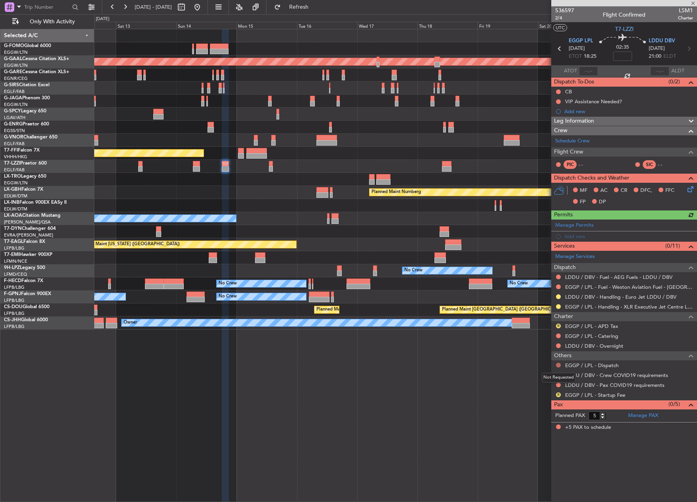
click at [558, 366] on button at bounding box center [558, 365] width 5 height 5
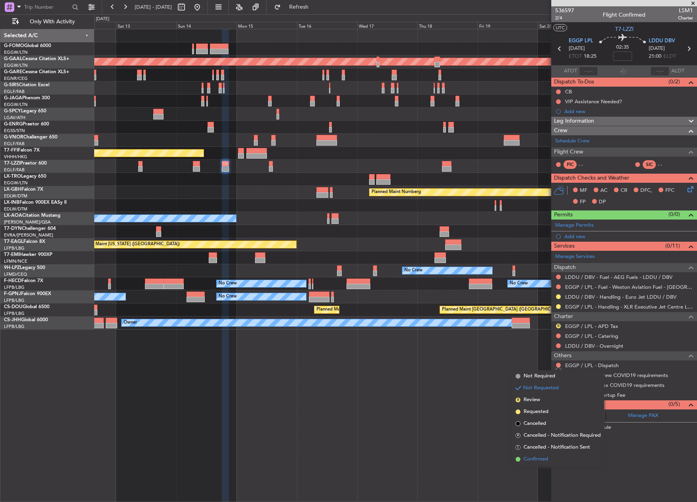
click at [536, 460] on span "Confirmed" at bounding box center [535, 460] width 25 height 8
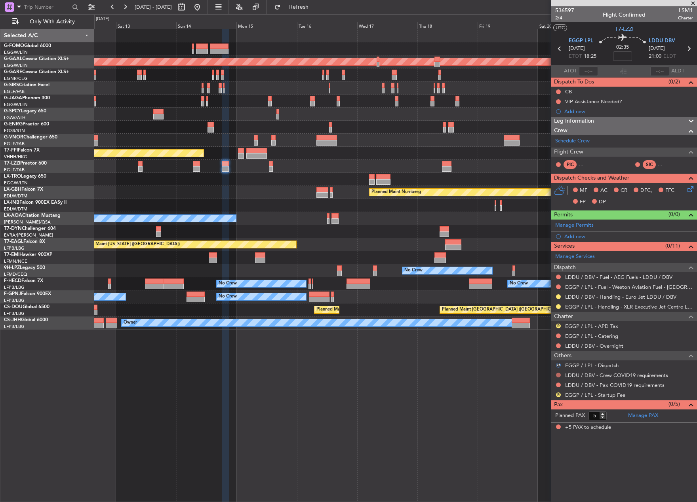
click at [558, 376] on button at bounding box center [558, 375] width 5 height 5
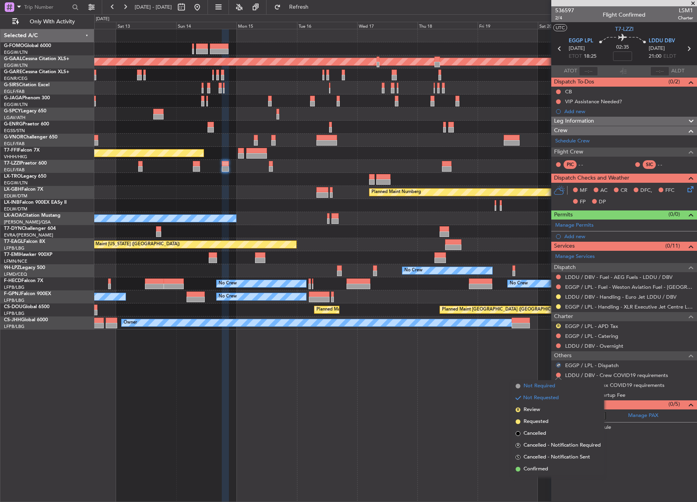
click at [543, 386] on span "Not Required" at bounding box center [539, 386] width 32 height 8
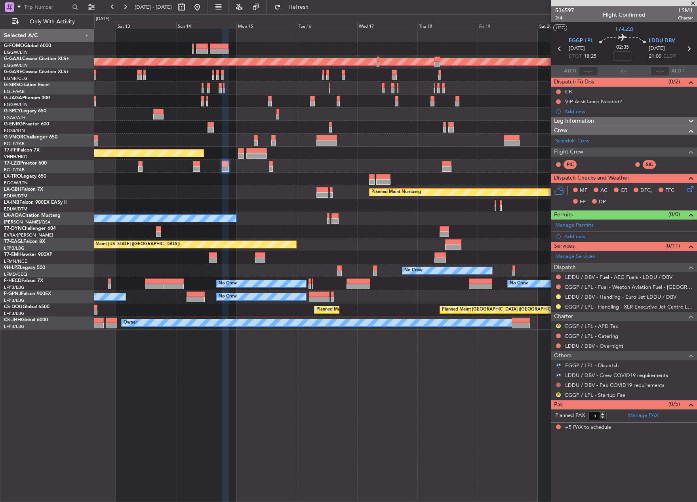
click at [556, 386] on button at bounding box center [558, 385] width 5 height 5
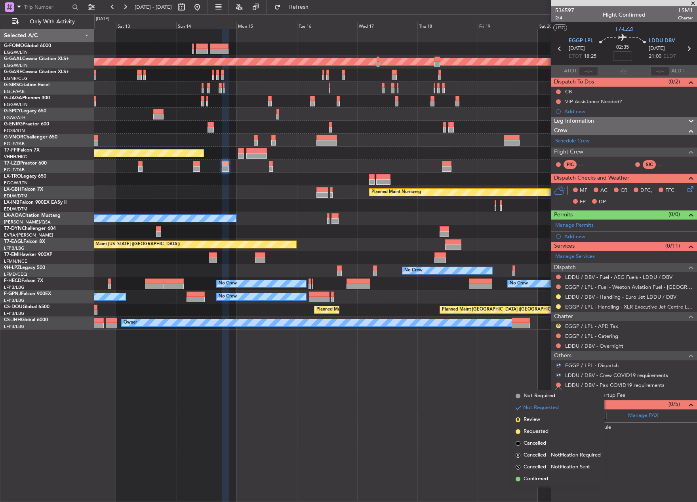
click at [554, 395] on span "Not Required" at bounding box center [539, 396] width 32 height 8
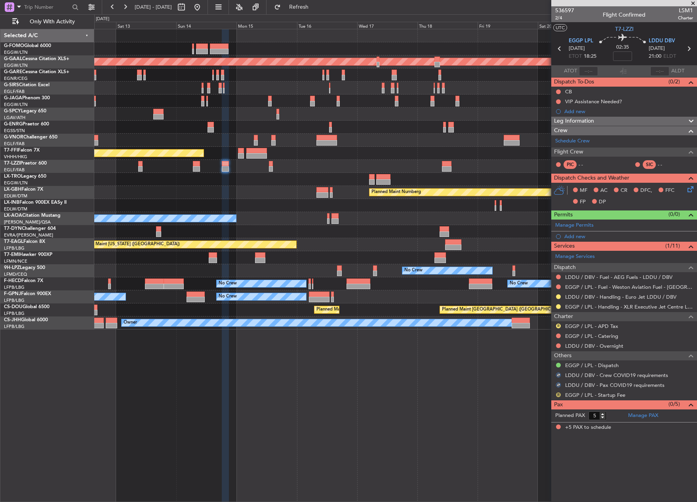
click at [557, 394] on button "R" at bounding box center [558, 395] width 5 height 5
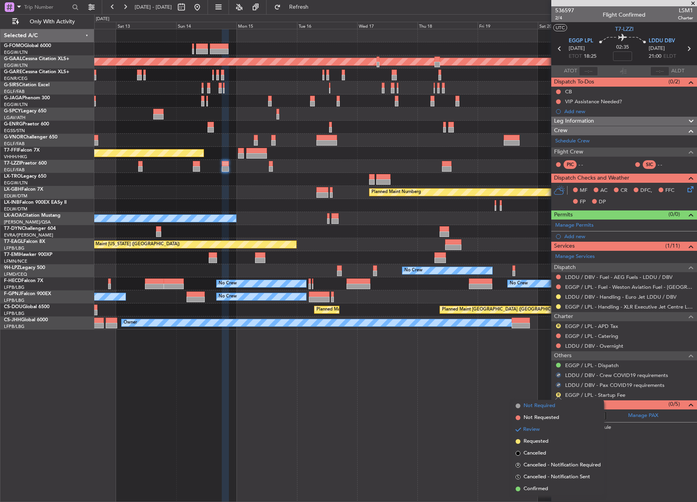
click at [543, 405] on span "Not Required" at bounding box center [539, 406] width 32 height 8
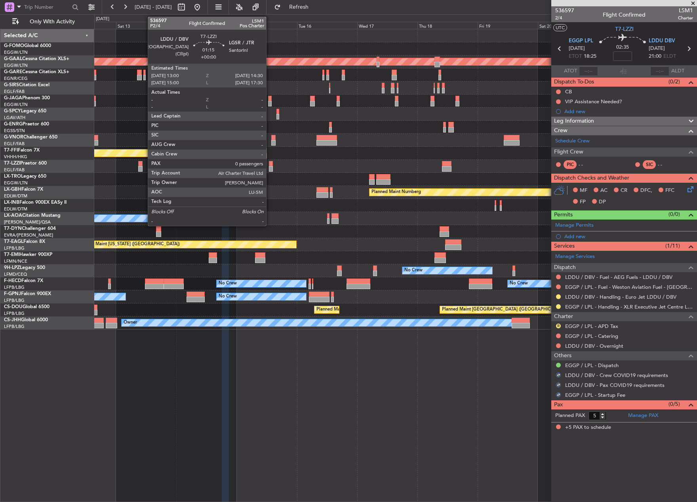
click at [270, 167] on div at bounding box center [271, 169] width 4 height 6
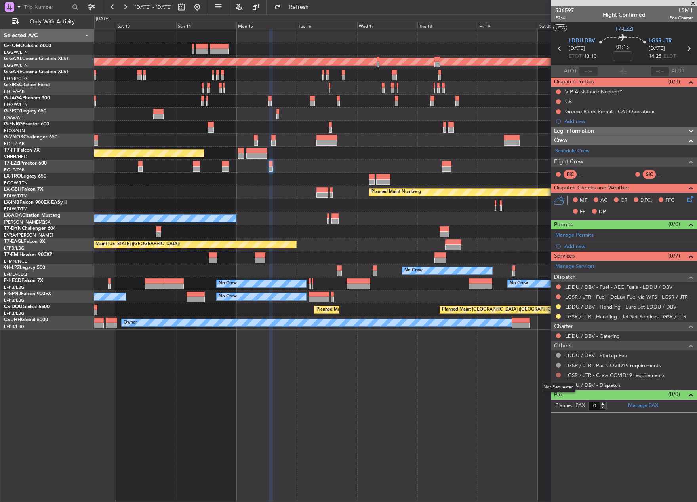
click at [558, 375] on button at bounding box center [558, 375] width 5 height 5
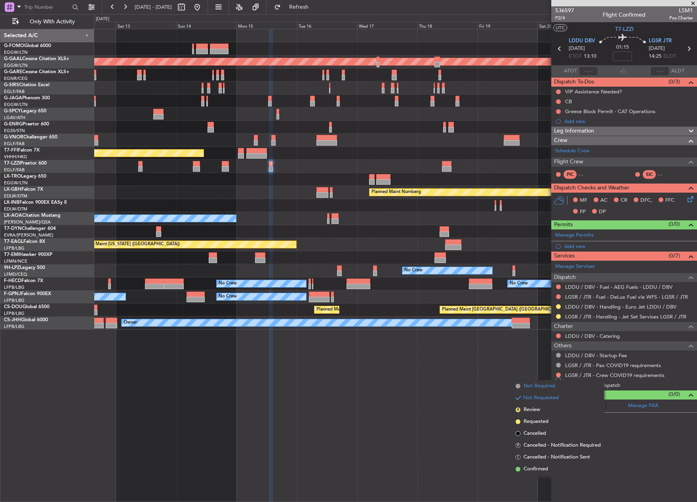
click at [540, 388] on span "Not Required" at bounding box center [539, 386] width 32 height 8
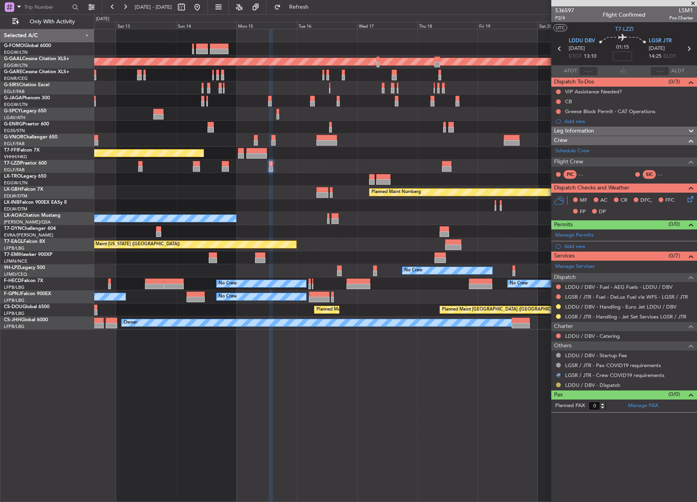
click at [560, 386] on button at bounding box center [558, 385] width 5 height 5
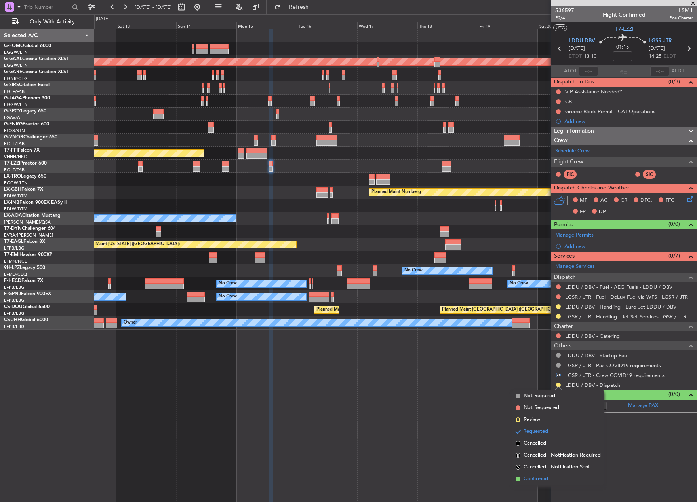
click at [541, 477] on span "Confirmed" at bounding box center [535, 479] width 25 height 8
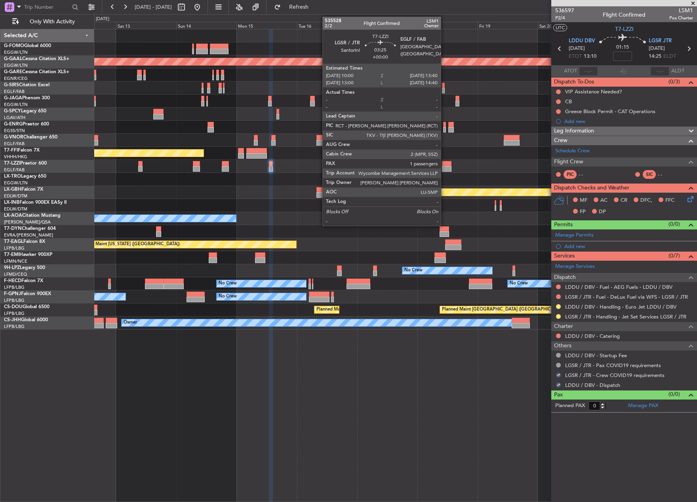
click at [443, 165] on div at bounding box center [446, 164] width 9 height 6
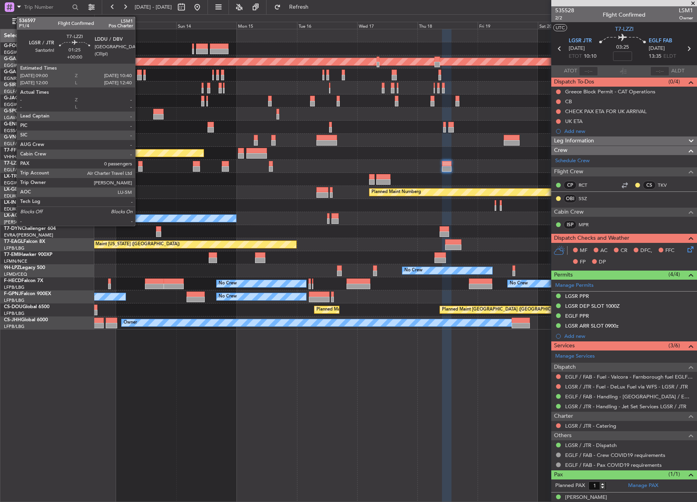
click at [139, 165] on div at bounding box center [140, 164] width 4 height 6
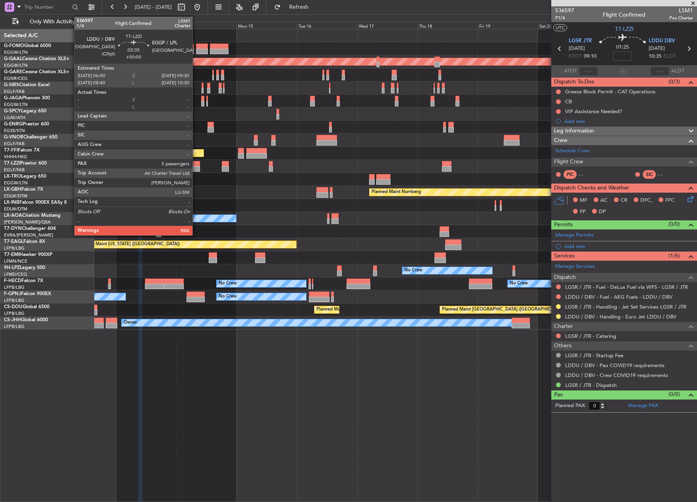
click at [196, 167] on div at bounding box center [196, 169] width 7 height 6
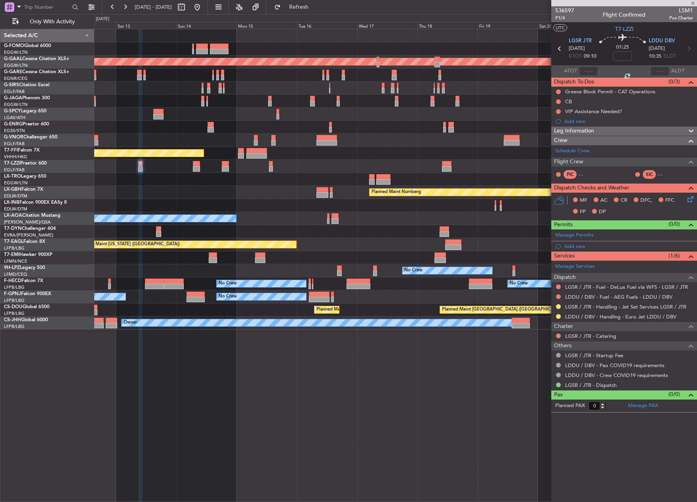
type input "5"
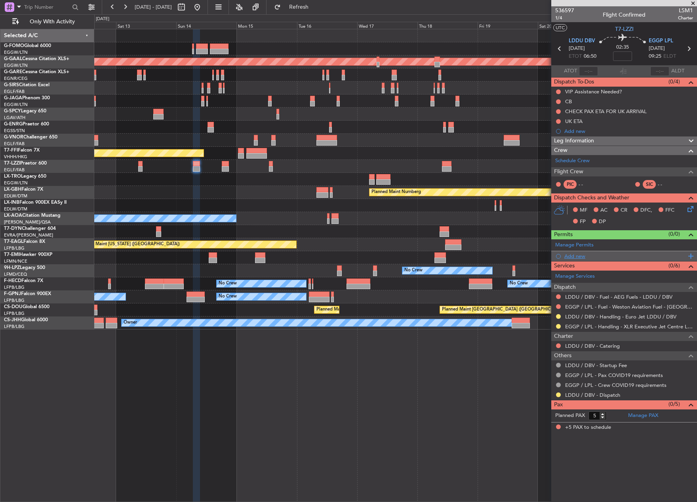
click at [579, 257] on div "Add new" at bounding box center [625, 256] width 122 height 7
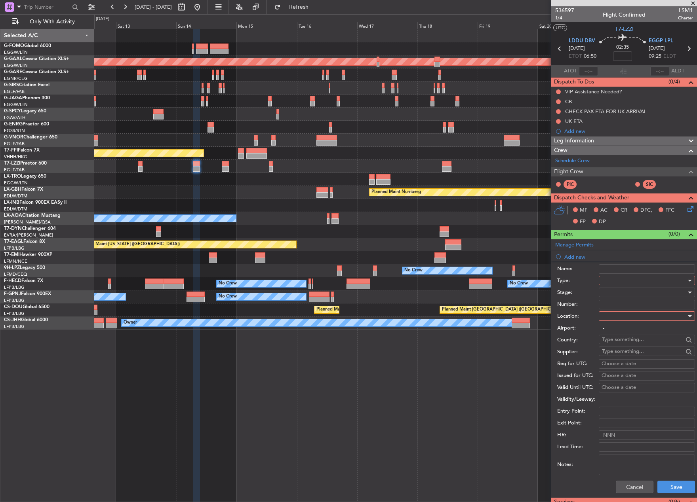
click at [616, 277] on div at bounding box center [644, 281] width 84 height 12
click at [625, 347] on span "PPR" at bounding box center [643, 351] width 83 height 12
click at [625, 291] on div at bounding box center [644, 293] width 84 height 12
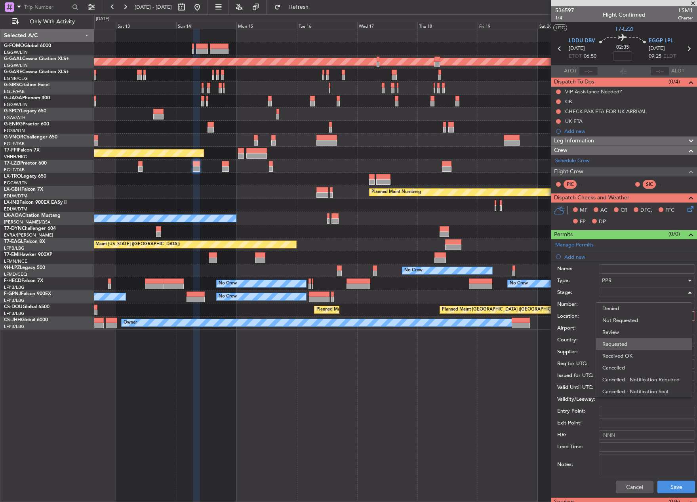
click at [640, 342] on span "Requested" at bounding box center [643, 344] width 83 height 12
click at [630, 317] on div at bounding box center [644, 316] width 84 height 12
click at [637, 355] on span "Arrival" at bounding box center [643, 356] width 83 height 12
type input "EGGP / LPL"
click at [676, 489] on button "Save" at bounding box center [676, 487] width 38 height 13
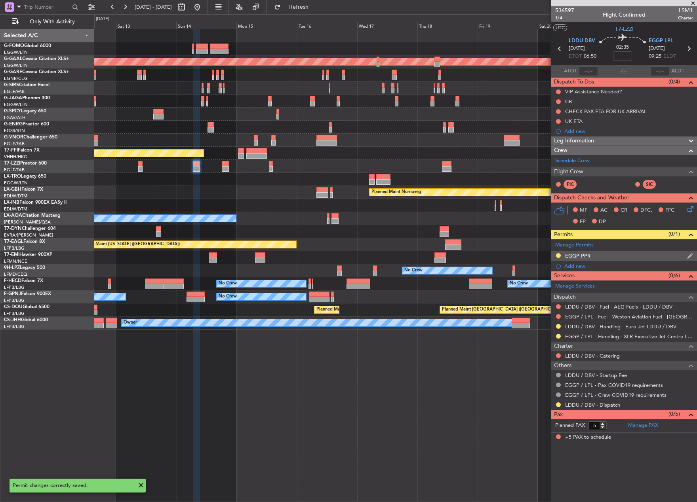
click at [596, 254] on div "EGGP PPR" at bounding box center [624, 256] width 146 height 10
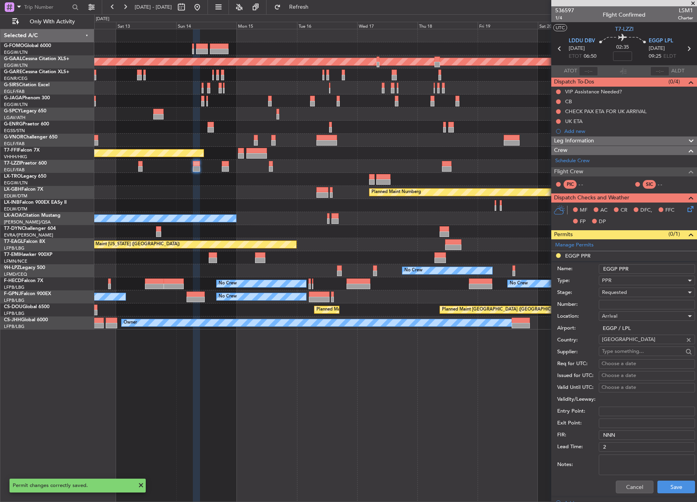
click at [646, 267] on input "EGGP PPR" at bounding box center [646, 268] width 96 height 9
type input "EGGP PPR 0930Z"
click at [677, 482] on button "Save" at bounding box center [676, 487] width 38 height 13
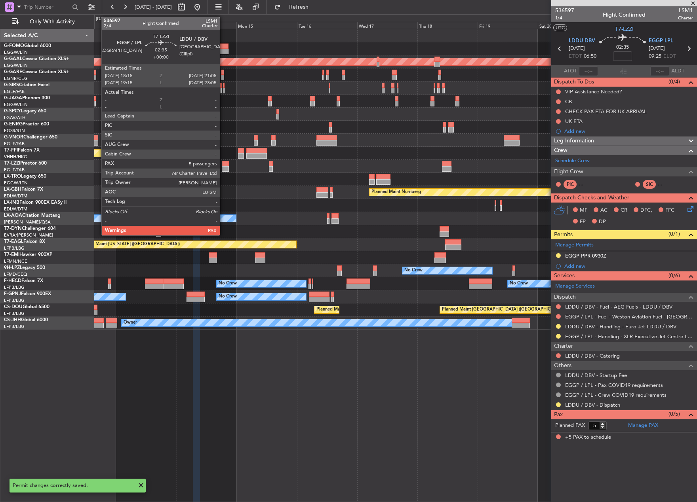
click at [223, 163] on div at bounding box center [225, 164] width 7 height 6
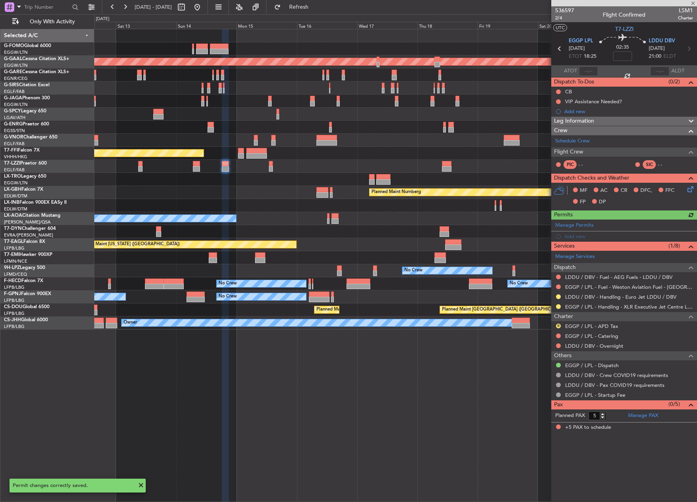
click at [583, 223] on div "Manage Permits Add new" at bounding box center [624, 231] width 146 height 22
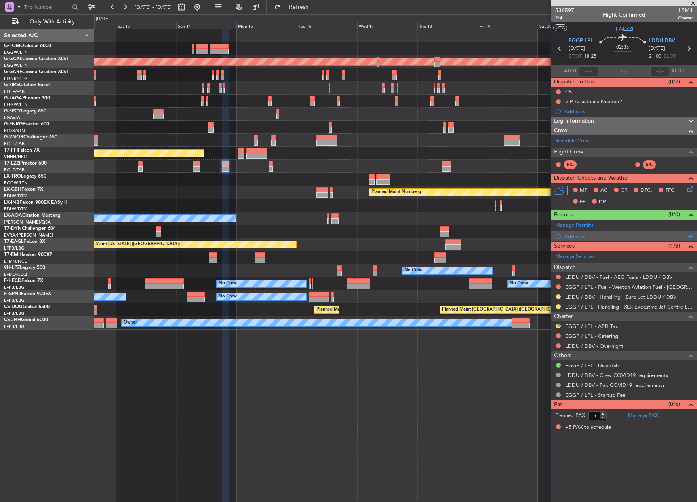
click at [580, 235] on div "Add new" at bounding box center [625, 236] width 122 height 7
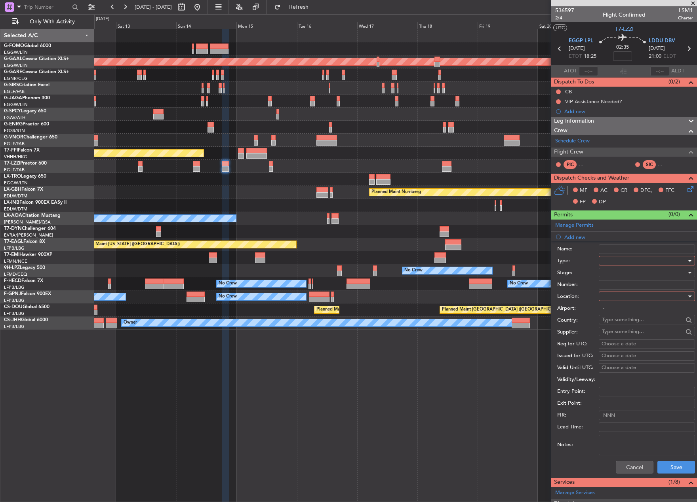
click at [633, 256] on div at bounding box center [644, 261] width 84 height 12
click at [632, 298] on span "PPR" at bounding box center [643, 300] width 83 height 12
click at [616, 271] on div at bounding box center [644, 273] width 84 height 12
click at [622, 323] on span "Requested" at bounding box center [643, 325] width 83 height 12
click at [616, 292] on div at bounding box center [644, 297] width 84 height 12
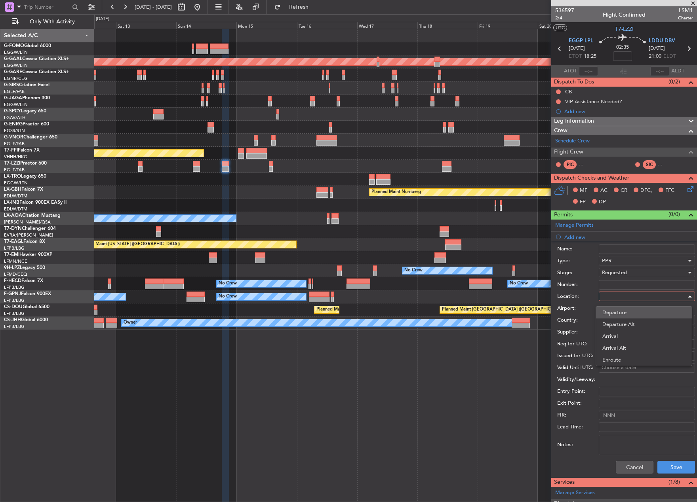
click at [617, 313] on span "Departure" at bounding box center [643, 313] width 83 height 12
type input "EGGP / LPL"
click at [663, 465] on button "Save" at bounding box center [676, 467] width 38 height 13
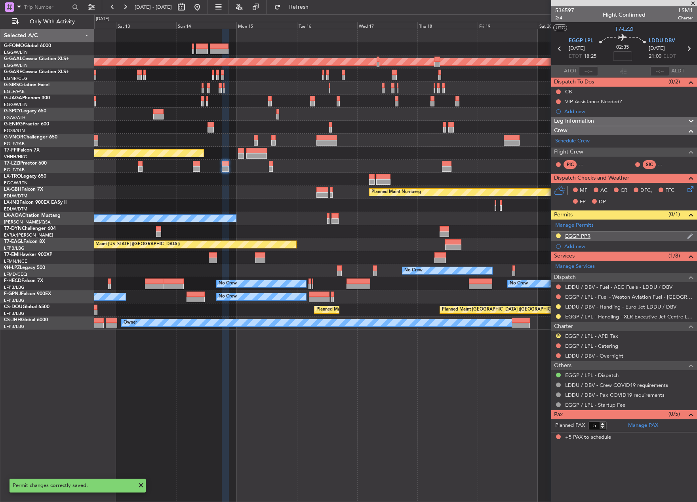
click at [604, 237] on div "EGGP PPR" at bounding box center [624, 237] width 146 height 10
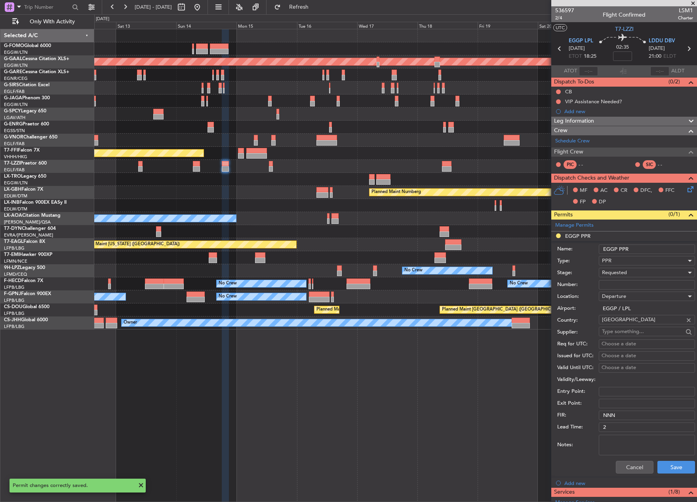
click at [647, 248] on input "EGGP PPR" at bounding box center [646, 249] width 96 height 9
type input "EGGP PPR 1815Z"
click at [678, 468] on button "Save" at bounding box center [676, 467] width 38 height 13
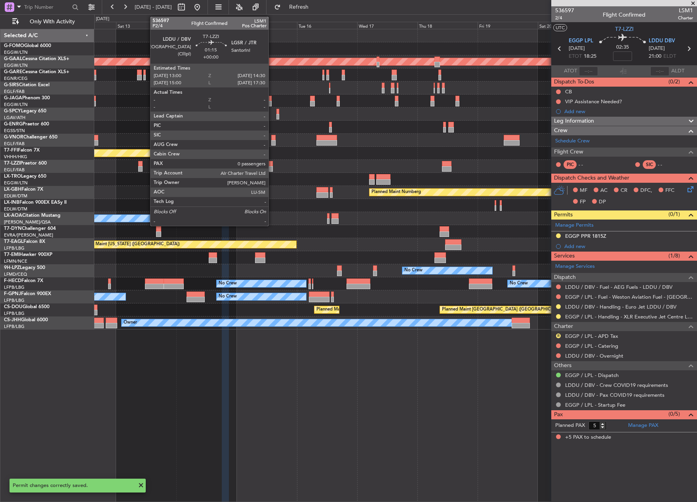
click at [272, 163] on div at bounding box center [271, 164] width 4 height 6
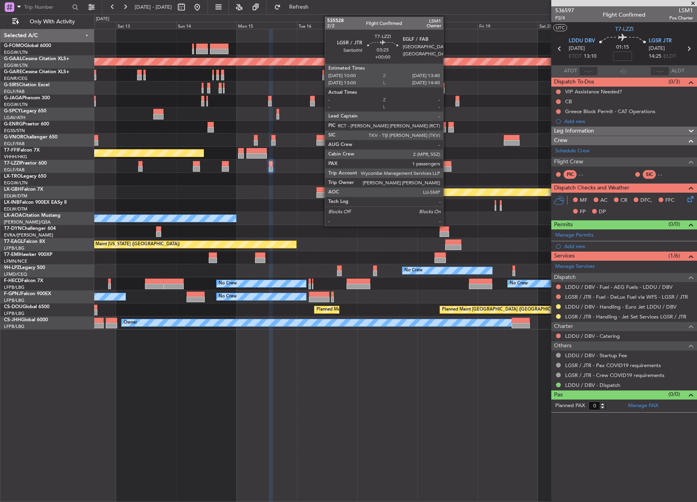
click at [446, 163] on div at bounding box center [446, 164] width 9 height 6
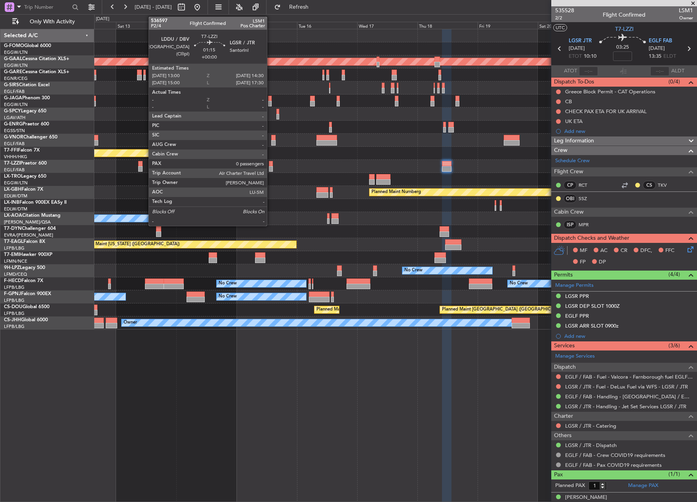
click at [270, 163] on div at bounding box center [271, 164] width 4 height 6
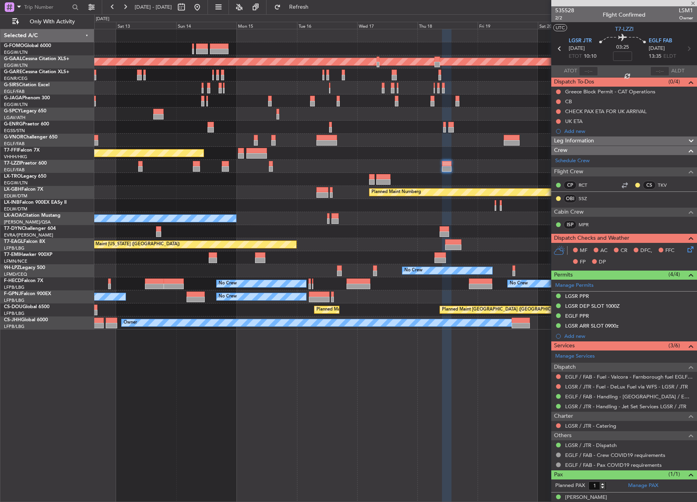
type input "0"
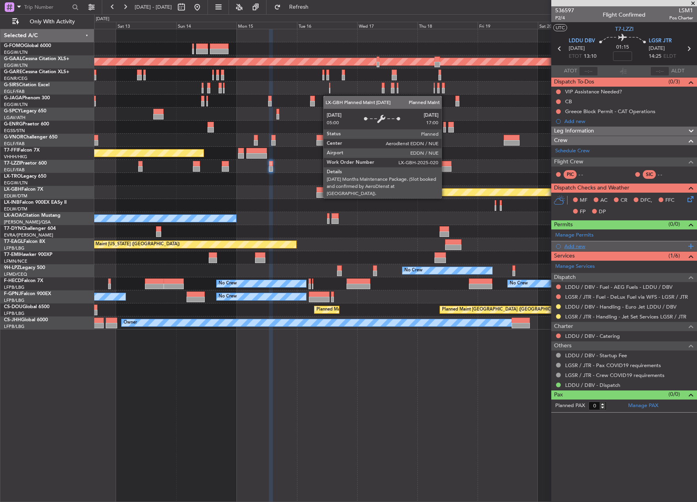
click at [582, 244] on div "Add new" at bounding box center [625, 246] width 122 height 7
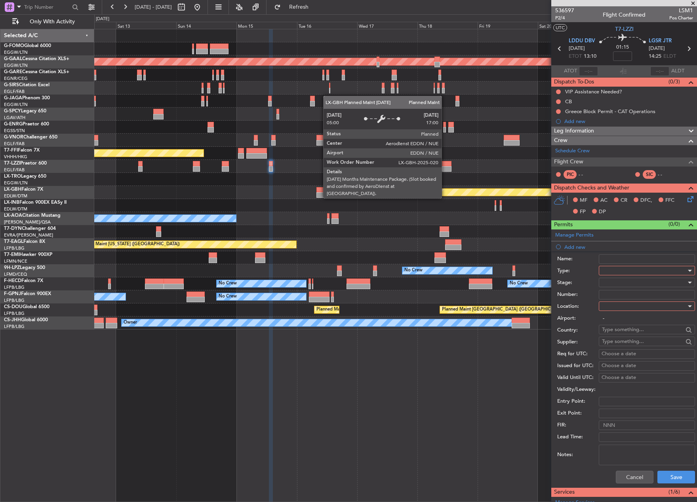
click at [635, 273] on div at bounding box center [644, 271] width 84 height 12
click at [621, 313] on span "PPR" at bounding box center [643, 310] width 83 height 12
click at [617, 282] on div at bounding box center [644, 283] width 84 height 12
click at [634, 331] on span "Requested" at bounding box center [643, 335] width 83 height 12
click at [619, 308] on div at bounding box center [644, 306] width 84 height 12
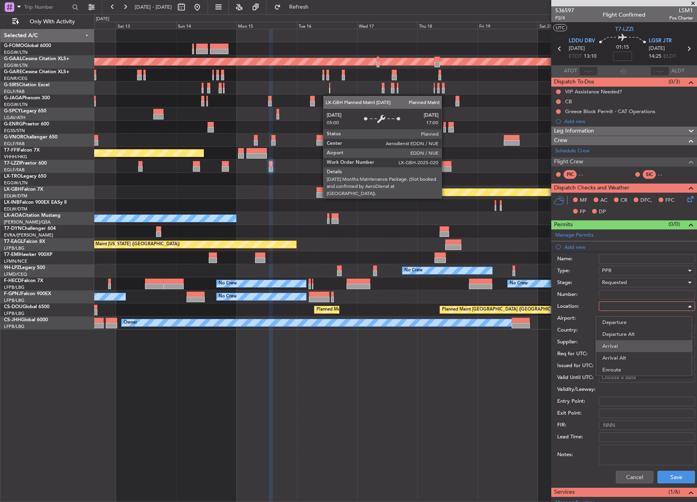
click at [635, 345] on span "Arrival" at bounding box center [643, 346] width 83 height 12
type input "LGSR / JTR"
click at [677, 473] on button "Save" at bounding box center [676, 477] width 38 height 13
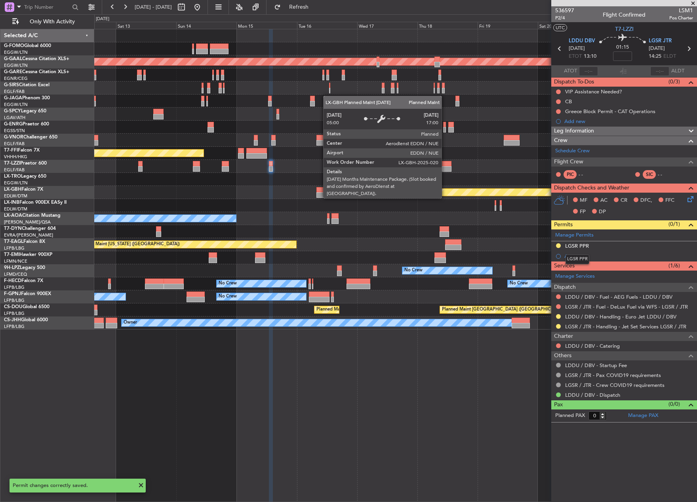
click at [578, 256] on div "LGSR PPR" at bounding box center [577, 259] width 24 height 10
click at [573, 258] on div "Add new" at bounding box center [625, 256] width 122 height 7
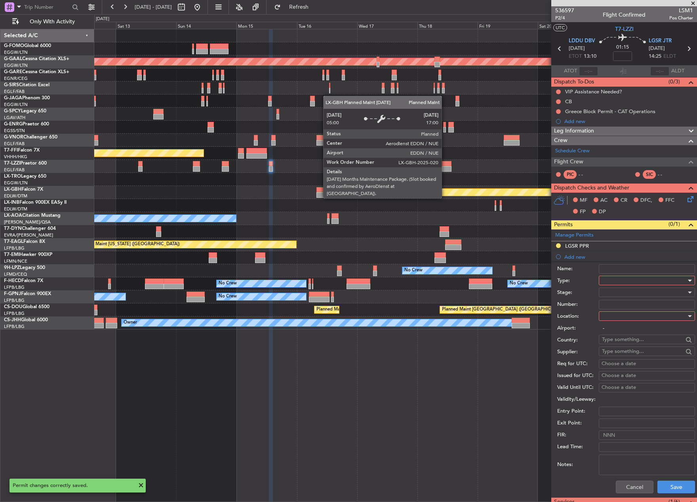
click at [635, 279] on div at bounding box center [644, 281] width 84 height 12
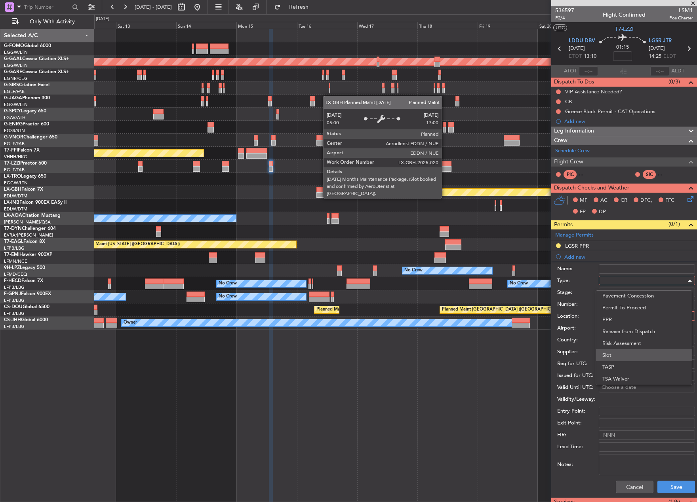
click at [625, 356] on span "Slot" at bounding box center [643, 355] width 83 height 12
click at [638, 290] on div at bounding box center [644, 293] width 84 height 12
click at [641, 344] on span "Requested" at bounding box center [643, 344] width 83 height 12
click at [630, 316] on div at bounding box center [644, 316] width 84 height 12
click at [643, 356] on span "Arrival" at bounding box center [643, 356] width 83 height 12
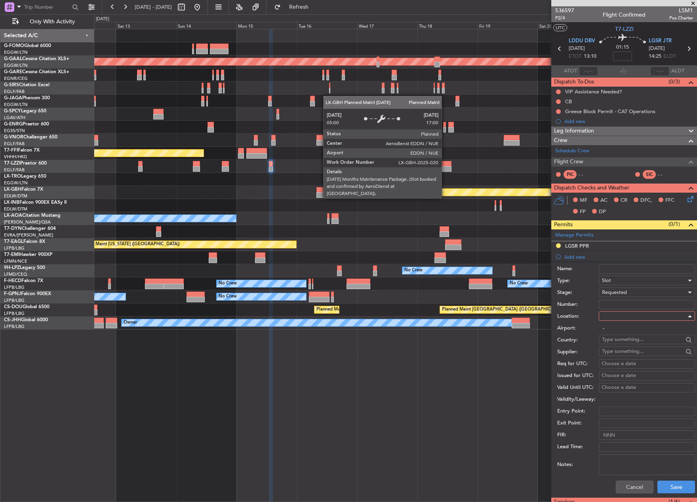
type input "LGSR / JTR"
click at [674, 483] on button "Save" at bounding box center [676, 487] width 38 height 13
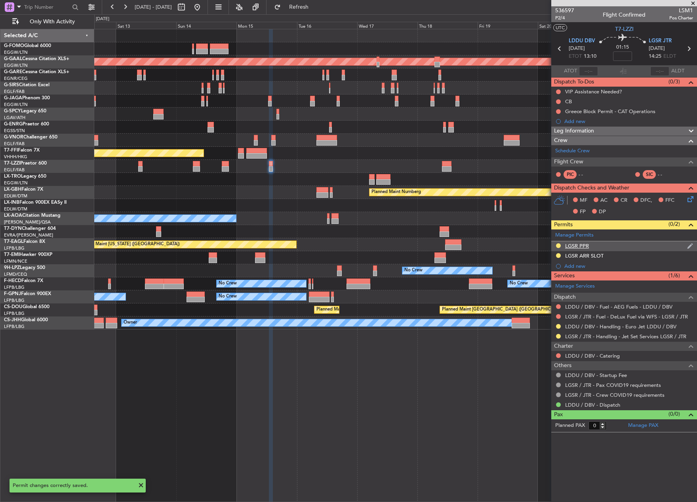
click at [598, 244] on div "LGSR PPR" at bounding box center [624, 246] width 146 height 10
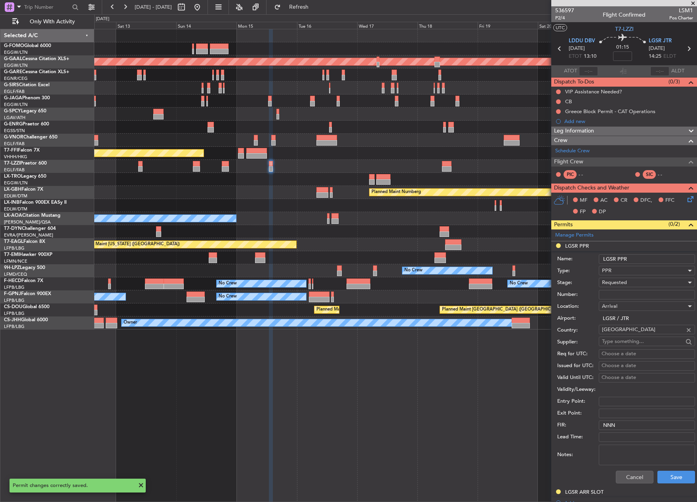
click at [653, 258] on input "LGSR PPR" at bounding box center [646, 258] width 96 height 9
type input "LGSR PPR 1430Z"
click at [667, 475] on button "Save" at bounding box center [676, 477] width 38 height 13
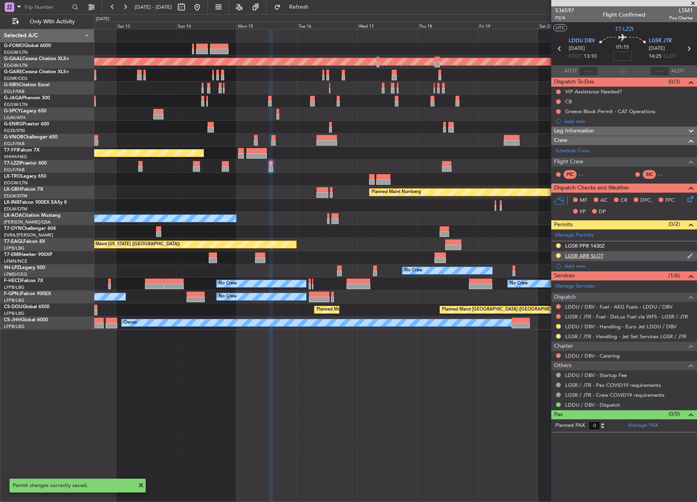
click at [603, 251] on div "LGSR ARR SLOT" at bounding box center [624, 256] width 146 height 10
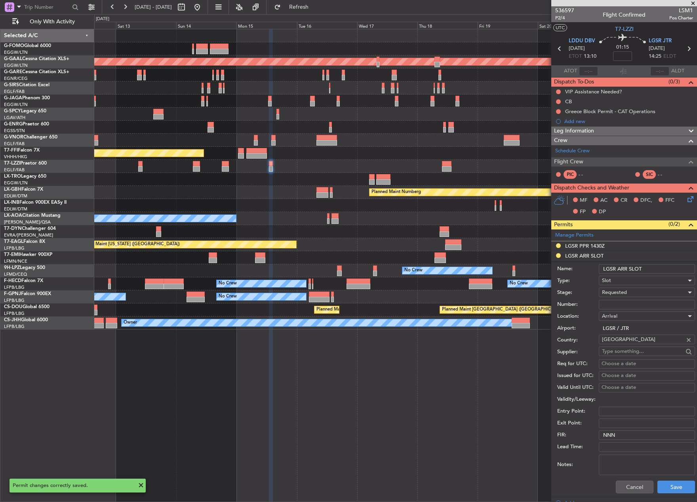
click at [649, 266] on input "LGSR ARR SLOT" at bounding box center [646, 268] width 96 height 9
type input "LGSR ARR SLOT 1430Z"
click at [673, 487] on button "Save" at bounding box center [676, 487] width 38 height 13
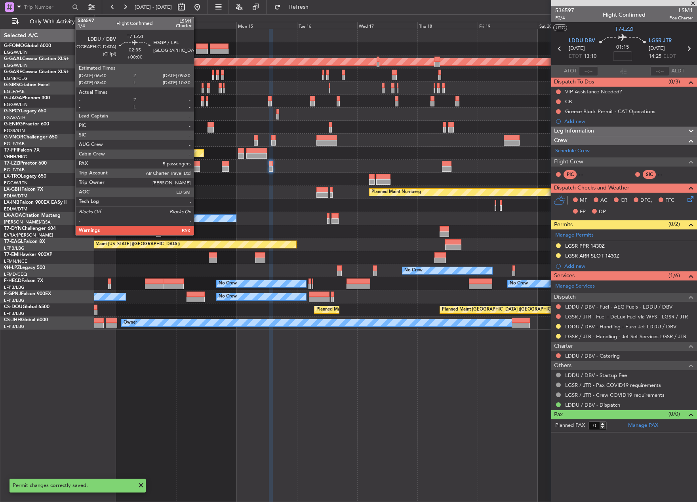
click at [197, 163] on div at bounding box center [196, 164] width 7 height 6
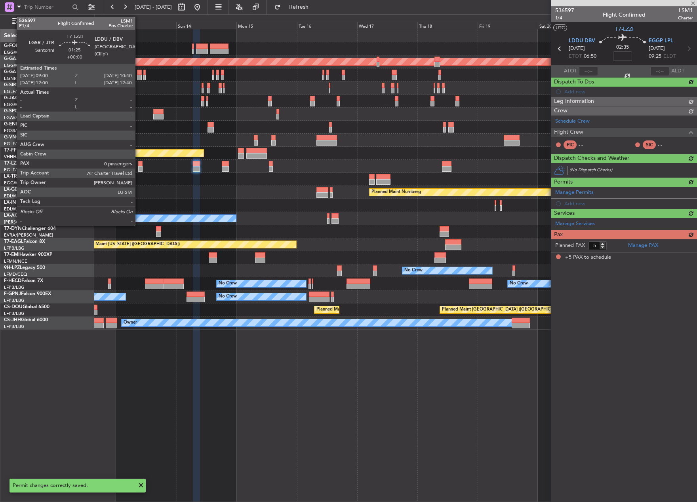
click at [139, 165] on div at bounding box center [140, 164] width 4 height 6
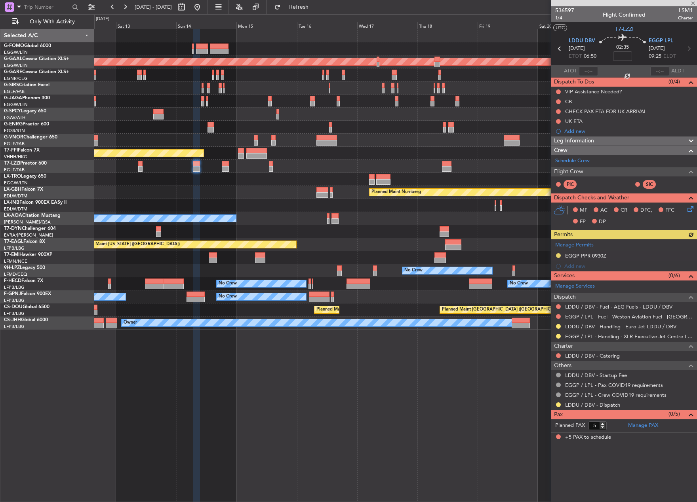
type input "0"
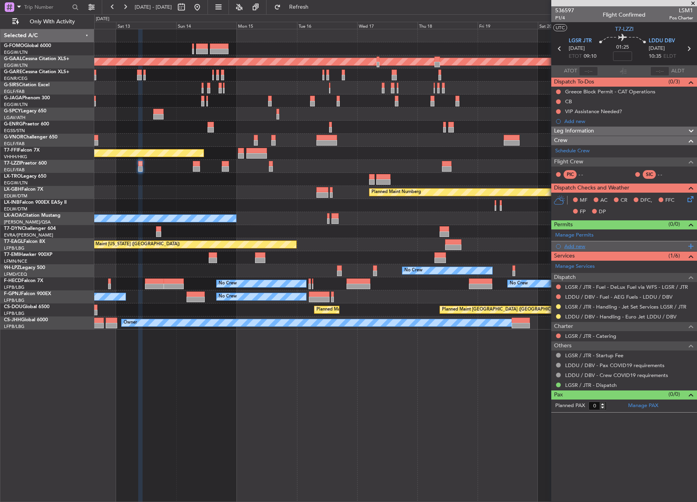
click at [577, 243] on div "Add new" at bounding box center [625, 246] width 122 height 7
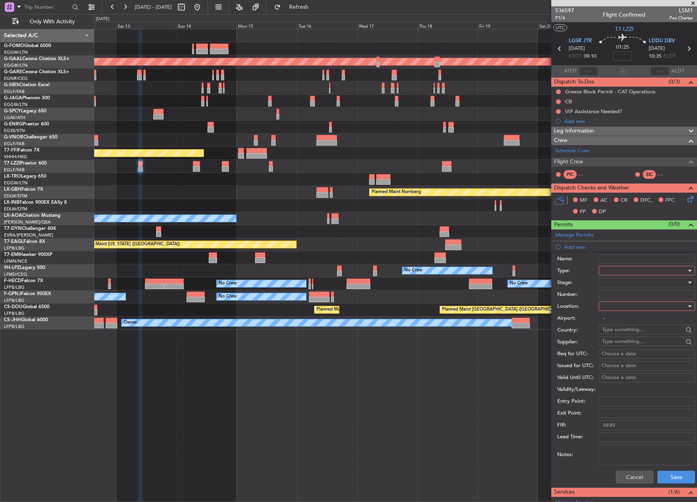
click at [617, 269] on div at bounding box center [644, 271] width 84 height 12
click at [621, 309] on span "PPR" at bounding box center [643, 310] width 83 height 12
click at [612, 282] on div at bounding box center [644, 283] width 84 height 12
click at [619, 335] on span "Requested" at bounding box center [643, 335] width 83 height 12
click at [616, 306] on div at bounding box center [644, 306] width 84 height 12
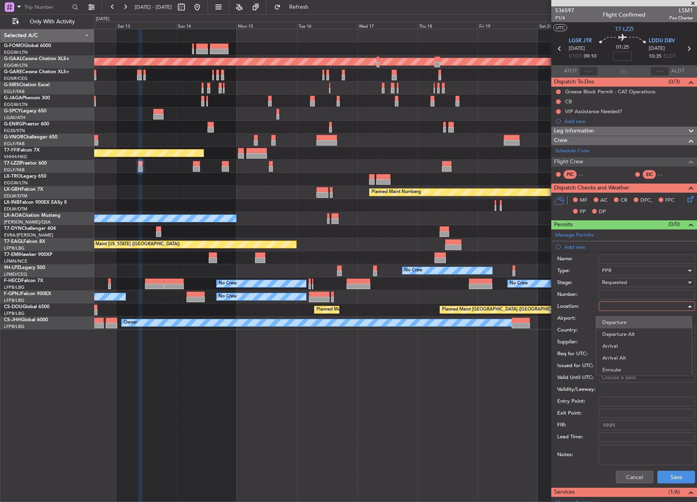
click at [623, 321] on span "Departure" at bounding box center [643, 323] width 83 height 12
type input "LGSR / JTR"
click at [670, 473] on button "Save" at bounding box center [676, 477] width 38 height 13
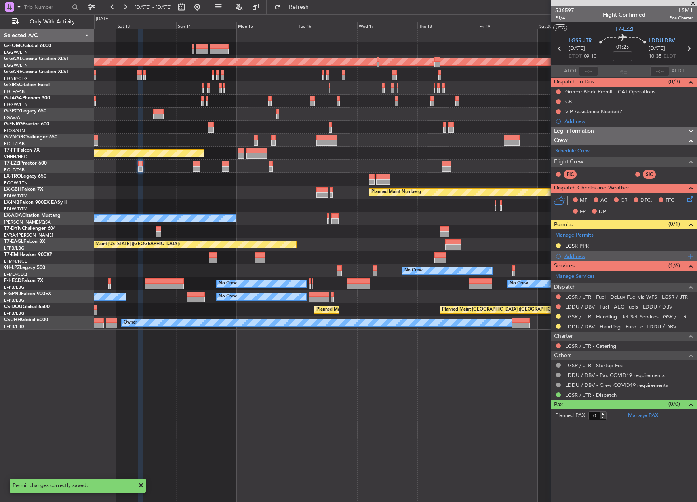
click at [571, 254] on div "Add new" at bounding box center [625, 256] width 122 height 7
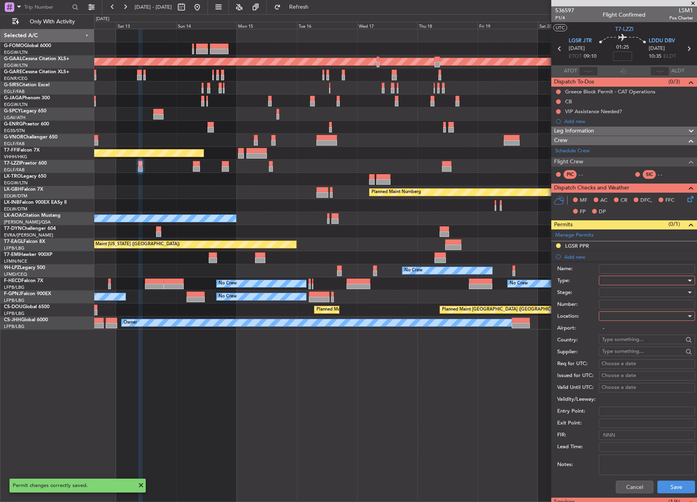
click at [632, 278] on div at bounding box center [644, 281] width 84 height 12
click at [631, 353] on span "Slot" at bounding box center [643, 355] width 83 height 12
click at [625, 289] on div at bounding box center [644, 293] width 84 height 12
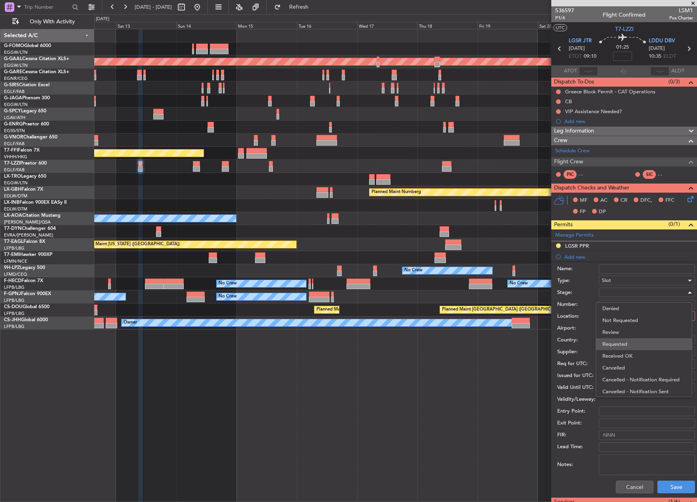
click at [640, 342] on span "Requested" at bounding box center [643, 344] width 83 height 12
click at [631, 319] on div at bounding box center [644, 316] width 84 height 12
click at [634, 334] on span "Departure" at bounding box center [643, 333] width 83 height 12
type input "LGSR / JTR"
click at [670, 481] on button "Save" at bounding box center [676, 487] width 38 height 13
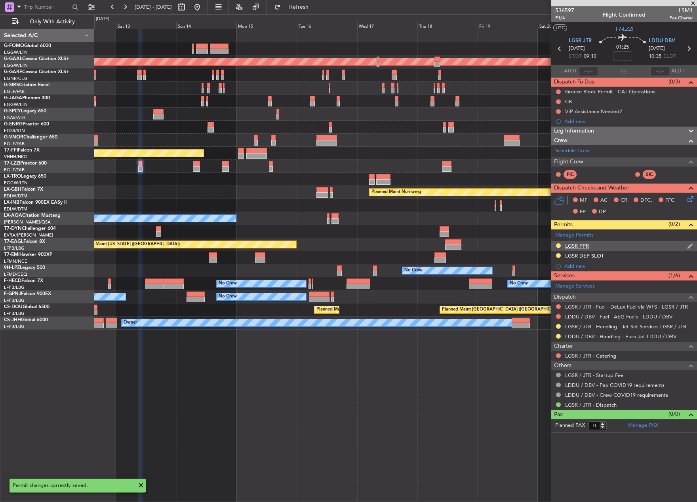
click at [590, 244] on div "LGSR PPR" at bounding box center [624, 246] width 146 height 10
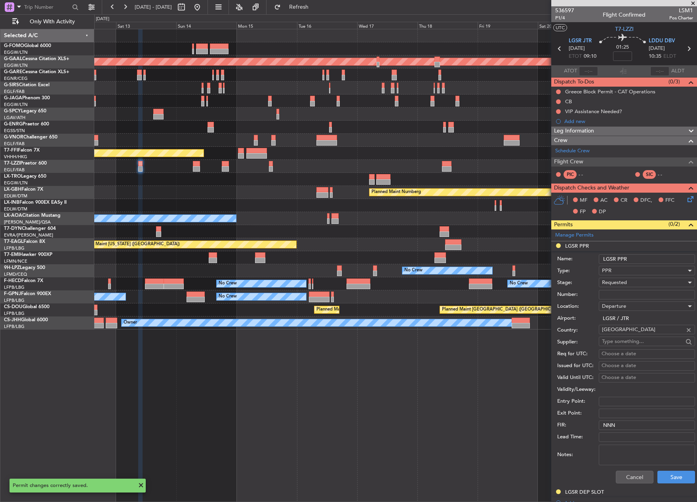
click at [645, 260] on input "LGSR PPR" at bounding box center [646, 258] width 96 height 9
type input "LGSR PPR 0900Z"
click at [686, 480] on button "Save" at bounding box center [676, 477] width 38 height 13
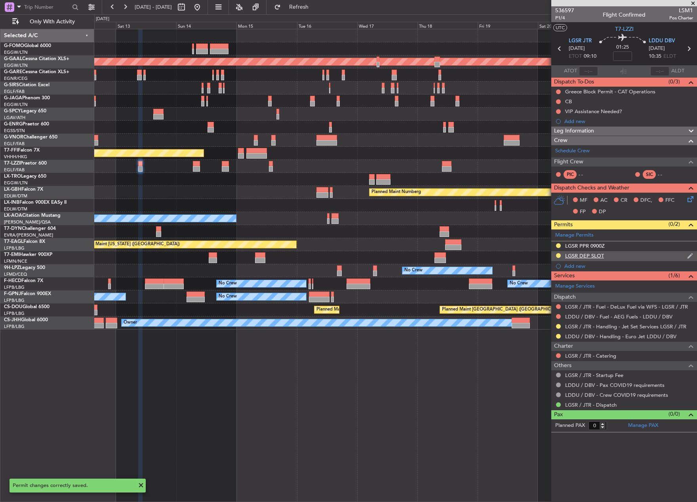
click at [594, 253] on div "LGSR DEP SLOT" at bounding box center [584, 256] width 39 height 7
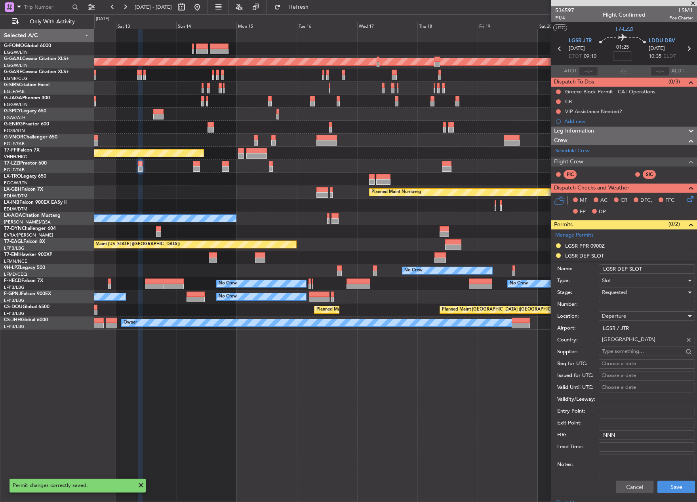
click at [658, 259] on li "LGSR DEP SLOT Name: LGSR DEP SLOT Type: Slot Stage: Requested Number: Location:…" at bounding box center [624, 374] width 146 height 246
click at [659, 268] on input "LGSR DEP SLOT" at bounding box center [646, 268] width 96 height 9
type input "LGSR DEP SLOT 0900Z"
click at [660, 490] on button "Save" at bounding box center [676, 487] width 38 height 13
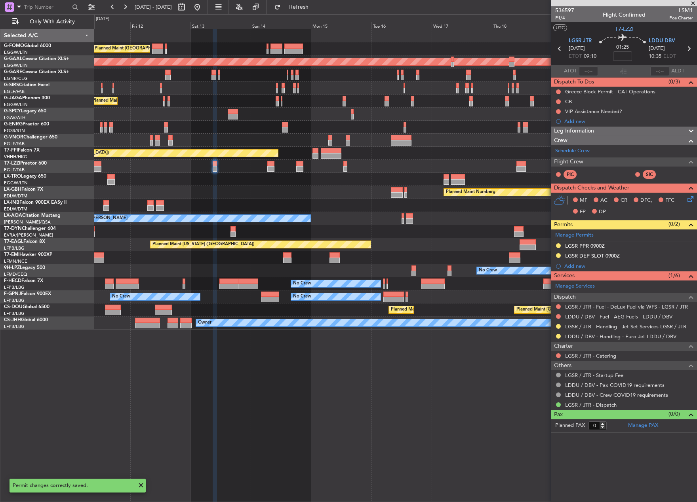
click at [245, 201] on div "Planned Maint [GEOGRAPHIC_DATA] ([GEOGRAPHIC_DATA]) Planned [GEOGRAPHIC_DATA] P…" at bounding box center [395, 179] width 602 height 300
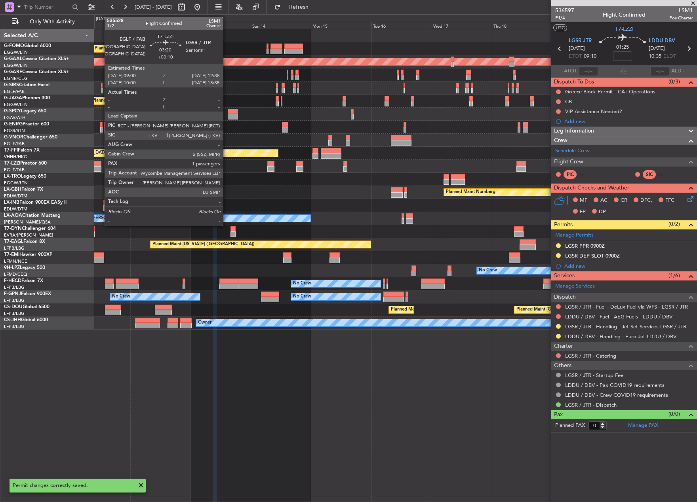
click at [101, 165] on div at bounding box center [96, 164] width 9 height 6
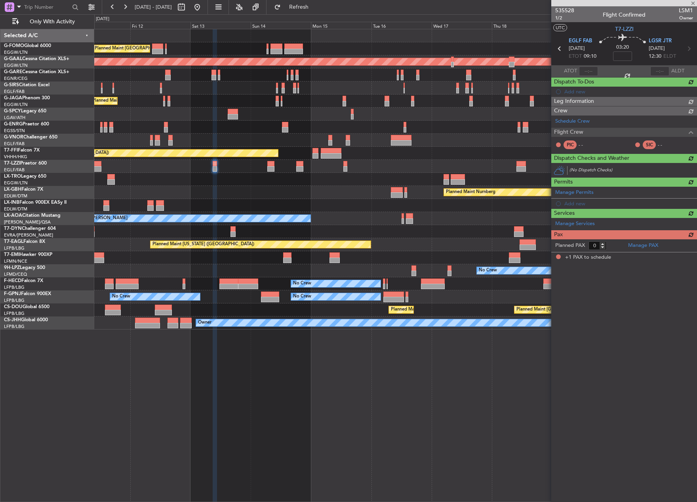
type input "+00:10"
type input "1"
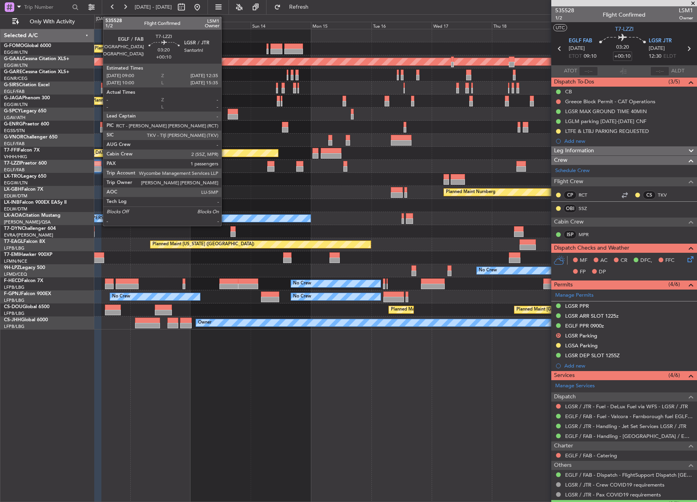
click at [99, 165] on div at bounding box center [96, 164] width 9 height 6
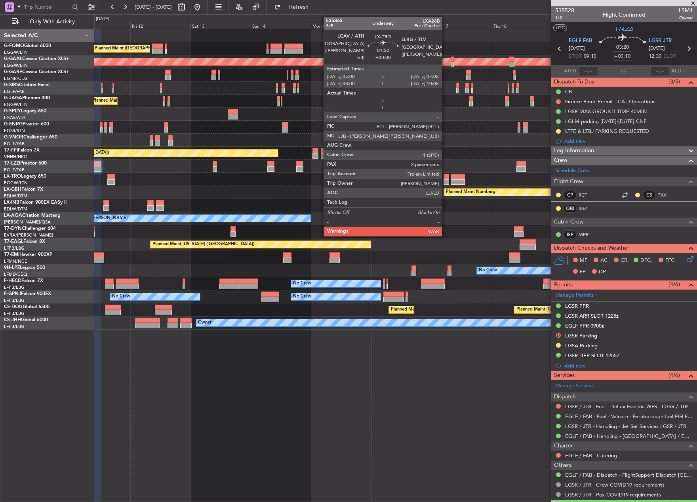
click at [445, 179] on div at bounding box center [446, 182] width 6 height 6
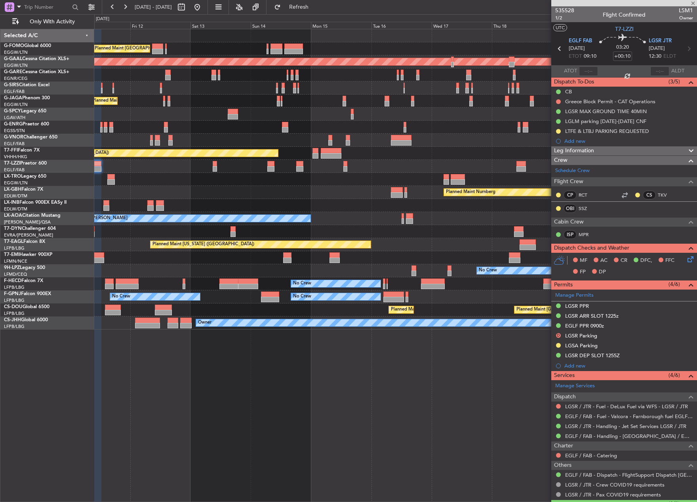
type input "3"
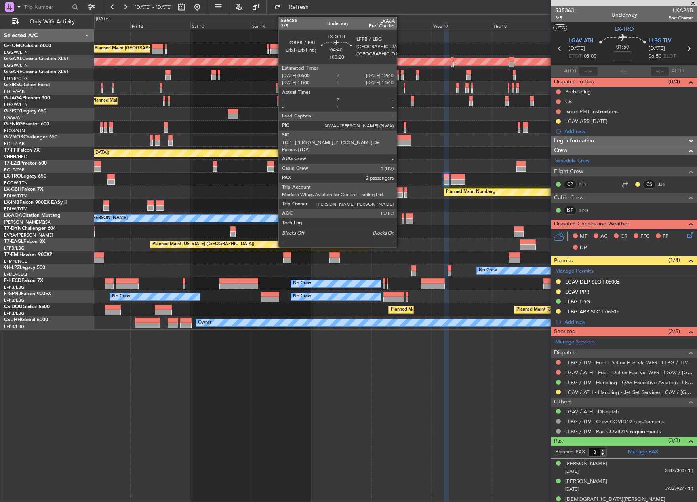
click at [400, 192] on div at bounding box center [397, 190] width 12 height 6
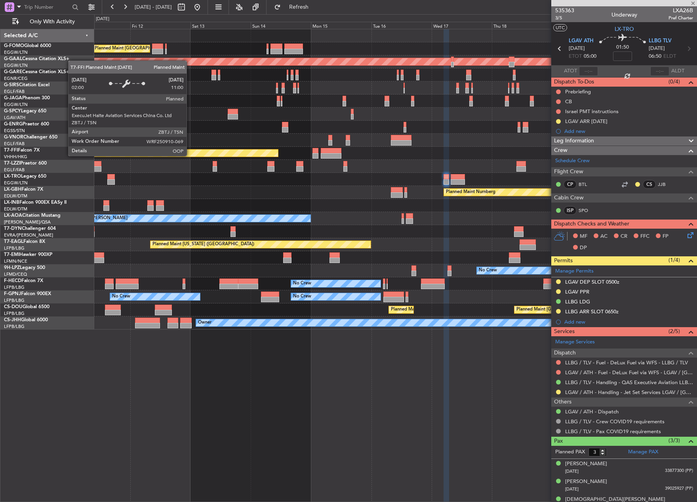
type input "+00:20"
type input "2"
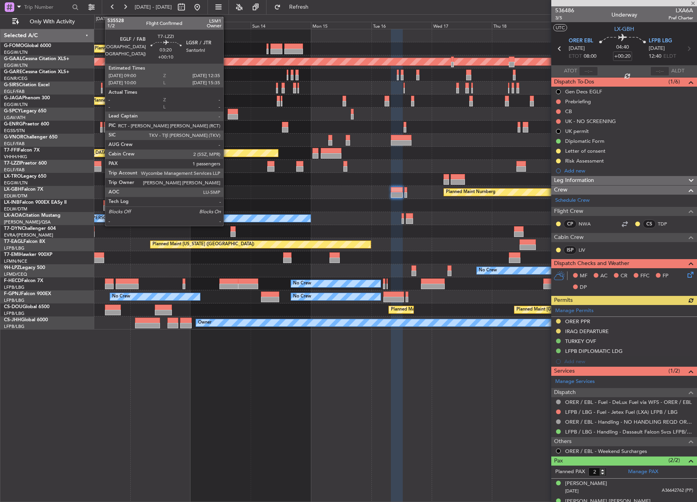
click at [101, 165] on div at bounding box center [96, 164] width 9 height 6
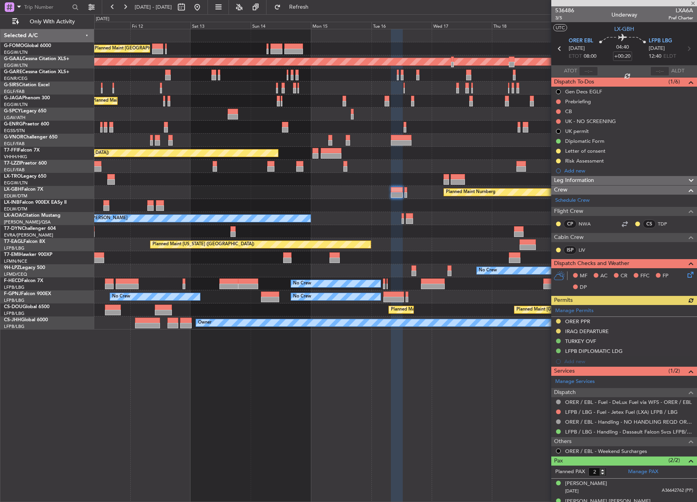
type input "+00:10"
type input "1"
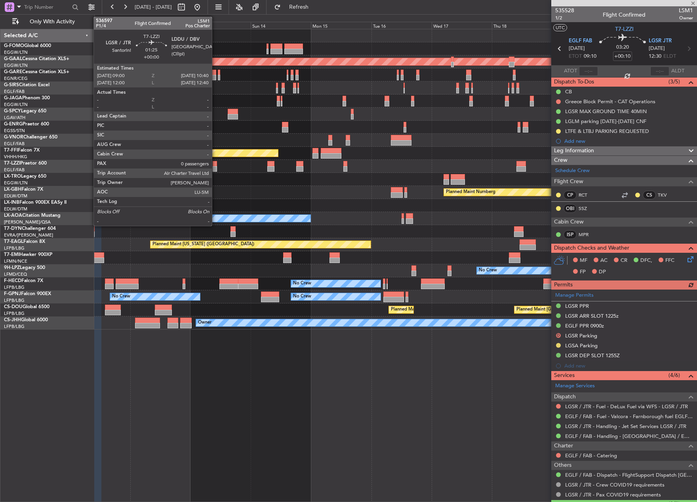
click at [215, 166] on div at bounding box center [215, 169] width 4 height 6
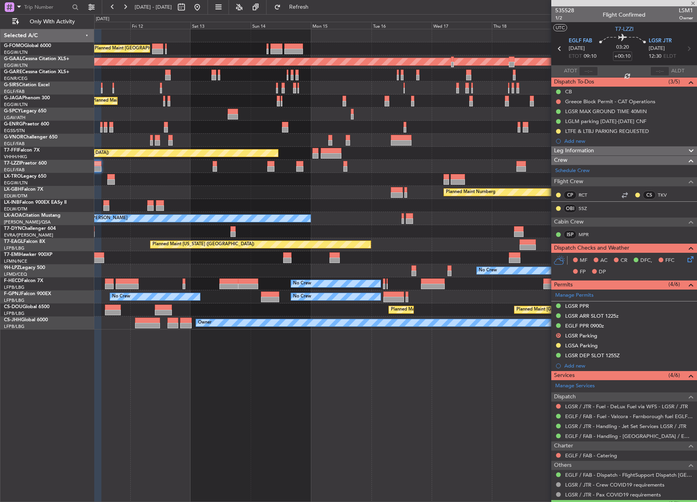
type input "0"
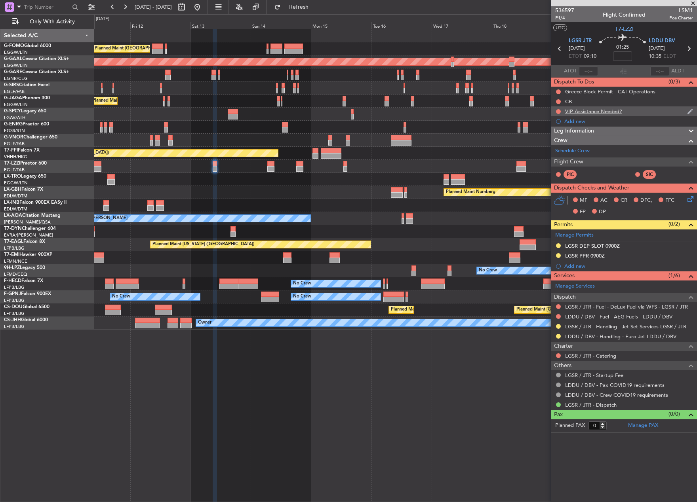
click at [569, 113] on div "VIP Assistance Needed?" at bounding box center [593, 111] width 57 height 7
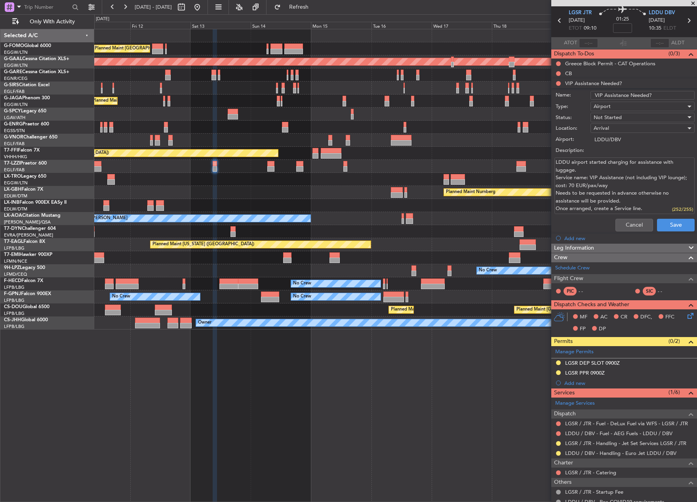
scroll to position [40, 0]
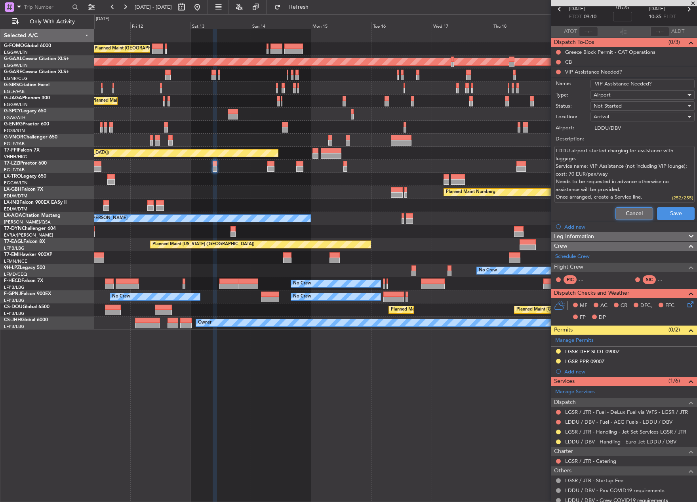
click at [628, 213] on button "Cancel" at bounding box center [634, 213] width 38 height 13
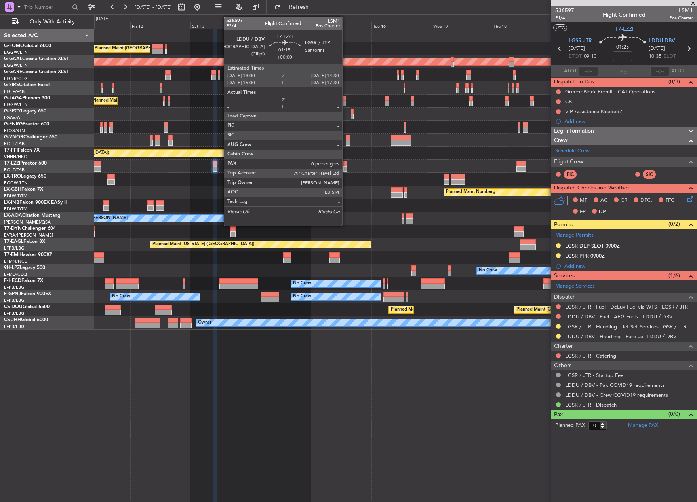
click at [346, 165] on div at bounding box center [345, 164] width 4 height 6
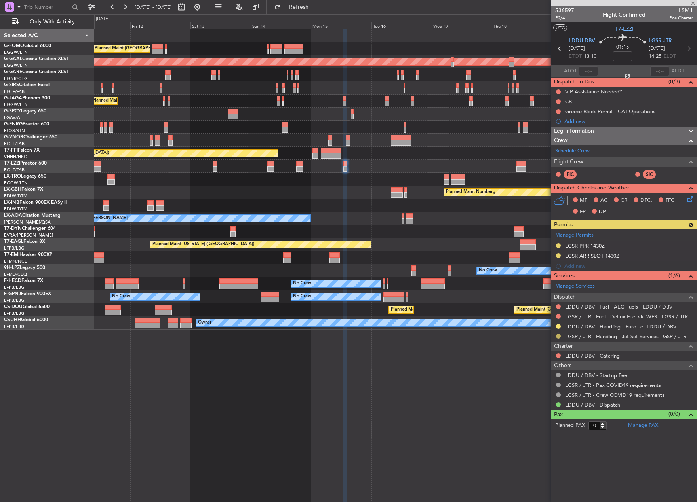
click at [559, 337] on button at bounding box center [558, 336] width 5 height 5
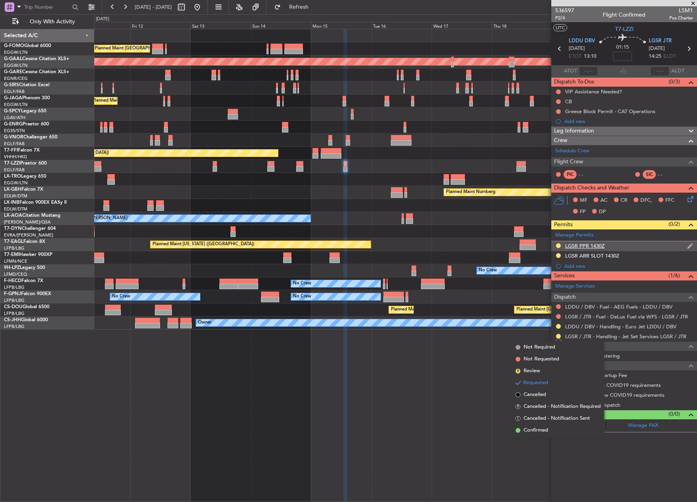
click at [582, 243] on div "LGSR PPR 1430Z" at bounding box center [585, 246] width 40 height 7
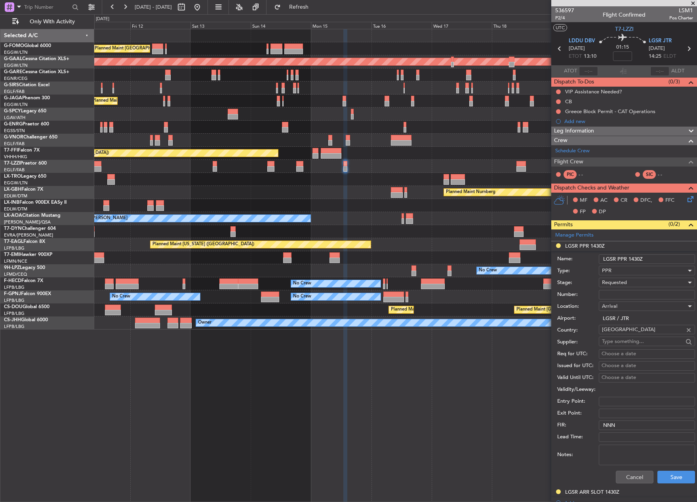
click at [614, 294] on input "Number:" at bounding box center [646, 294] width 96 height 9
paste input "LGSR04920280825"
type input "LGSR04920280825"
click at [618, 281] on span "Requested" at bounding box center [614, 282] width 25 height 7
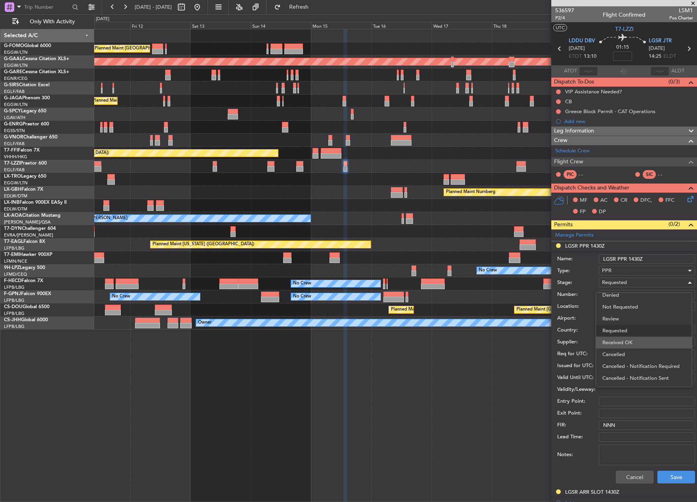
click at [636, 340] on span "Received OK" at bounding box center [643, 343] width 83 height 12
click at [668, 479] on button "Save" at bounding box center [676, 477] width 38 height 13
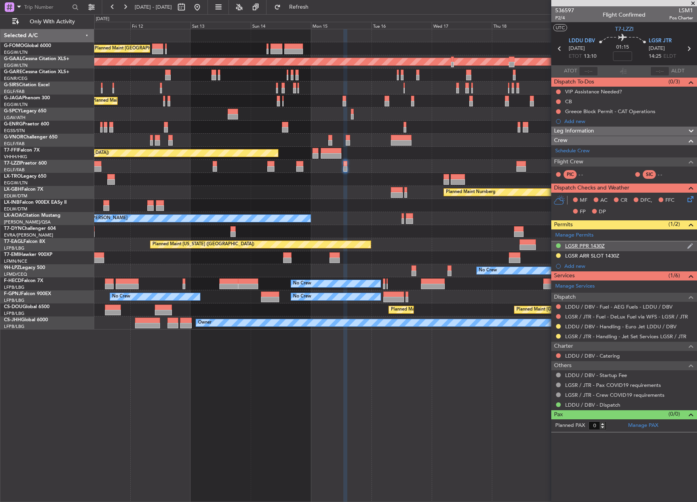
click at [593, 245] on div "LGSR PPR 1430Z" at bounding box center [585, 246] width 40 height 7
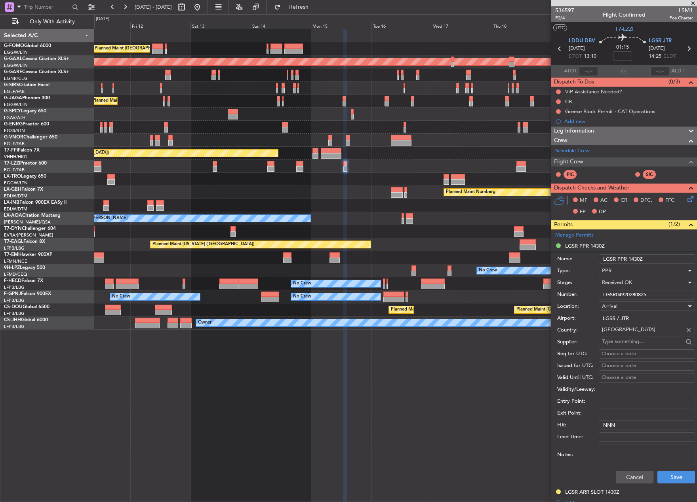
drag, startPoint x: 656, startPoint y: 295, endPoint x: 536, endPoint y: 295, distance: 120.3
click at [536, 295] on fb-app "[DATE] - [DATE] Refresh Quick Links Only With Activity Planned Maint [GEOGRAPHI…" at bounding box center [348, 254] width 697 height 496
paste input "/1109251225/1109251255"
type input "LGSR04920280825/1109251225/1109251255"
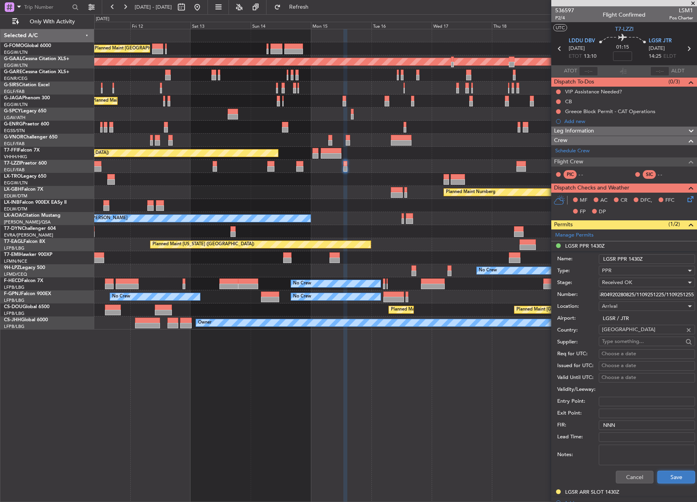
click at [670, 480] on button "Save" at bounding box center [676, 477] width 38 height 13
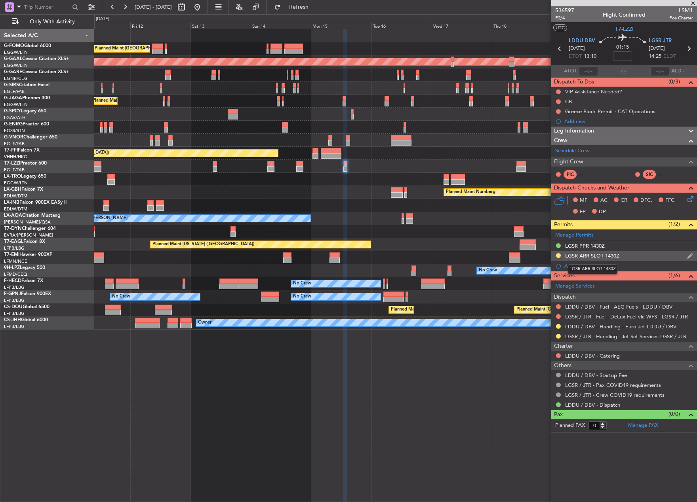
click at [583, 257] on div "LGSR ARR SLOT 1430Z" at bounding box center [592, 256] width 54 height 7
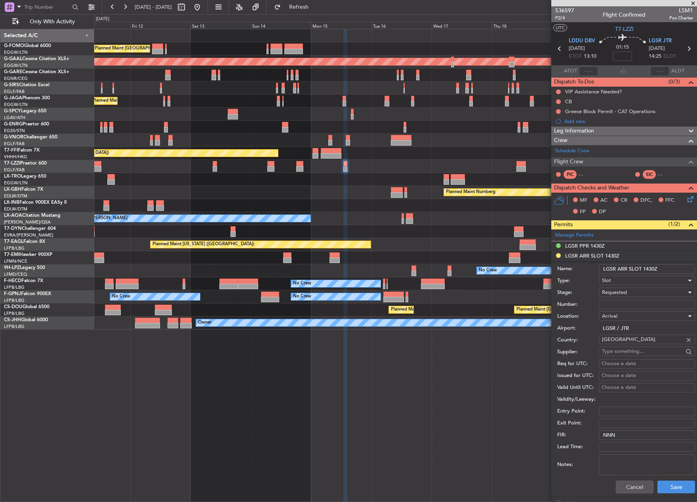
click at [623, 304] on input "Number:" at bounding box center [646, 304] width 96 height 9
paste input "LGSRAJST505800"
type input "LGSRAJST505800"
click at [617, 288] on div "Requested" at bounding box center [644, 293] width 84 height 12
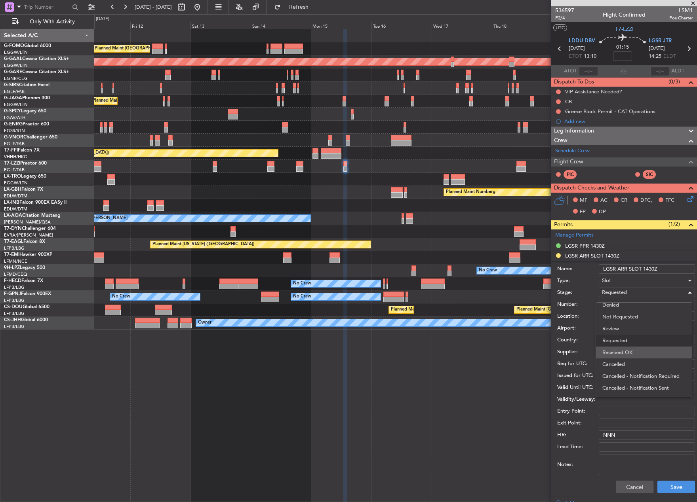
click at [634, 351] on span "Received OK" at bounding box center [643, 353] width 83 height 12
click at [663, 488] on button "Save" at bounding box center [676, 487] width 38 height 13
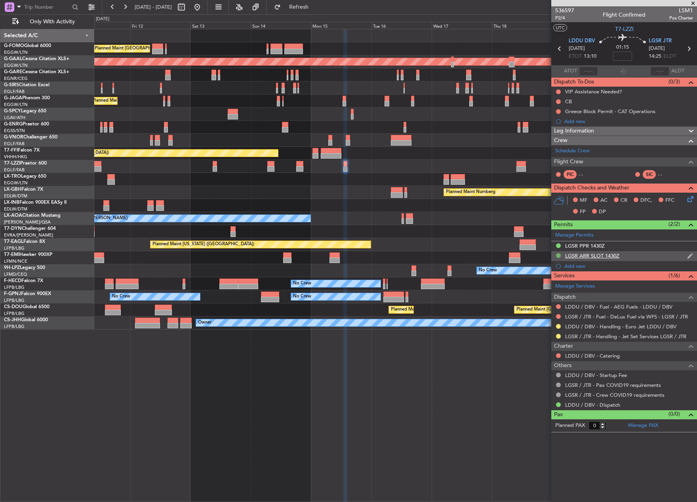
click at [557, 256] on button at bounding box center [558, 255] width 5 height 5
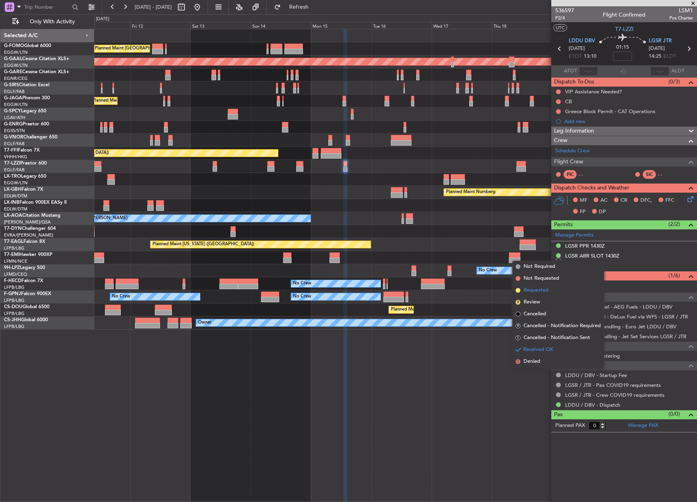
click at [540, 292] on span "Requested" at bounding box center [535, 291] width 25 height 8
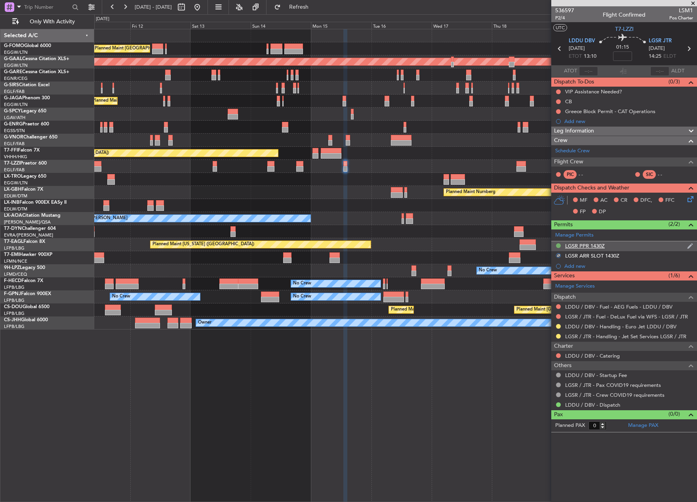
click at [557, 246] on button at bounding box center [558, 245] width 5 height 5
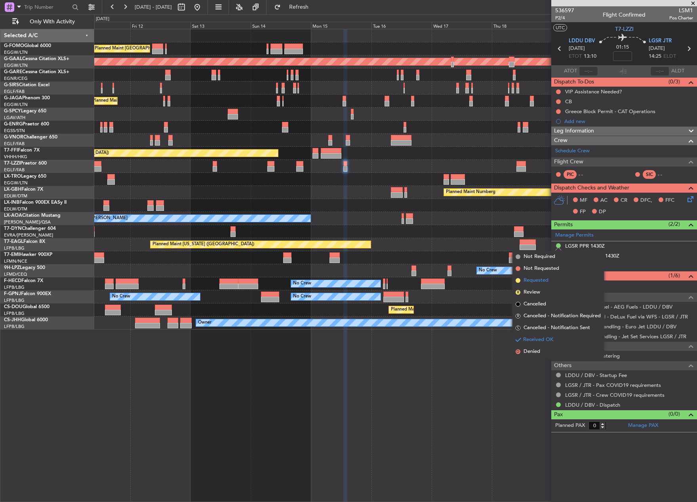
click at [538, 285] on li "Requested" at bounding box center [557, 281] width 91 height 12
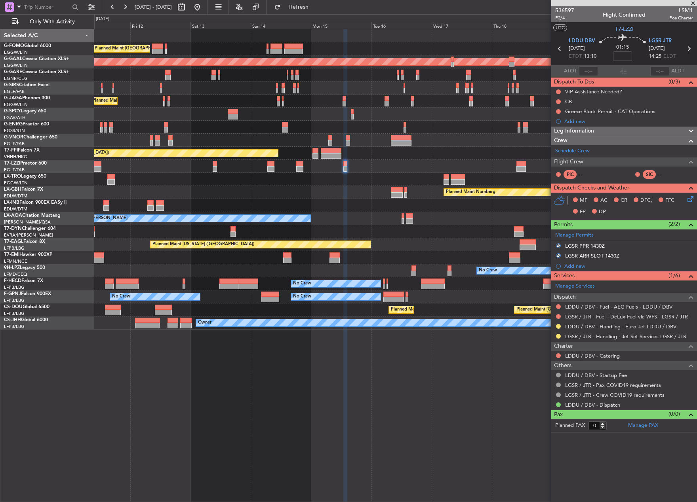
click at [499, 380] on div "Planned Maint London (Luton) Planned Maint Dusseldorf Planned Maint London (Lut…" at bounding box center [395, 265] width 602 height 473
click at [610, 257] on div "LGSR ARR SLOT 1430Z" at bounding box center [592, 256] width 54 height 7
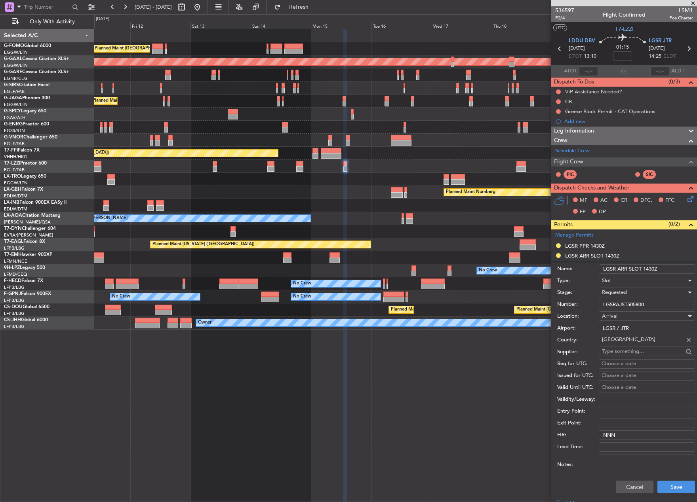
drag, startPoint x: 658, startPoint y: 308, endPoint x: 489, endPoint y: 307, distance: 169.0
click at [489, 307] on fb-app "11 Sep 2025 - 21 Sep 2025 Refresh Quick Links Only With Activity Planned Maint …" at bounding box center [348, 254] width 697 height 496
click at [675, 488] on button "Save" at bounding box center [676, 487] width 38 height 13
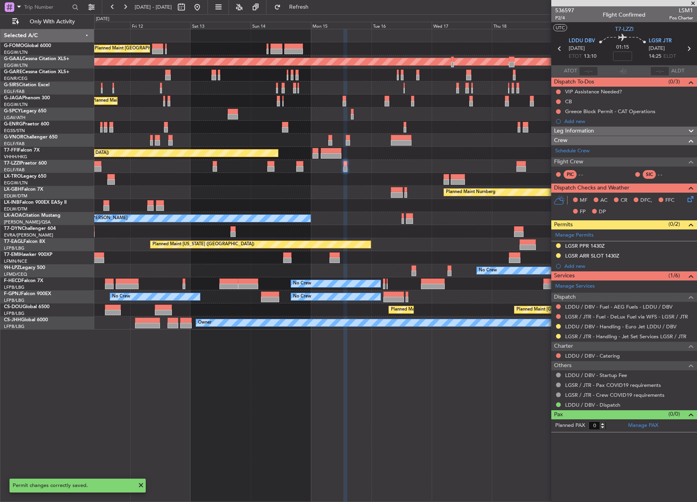
click at [583, 247] on div "LGSR PPR 1430Z" at bounding box center [585, 246] width 40 height 7
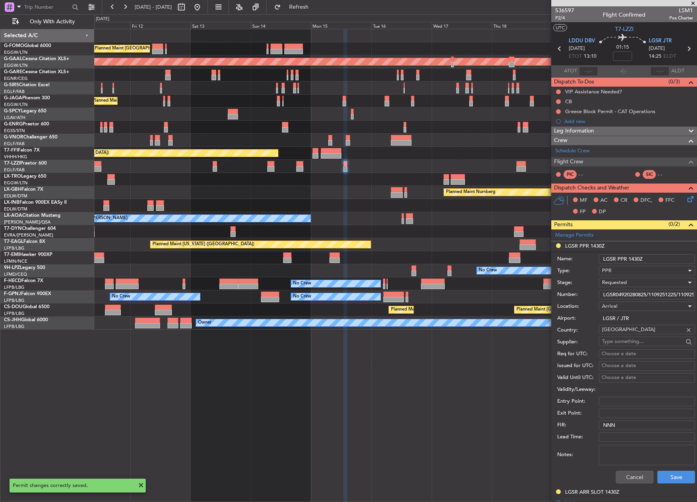
scroll to position [0, 21]
drag, startPoint x: 604, startPoint y: 294, endPoint x: 786, endPoint y: 292, distance: 182.1
click at [696, 292] on html "11 Sep 2025 - 21 Sep 2025 Refresh Quick Links Only With Activity Planned Maint …" at bounding box center [348, 251] width 697 height 502
type input "L"
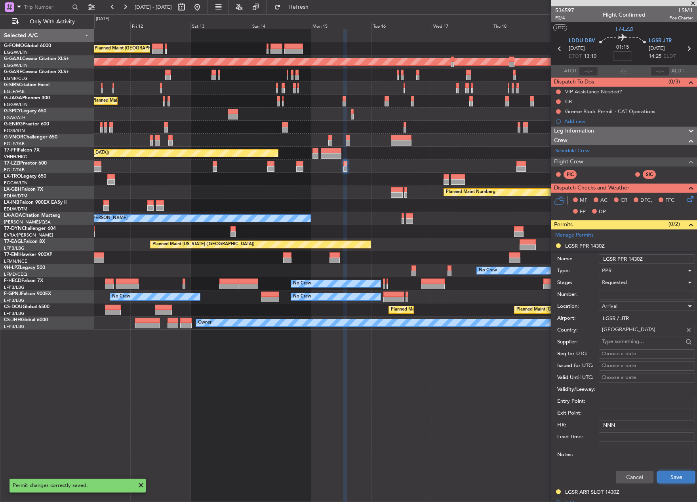
click at [665, 476] on button "Save" at bounding box center [676, 477] width 38 height 13
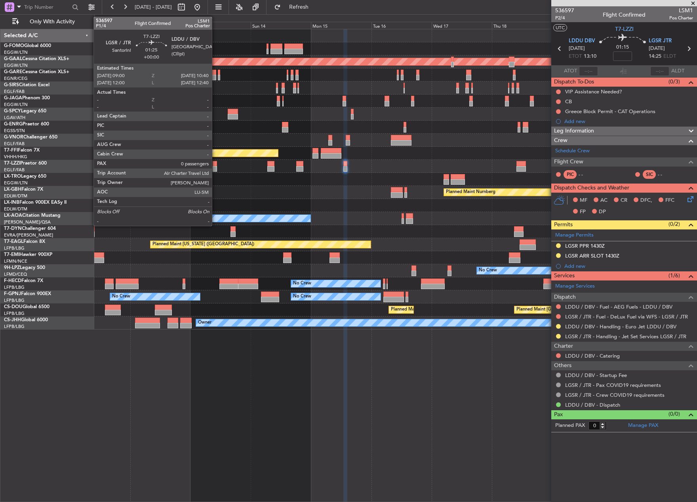
click at [215, 166] on div at bounding box center [215, 164] width 4 height 6
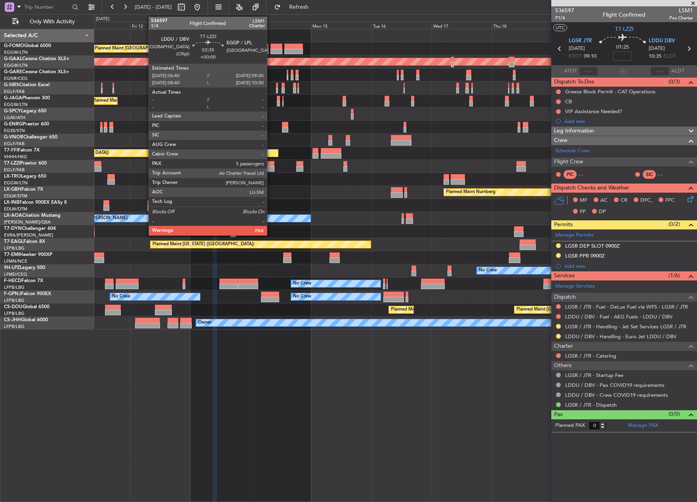
click at [270, 163] on div at bounding box center [270, 164] width 7 height 6
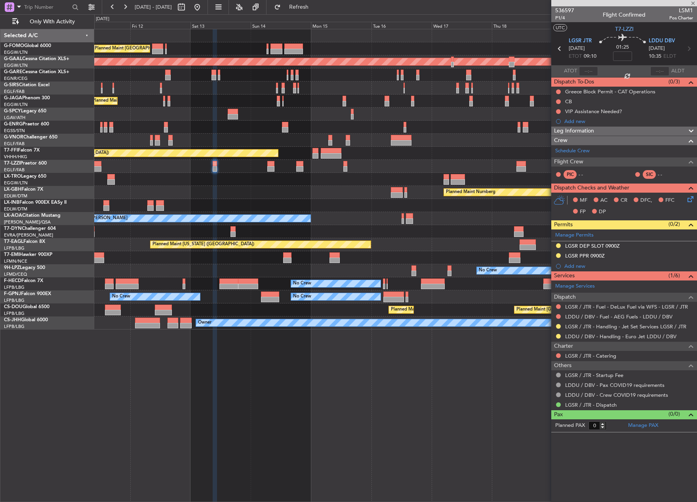
type input "5"
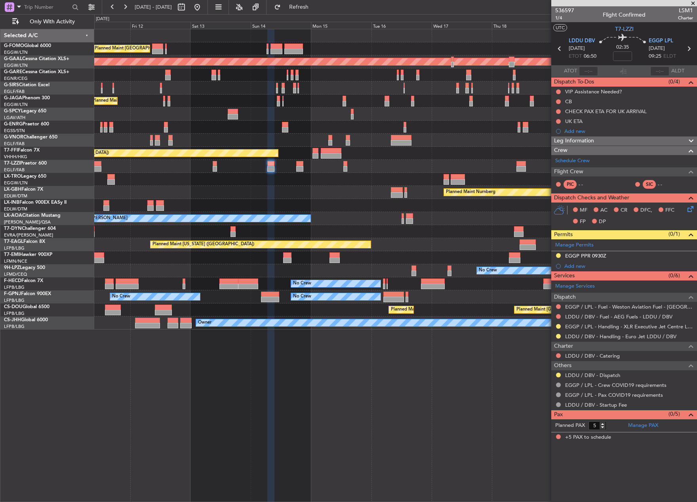
click at [568, 264] on div "Add new" at bounding box center [628, 266] width 129 height 7
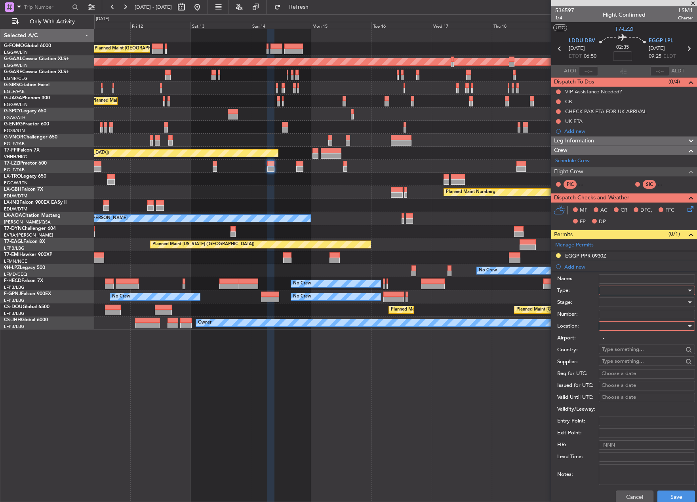
click at [639, 292] on div at bounding box center [644, 291] width 84 height 12
click at [622, 363] on span "Departure" at bounding box center [643, 364] width 83 height 12
click at [613, 302] on div at bounding box center [644, 302] width 84 height 12
click at [635, 333] on span "Not Requested" at bounding box center [643, 331] width 83 height 12
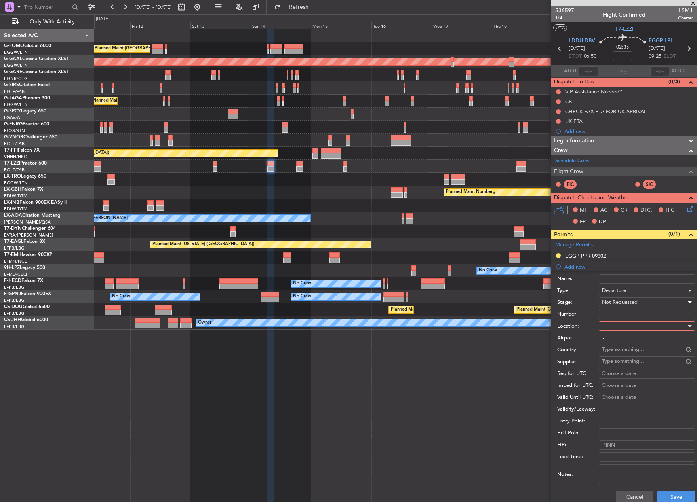
click at [629, 323] on div at bounding box center [644, 326] width 84 height 12
click at [622, 341] on span "Departure" at bounding box center [643, 342] width 83 height 12
type input "LDDU / DBV"
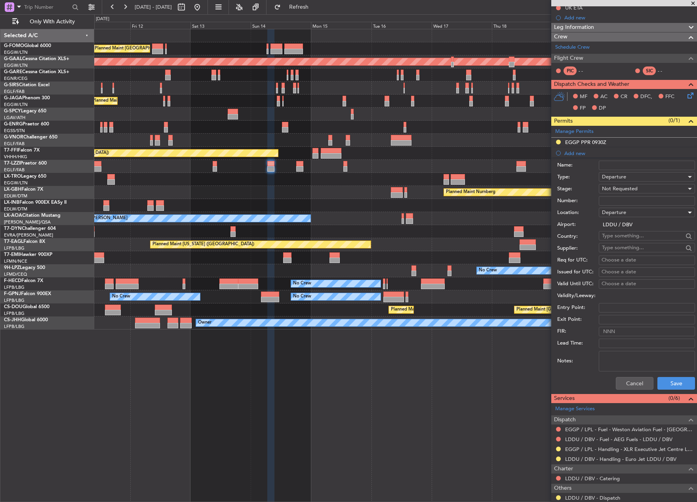
scroll to position [119, 0]
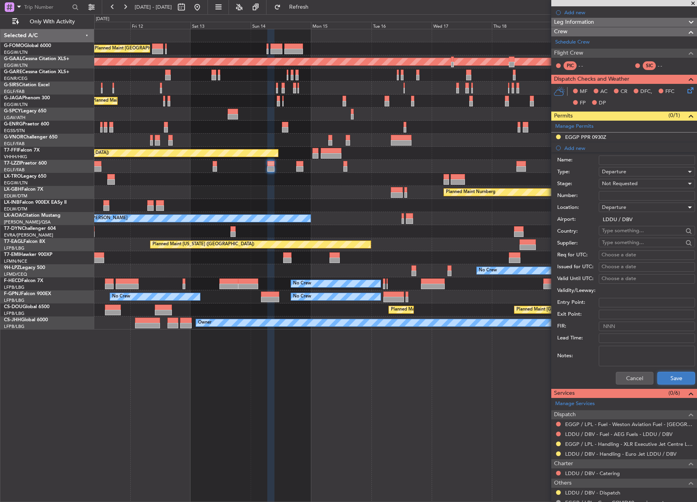
click at [664, 372] on button "Save" at bounding box center [676, 378] width 38 height 13
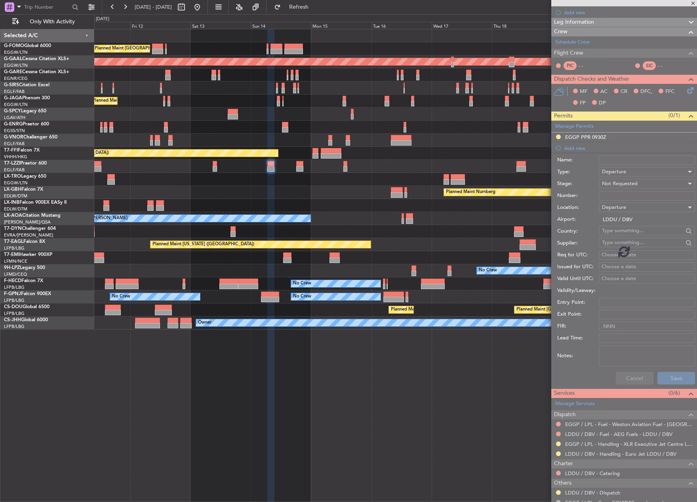
scroll to position [0, 0]
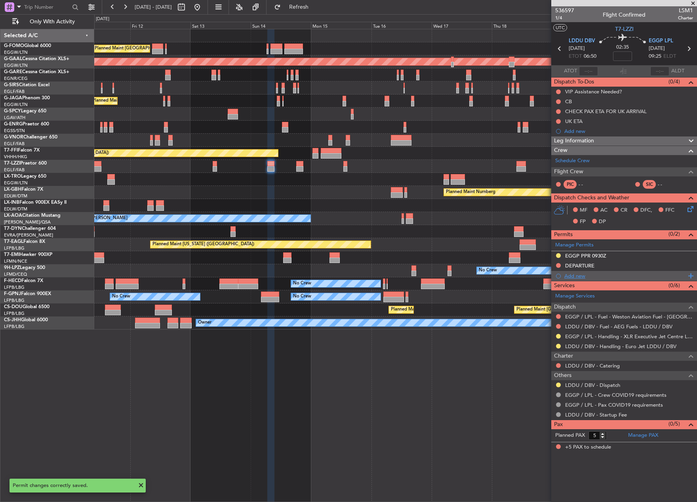
click at [566, 277] on div "Add new" at bounding box center [625, 276] width 122 height 7
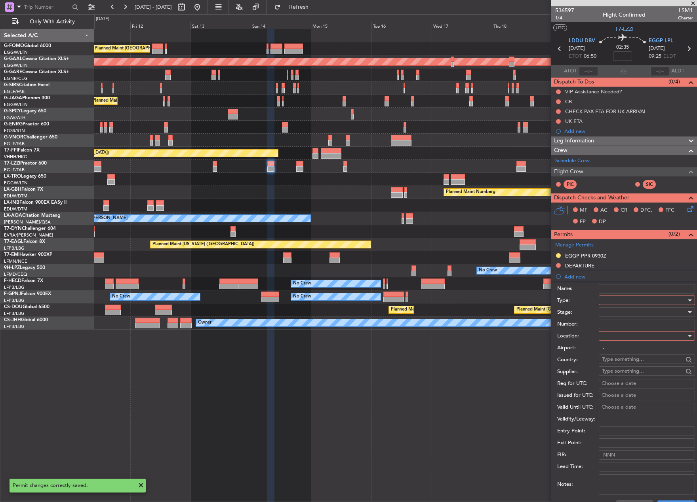
click at [633, 301] on div at bounding box center [644, 300] width 84 height 12
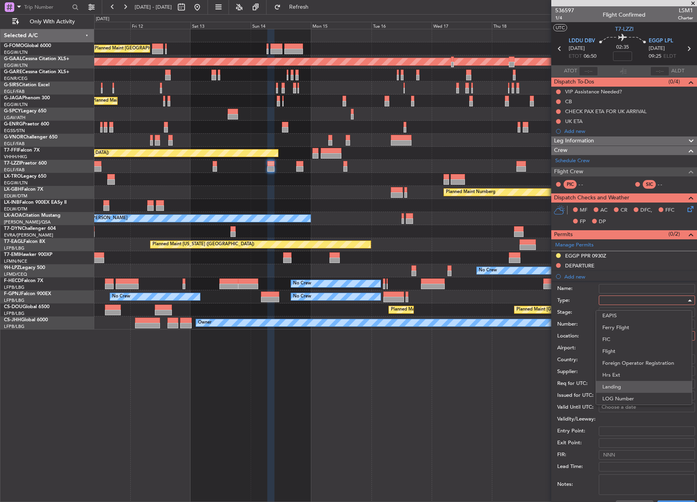
click at [631, 386] on span "Landing" at bounding box center [643, 387] width 83 height 12
click at [625, 313] on div at bounding box center [644, 312] width 84 height 12
click at [631, 360] on span "Requested" at bounding box center [643, 364] width 83 height 12
click at [621, 311] on span "Requested" at bounding box center [614, 312] width 25 height 7
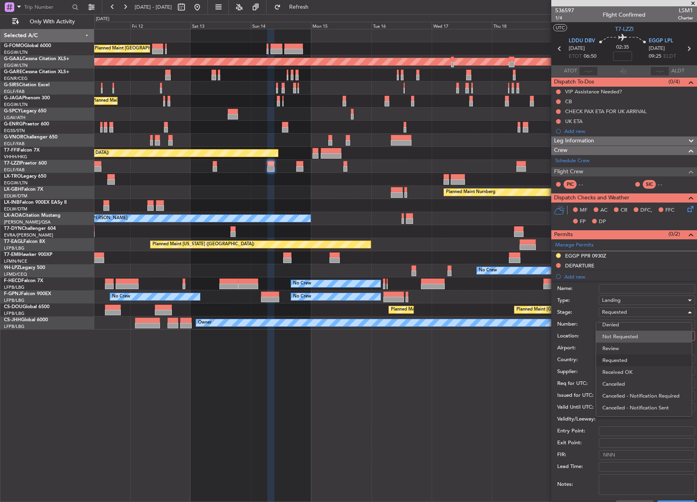
click at [643, 336] on span "Not Requested" at bounding box center [643, 337] width 83 height 12
click at [640, 332] on div at bounding box center [644, 336] width 84 height 12
click at [644, 379] on span "Arrival" at bounding box center [643, 376] width 83 height 12
type input "EGGP / LPL"
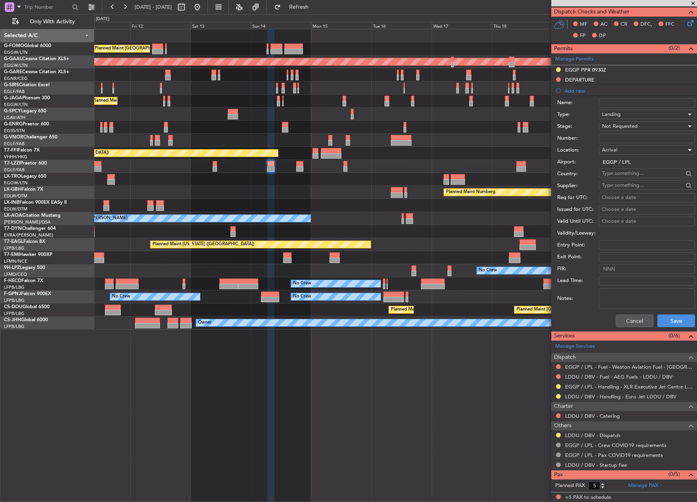
click at [671, 313] on div "Cancel Save" at bounding box center [626, 321] width 138 height 21
click at [672, 320] on button "Save" at bounding box center [676, 321] width 38 height 13
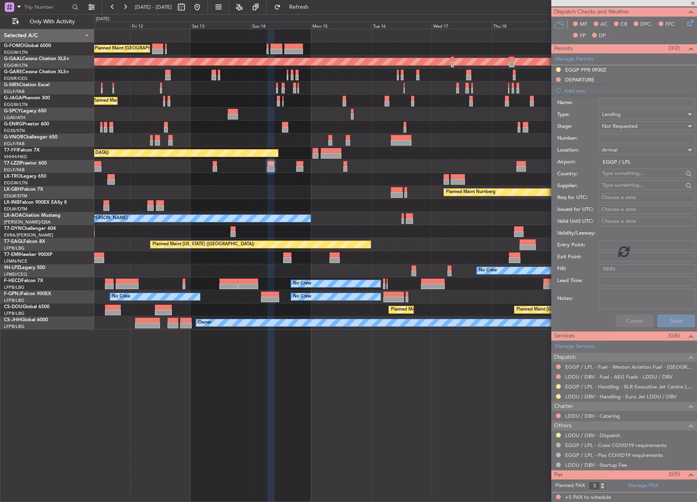
scroll to position [0, 0]
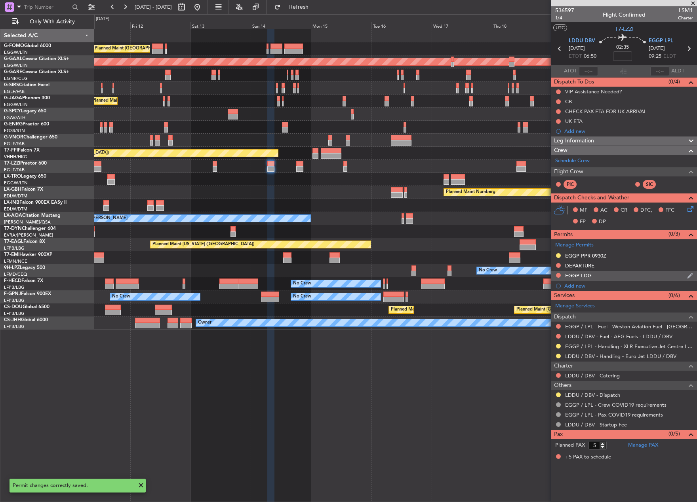
click at [582, 276] on div "EGGP LDG" at bounding box center [578, 275] width 27 height 7
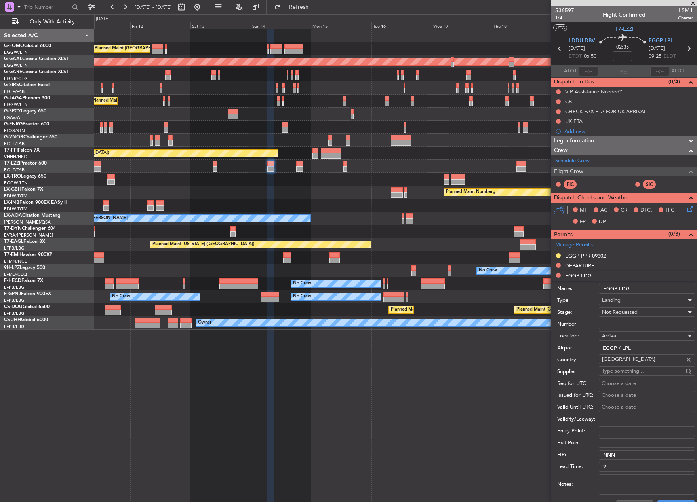
drag, startPoint x: 620, startPoint y: 290, endPoint x: 590, endPoint y: 291, distance: 30.5
click at [590, 291] on div "Name: EGGP LDG" at bounding box center [626, 289] width 138 height 12
click at [613, 290] on input "EGGP LDG" at bounding box center [646, 288] width 96 height 9
drag, startPoint x: 619, startPoint y: 289, endPoint x: 591, endPoint y: 292, distance: 28.3
click at [591, 292] on div "Name: EGGP LDG" at bounding box center [626, 289] width 138 height 12
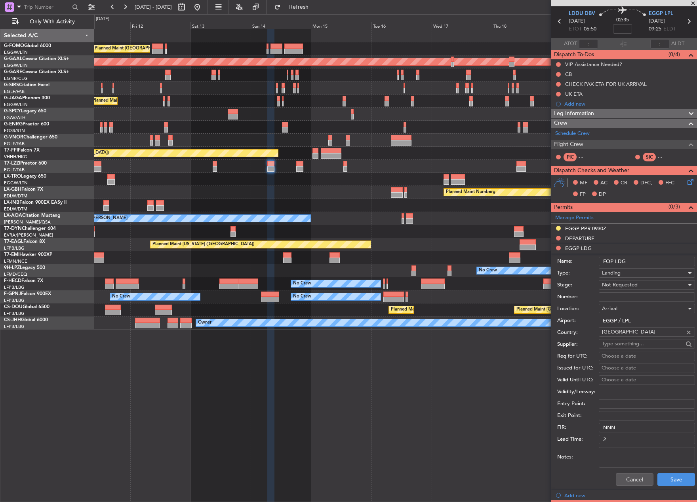
scroll to position [40, 0]
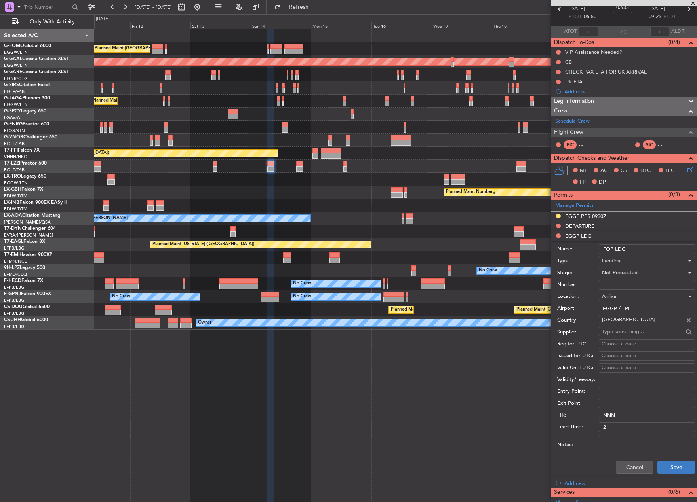
type input "FOP LDG"
click at [675, 464] on button "Save" at bounding box center [676, 467] width 38 height 13
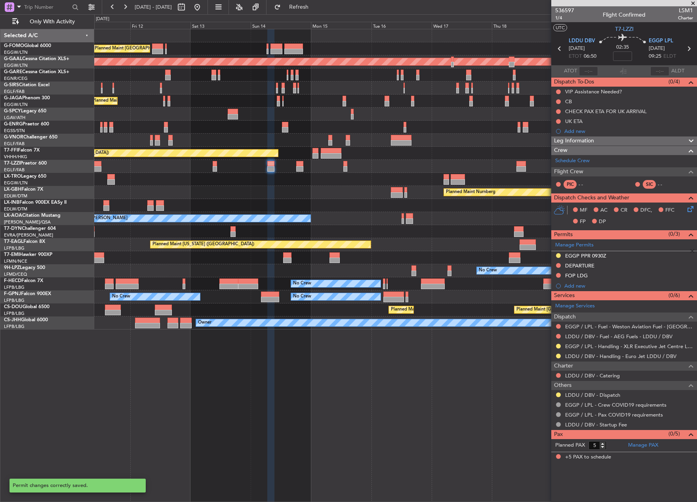
scroll to position [0, 0]
click at [574, 274] on div "FOP LDG" at bounding box center [576, 275] width 23 height 7
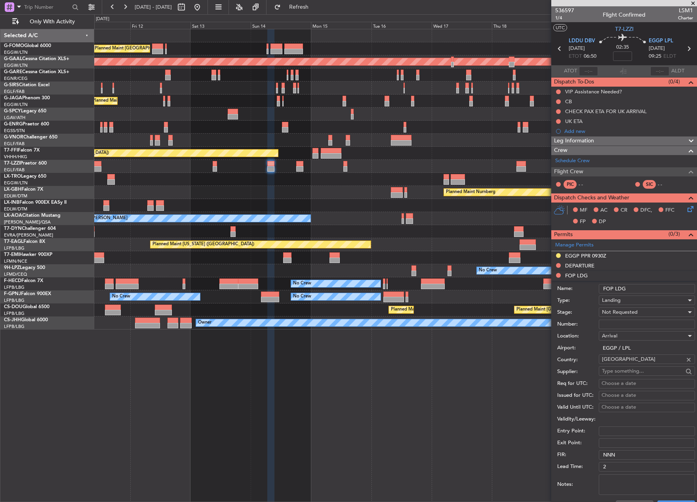
click at [636, 289] on input "FOP LDG" at bounding box center [646, 288] width 96 height 9
click at [603, 288] on input "FOP" at bounding box center [646, 288] width 96 height 9
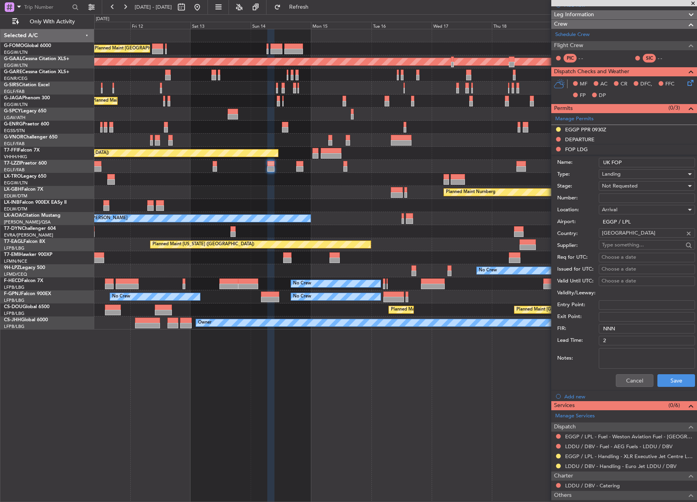
scroll to position [158, 0]
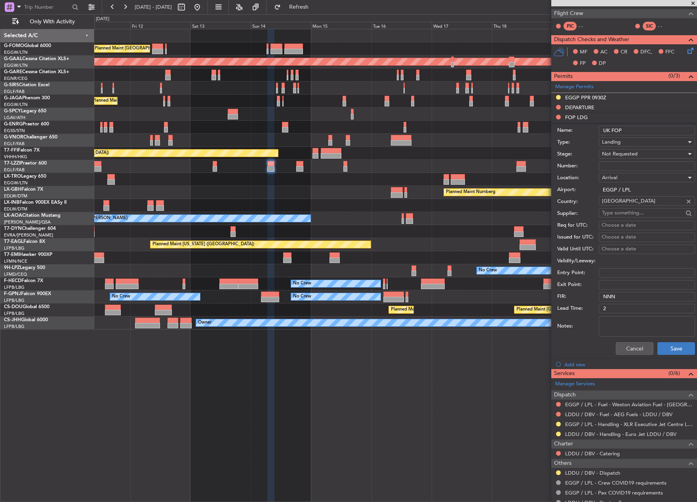
type input "UK FOP"
click at [657, 348] on button "Save" at bounding box center [676, 348] width 38 height 13
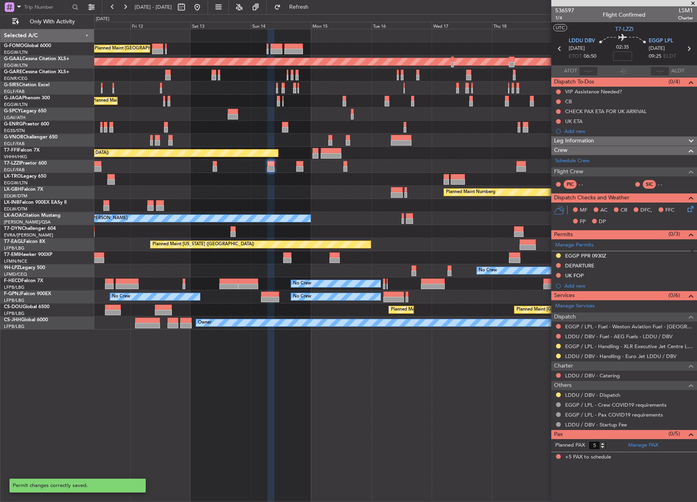
scroll to position [0, 0]
click at [576, 118] on div "UK ETA" at bounding box center [573, 121] width 17 height 7
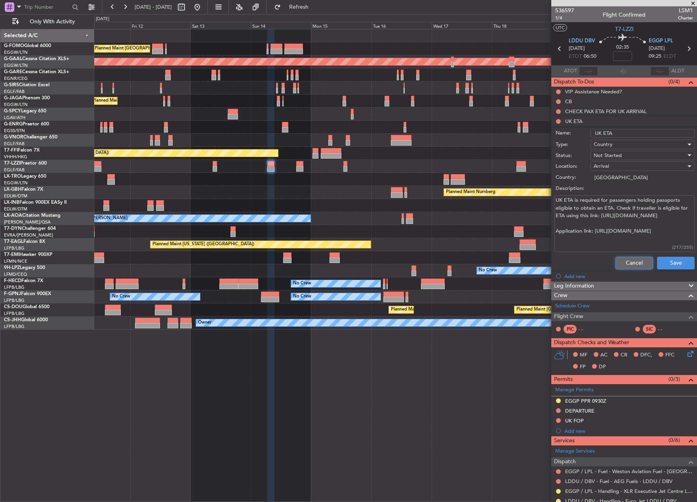
click at [624, 263] on button "Cancel" at bounding box center [634, 263] width 38 height 13
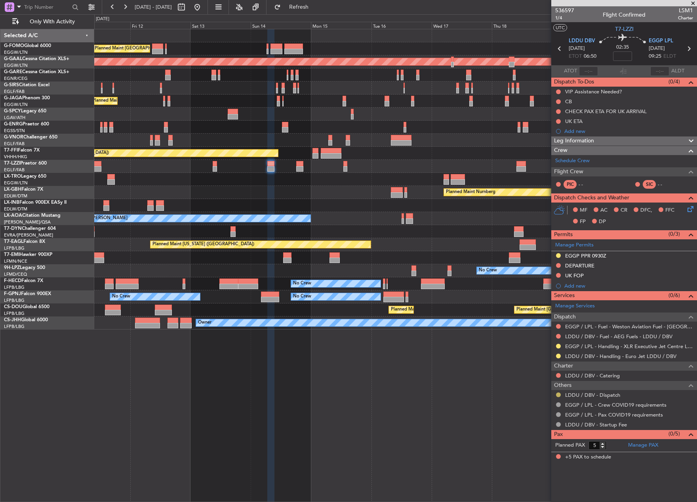
click at [558, 393] on button at bounding box center [558, 395] width 5 height 5
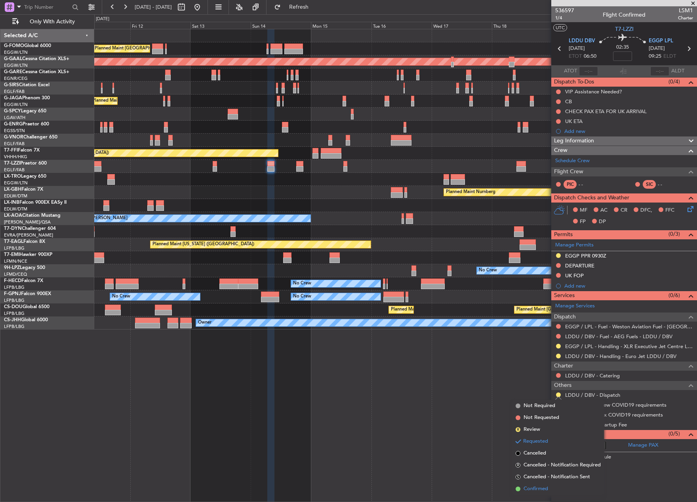
click at [521, 487] on li "Confirmed" at bounding box center [557, 489] width 91 height 12
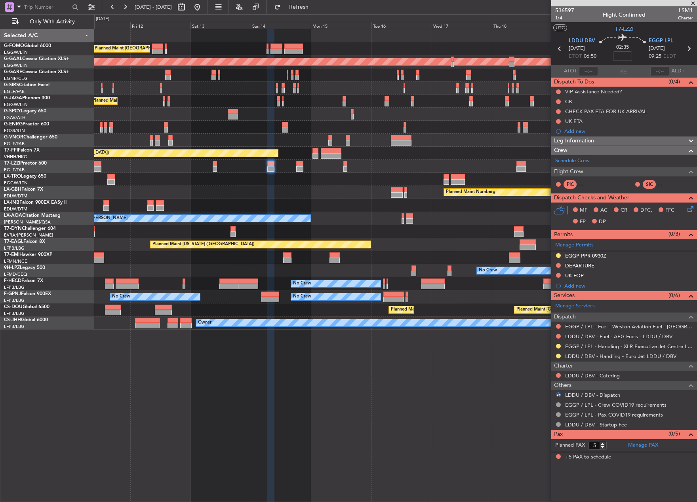
click at [519, 395] on div "Planned Maint London (Luton) Planned Maint Dusseldorf Planned Maint London (Lut…" at bounding box center [395, 265] width 602 height 473
click at [683, 9] on span "LSM1" at bounding box center [685, 10] width 15 height 8
copy span "LSM1"
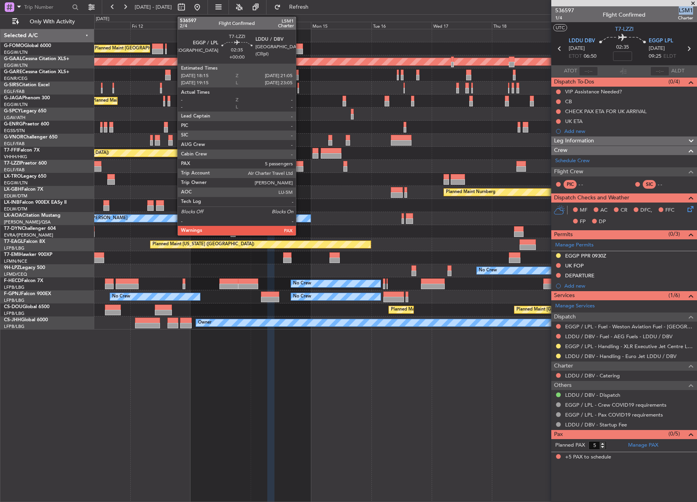
click at [299, 163] on div at bounding box center [299, 164] width 7 height 6
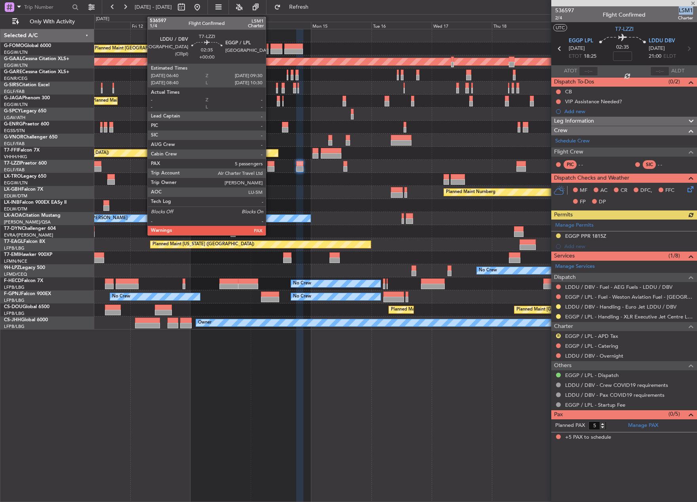
click at [269, 167] on div at bounding box center [270, 169] width 7 height 6
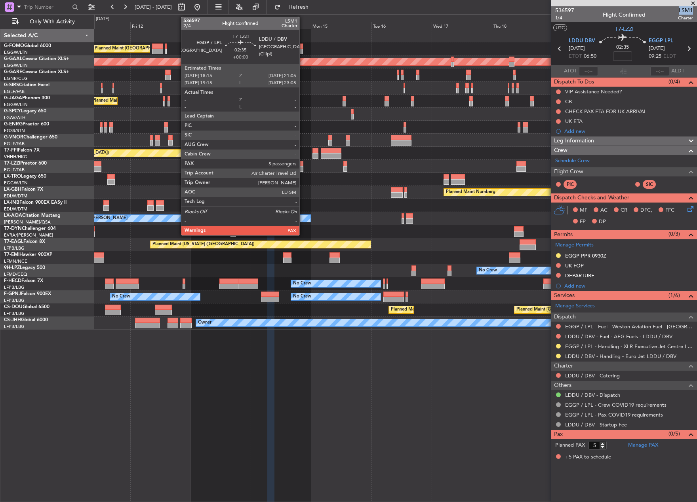
click at [303, 164] on div at bounding box center [299, 164] width 7 height 6
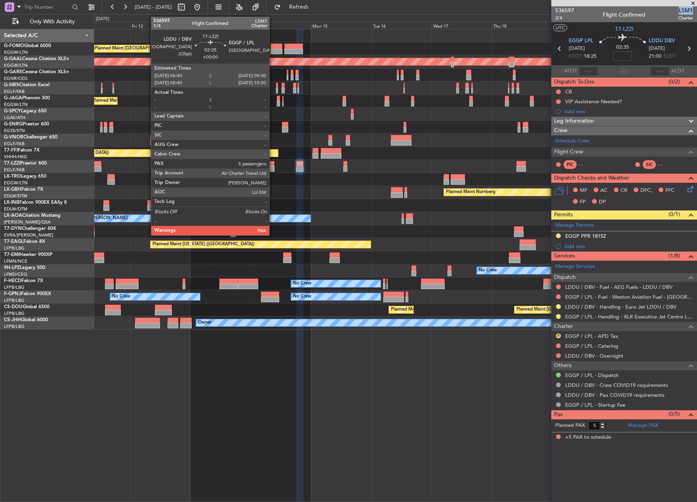
click at [271, 166] on div at bounding box center [270, 164] width 7 height 6
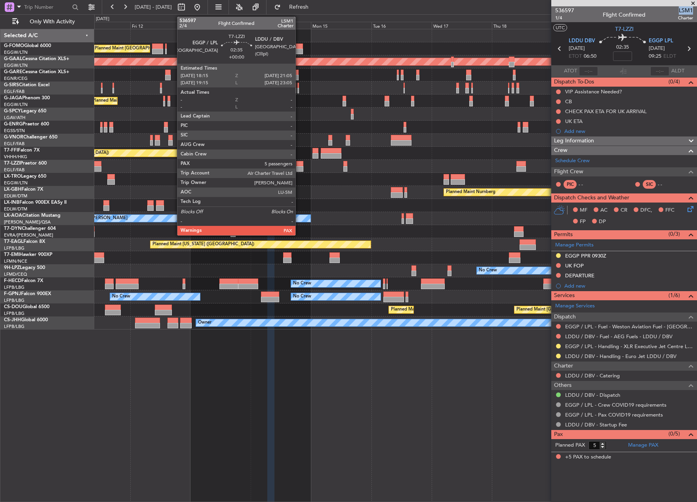
click at [299, 167] on div at bounding box center [299, 169] width 7 height 6
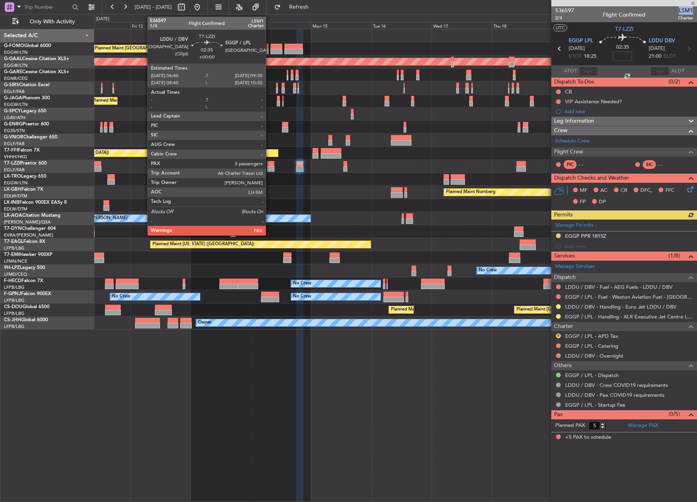
click at [268, 167] on div at bounding box center [270, 169] width 7 height 6
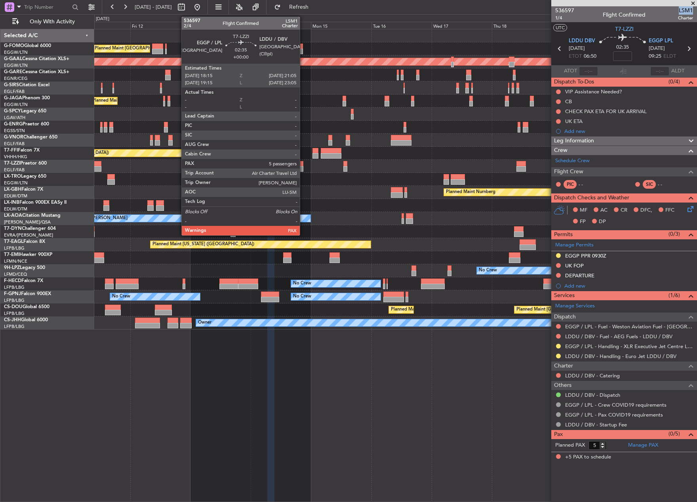
click at [303, 163] on div at bounding box center [299, 164] width 7 height 6
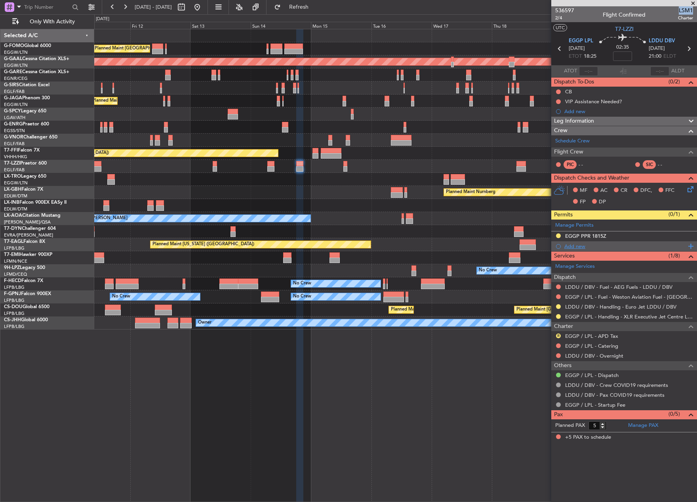
click at [583, 244] on div "Add new" at bounding box center [625, 246] width 122 height 7
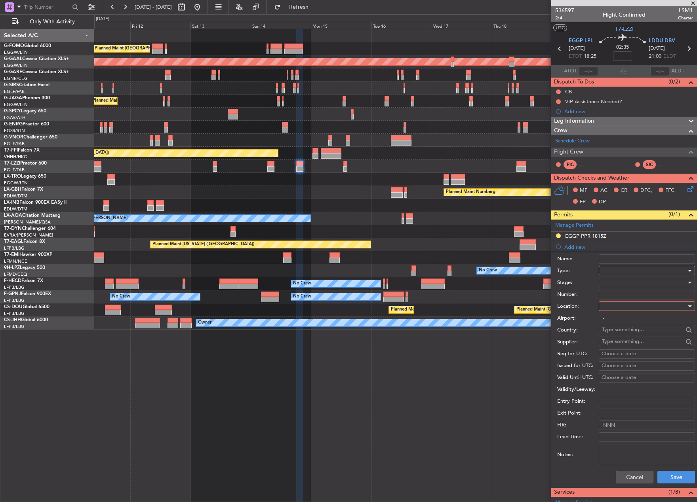
click at [637, 270] on div at bounding box center [644, 271] width 84 height 12
click at [627, 346] on span "Departure" at bounding box center [643, 344] width 83 height 12
click at [620, 285] on div at bounding box center [644, 283] width 84 height 12
click at [628, 311] on span "Not Requested" at bounding box center [643, 311] width 83 height 12
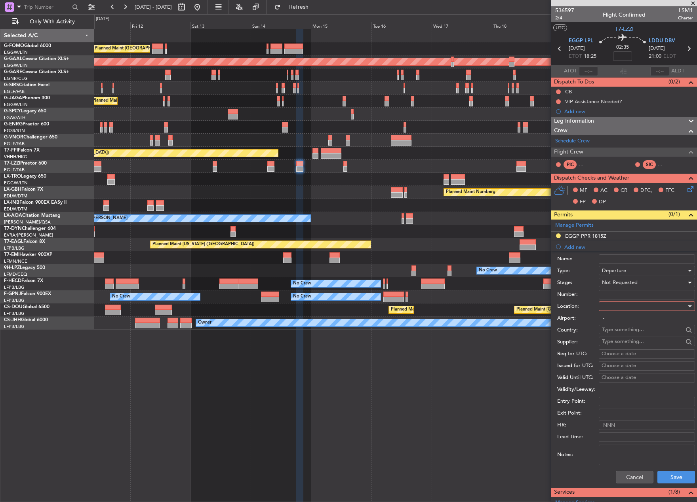
click at [624, 309] on div at bounding box center [644, 306] width 84 height 12
click at [627, 319] on span "Departure" at bounding box center [643, 323] width 83 height 12
type input "EGGP / LPL"
click at [672, 479] on button "Save" at bounding box center [676, 477] width 38 height 13
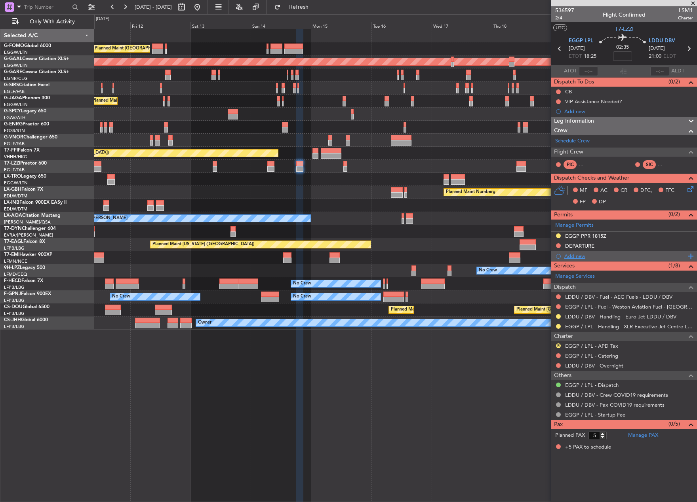
click at [577, 258] on div "Add new" at bounding box center [625, 256] width 122 height 7
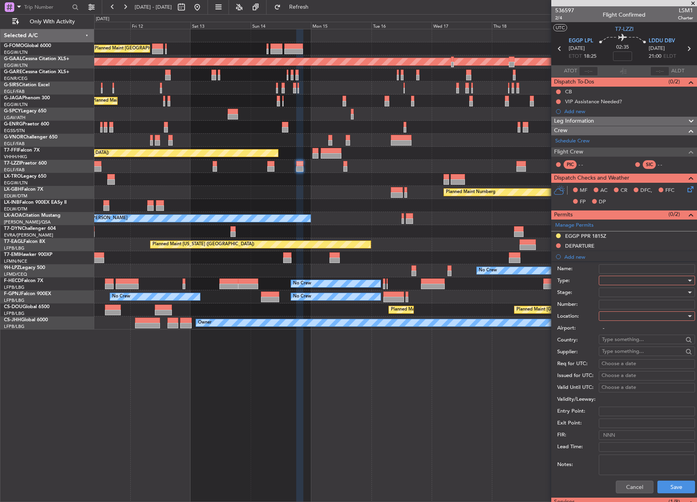
click at [632, 281] on div at bounding box center [644, 281] width 84 height 12
click at [631, 321] on span "Landing" at bounding box center [643, 326] width 83 height 12
click at [612, 293] on div at bounding box center [644, 293] width 84 height 12
click at [633, 343] on span "Requested" at bounding box center [643, 344] width 83 height 12
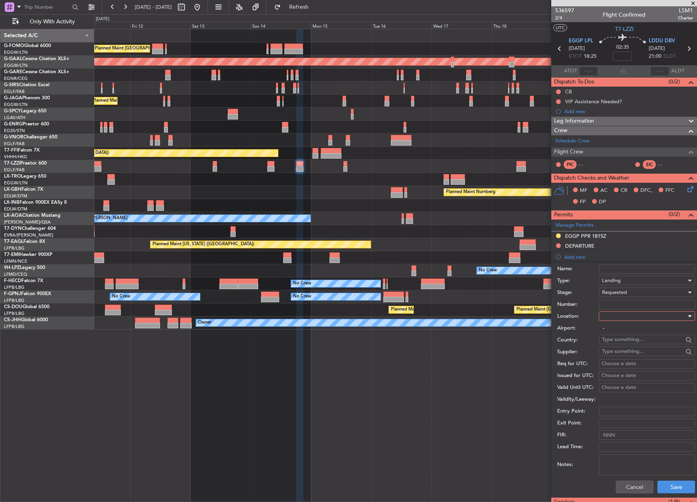
click at [629, 314] on div at bounding box center [644, 316] width 84 height 12
click at [629, 357] on span "Arrival" at bounding box center [643, 356] width 83 height 12
type input "LDDU / DBV"
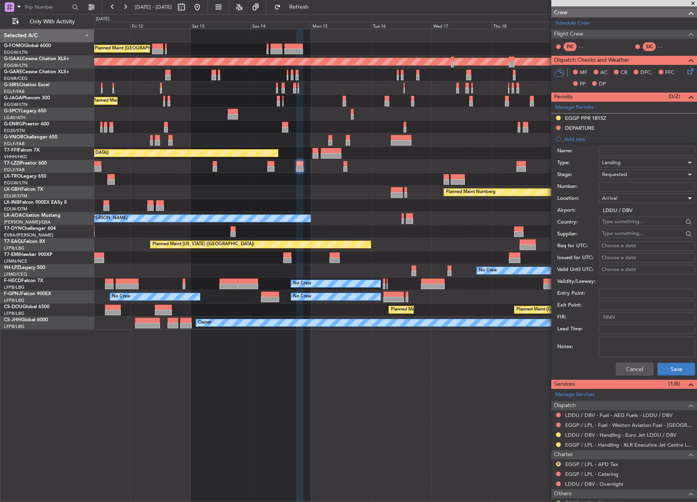
scroll to position [119, 0]
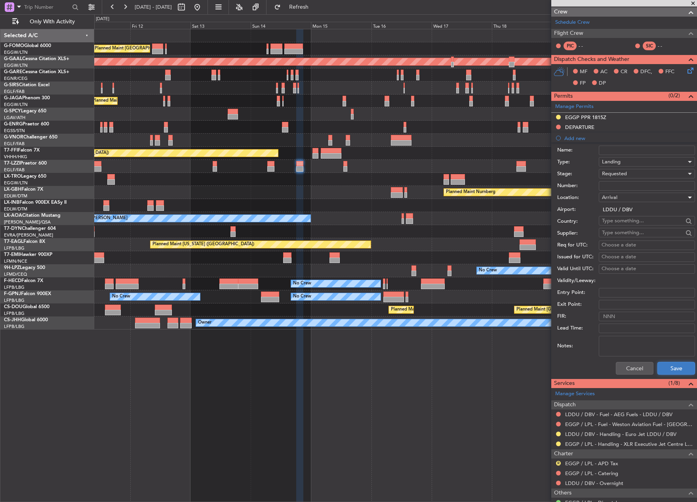
click at [684, 365] on button "Save" at bounding box center [676, 368] width 38 height 13
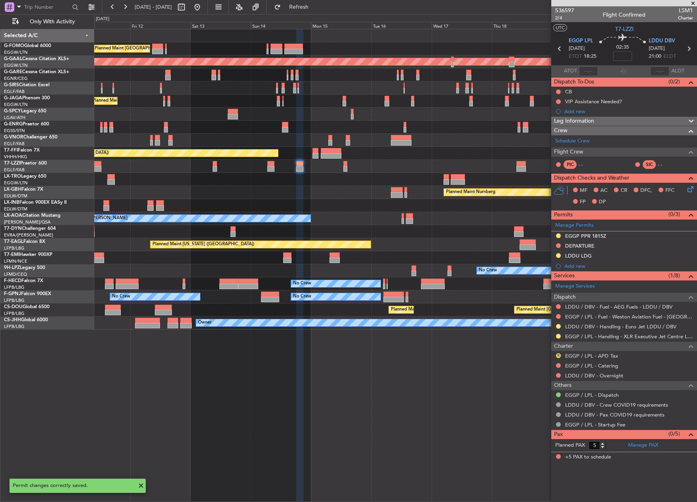
scroll to position [0, 0]
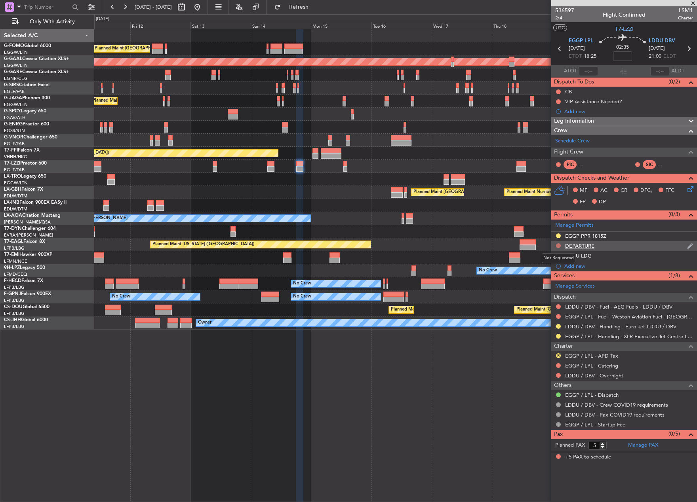
click at [556, 245] on button at bounding box center [558, 245] width 5 height 5
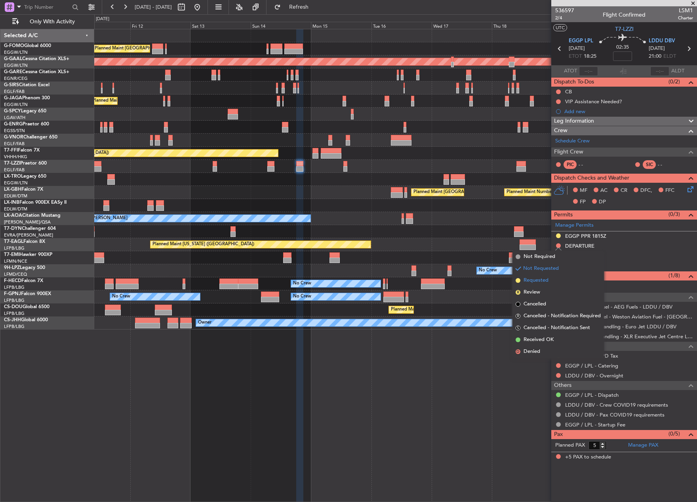
click at [536, 281] on span "Requested" at bounding box center [535, 281] width 25 height 8
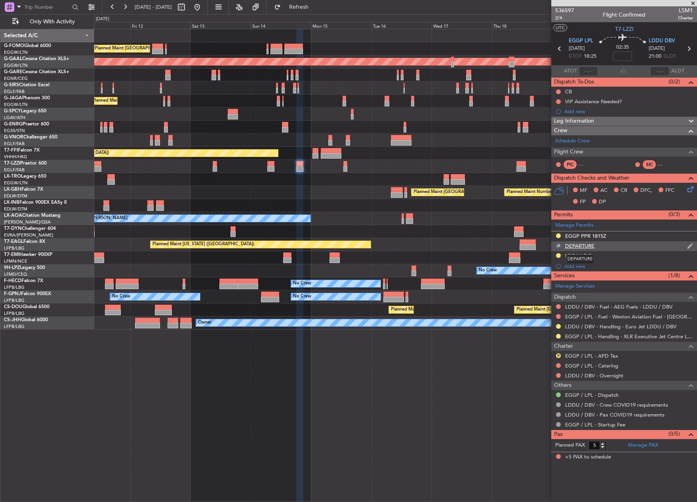
click at [582, 244] on div "DEPARTURE" at bounding box center [579, 246] width 29 height 7
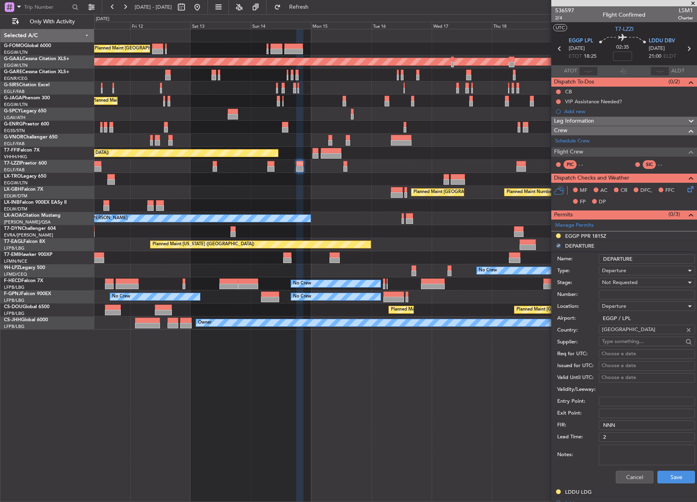
click at [620, 297] on input "Number:" at bounding box center [646, 294] width 96 height 9
drag, startPoint x: 632, startPoint y: 293, endPoint x: 552, endPoint y: 293, distance: 80.0
click at [552, 293] on form "Name: DEPARTURE Type: Departure Stage: Not Requested Number: fop-41882 Location…" at bounding box center [624, 369] width 146 height 236
click at [622, 296] on input "fop-41882" at bounding box center [646, 294] width 96 height 9
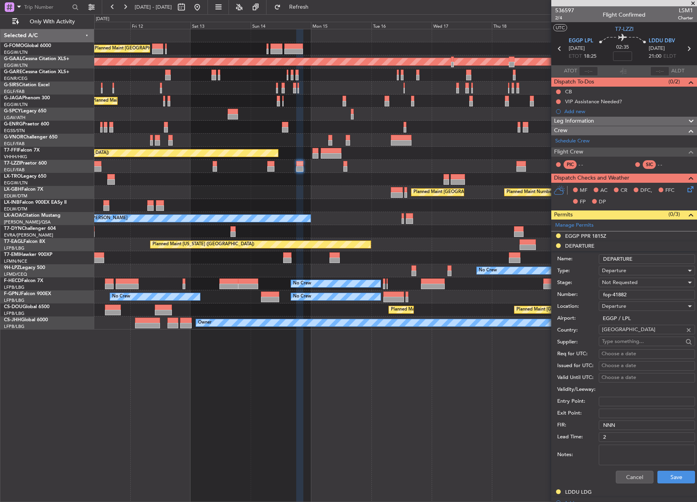
drag, startPoint x: 610, startPoint y: 296, endPoint x: 589, endPoint y: 289, distance: 22.9
click at [591, 294] on div "Number: fop-41882" at bounding box center [626, 295] width 138 height 12
drag, startPoint x: 634, startPoint y: 298, endPoint x: 549, endPoint y: 304, distance: 86.1
click at [549, 304] on fb-app "11 Sep 2025 - 21 Sep 2025 Refresh Quick Links Only With Activity Planned Maint …" at bounding box center [348, 254] width 697 height 496
type input "FOP-41882"
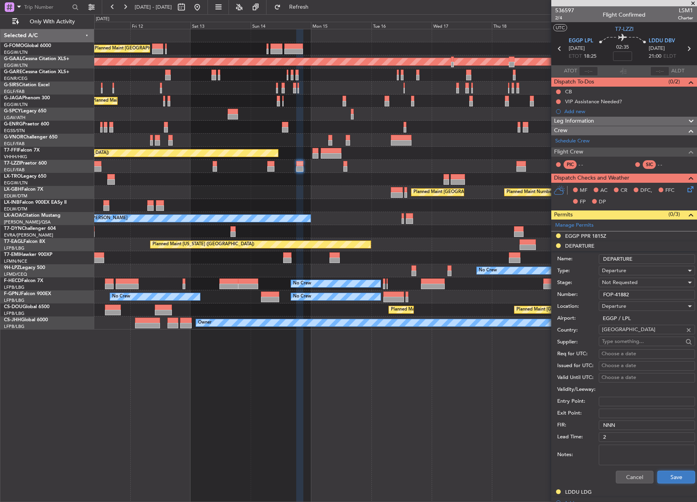
click at [670, 475] on button "Save" at bounding box center [676, 477] width 38 height 13
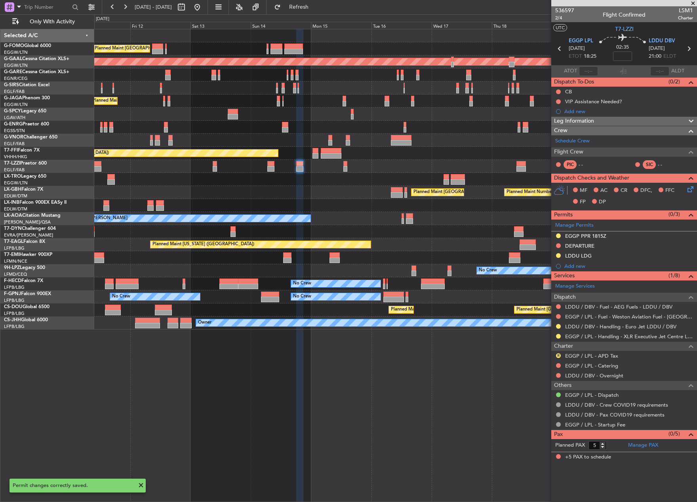
click at [557, 48] on icon at bounding box center [559, 49] width 10 height 10
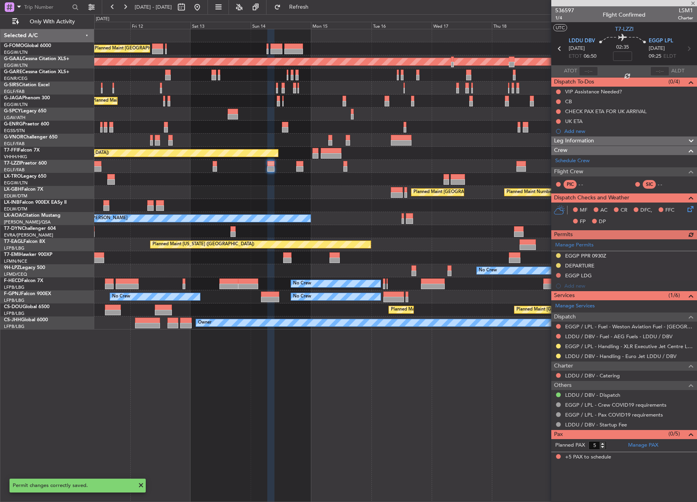
click at [577, 273] on div "Manage Permits EGGP PPR 0930Z DEPARTURE EGGP LDG Add new" at bounding box center [624, 265] width 146 height 52
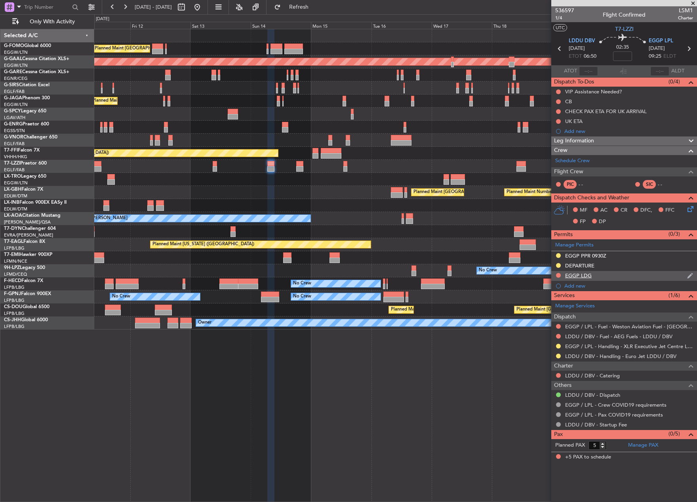
click at [588, 277] on div "EGGP LDG" at bounding box center [578, 275] width 27 height 7
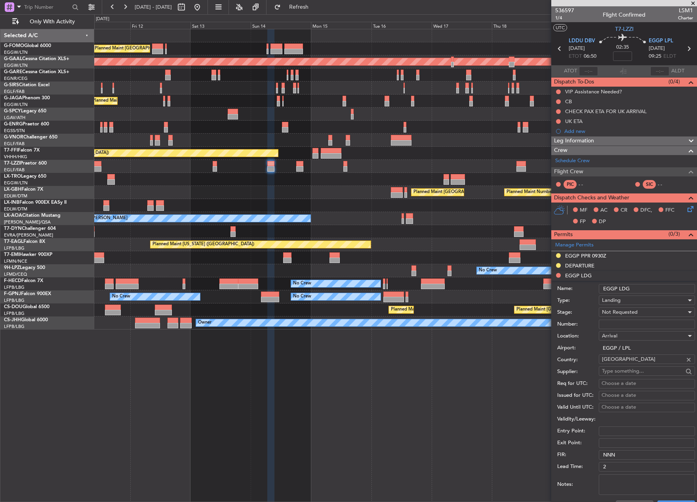
click at [629, 321] on input "Number:" at bounding box center [646, 324] width 96 height 9
paste input "FOP-41882"
type input "FOP-41882"
click at [627, 307] on div "Not Requested" at bounding box center [644, 312] width 84 height 12
click at [631, 367] on span "Requested" at bounding box center [643, 364] width 83 height 12
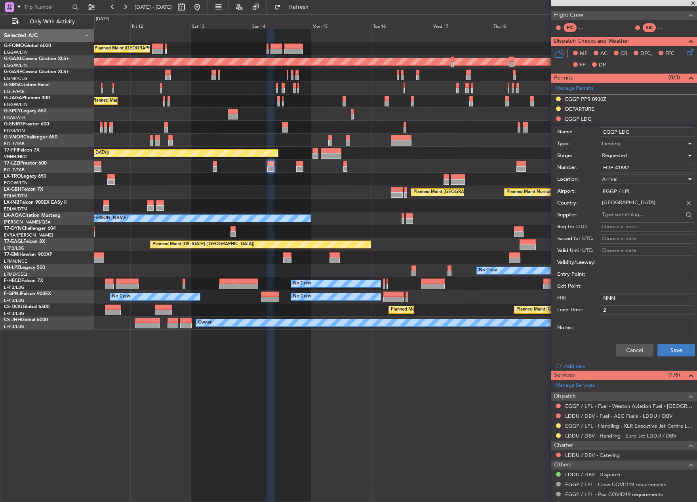
scroll to position [158, 0]
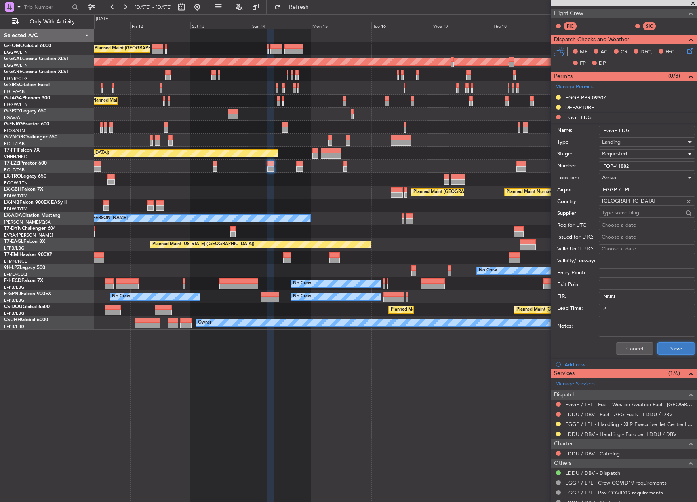
click at [667, 346] on button "Save" at bounding box center [676, 348] width 38 height 13
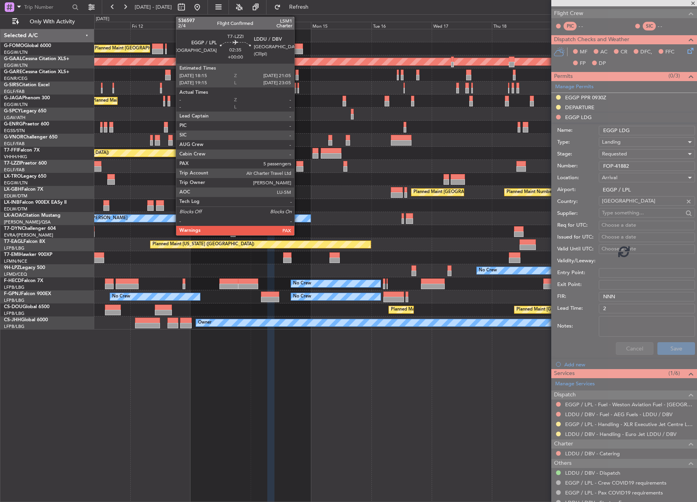
scroll to position [0, 0]
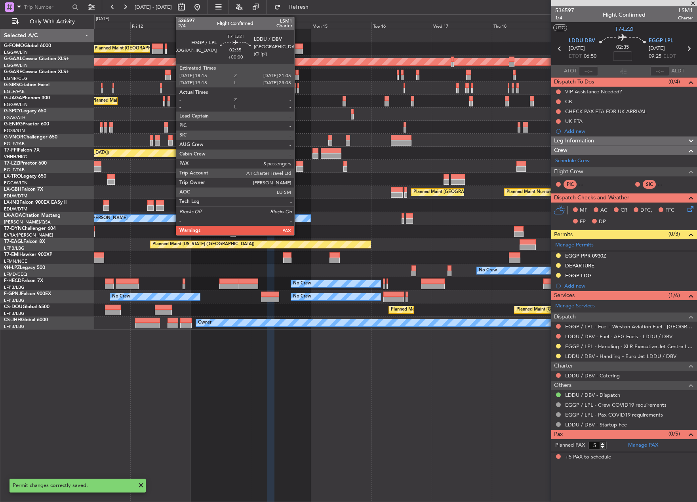
click at [298, 166] on div at bounding box center [299, 164] width 7 height 6
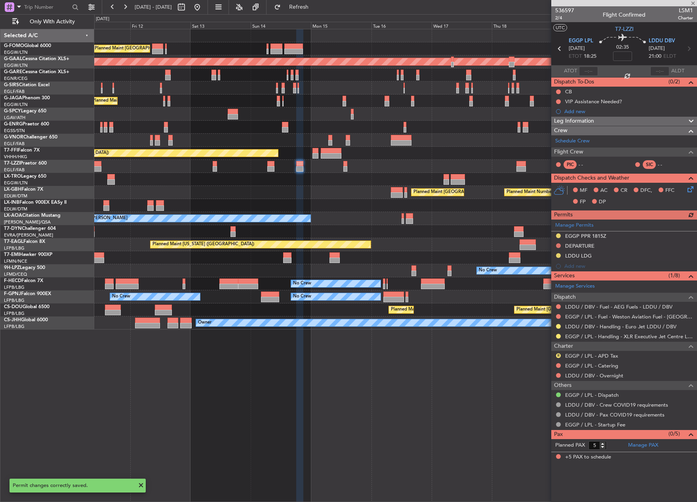
click at [582, 243] on div "Manage Permits EGGP PPR 1815Z DEPARTURE LDDU LDG Add new" at bounding box center [624, 246] width 146 height 52
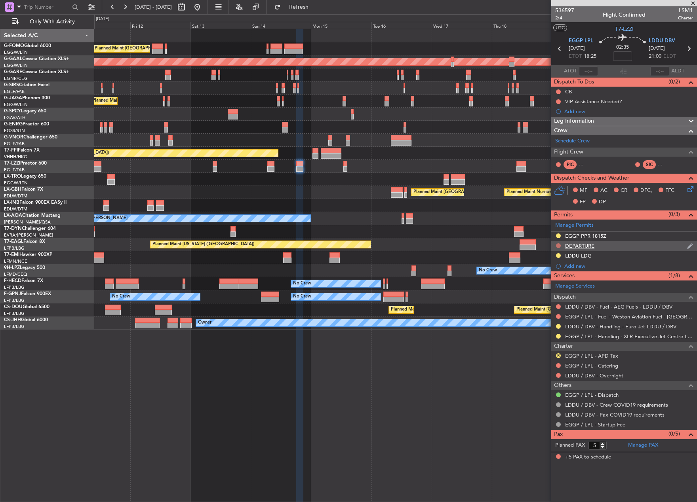
click at [557, 246] on button at bounding box center [558, 245] width 5 height 5
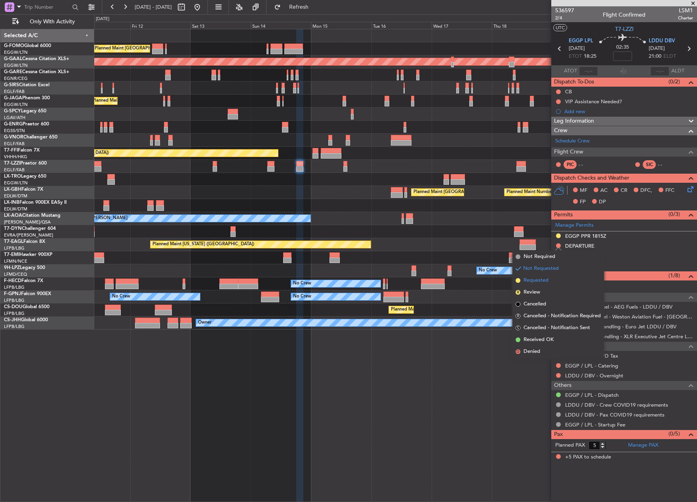
click at [550, 285] on li "Requested" at bounding box center [557, 281] width 91 height 12
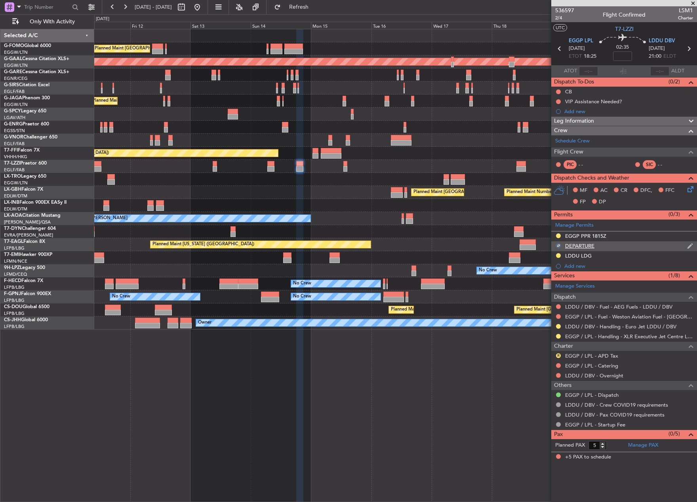
click at [572, 244] on div "DEPARTURE" at bounding box center [579, 246] width 29 height 7
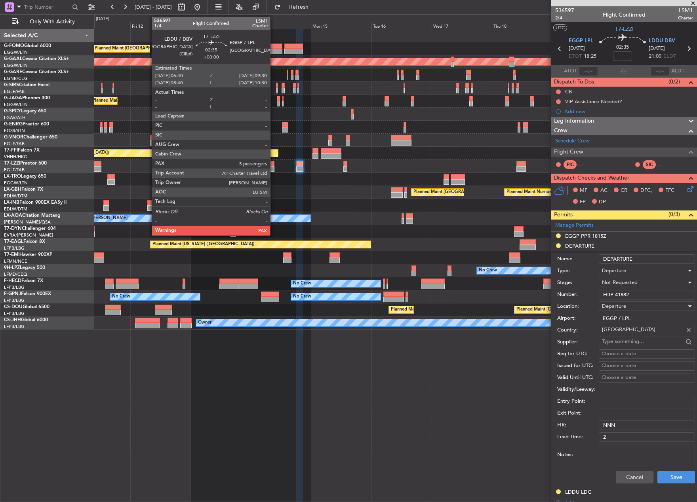
click at [273, 165] on div at bounding box center [270, 164] width 7 height 6
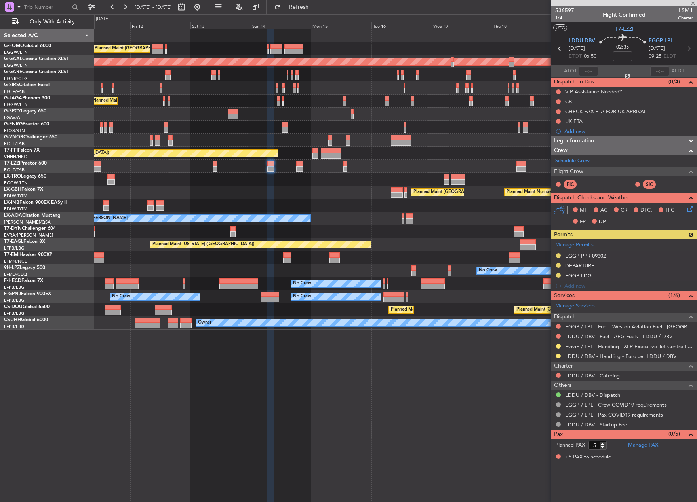
drag, startPoint x: 585, startPoint y: 281, endPoint x: 577, endPoint y: 274, distance: 10.4
click at [585, 281] on div "Manage Permits EGGP PPR 0930Z DEPARTURE EGGP LDG Add new" at bounding box center [624, 265] width 146 height 52
click at [577, 274] on div "Manage Permits EGGP PPR 0930Z DEPARTURE EGGP LDG Add new" at bounding box center [624, 265] width 146 height 52
click at [575, 273] on div "EGGP LDG" at bounding box center [578, 275] width 27 height 7
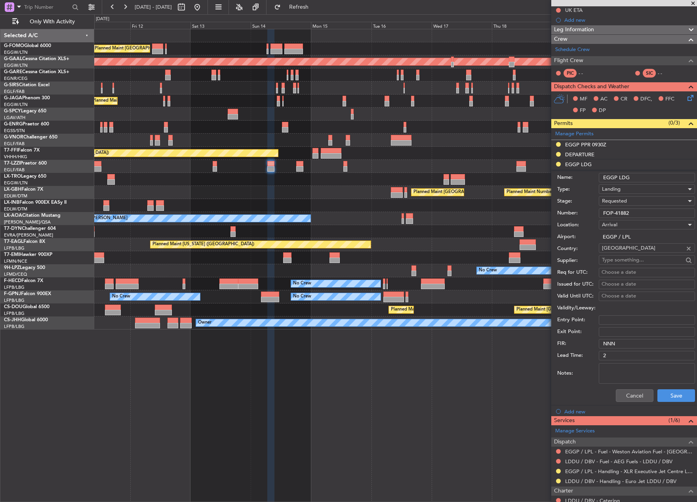
scroll to position [119, 0]
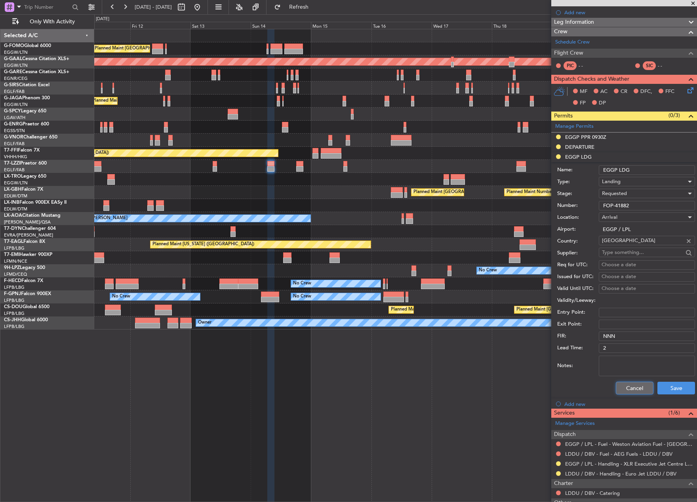
click at [637, 390] on button "Cancel" at bounding box center [634, 388] width 38 height 13
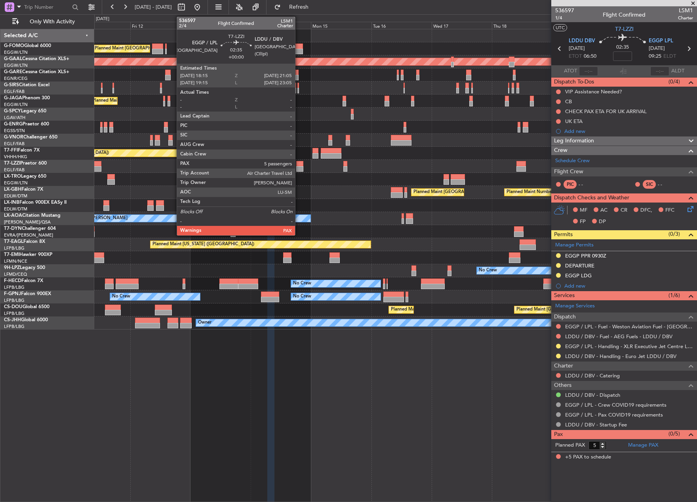
click at [300, 169] on div at bounding box center [299, 169] width 7 height 6
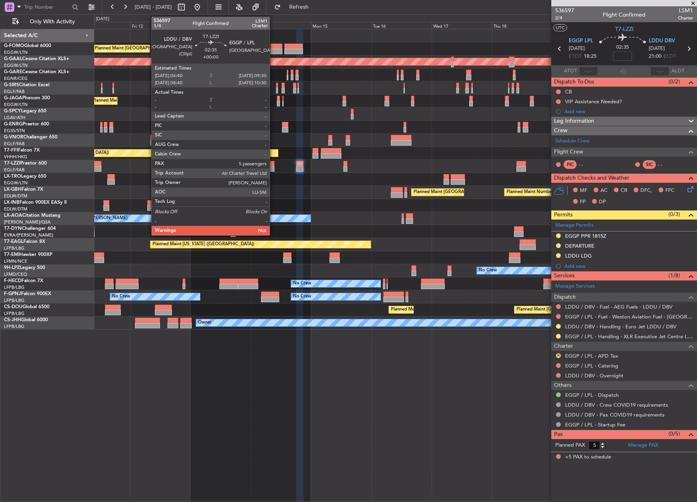
click at [273, 167] on div at bounding box center [270, 169] width 7 height 6
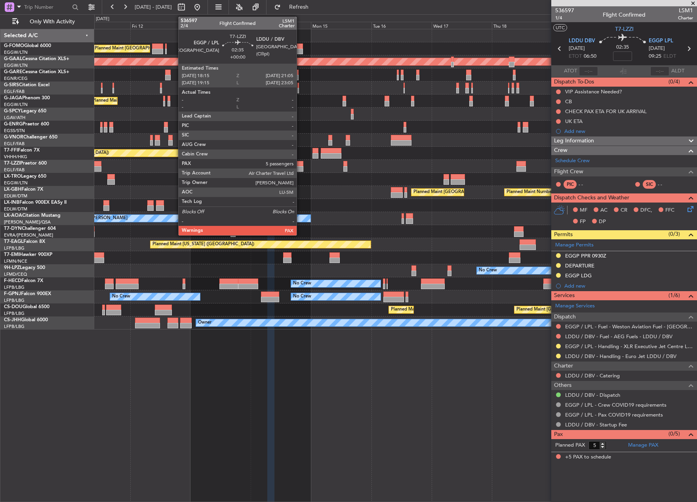
click at [300, 163] on div at bounding box center [299, 164] width 7 height 6
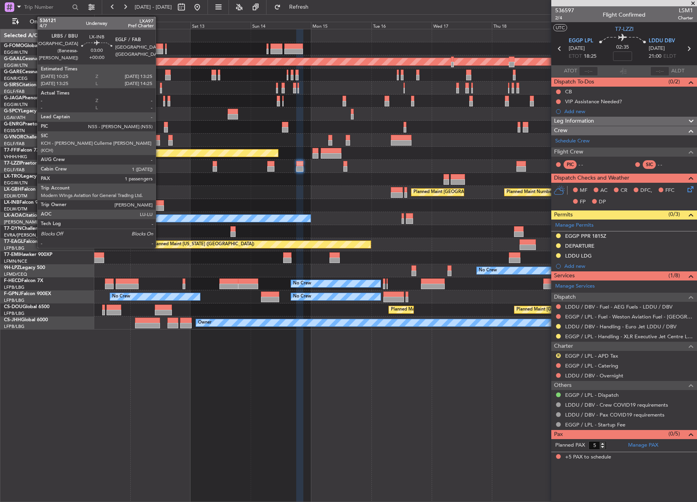
click at [159, 207] on div at bounding box center [160, 208] width 8 height 6
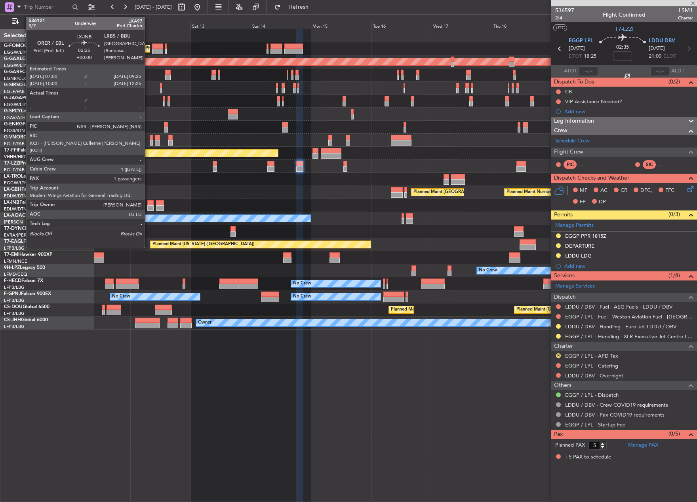
type input "1"
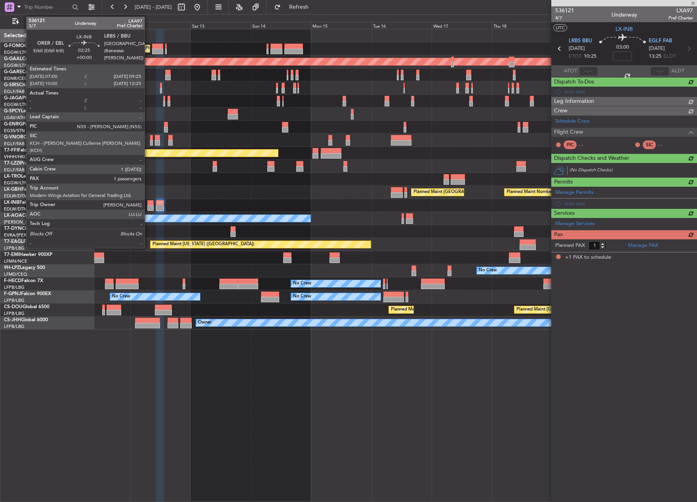
click at [148, 207] on div at bounding box center [150, 208] width 6 height 6
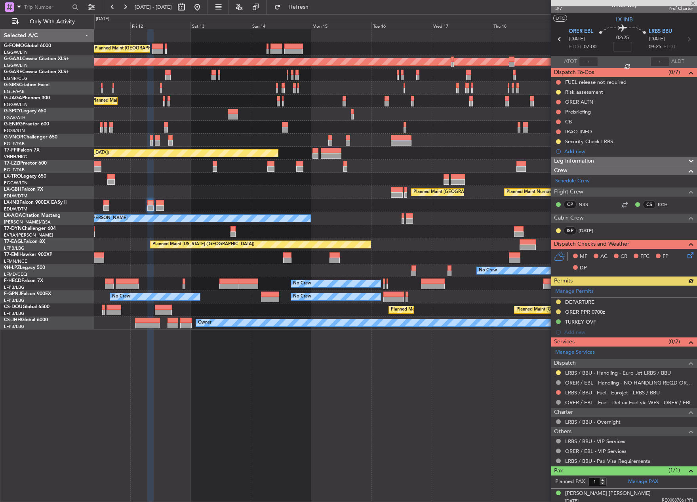
scroll to position [13, 0]
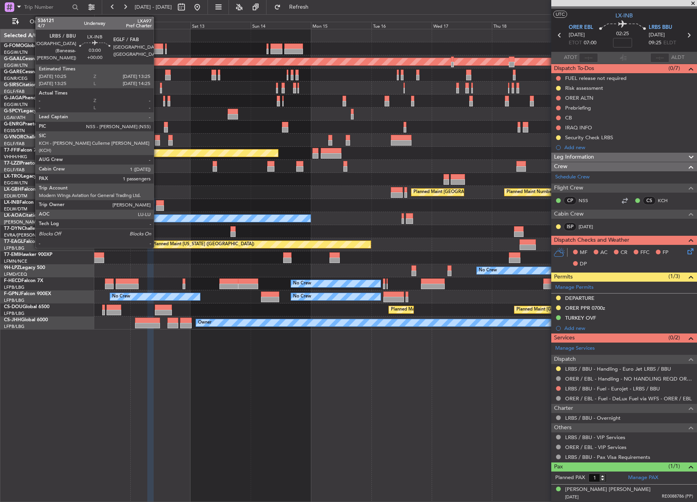
click at [157, 205] on div at bounding box center [160, 203] width 8 height 6
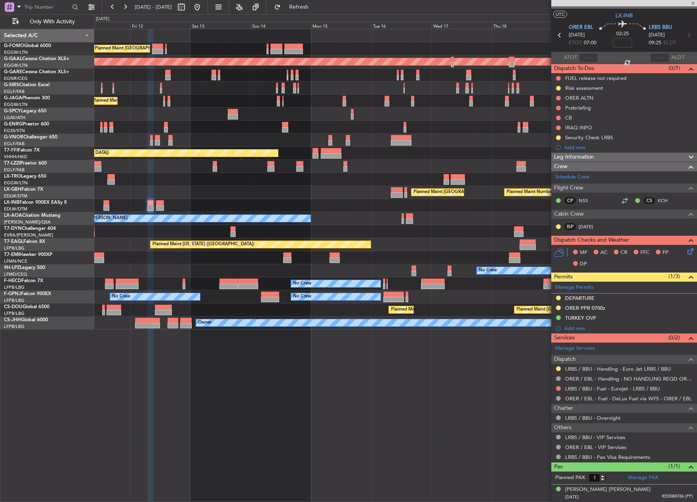
scroll to position [0, 0]
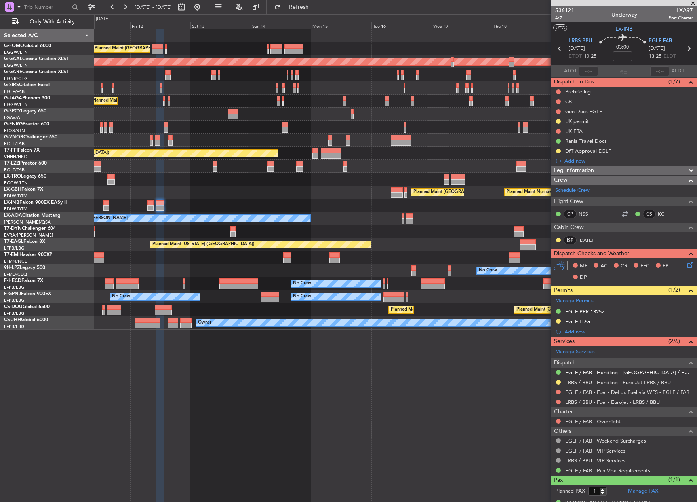
click at [583, 374] on link "EGLF / FAB - Handling - [GEOGRAPHIC_DATA] / EGLF / FAB" at bounding box center [629, 372] width 128 height 7
click at [593, 384] on link "LRBS / BBU - Handling - Euro Jet LRBS / BBU" at bounding box center [618, 382] width 106 height 7
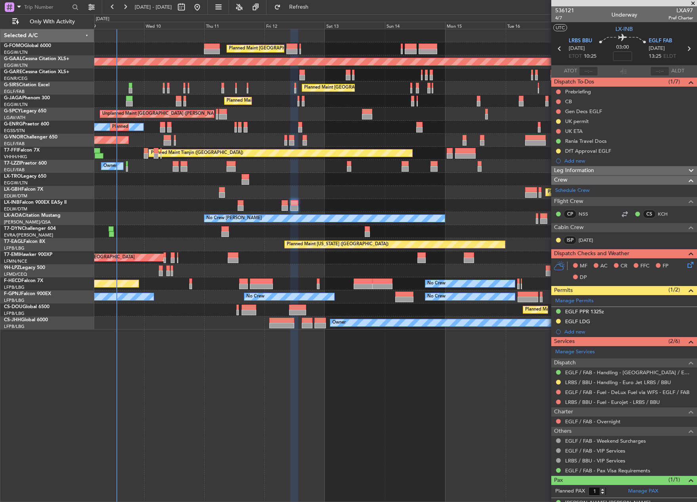
click at [342, 207] on div "Planned Maint [GEOGRAPHIC_DATA] ([GEOGRAPHIC_DATA]) Planned [GEOGRAPHIC_DATA] U…" at bounding box center [395, 179] width 602 height 300
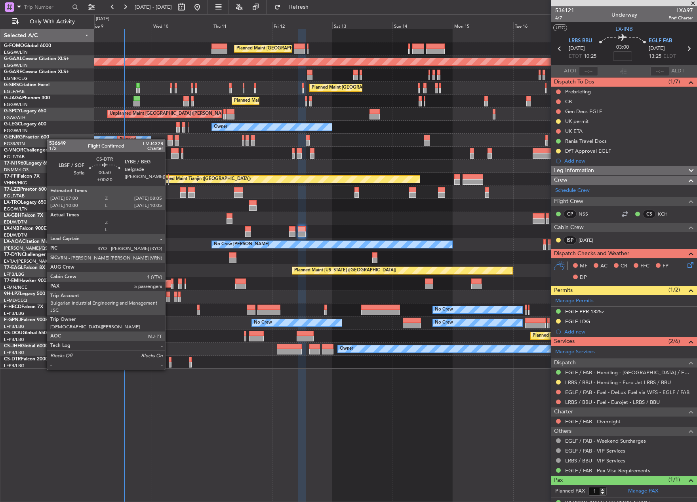
click at [169, 362] on div at bounding box center [170, 365] width 3 height 6
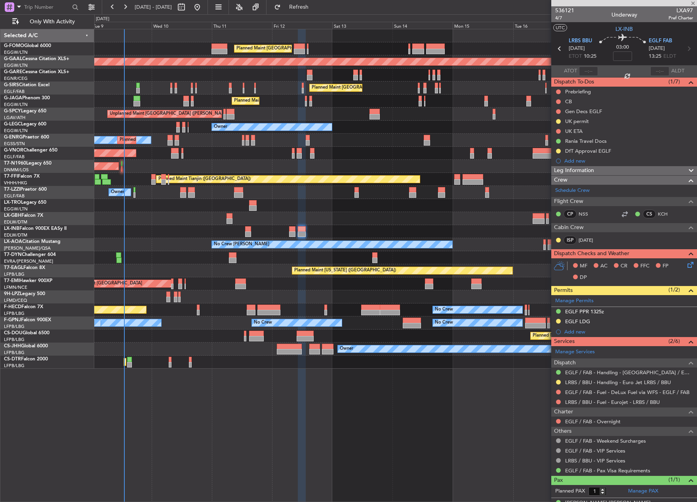
type input "+00:20"
type input "5"
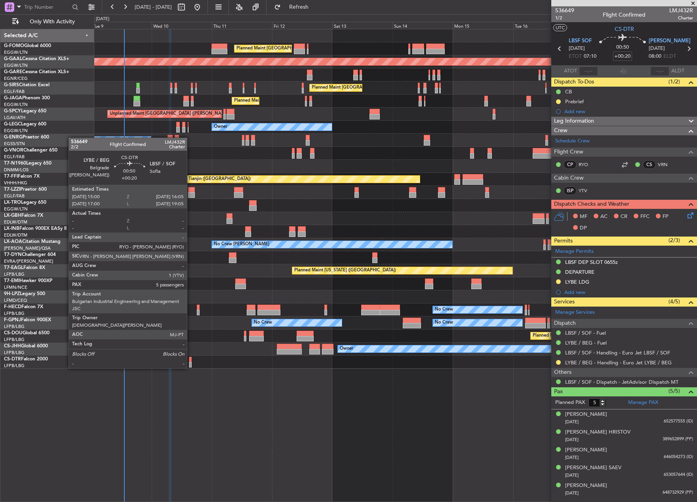
click at [190, 361] on div at bounding box center [190, 360] width 3 height 6
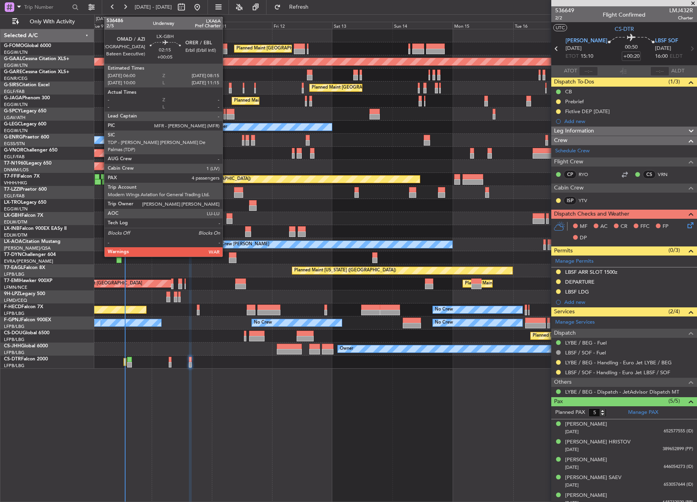
click at [226, 218] on div at bounding box center [229, 216] width 6 height 6
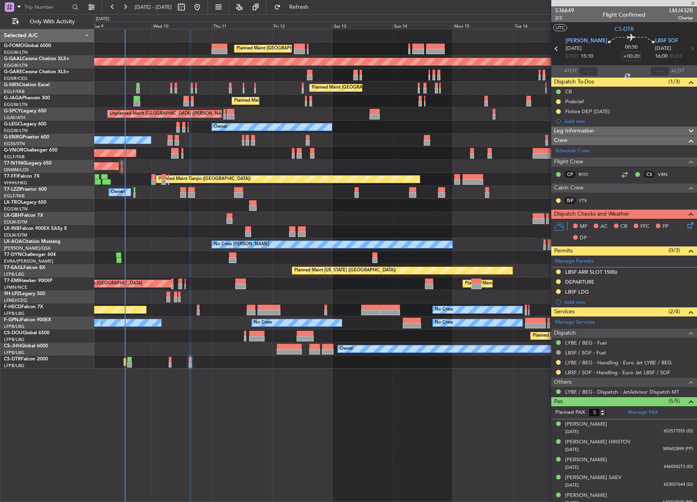
type input "+00:05"
type input "4"
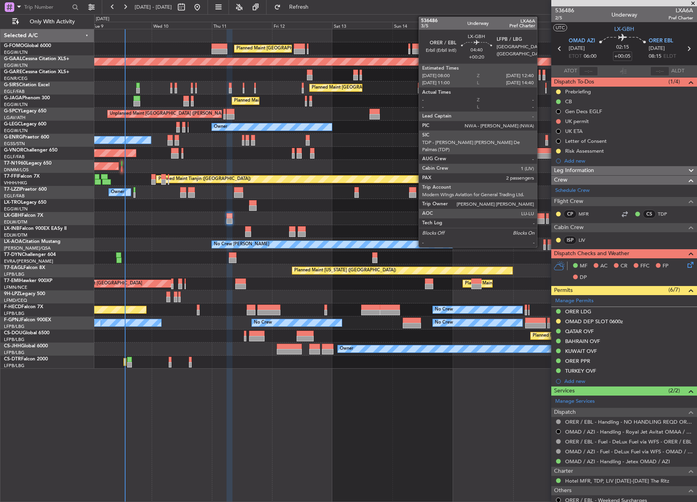
click at [540, 216] on div at bounding box center [538, 216] width 12 height 6
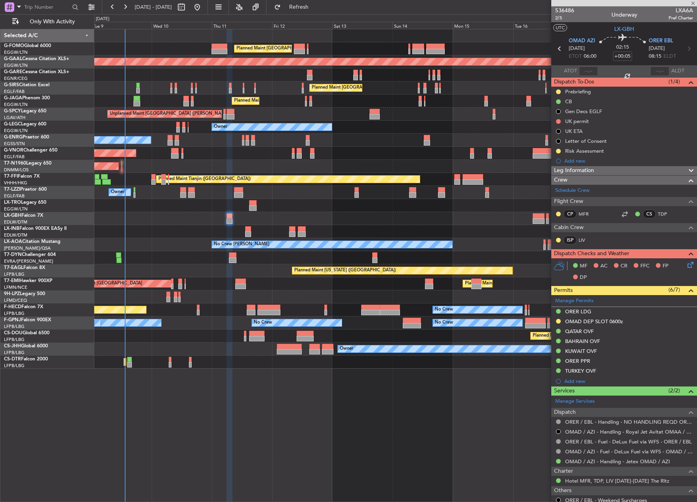
type input "+00:20"
type input "2"
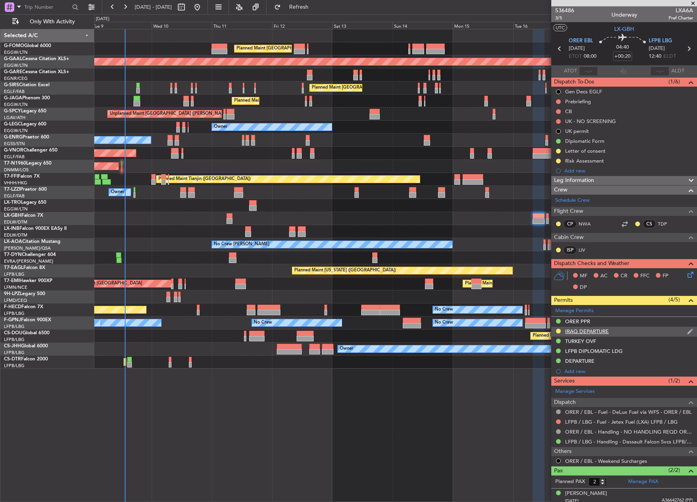
click at [589, 332] on div "IRAQ DEPARTURE" at bounding box center [587, 331] width 44 height 7
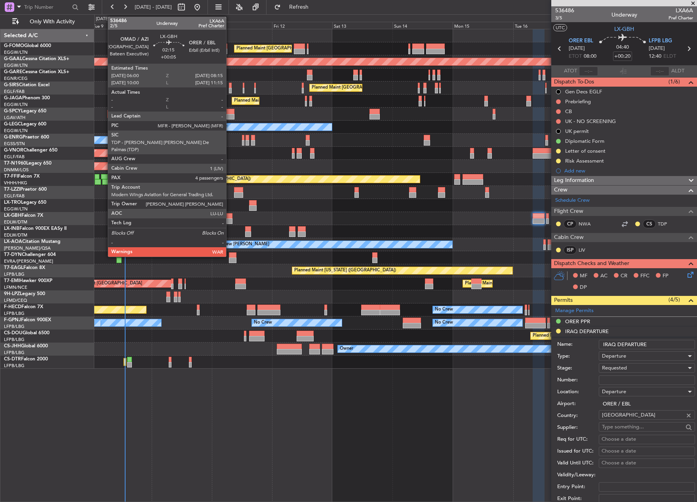
click at [230, 218] on div at bounding box center [229, 216] width 6 height 6
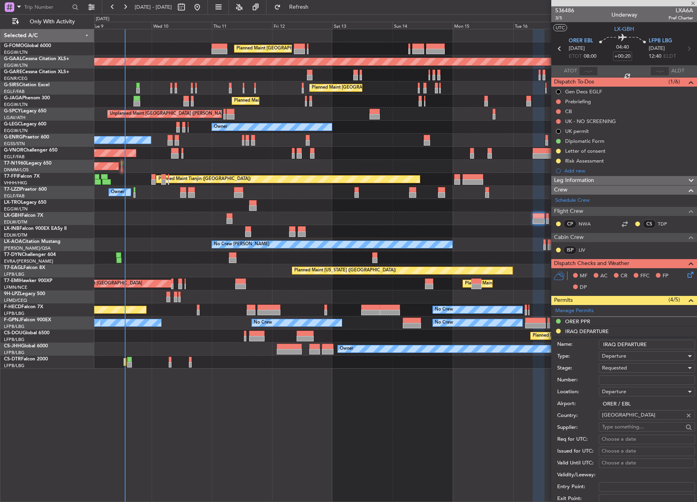
type input "+00:05"
type input "4"
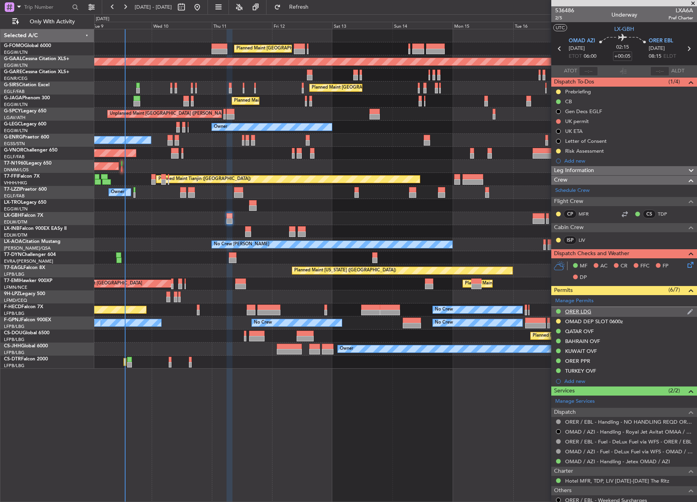
click at [579, 309] on div "ORER LDG" at bounding box center [578, 311] width 26 height 7
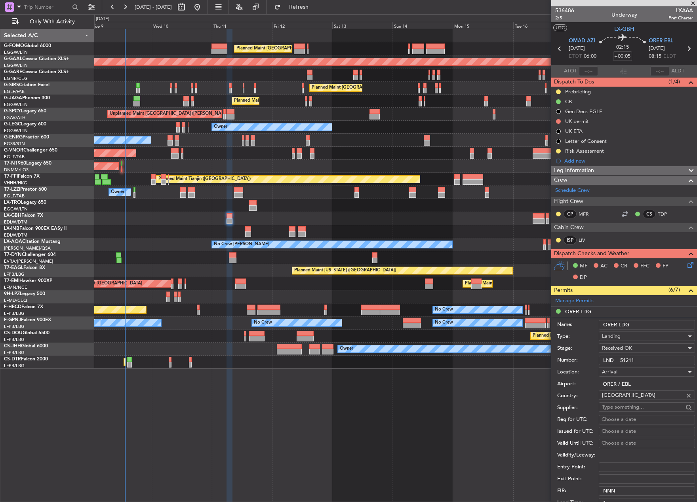
drag, startPoint x: 642, startPoint y: 358, endPoint x: 595, endPoint y: 363, distance: 46.9
click at [595, 363] on div "Number: LND 51211" at bounding box center [626, 361] width 138 height 12
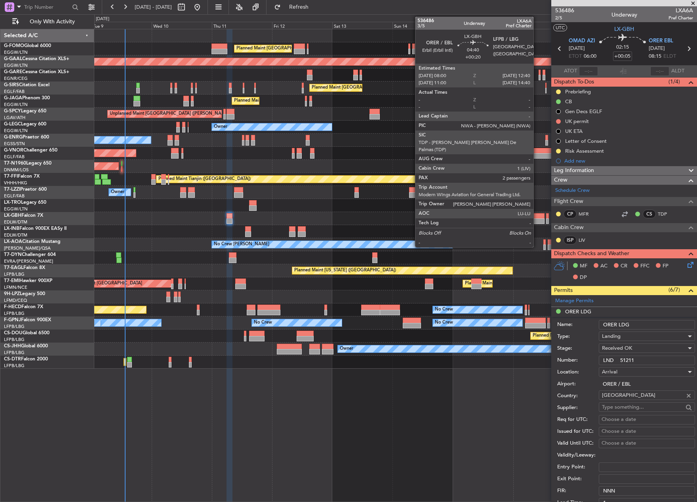
click at [537, 218] on div at bounding box center [538, 221] width 12 height 6
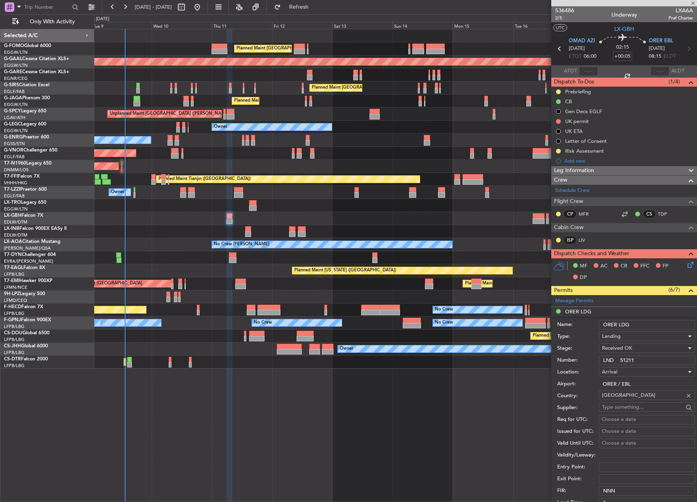
click at [537, 218] on div at bounding box center [538, 221] width 12 height 6
type input "+00:20"
type input "2"
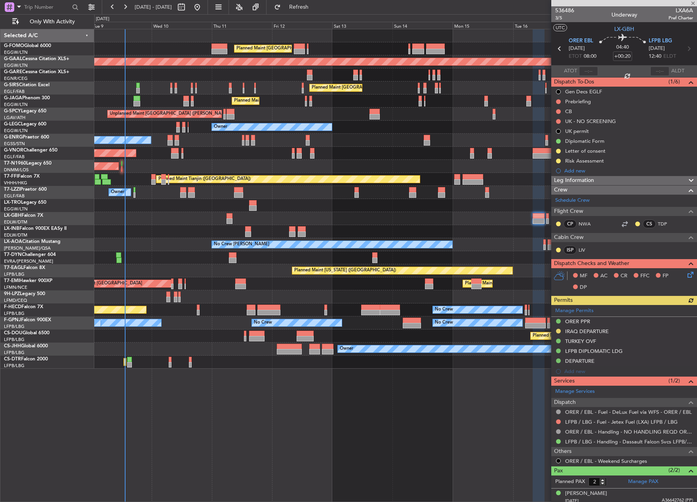
click at [601, 327] on div "Manage Permits ORER PPR IRAQ DEPARTURE TURKEY OVF LFPB DIPLOMATIC LDG DEPARTURE…" at bounding box center [624, 341] width 146 height 72
click at [589, 363] on div "DEPARTURE" at bounding box center [579, 361] width 29 height 7
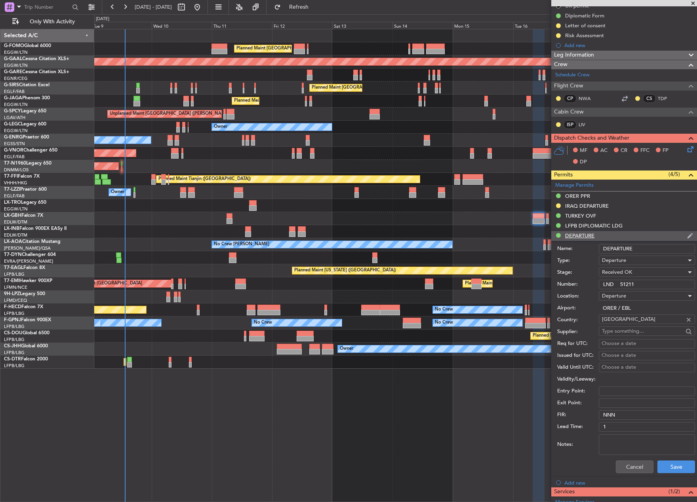
scroll to position [158, 0]
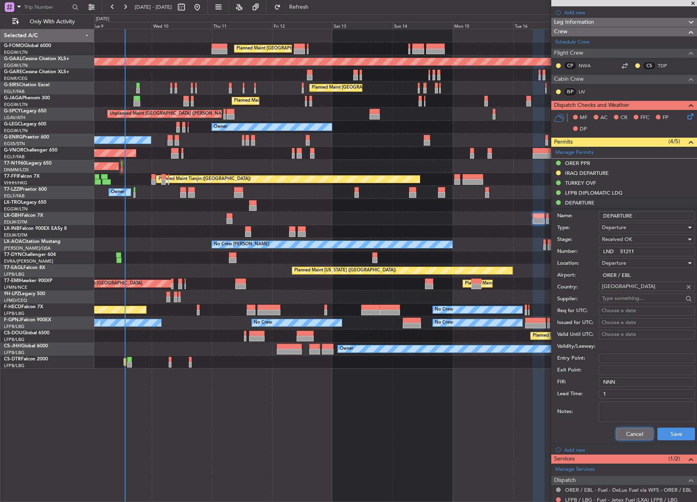
click at [625, 432] on button "Cancel" at bounding box center [634, 434] width 38 height 13
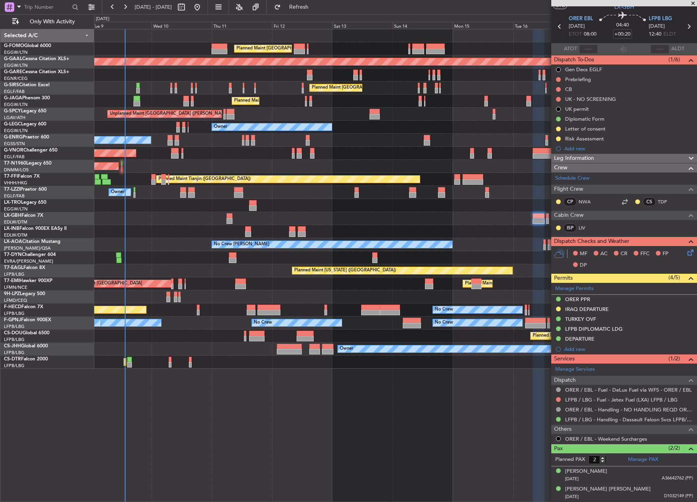
scroll to position [22, 0]
click at [314, 431] on div "Planned Maint [GEOGRAPHIC_DATA] ([GEOGRAPHIC_DATA]) Planned Maint [GEOGRAPHIC_D…" at bounding box center [395, 265] width 602 height 473
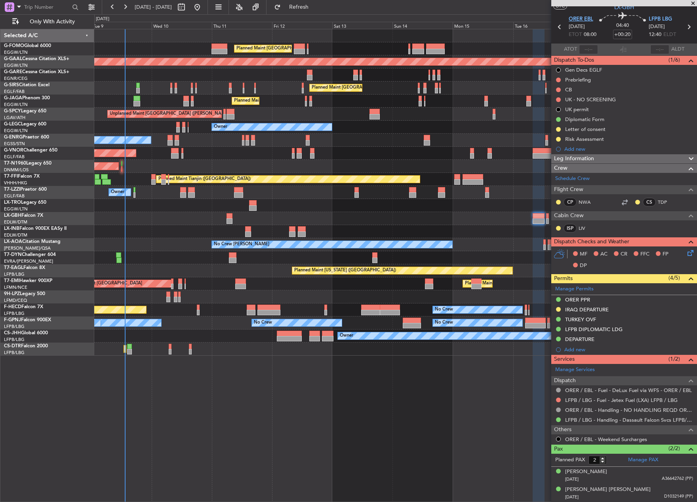
click at [580, 20] on span "ORER EBL" at bounding box center [580, 19] width 25 height 8
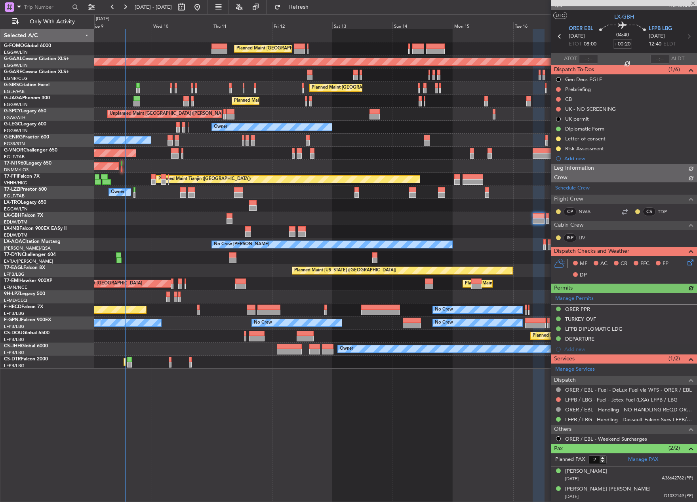
scroll to position [12, 0]
